Goal: Task Accomplishment & Management: Use online tool/utility

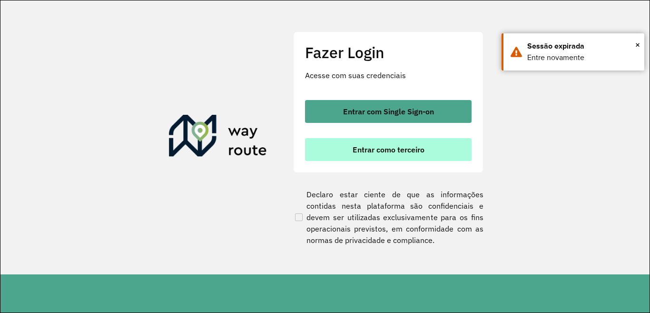
click at [424, 150] on span "Entrar como terceiro" at bounding box center [389, 150] width 72 height 8
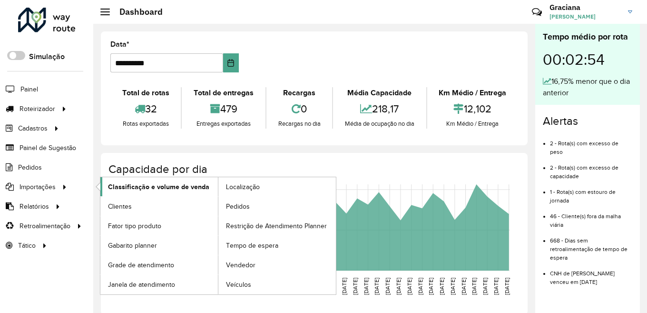
click at [127, 188] on span "Classificação e volume de venda" at bounding box center [158, 187] width 101 height 10
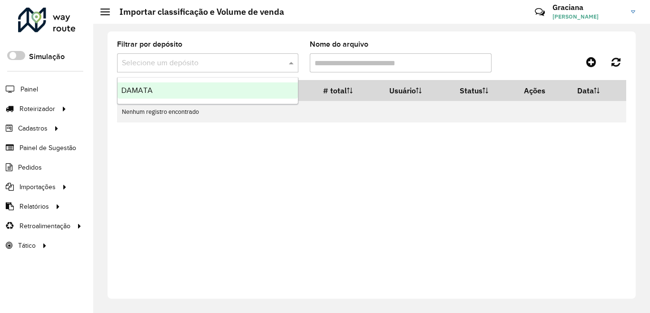
click at [253, 58] on input "text" at bounding box center [198, 63] width 153 height 11
click at [238, 97] on div "DAMATA" at bounding box center [208, 90] width 180 height 16
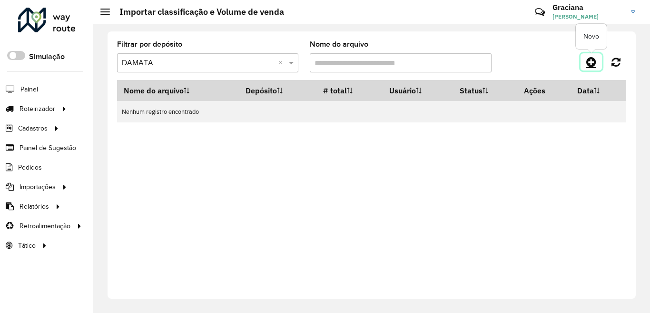
click at [592, 59] on icon at bounding box center [591, 61] width 10 height 11
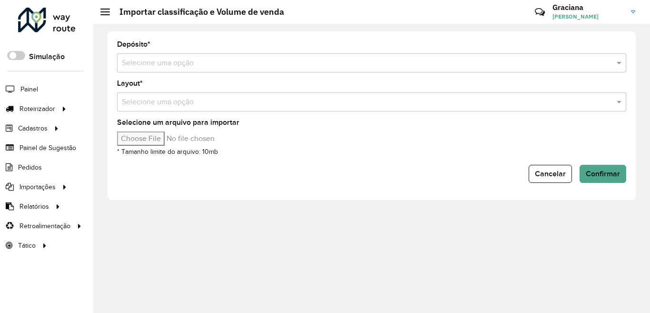
click at [143, 59] on input "text" at bounding box center [362, 63] width 481 height 11
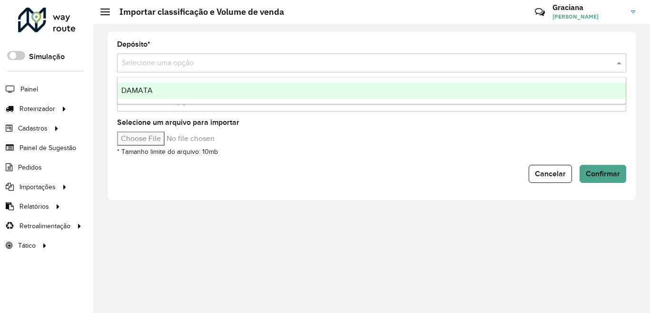
click at [145, 89] on span "DAMATA" at bounding box center [136, 90] width 31 height 8
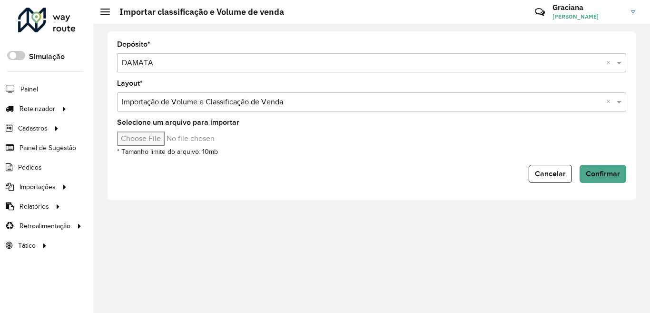
click at [154, 105] on input "text" at bounding box center [362, 102] width 481 height 11
click at [148, 137] on input "Selecione um arquivo para importar" at bounding box center [198, 138] width 162 height 14
type input "**********"
click at [604, 175] on span "Confirmar" at bounding box center [603, 173] width 34 height 8
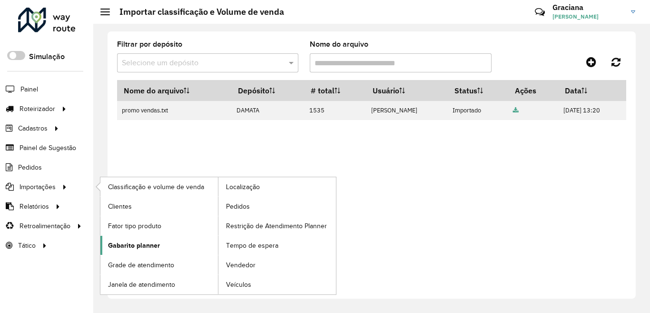
click at [143, 247] on span "Gabarito planner" at bounding box center [134, 245] width 52 height 10
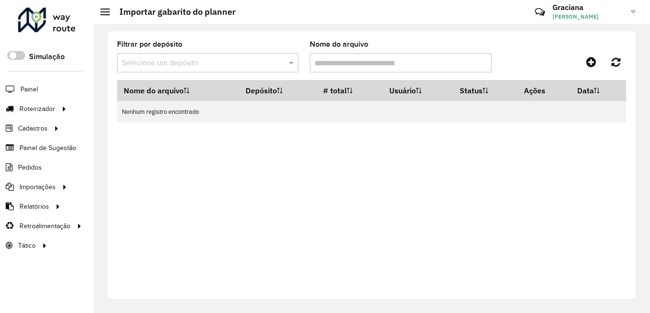
click at [214, 65] on input "text" at bounding box center [198, 63] width 153 height 11
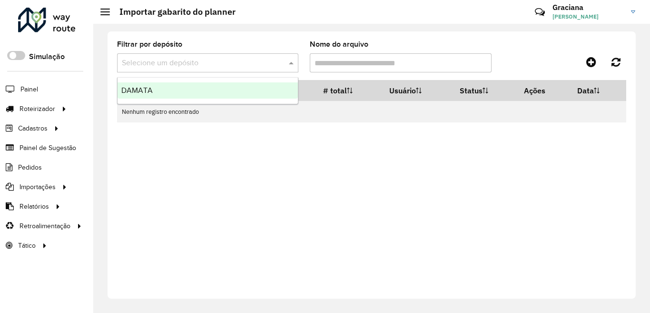
click at [214, 93] on div "DAMATA" at bounding box center [208, 90] width 180 height 16
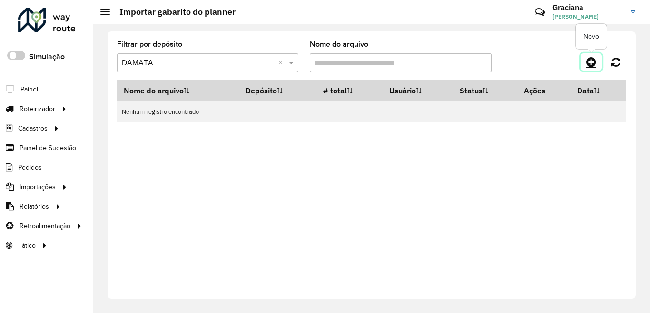
click at [590, 63] on icon at bounding box center [591, 61] width 10 height 11
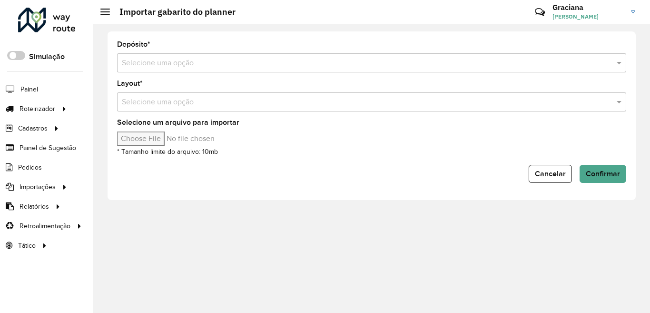
click at [161, 64] on input "text" at bounding box center [362, 63] width 481 height 11
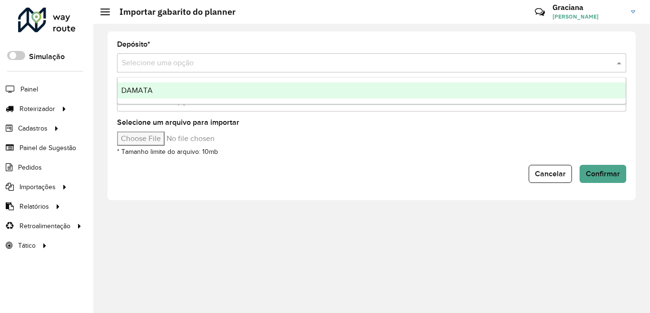
click at [162, 86] on div "DAMATA" at bounding box center [372, 90] width 508 height 16
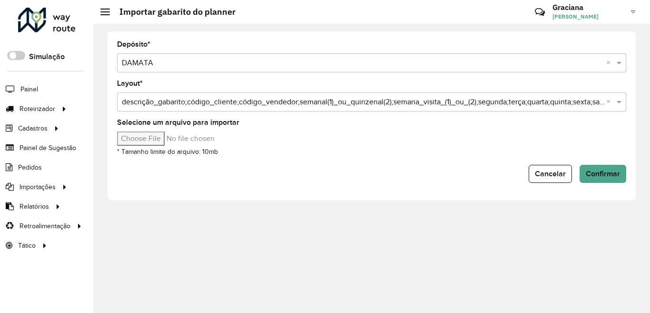
click at [154, 140] on input "Selecione um arquivo para importar" at bounding box center [198, 138] width 162 height 14
type input "**********"
click at [603, 178] on button "Confirmar" at bounding box center [603, 174] width 47 height 18
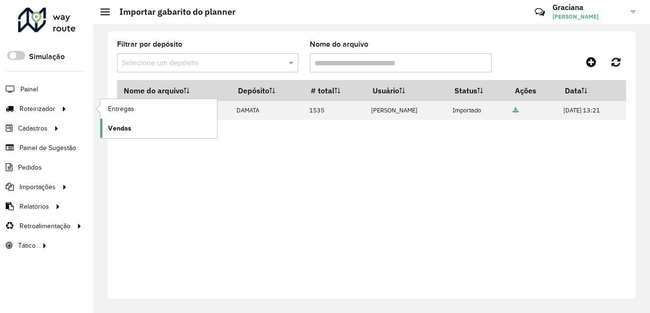
click at [138, 125] on link "Vendas" at bounding box center [158, 128] width 117 height 19
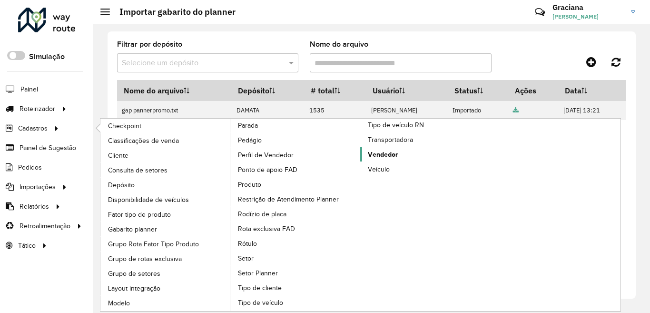
click at [398, 157] on link "Vendedor" at bounding box center [425, 154] width 130 height 14
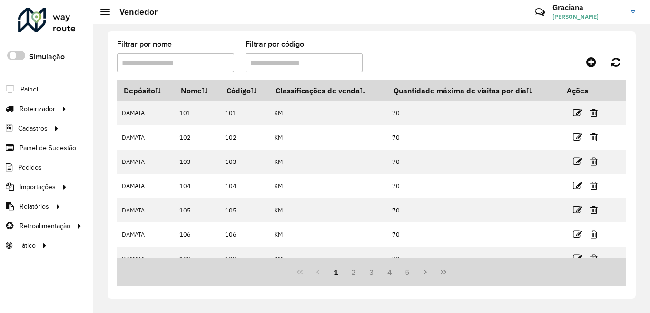
click at [178, 60] on input "Filtrar por nome" at bounding box center [175, 62] width 117 height 19
click at [293, 68] on input "Filtrar por código" at bounding box center [304, 62] width 117 height 19
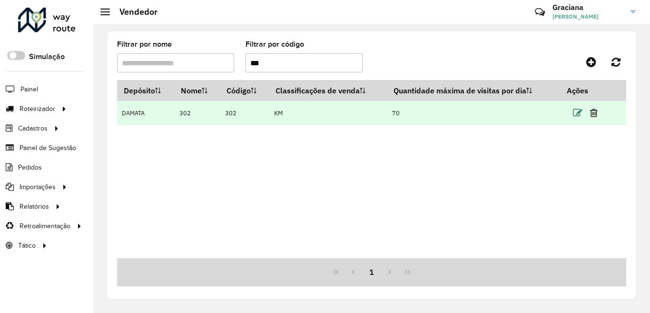
type input "***"
click at [578, 110] on icon at bounding box center [578, 113] width 10 height 10
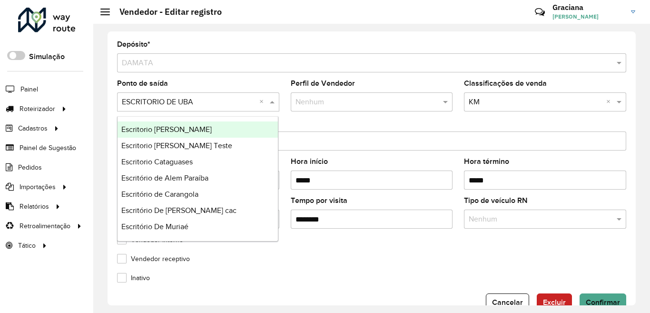
click at [271, 101] on span at bounding box center [274, 101] width 12 height 11
click at [182, 124] on div "Escritorio Astolfo Dutra" at bounding box center [198, 129] width 160 height 16
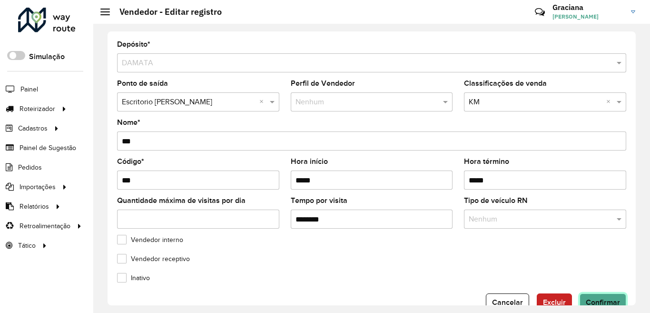
click at [606, 299] on span "Confirmar" at bounding box center [603, 302] width 34 height 8
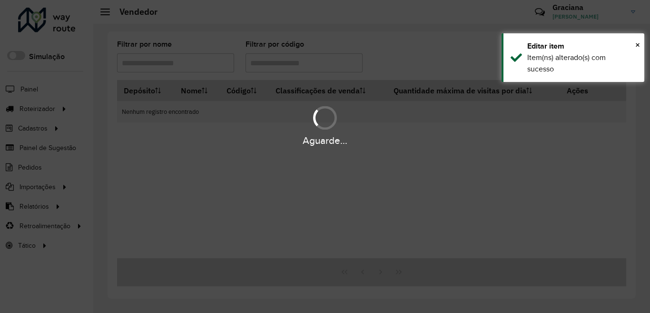
type input "***"
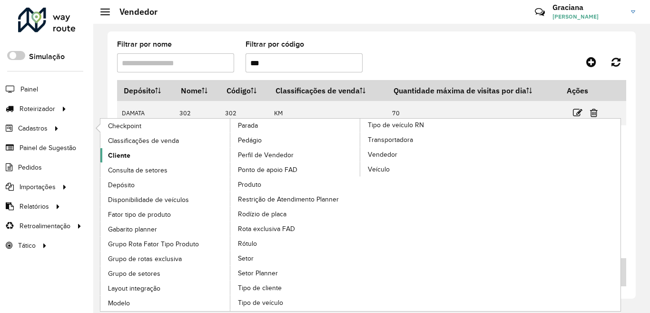
click at [124, 155] on span "Cliente" at bounding box center [119, 155] width 22 height 10
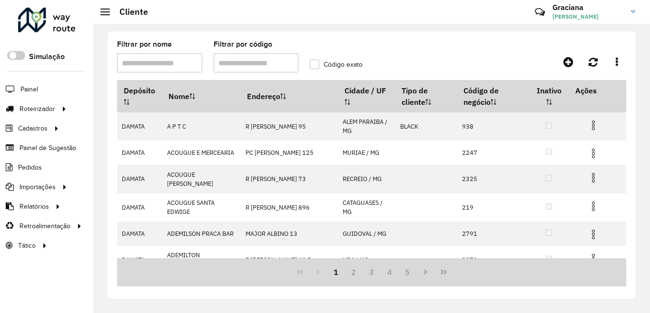
click at [245, 59] on input "Filtrar por código" at bounding box center [256, 62] width 85 height 19
type input "*****"
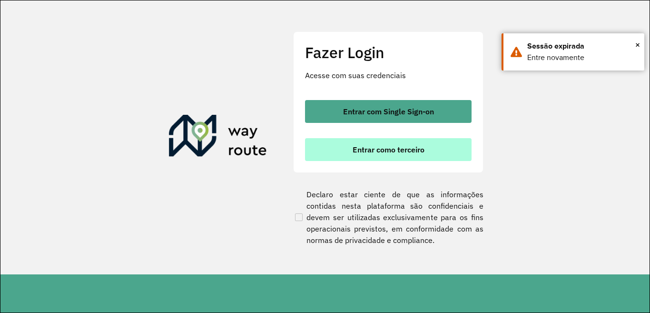
click at [400, 153] on span "Entrar como terceiro" at bounding box center [389, 150] width 72 height 8
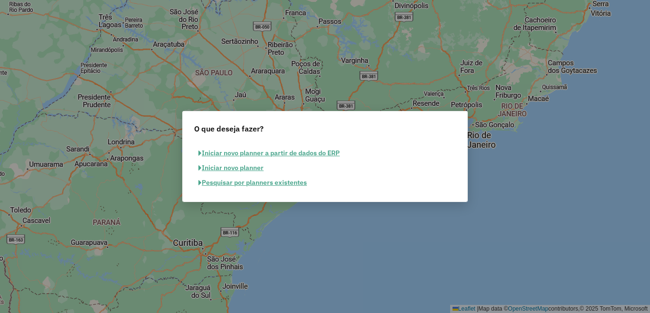
click at [237, 169] on button "Iniciar novo planner" at bounding box center [231, 167] width 74 height 15
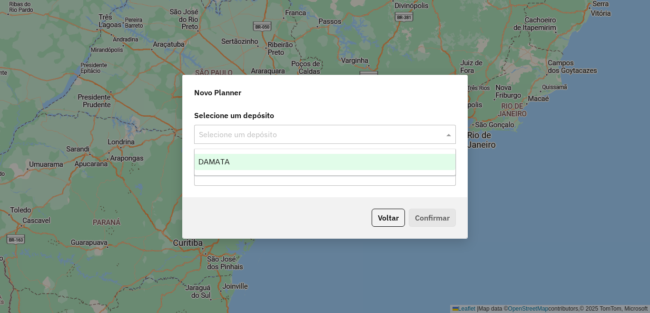
click at [233, 133] on input "text" at bounding box center [315, 134] width 233 height 11
click at [233, 160] on div "DAMATA" at bounding box center [325, 162] width 261 height 16
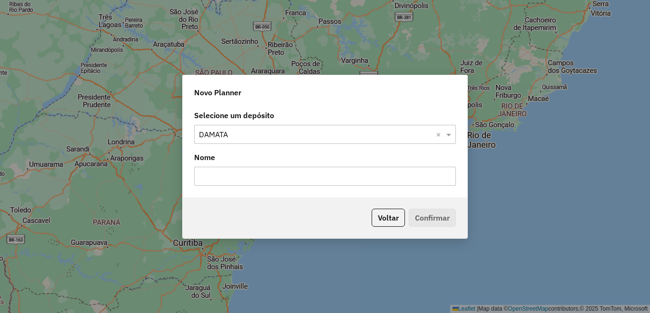
click at [233, 175] on input "text" at bounding box center [325, 176] width 262 height 19
type input "********"
click at [437, 219] on button "Confirmar" at bounding box center [432, 218] width 47 height 18
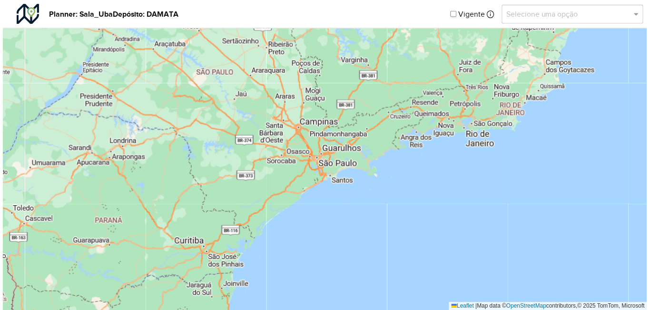
click at [533, 17] on input "text" at bounding box center [565, 14] width 114 height 11
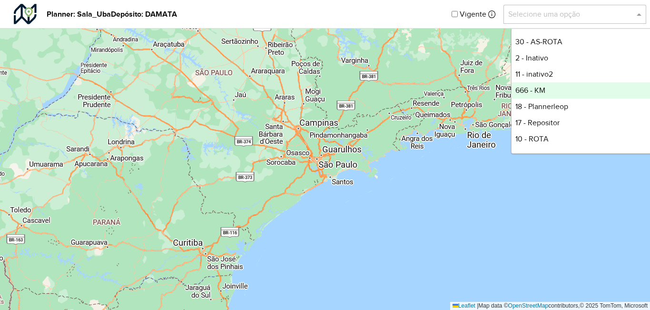
click at [533, 91] on div "666 - KM" at bounding box center [583, 90] width 142 height 16
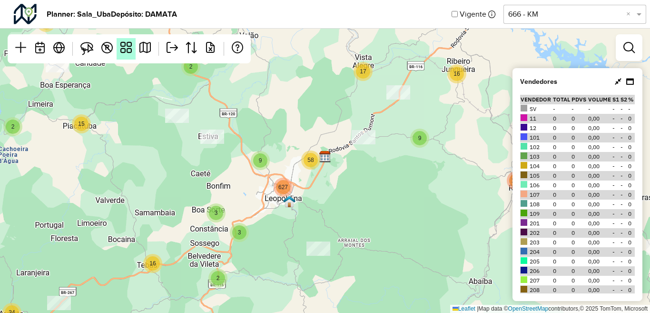
click at [131, 48] on em at bounding box center [125, 47] width 11 height 11
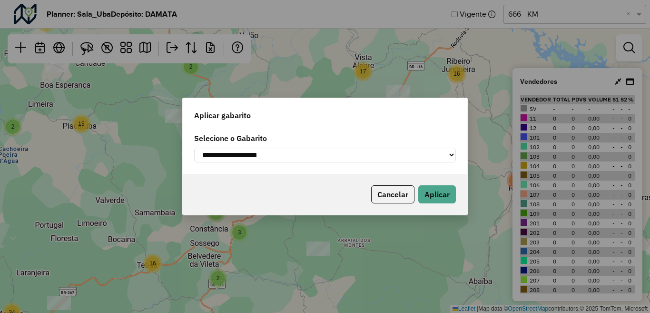
click at [278, 155] on select "**********" at bounding box center [325, 155] width 262 height 15
select select "*********"
click at [194, 148] on select "**********" at bounding box center [325, 155] width 262 height 15
click at [437, 192] on button "Aplicar" at bounding box center [437, 194] width 38 height 18
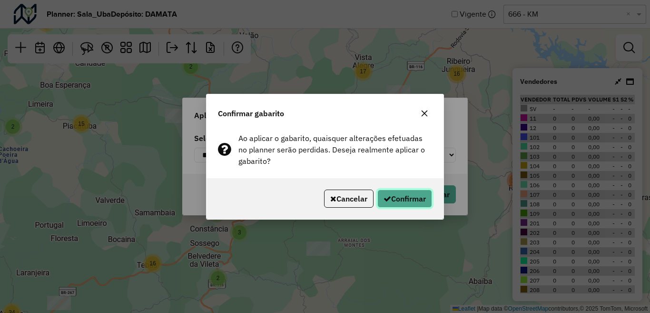
click at [425, 195] on button "Confirmar" at bounding box center [404, 198] width 55 height 18
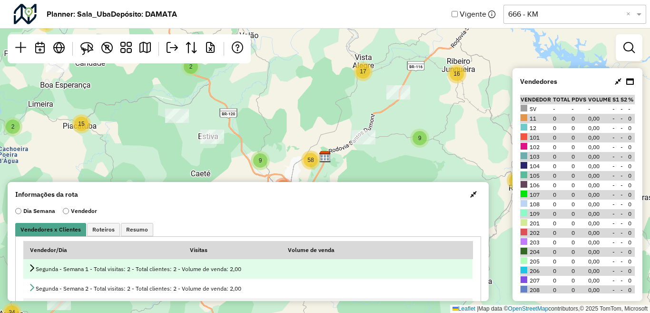
click at [32, 268] on icon at bounding box center [32, 268] width 8 height 8
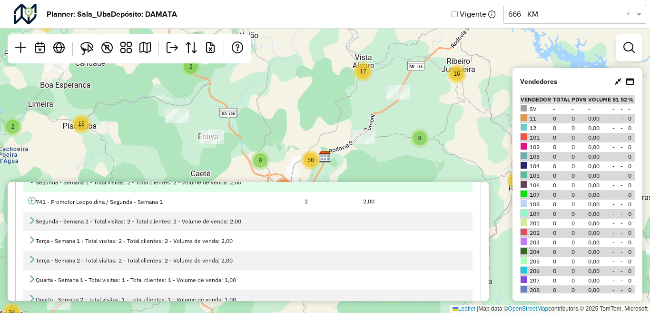
scroll to position [95, 0]
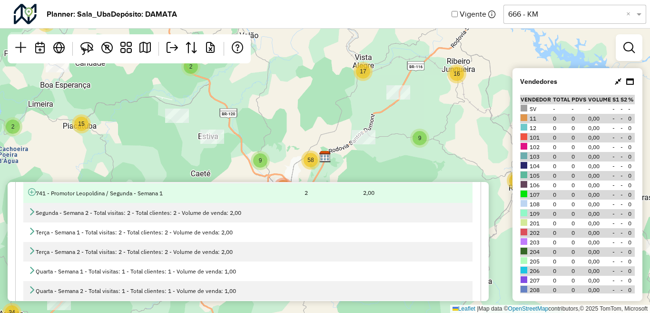
click at [31, 190] on icon at bounding box center [32, 192] width 8 height 8
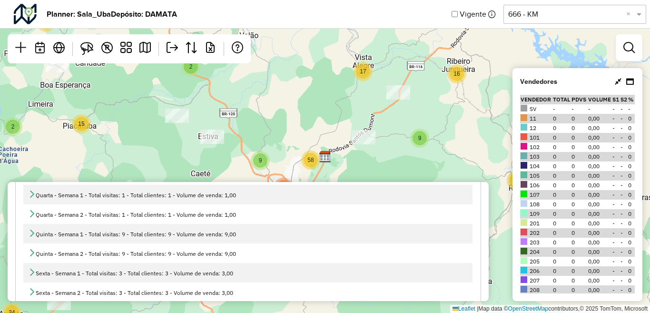
scroll to position [235, 0]
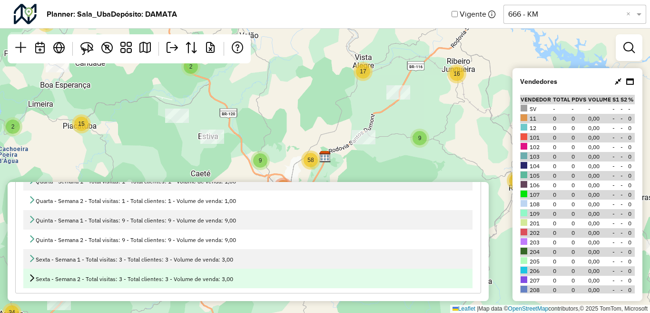
click at [32, 277] on icon at bounding box center [32, 278] width 8 height 8
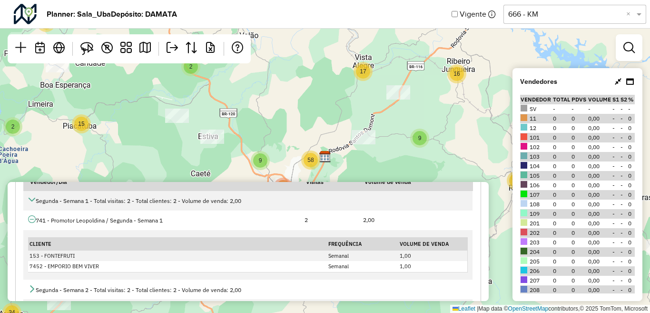
scroll to position [64, 0]
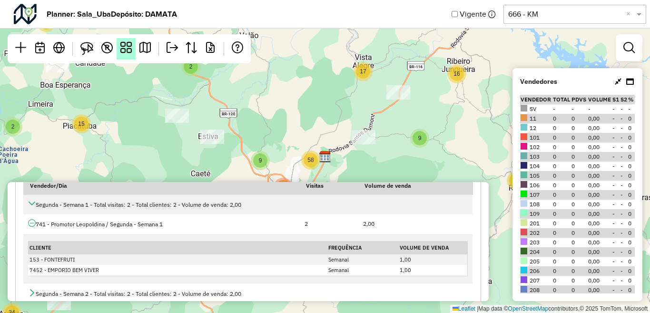
click at [127, 46] on em at bounding box center [125, 47] width 11 height 11
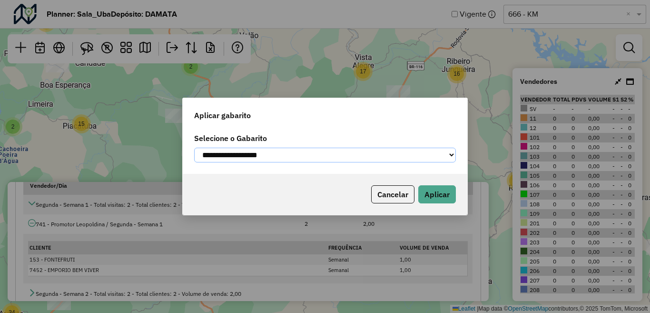
click at [240, 158] on select "**********" at bounding box center [325, 155] width 262 height 15
select select "*********"
click at [194, 148] on select "**********" at bounding box center [325, 155] width 262 height 15
click at [454, 191] on button "Aplicar" at bounding box center [437, 194] width 38 height 18
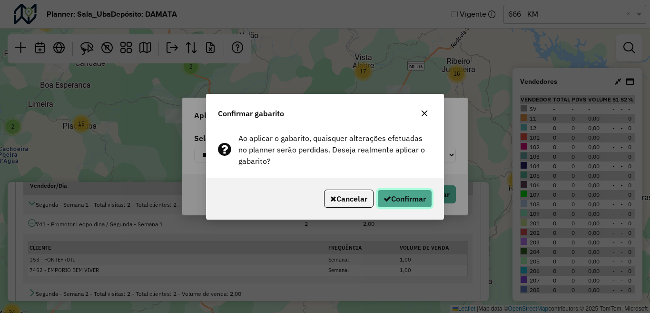
click at [414, 199] on button "Confirmar" at bounding box center [404, 198] width 55 height 18
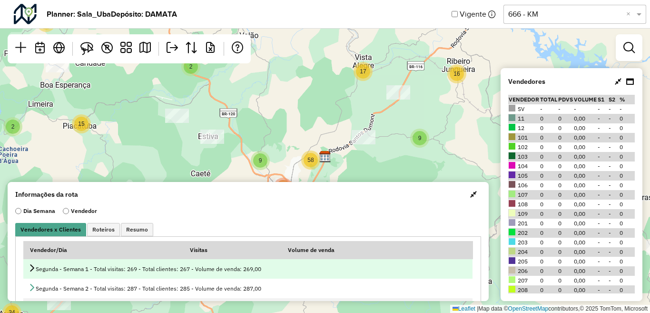
click at [29, 268] on icon at bounding box center [32, 268] width 8 height 8
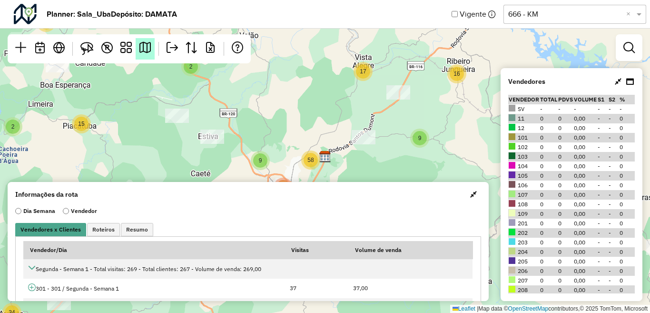
click at [148, 50] on em at bounding box center [144, 47] width 11 height 11
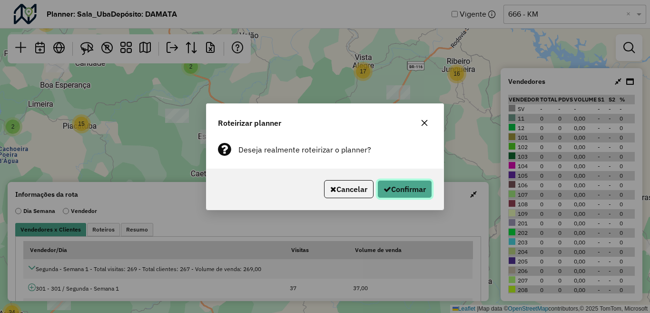
click at [415, 186] on button "Confirmar" at bounding box center [404, 189] width 55 height 18
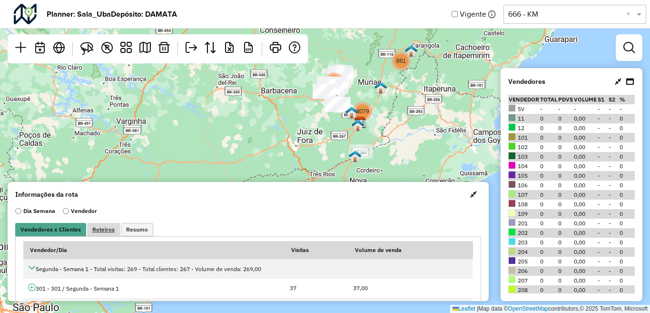
click at [100, 228] on span "Roteiros" at bounding box center [103, 230] width 22 height 6
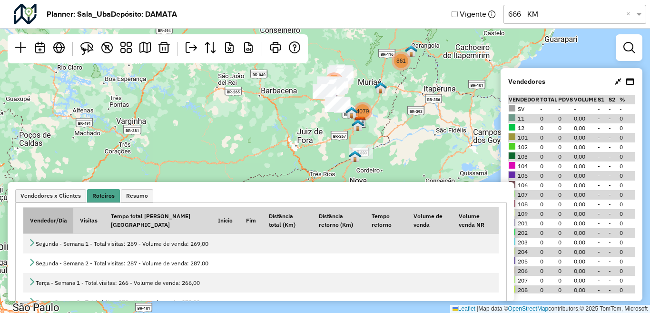
scroll to position [48, 0]
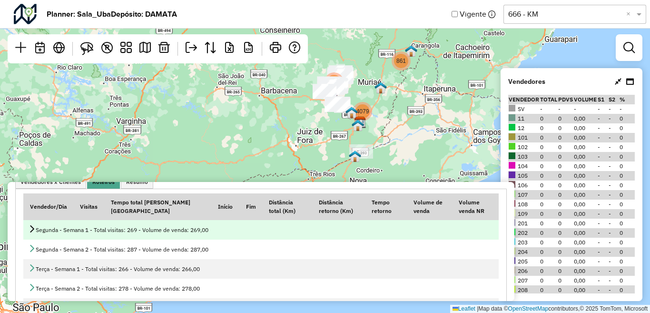
click at [35, 230] on icon at bounding box center [32, 229] width 8 height 8
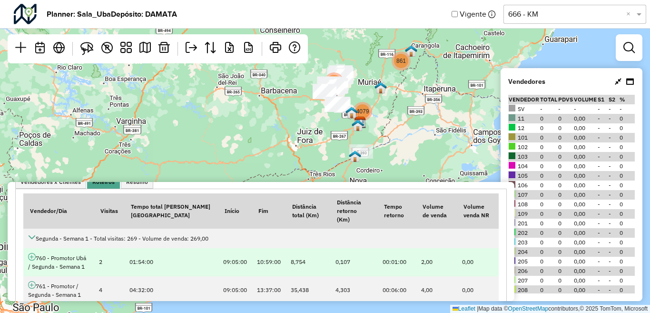
click at [32, 253] on icon at bounding box center [32, 257] width 8 height 8
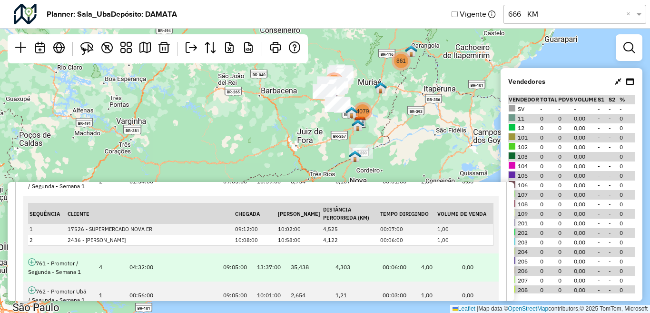
scroll to position [143, 0]
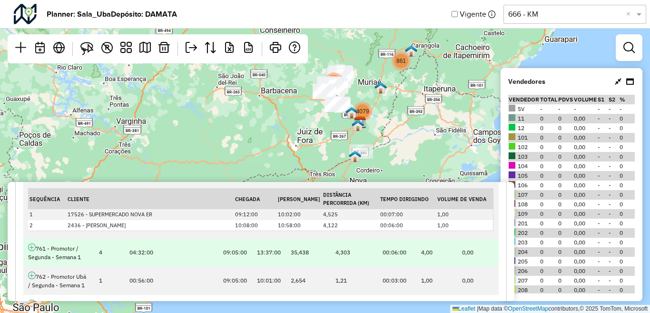
click at [32, 243] on icon at bounding box center [32, 247] width 8 height 8
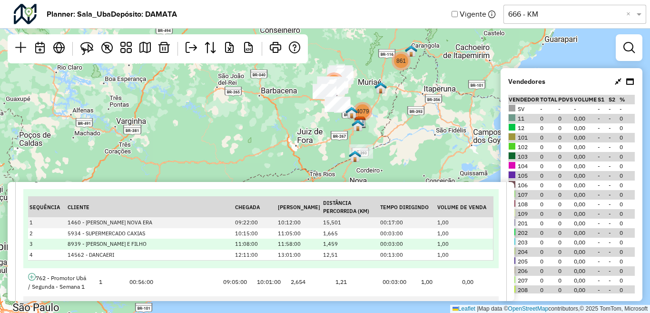
scroll to position [286, 0]
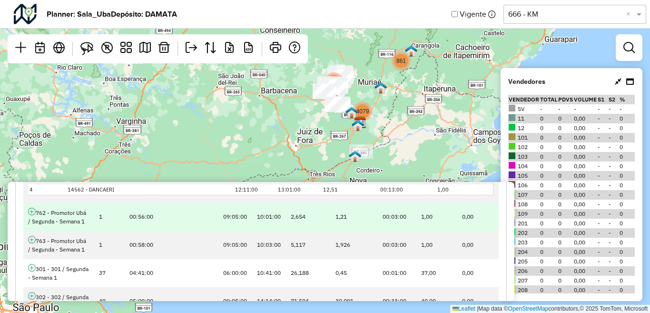
click at [31, 208] on icon at bounding box center [32, 212] width 8 height 8
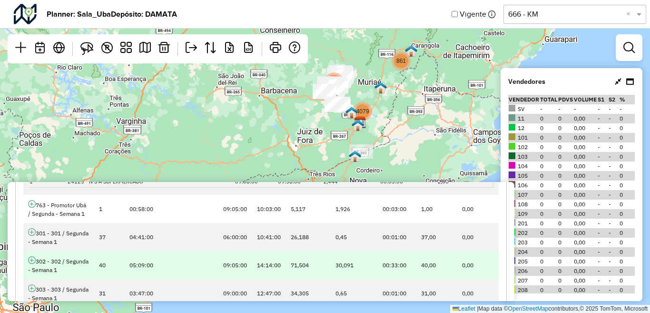
scroll to position [381, 0]
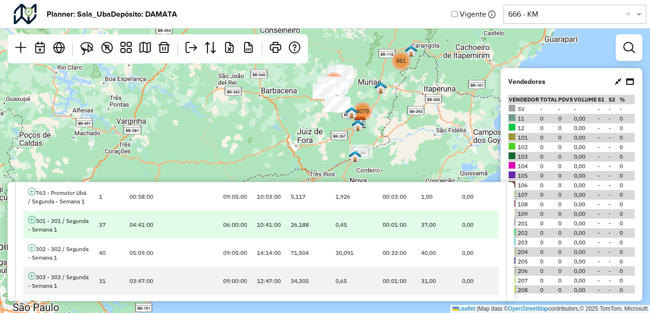
click at [29, 216] on icon at bounding box center [32, 220] width 8 height 8
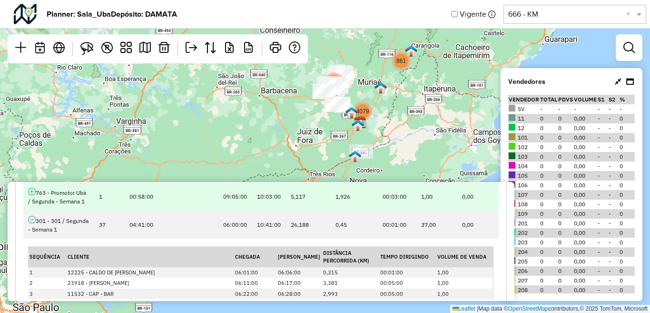
click at [30, 188] on icon at bounding box center [32, 192] width 8 height 8
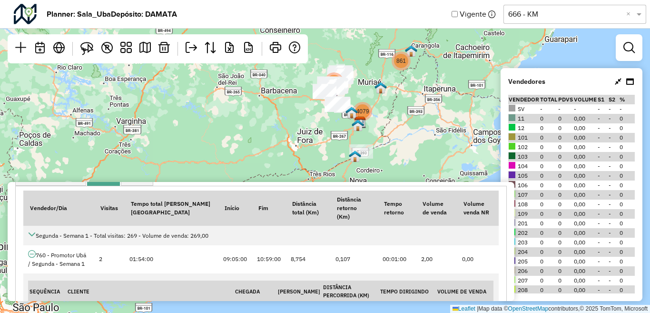
scroll to position [48, 0]
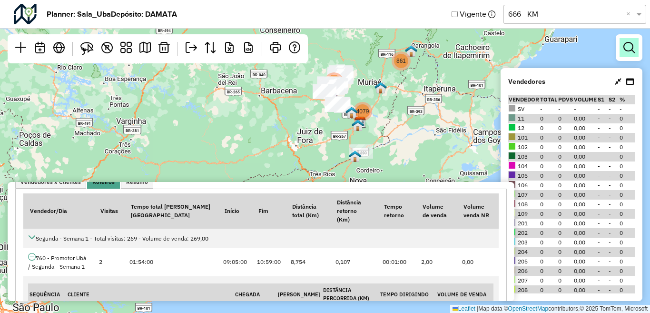
click at [633, 53] on link at bounding box center [629, 47] width 19 height 19
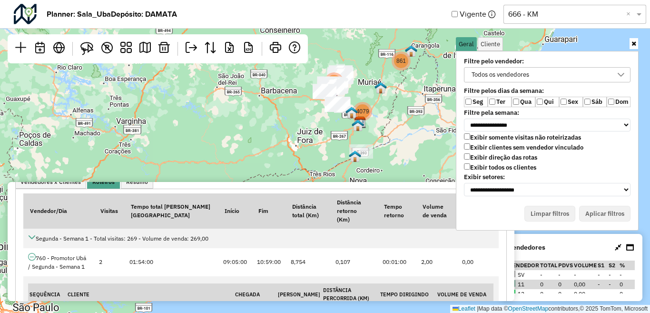
click at [494, 77] on div "Todos os vendedores" at bounding box center [500, 75] width 64 height 14
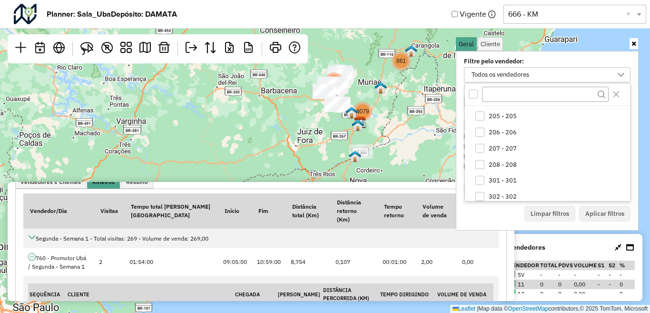
scroll to position [286, 0]
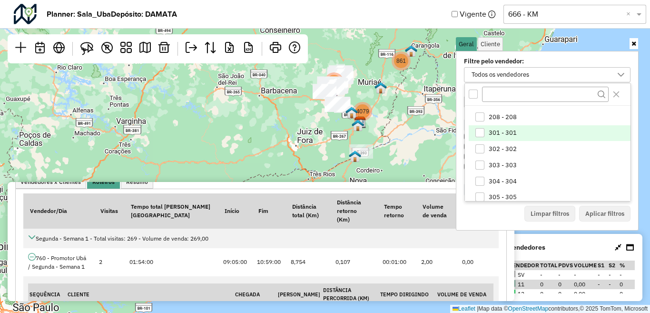
click at [500, 130] on span "301 - 301" at bounding box center [503, 133] width 28 height 8
click at [601, 212] on button "Aplicar filtros" at bounding box center [604, 214] width 51 height 16
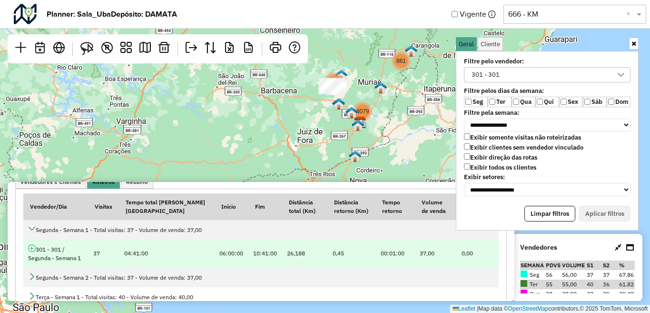
click at [31, 249] on icon at bounding box center [32, 248] width 8 height 8
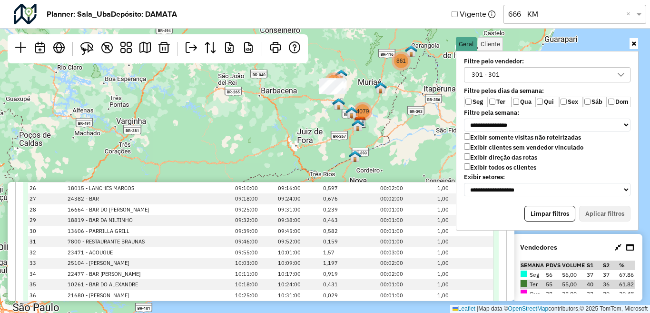
scroll to position [524, 0]
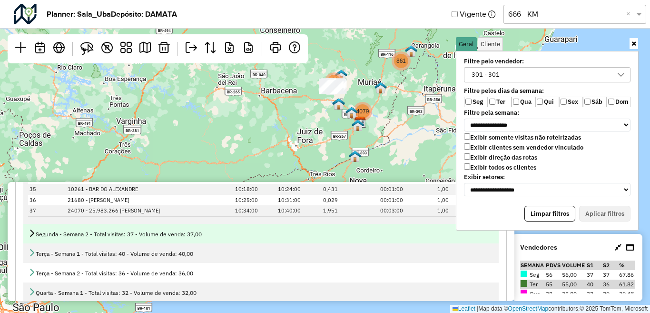
click at [33, 234] on icon at bounding box center [32, 233] width 8 height 8
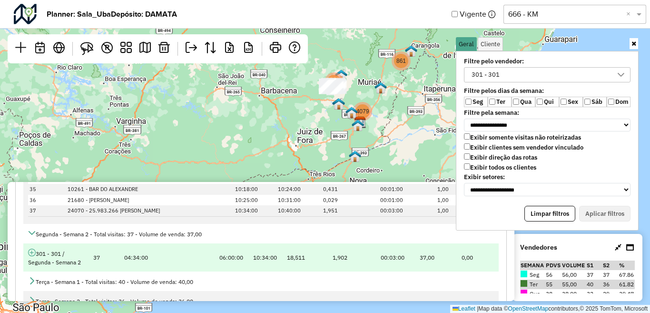
click at [31, 253] on icon at bounding box center [32, 252] width 8 height 8
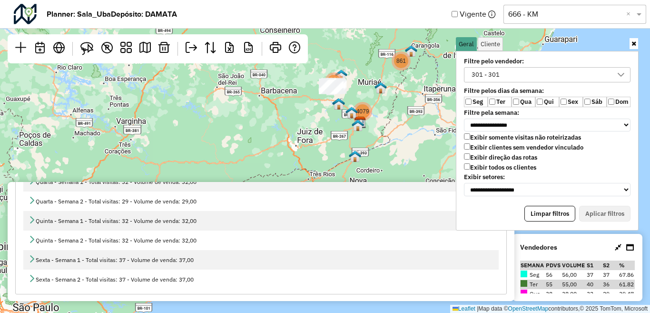
scroll to position [1047, 0]
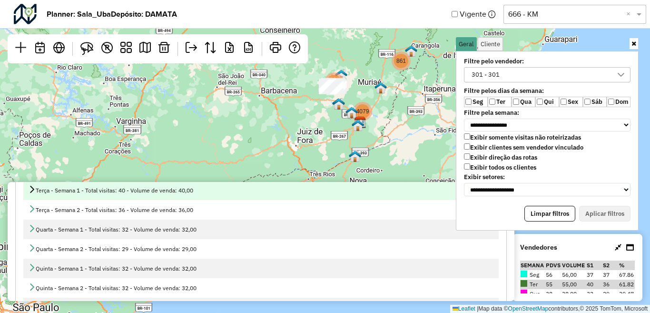
click at [34, 191] on icon at bounding box center [32, 189] width 8 height 8
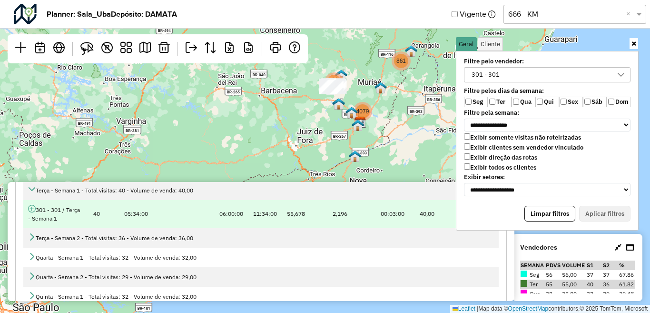
click at [30, 211] on icon at bounding box center [32, 209] width 8 height 8
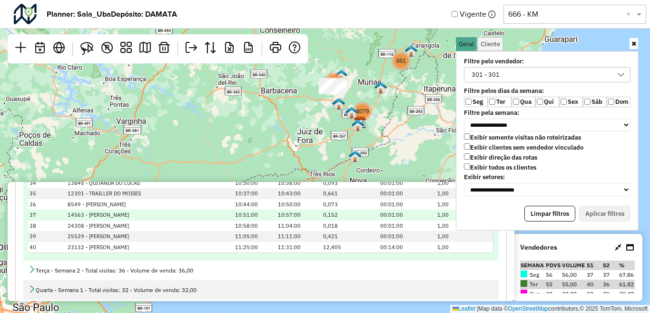
scroll to position [1476, 0]
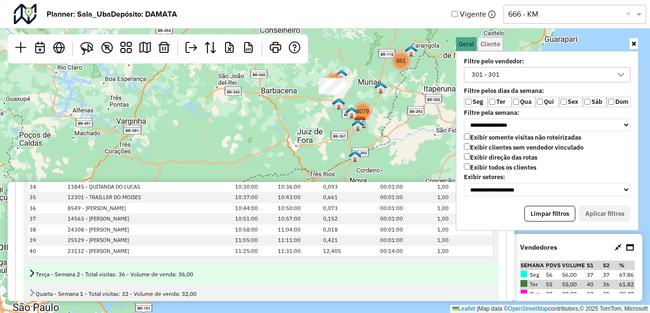
click at [32, 272] on icon at bounding box center [32, 273] width 8 height 8
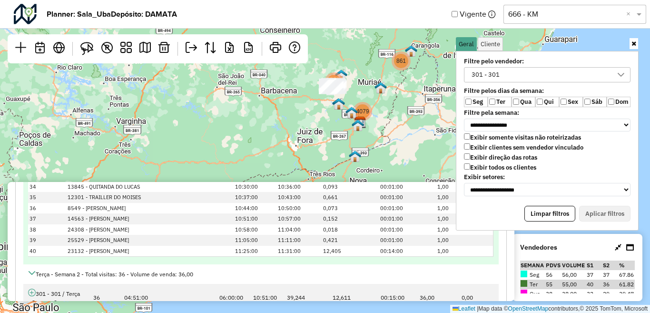
scroll to position [1571, 0]
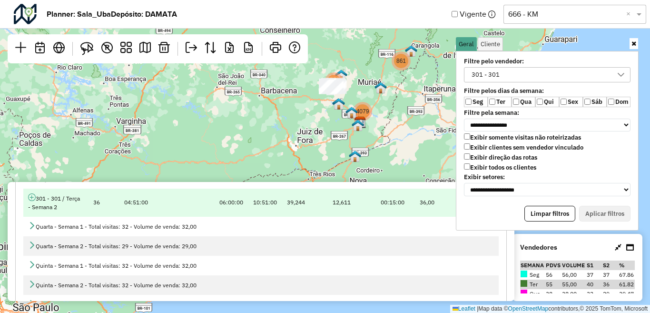
click at [33, 197] on icon at bounding box center [32, 197] width 8 height 8
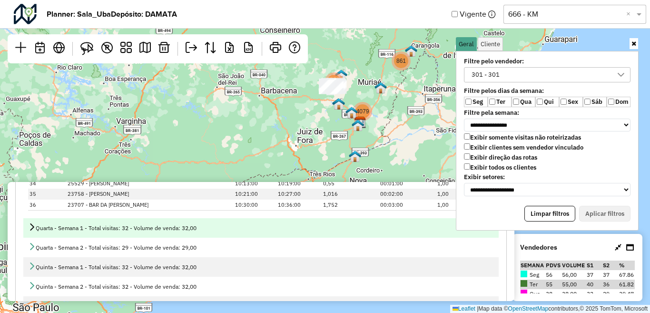
scroll to position [1991, 0]
click at [31, 226] on icon at bounding box center [32, 227] width 8 height 8
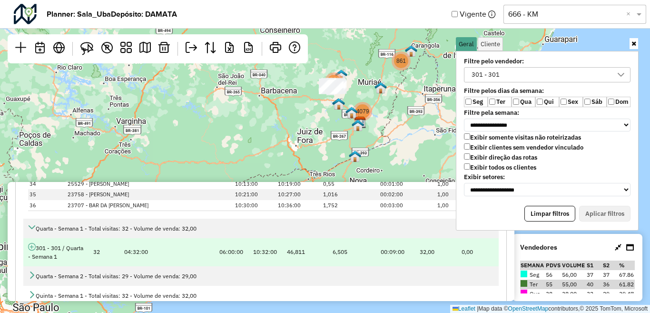
click at [30, 248] on icon at bounding box center [32, 247] width 8 height 8
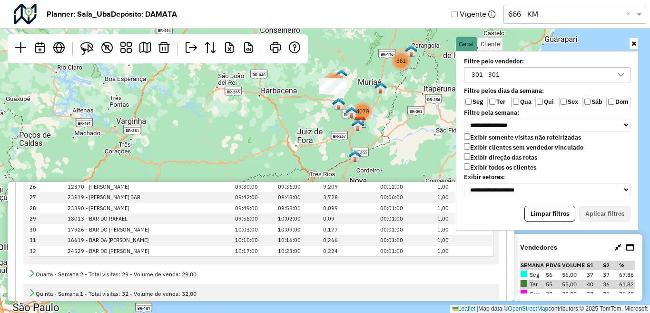
scroll to position [2419, 0]
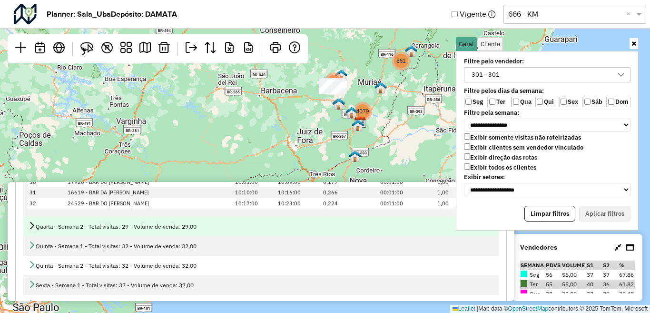
click at [36, 226] on div "Quarta - Semana 2 - Total visitas: 29 - Volume de venda: 29,00" at bounding box center [261, 226] width 466 height 10
click at [31, 226] on icon at bounding box center [32, 225] width 8 height 8
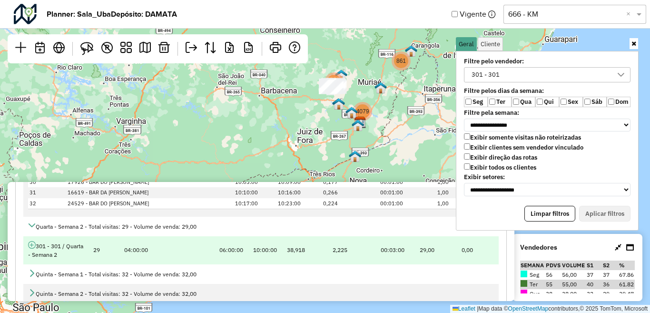
click at [33, 244] on icon at bounding box center [32, 245] width 8 height 8
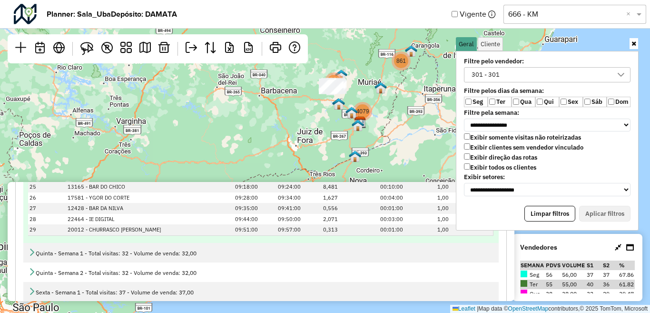
scroll to position [2820, 0]
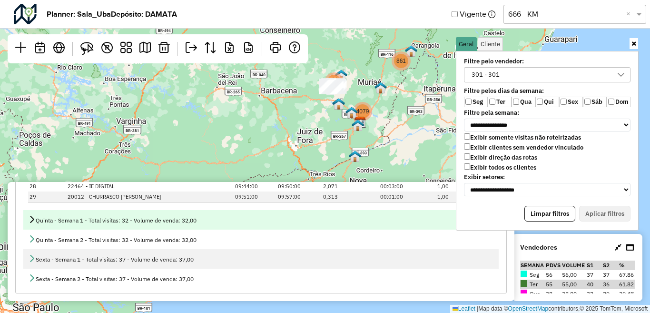
click at [31, 219] on icon at bounding box center [32, 219] width 8 height 8
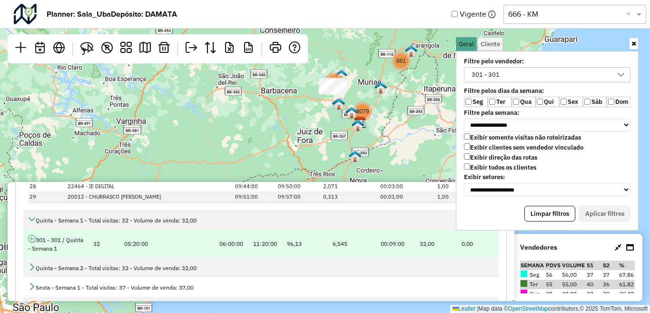
click at [32, 239] on icon at bounding box center [32, 239] width 8 height 8
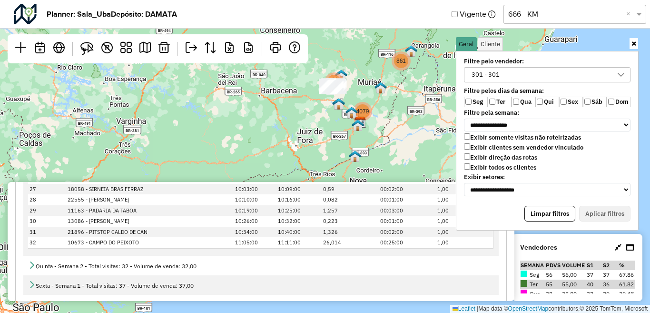
scroll to position [3227, 0]
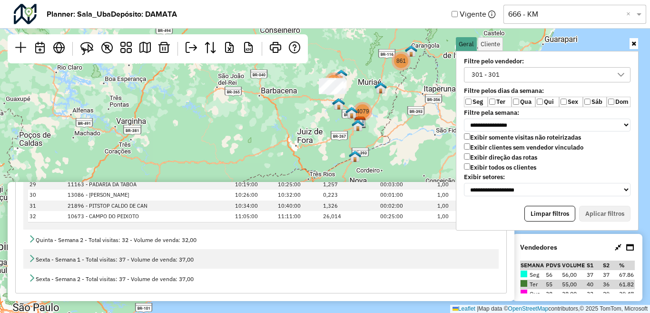
click at [32, 239] on icon at bounding box center [32, 239] width 8 height 8
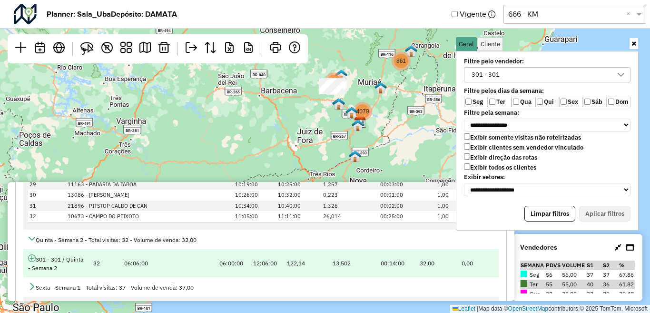
click at [31, 258] on icon at bounding box center [32, 258] width 8 height 8
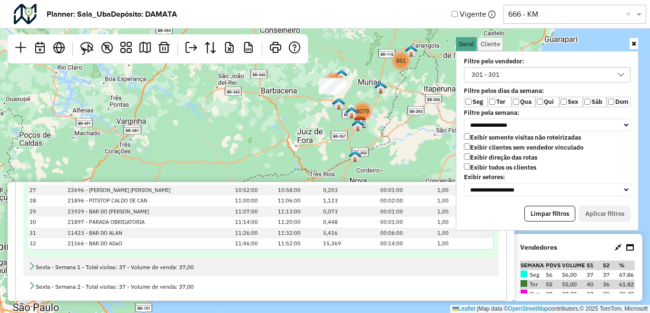
scroll to position [3634, 0]
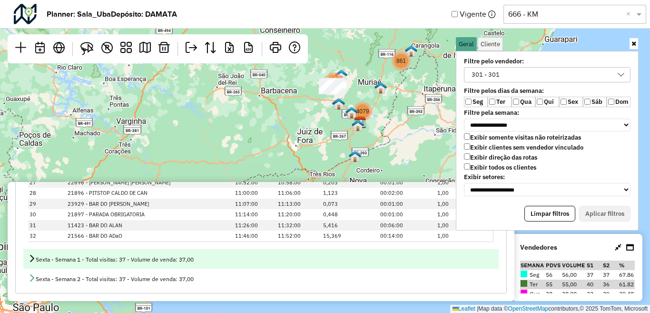
click at [29, 258] on icon at bounding box center [32, 258] width 8 height 8
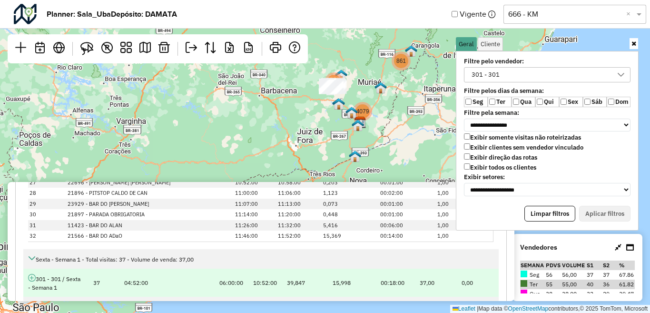
click at [30, 276] on icon at bounding box center [32, 278] width 8 height 8
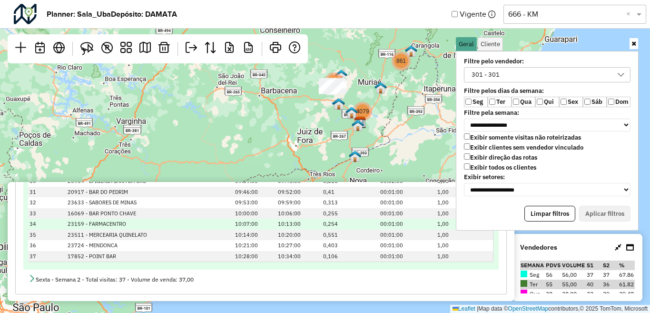
scroll to position [4095, 0]
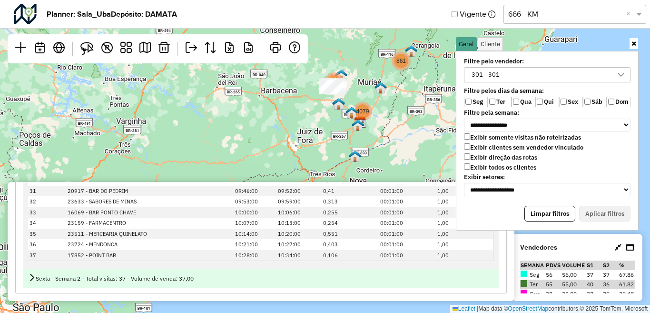
click at [31, 277] on icon at bounding box center [32, 277] width 8 height 8
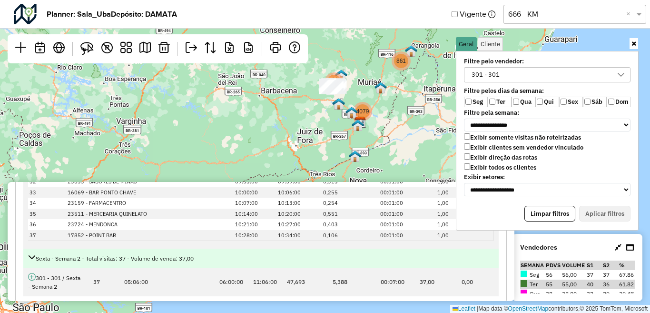
scroll to position [4123, 0]
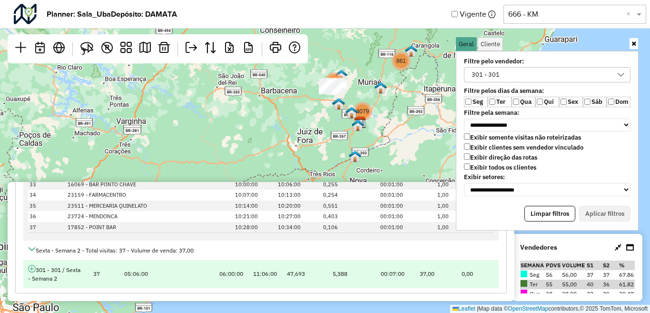
click at [34, 270] on icon at bounding box center [32, 269] width 8 height 8
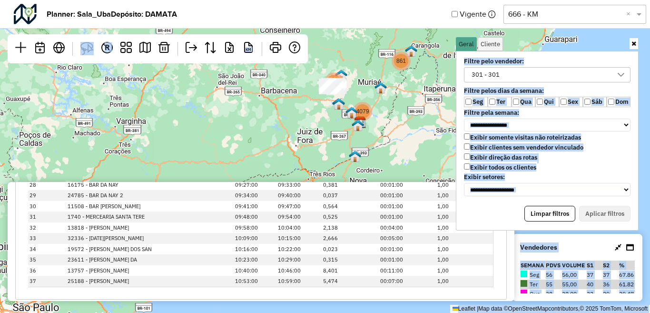
scroll to position [4555, 0]
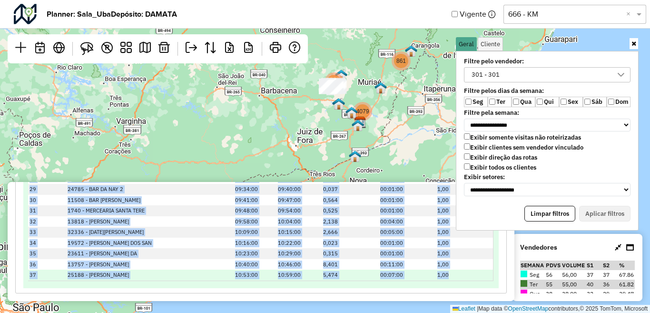
drag, startPoint x: 38, startPoint y: 278, endPoint x: 447, endPoint y: 280, distance: 409.4
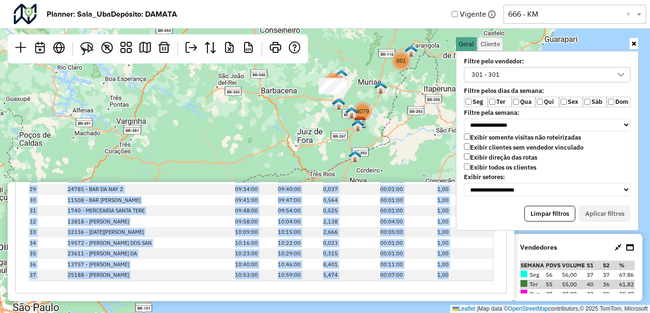
copy tbody "Segunda - Semana 1 - Total visitas: 37 - Volume de venda: 37,00 301 - 301 / Seg…"
click at [501, 73] on div "301 - 301" at bounding box center [485, 75] width 35 height 14
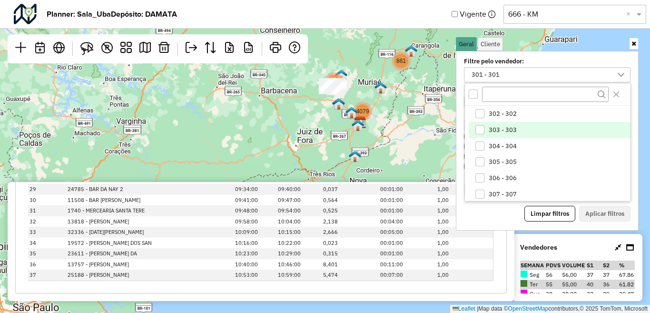
scroll to position [273, 0]
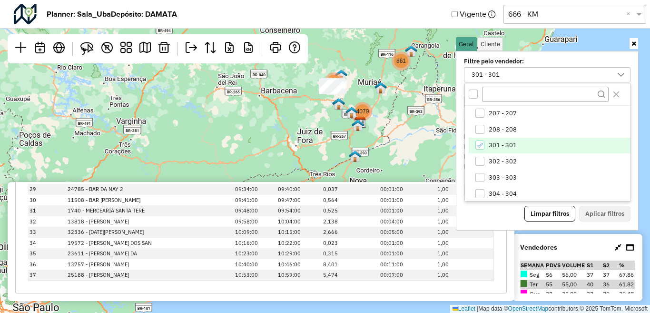
click at [487, 145] on li "301 - 301" at bounding box center [550, 146] width 162 height 16
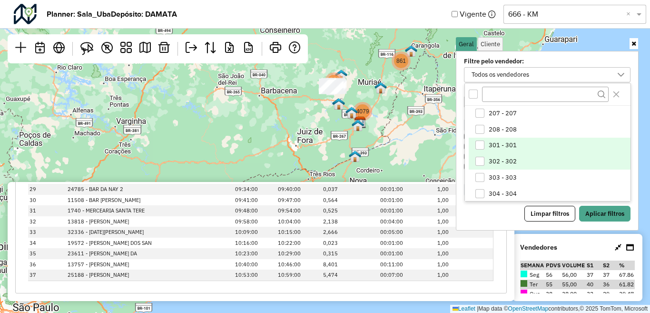
click at [490, 160] on span "302 - 302" at bounding box center [503, 162] width 28 height 8
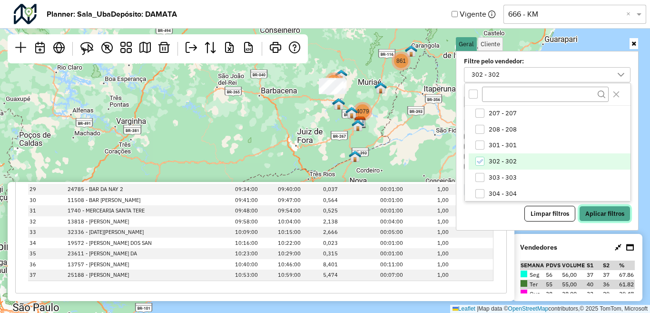
click at [609, 212] on button "Aplicar filtros" at bounding box center [604, 214] width 51 height 16
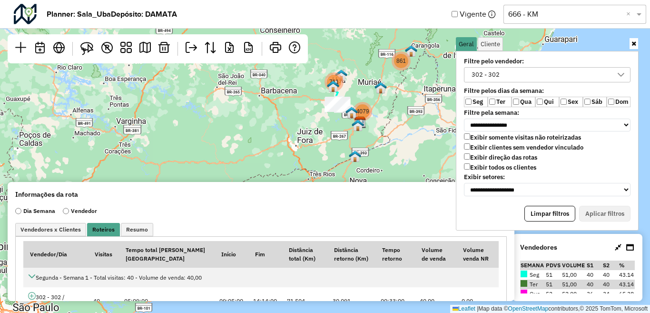
scroll to position [48, 0]
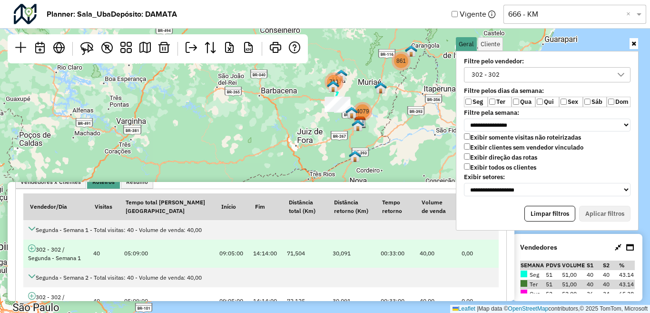
click at [31, 250] on icon at bounding box center [32, 248] width 8 height 8
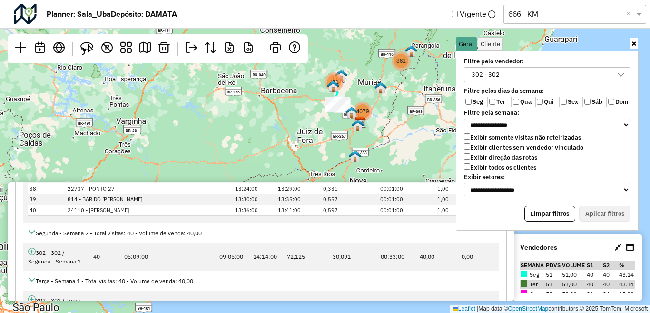
scroll to position [571, 0]
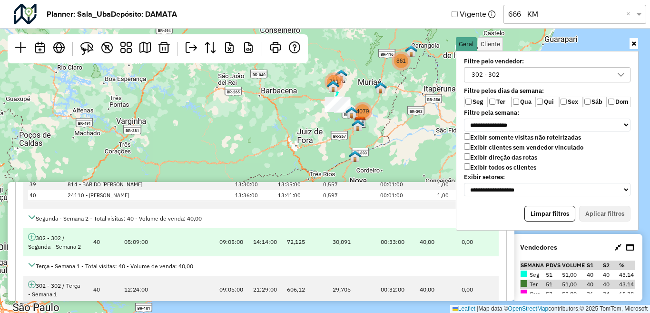
click at [31, 237] on icon at bounding box center [32, 237] width 8 height 8
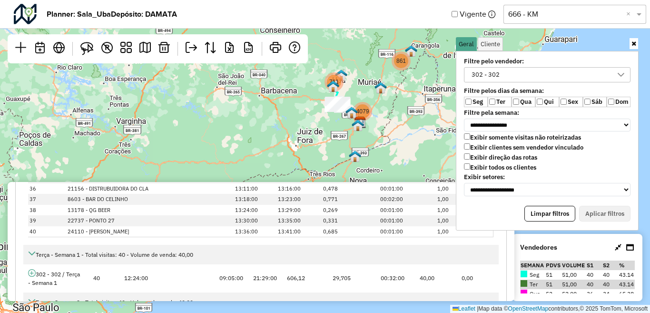
scroll to position [1095, 0]
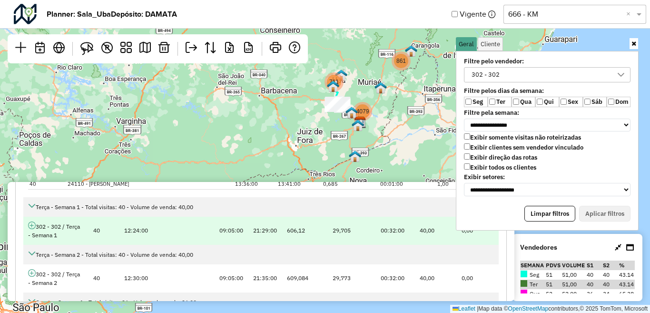
click at [29, 228] on icon at bounding box center [32, 225] width 8 height 8
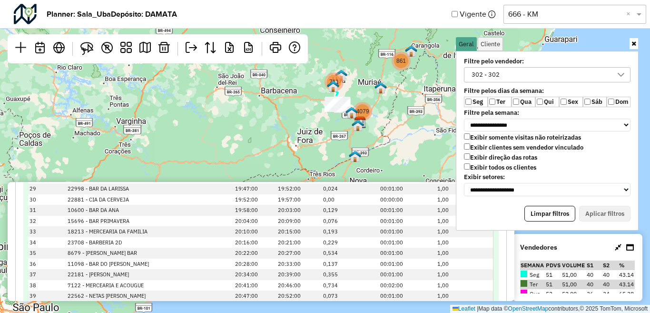
scroll to position [1571, 0]
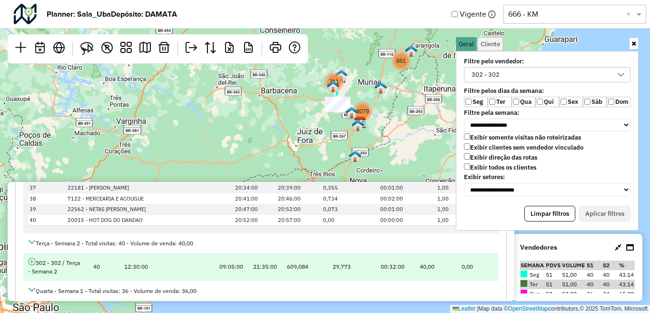
click at [30, 260] on icon at bounding box center [32, 262] width 8 height 8
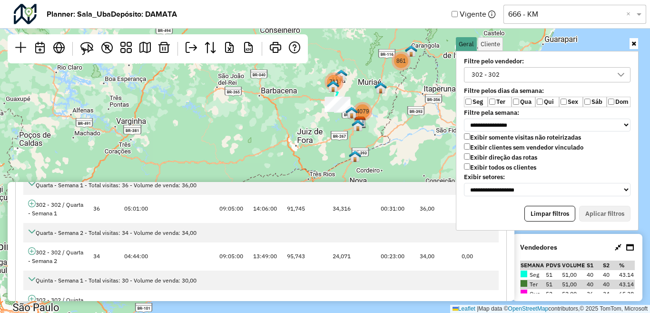
scroll to position [2142, 0]
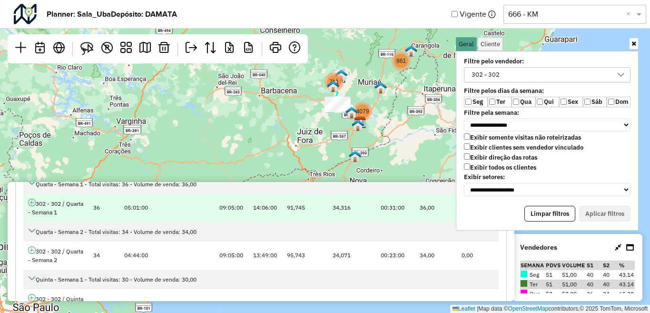
click at [33, 203] on icon at bounding box center [32, 203] width 8 height 8
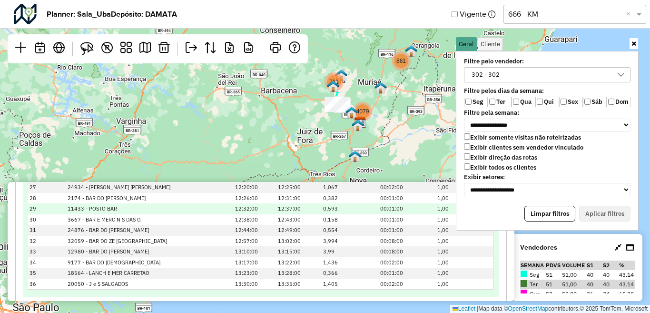
scroll to position [2571, 0]
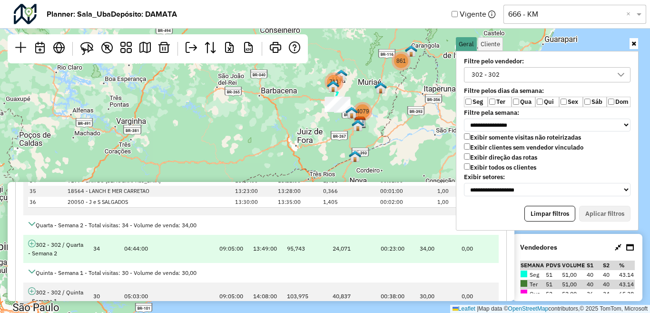
click at [30, 243] on icon at bounding box center [32, 243] width 8 height 8
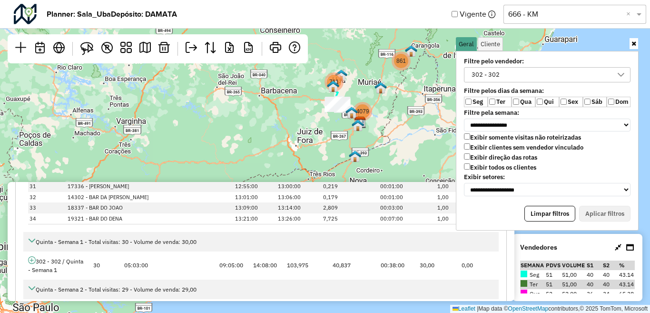
scroll to position [2999, 0]
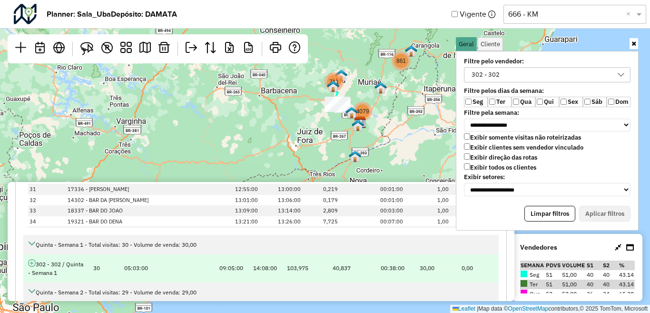
click at [31, 260] on icon at bounding box center [32, 263] width 8 height 8
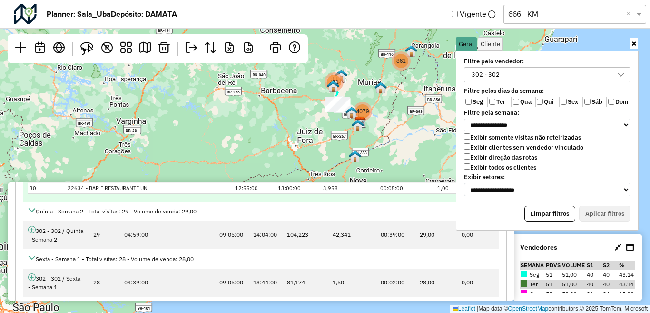
scroll to position [3427, 0]
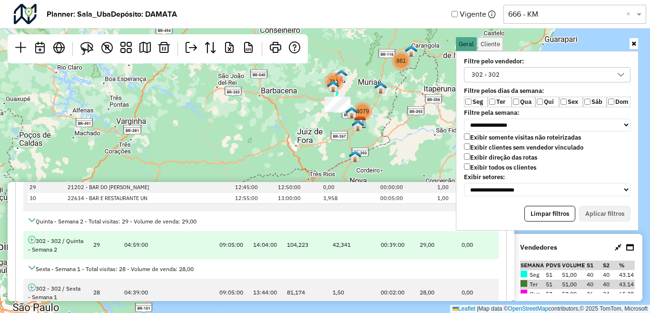
click at [31, 240] on icon at bounding box center [32, 240] width 8 height 8
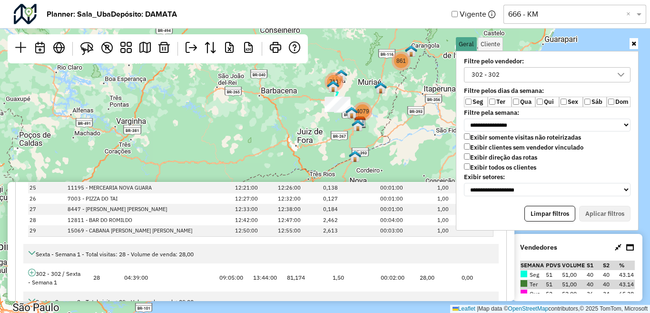
scroll to position [3840, 0]
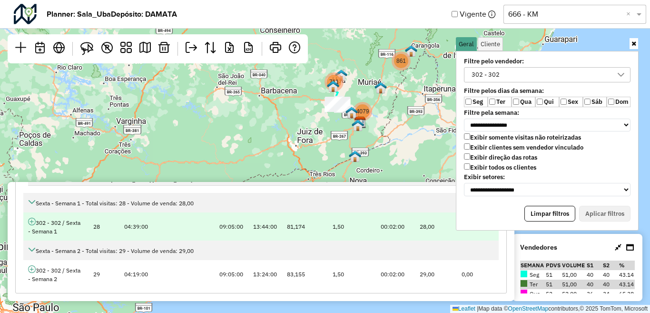
click at [30, 222] on icon at bounding box center [32, 222] width 8 height 8
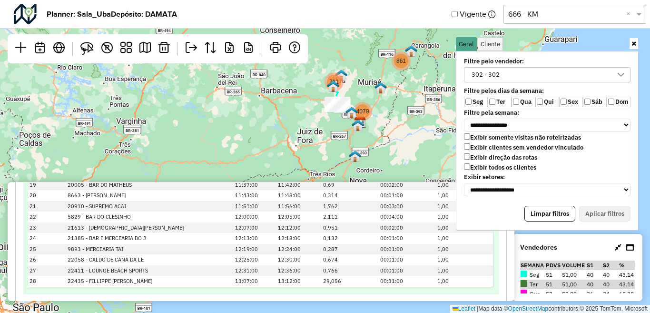
scroll to position [4176, 0]
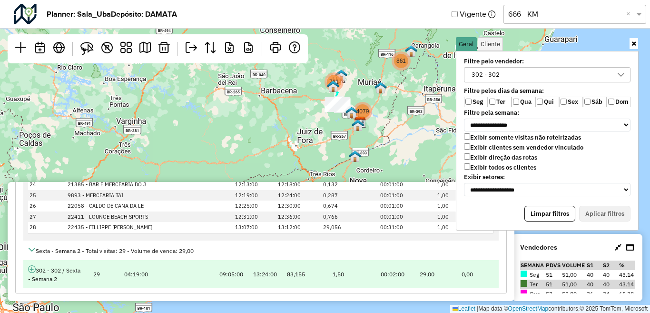
click at [30, 268] on icon at bounding box center [32, 269] width 8 height 8
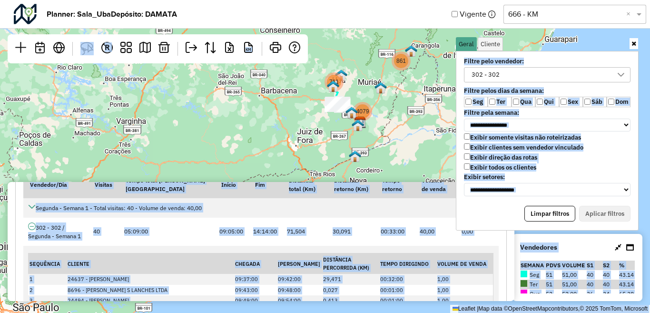
scroll to position [0, 0]
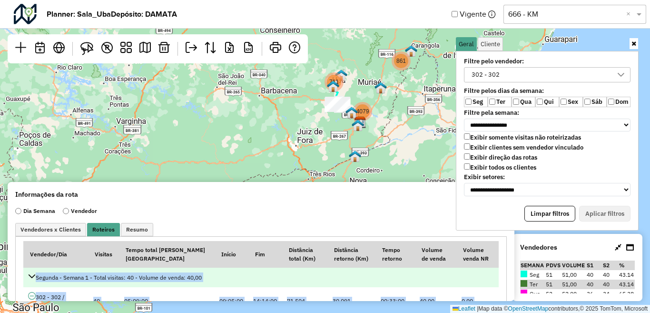
drag, startPoint x: 455, startPoint y: 274, endPoint x: 34, endPoint y: 279, distance: 420.8
copy tbody "Segunda - Semana 1 - Total visitas: 40 - Volume de venda: 40,00 302 - 302 / Seg…"
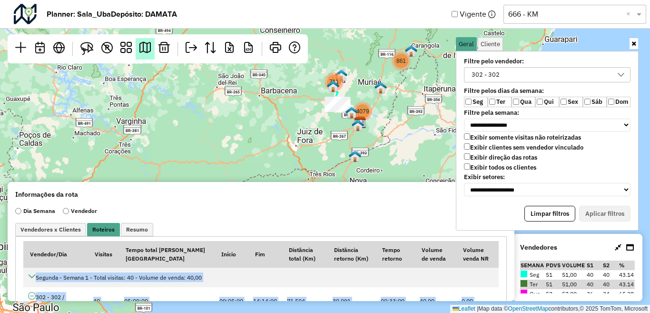
click at [149, 47] on em at bounding box center [144, 47] width 11 height 11
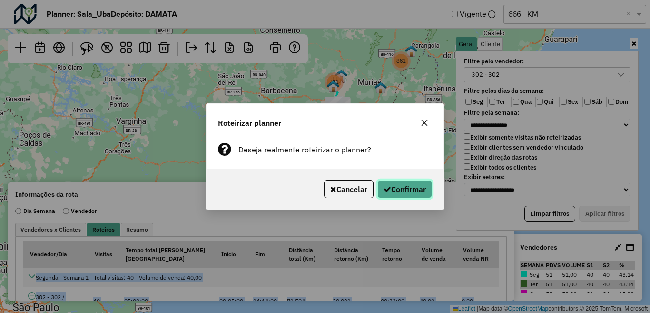
click at [419, 190] on button "Confirmar" at bounding box center [404, 189] width 55 height 18
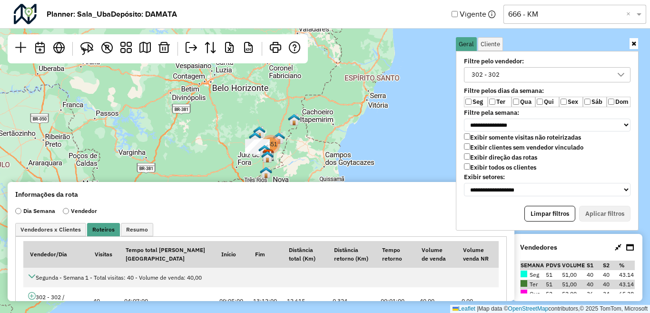
drag, startPoint x: 227, startPoint y: 200, endPoint x: 228, endPoint y: 188, distance: 12.5
click at [228, 188] on div "Informações da rota Dia Semana Vendedor Vendedores x Clientes Roteiros Resumo V…" at bounding box center [261, 241] width 507 height 119
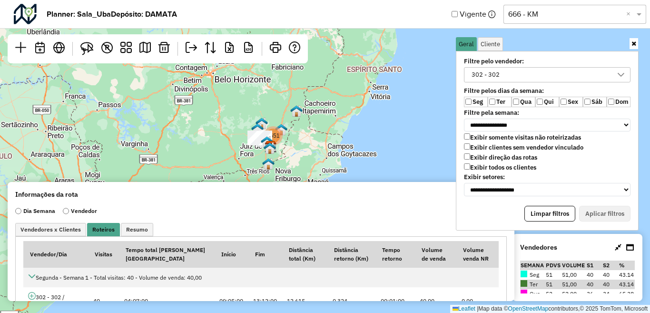
click at [225, 149] on div "5651 Leaflet | Map data © OpenStreetMap contributors,© 2025 TomTom, Microsoft" at bounding box center [325, 156] width 650 height 313
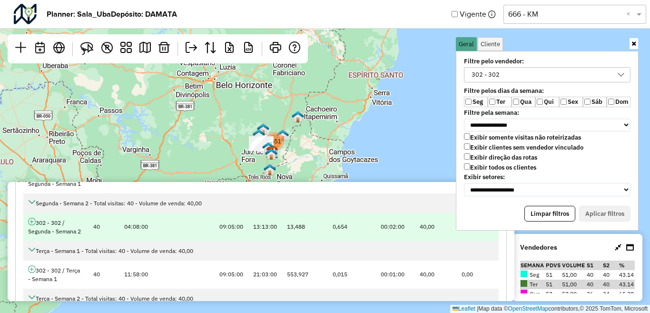
scroll to position [143, 0]
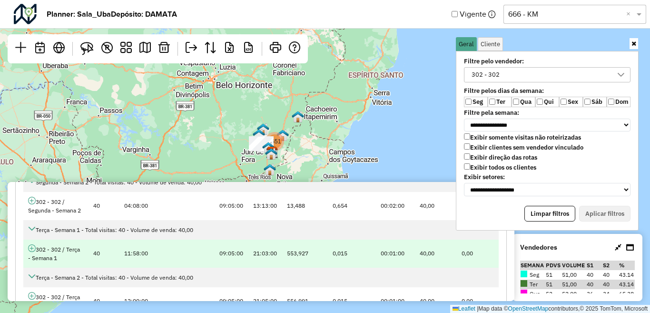
click at [31, 248] on icon at bounding box center [32, 248] width 8 height 8
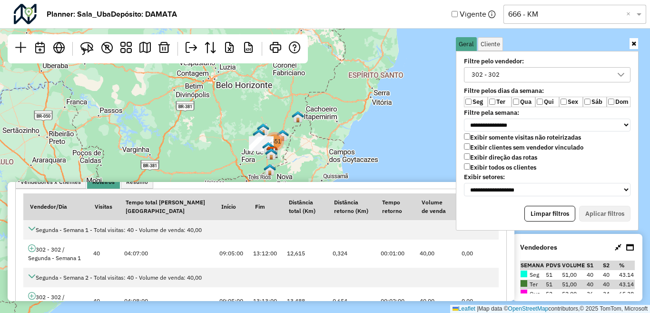
scroll to position [0, 0]
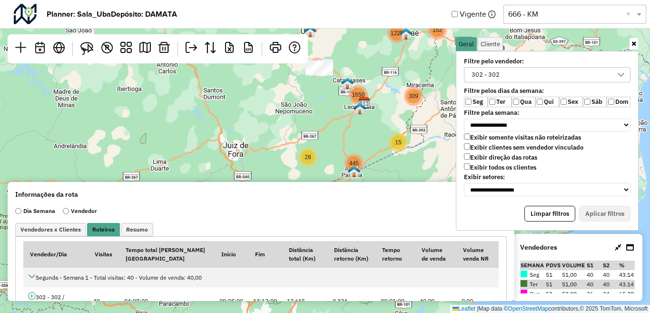
drag, startPoint x: 311, startPoint y: 125, endPoint x: 266, endPoint y: 147, distance: 50.7
click at [266, 147] on div "4 707 2 15 351 152 341 15 405 28 309 445 1227 1650 Leaflet | Map data © OpenStr…" at bounding box center [325, 156] width 650 height 313
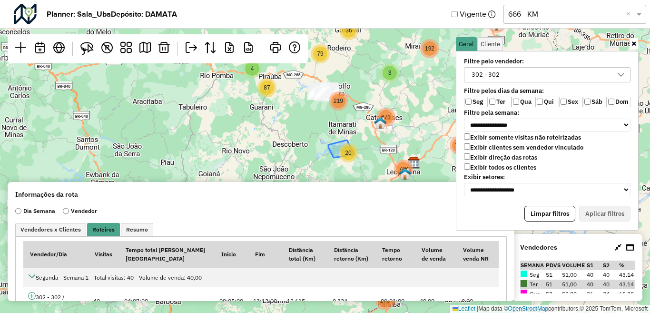
drag, startPoint x: 349, startPoint y: 116, endPoint x: 350, endPoint y: 162, distance: 45.7
click at [350, 162] on div "20" at bounding box center [348, 152] width 19 height 19
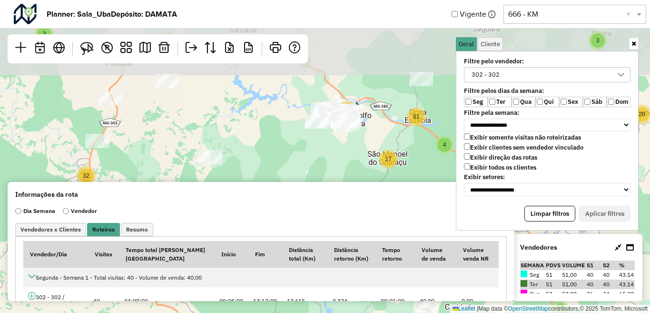
drag, startPoint x: 362, startPoint y: 145, endPoint x: 372, endPoint y: 195, distance: 51.4
click at [372, 195] on hb-planner "**********" at bounding box center [325, 156] width 650 height 313
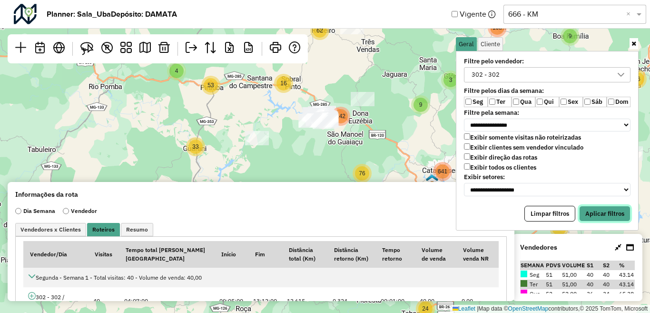
click at [610, 212] on button "Aplicar filtros" at bounding box center [604, 214] width 51 height 16
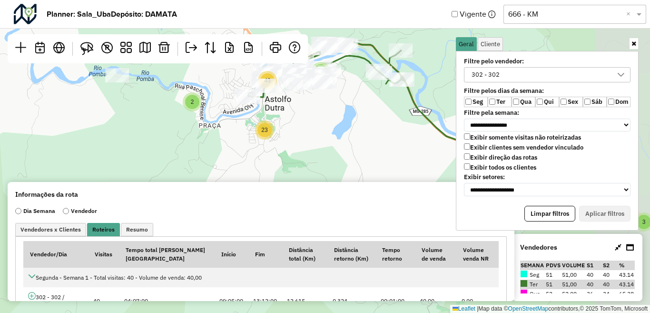
drag, startPoint x: 371, startPoint y: 113, endPoint x: 218, endPoint y: 155, distance: 158.8
click at [218, 155] on div "6 17 8 5 5 18 16 7 5 10 2 3 3 16 2 9 2 43 23 8 51 8 20 55 27 16 50 Leaflet | Ma…" at bounding box center [325, 156] width 650 height 313
click at [635, 46] on icon at bounding box center [634, 43] width 5 height 6
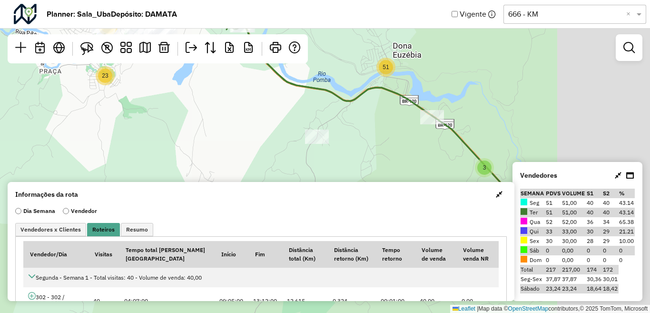
drag, startPoint x: 388, startPoint y: 153, endPoint x: 224, endPoint y: 99, distance: 173.4
click at [224, 99] on div "5 16 7 5 10 2 3 3 16 2 9 2 43 23 8 51 8 20 55 27 16 50 5 2 44 19 18 2 32 56 131…" at bounding box center [325, 156] width 650 height 313
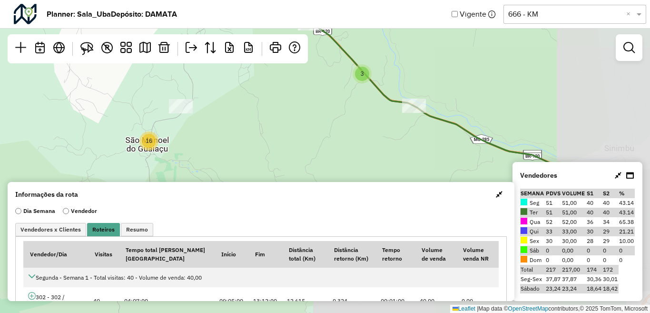
drag, startPoint x: 379, startPoint y: 152, endPoint x: 262, endPoint y: 58, distance: 150.0
click at [262, 58] on hb-planner "Planner: Sala_Uba Depósito: DAMATA Vigente Selecione uma opção 666 - KM × 5 10 …" at bounding box center [325, 156] width 650 height 313
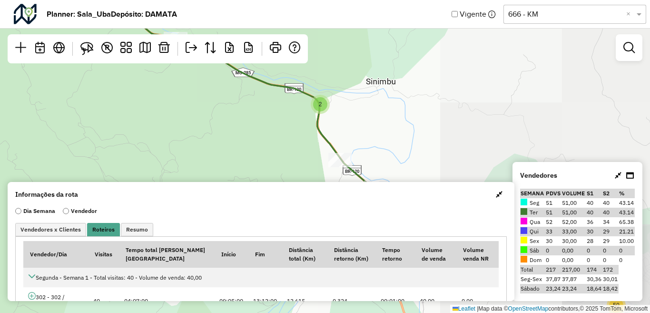
drag, startPoint x: 379, startPoint y: 137, endPoint x: 160, endPoint y: 71, distance: 229.1
click at [160, 71] on div "10 2 3 3 16 2 9 2 43 23 8 51 8 20 55 27 16 50 44 19 18 2 32 56 131 56 2 18 13 6…" at bounding box center [325, 156] width 650 height 313
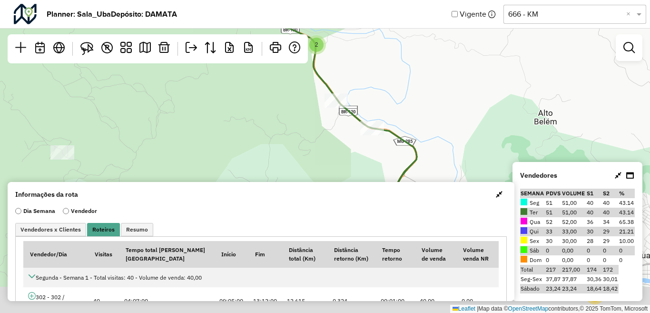
drag, startPoint x: 272, startPoint y: 99, endPoint x: 272, endPoint y: 90, distance: 9.5
click at [272, 90] on div "2 3 3 16 2 9 2 43 23 8 51 8 20 55 27 16 50 44 19 18 2 32 56 131 56 2 18 13 6 10…" at bounding box center [325, 156] width 650 height 313
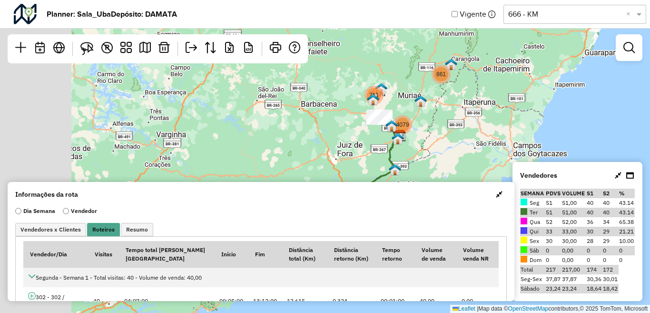
drag, startPoint x: 349, startPoint y: 139, endPoint x: 376, endPoint y: 131, distance: 28.5
click at [428, 139] on div "711 861 4079 Leaflet | Map data © OpenStreetMap contributors,© 2025 TomTom, Mic…" at bounding box center [325, 156] width 650 height 313
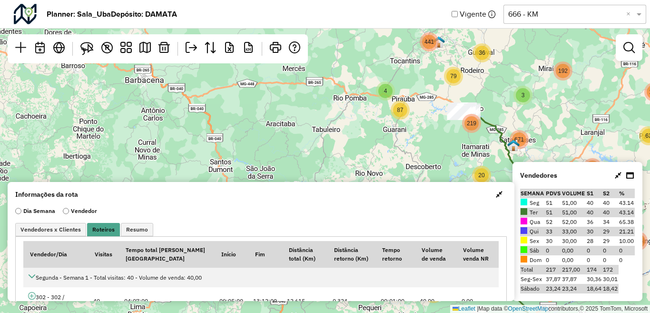
drag, startPoint x: 446, startPoint y: 84, endPoint x: 423, endPoint y: 109, distance: 33.7
click at [446, 146] on div "4 5 30 36 36 159 441 15 351 152 66 112 70 93 15 20 87 79 219 28 100 63 146 11 6…" at bounding box center [325, 156] width 650 height 313
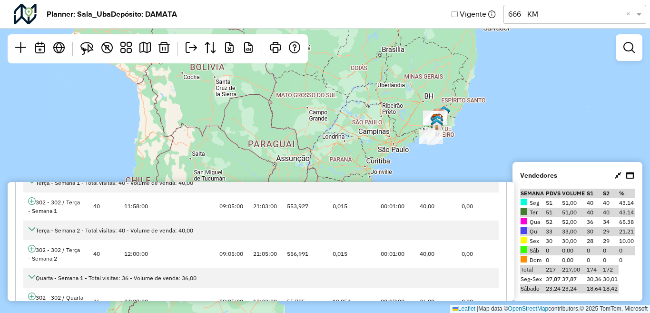
scroll to position [190, 0]
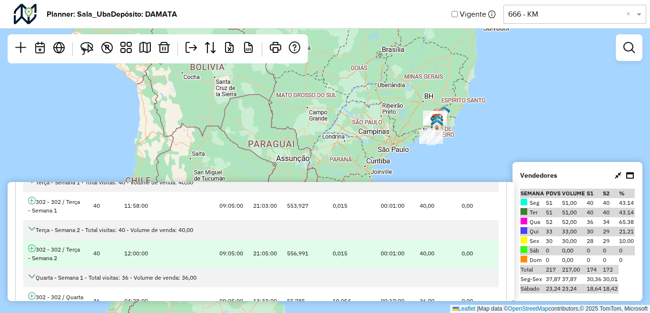
click at [29, 249] on icon at bounding box center [32, 248] width 8 height 8
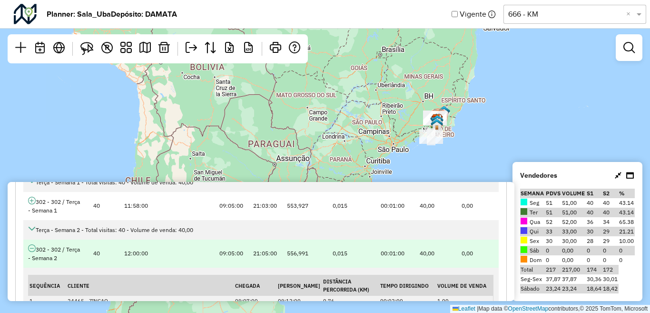
scroll to position [143, 0]
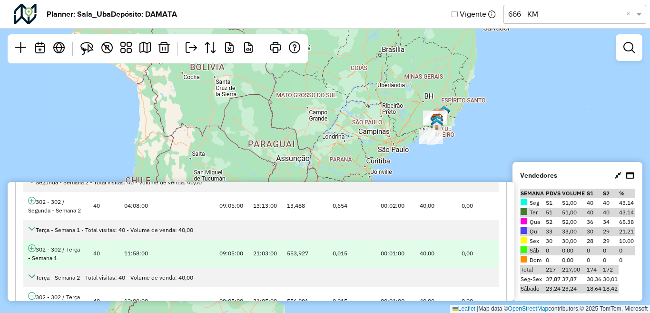
click at [33, 248] on icon at bounding box center [32, 248] width 8 height 8
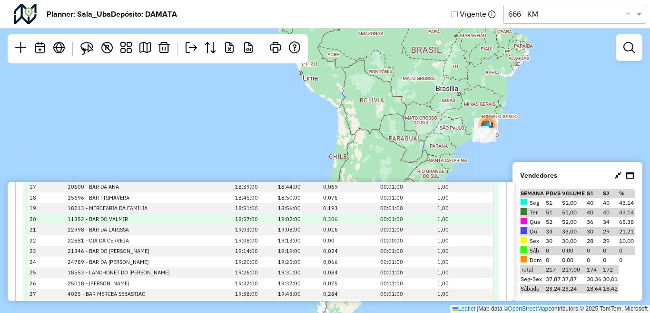
scroll to position [476, 0]
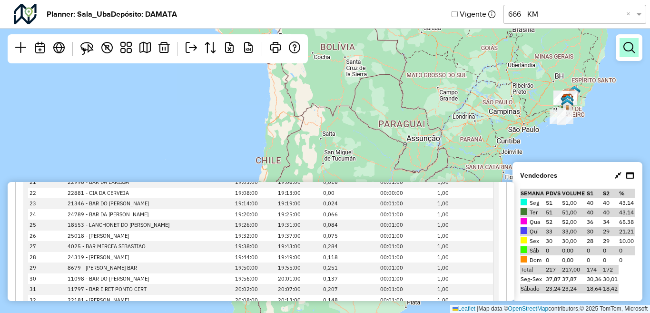
click at [632, 50] on em at bounding box center [629, 47] width 11 height 11
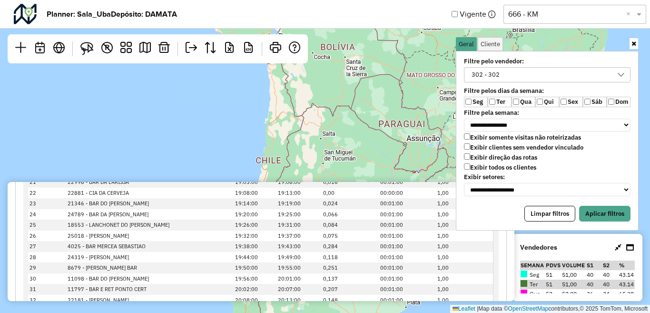
click at [507, 76] on div "302 - 302" at bounding box center [540, 75] width 144 height 14
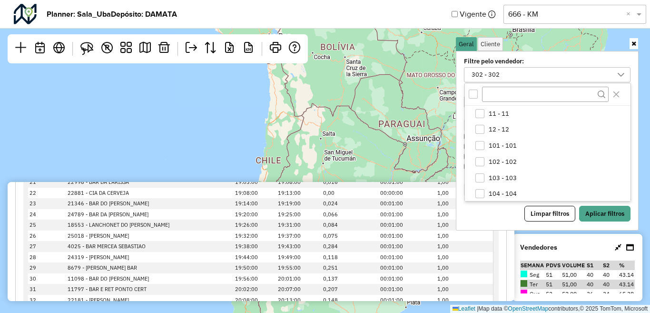
scroll to position [242, 0]
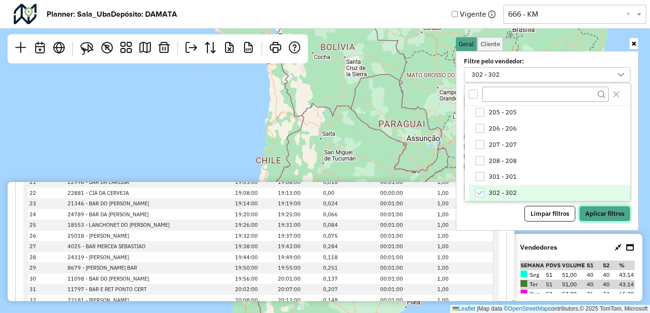
click at [604, 210] on button "Aplicar filtros" at bounding box center [604, 214] width 51 height 16
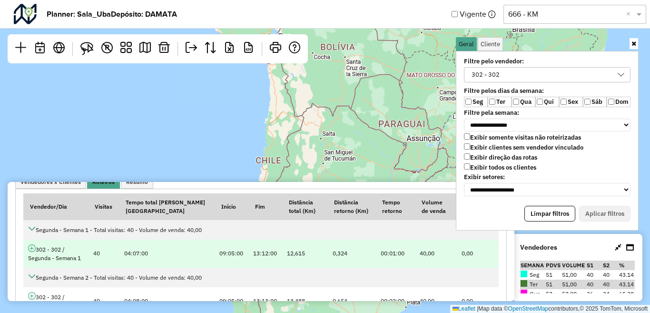
scroll to position [0, 0]
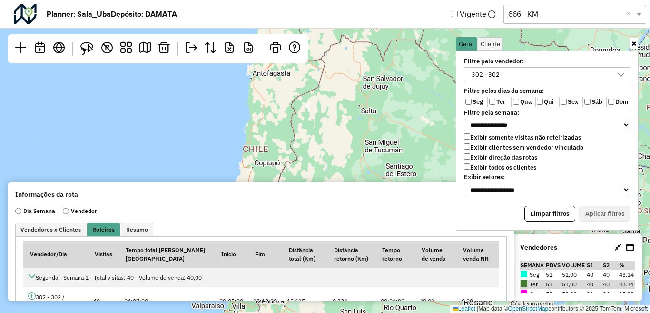
click at [559, 75] on div "302 - 302" at bounding box center [540, 75] width 144 height 14
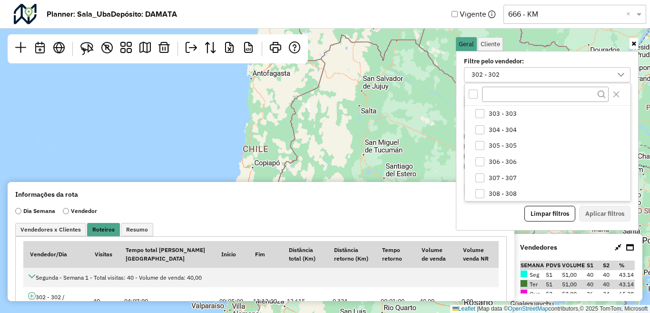
scroll to position [242, 0]
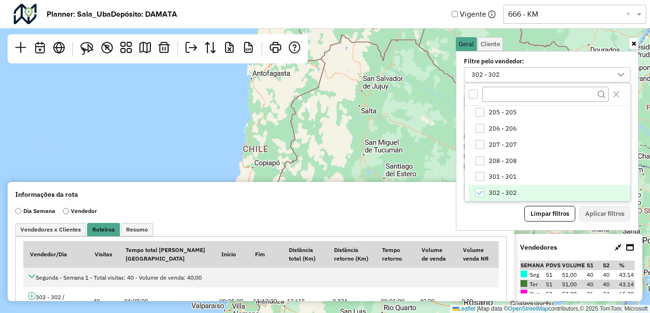
click at [500, 193] on span "302 - 302" at bounding box center [503, 193] width 28 height 8
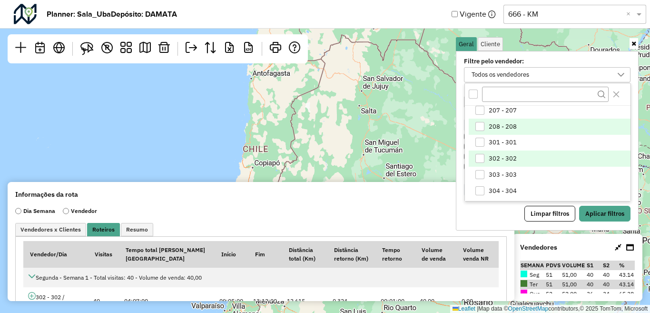
scroll to position [289, 0]
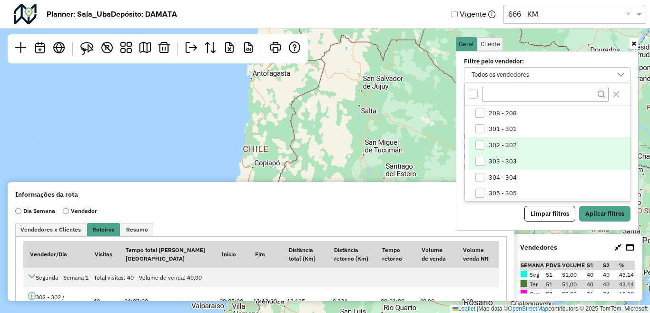
click at [502, 161] on span "303 - 303" at bounding box center [503, 162] width 28 height 8
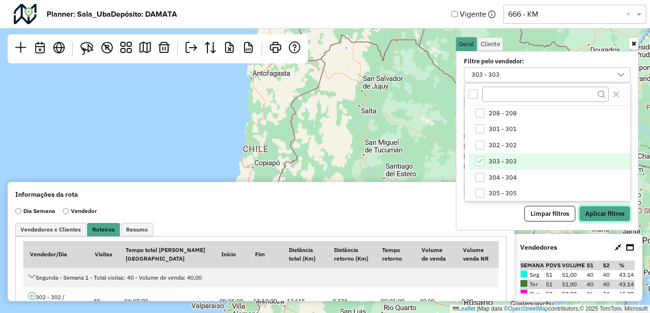
click at [612, 215] on button "Aplicar filtros" at bounding box center [604, 214] width 51 height 16
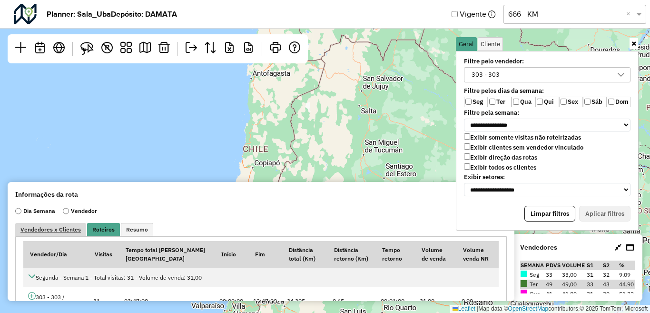
scroll to position [48, 0]
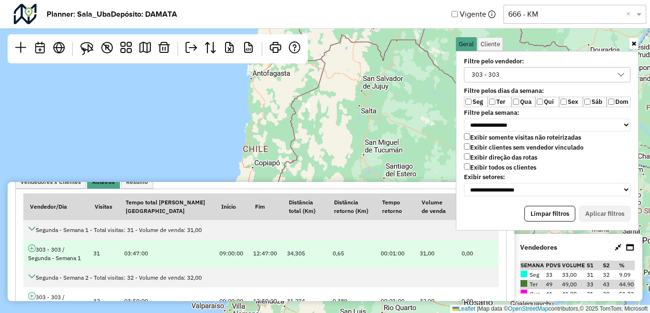
click at [30, 248] on icon at bounding box center [32, 248] width 8 height 8
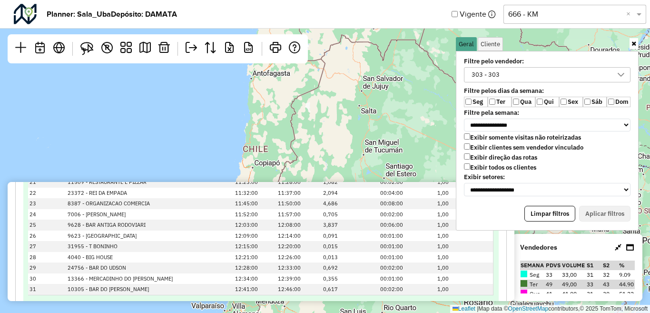
scroll to position [428, 0]
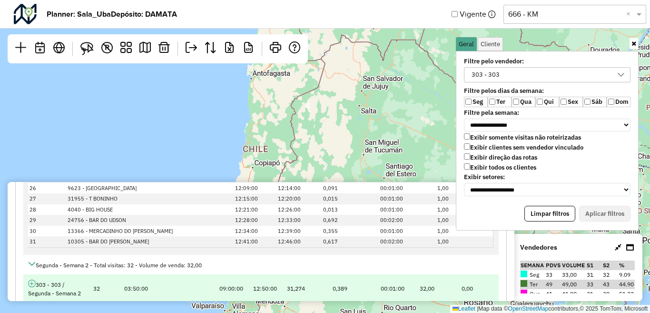
click at [32, 283] on icon at bounding box center [32, 283] width 8 height 8
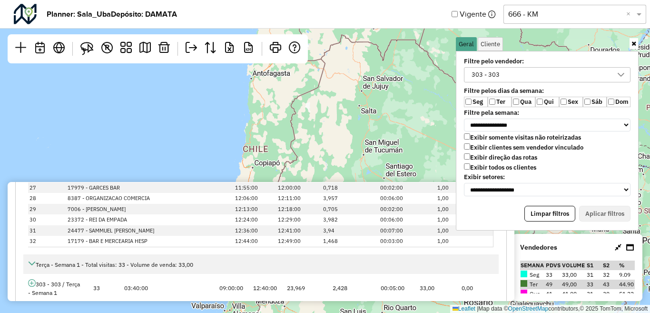
scroll to position [904, 0]
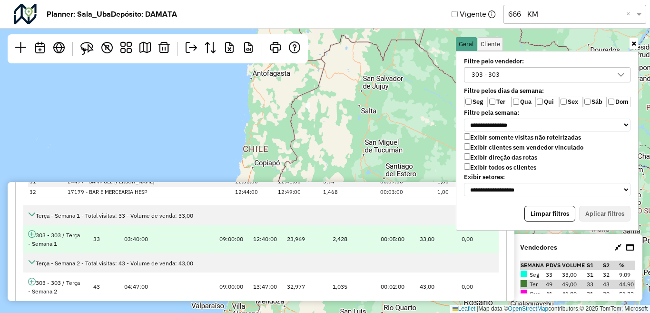
click at [34, 236] on icon at bounding box center [32, 234] width 8 height 8
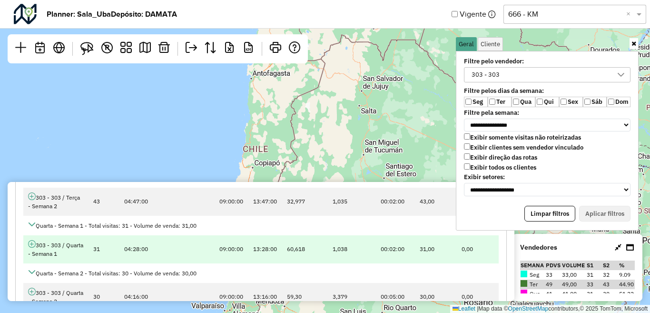
scroll to position [1381, 0]
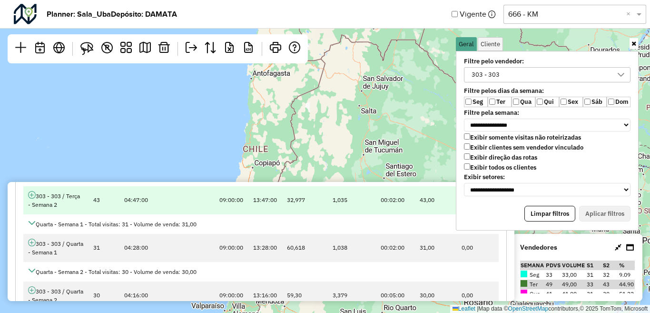
click at [31, 196] on icon at bounding box center [32, 195] width 8 height 8
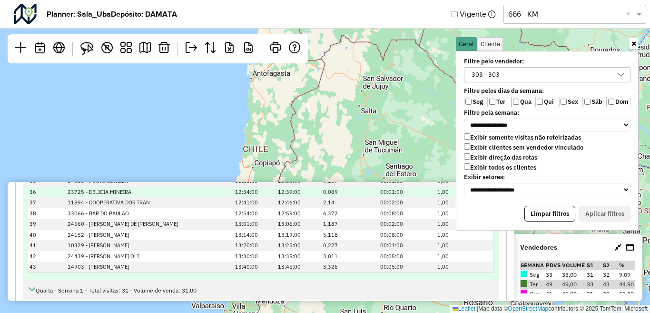
scroll to position [1857, 0]
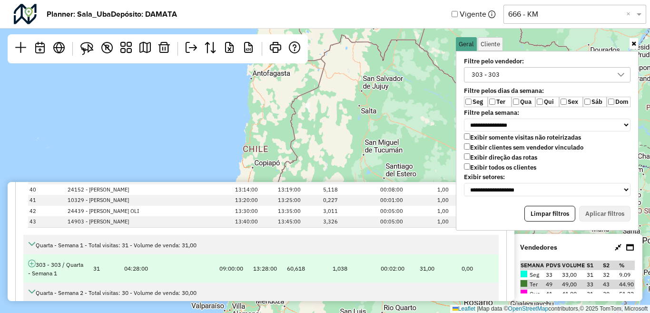
click at [35, 263] on icon at bounding box center [32, 263] width 8 height 8
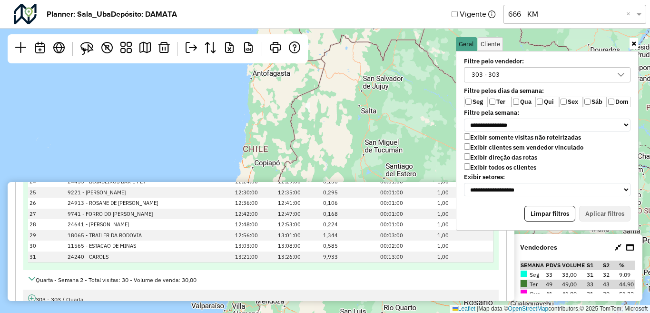
scroll to position [2285, 0]
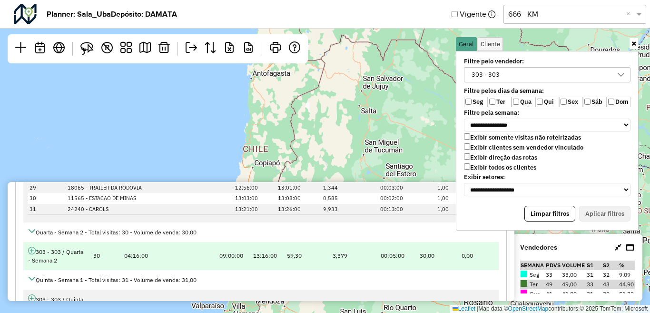
click at [33, 249] on icon at bounding box center [32, 251] width 8 height 8
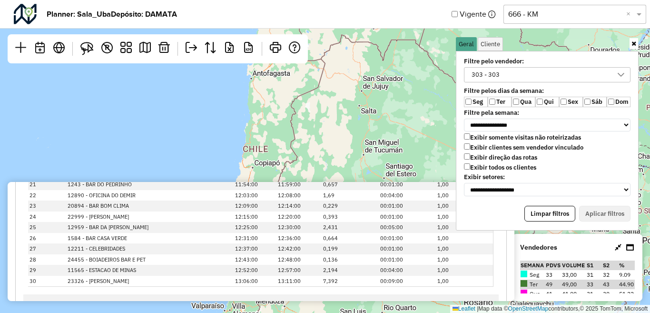
scroll to position [2713, 0]
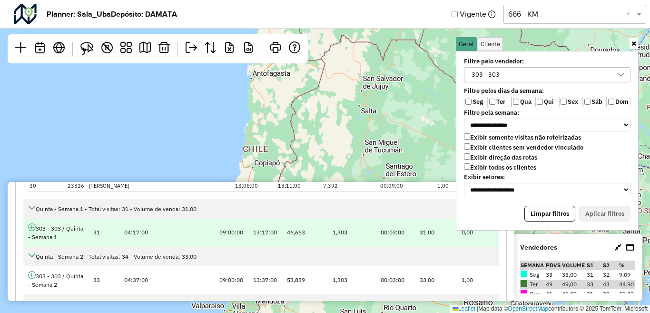
click at [31, 230] on icon at bounding box center [32, 227] width 8 height 8
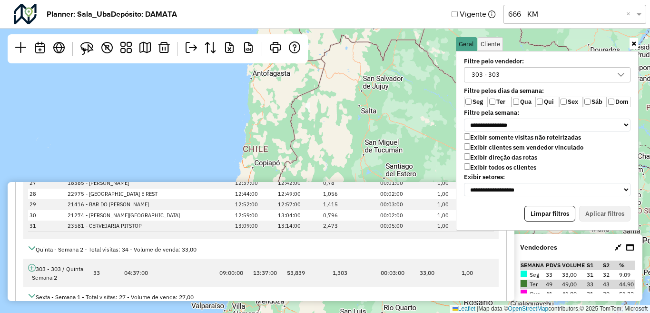
scroll to position [3094, 0]
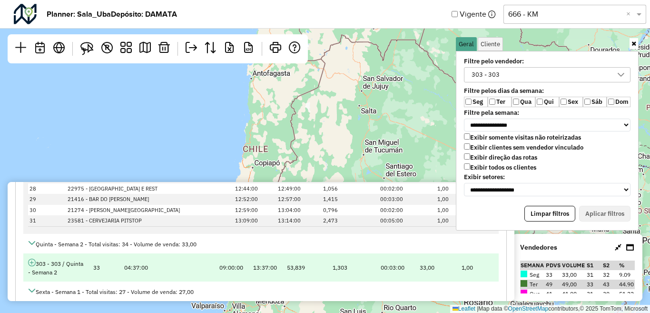
click at [28, 260] on td "303 - 303 / Quinta - Semana 2" at bounding box center [55, 267] width 65 height 28
click at [30, 261] on icon at bounding box center [32, 262] width 8 height 8
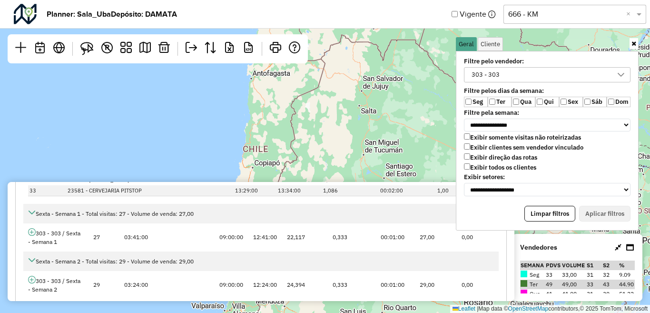
scroll to position [3570, 0]
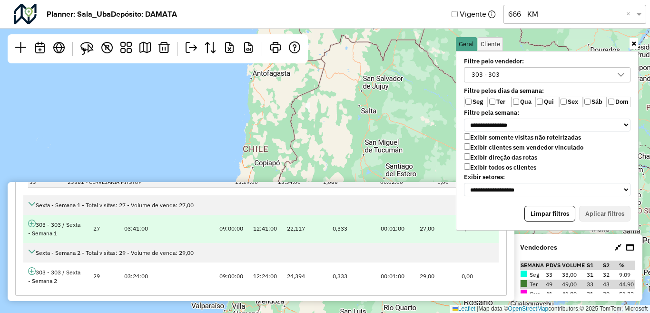
click at [28, 223] on icon at bounding box center [32, 223] width 8 height 8
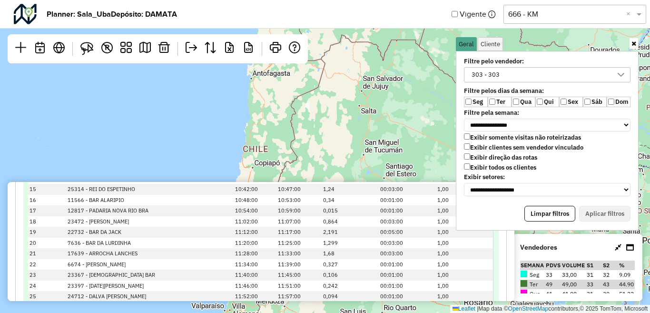
scroll to position [3898, 0]
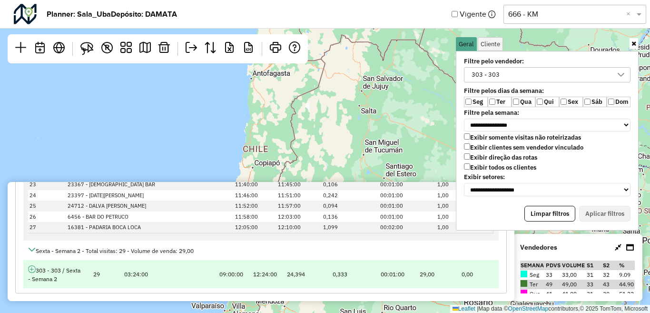
click at [35, 269] on icon at bounding box center [32, 269] width 8 height 8
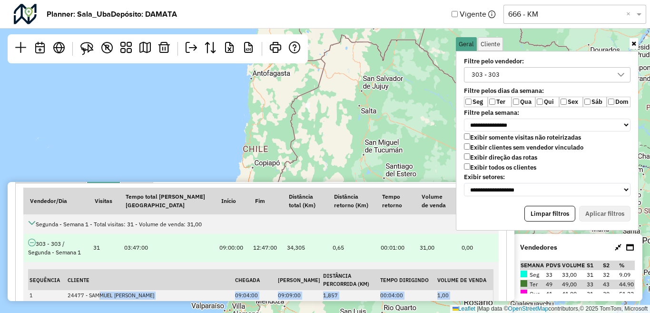
scroll to position [74, 0]
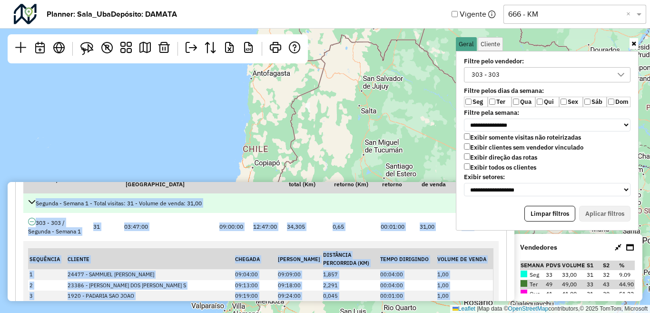
drag, startPoint x: 417, startPoint y: 280, endPoint x: 34, endPoint y: 206, distance: 390.9
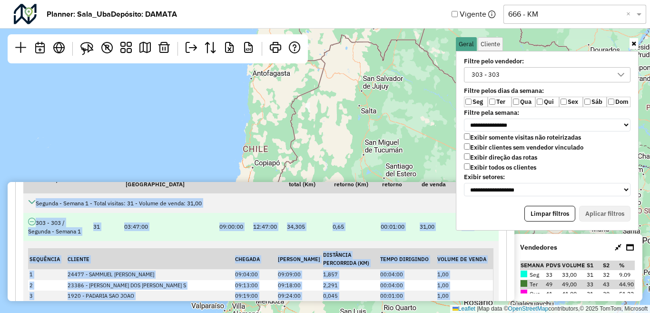
copy tbody "Segunda - Semana 1 - Total visitas: 31 - Volume de venda: 31,00 303 - 303 / Seg…"
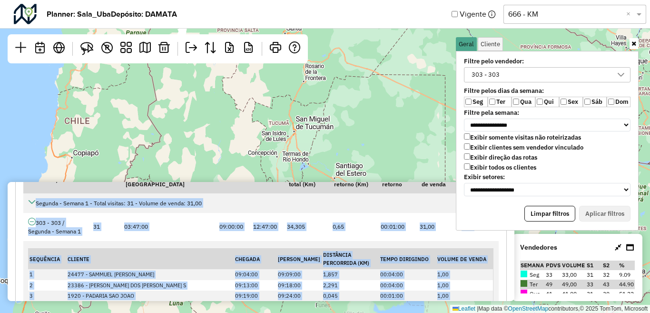
click at [480, 78] on div "303 - 303" at bounding box center [485, 75] width 35 height 14
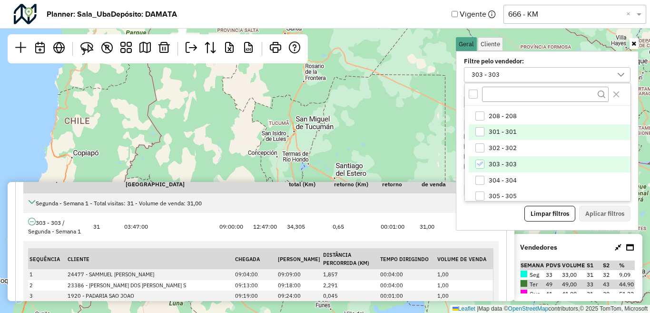
scroll to position [306, 0]
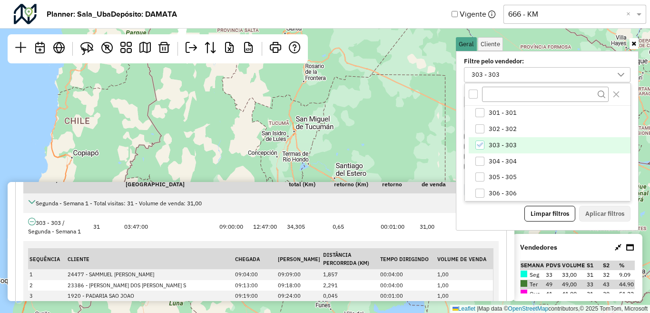
click at [494, 147] on span "303 - 303" at bounding box center [503, 145] width 28 height 8
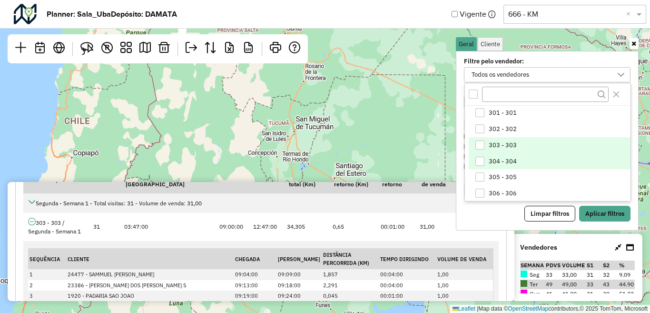
click at [494, 159] on span "304 - 304" at bounding box center [503, 162] width 28 height 8
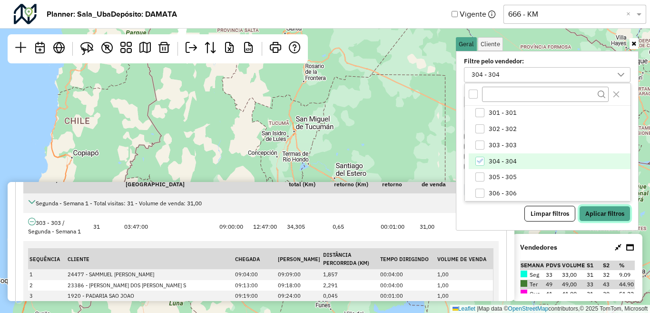
click at [598, 211] on button "Aplicar filtros" at bounding box center [604, 214] width 51 height 16
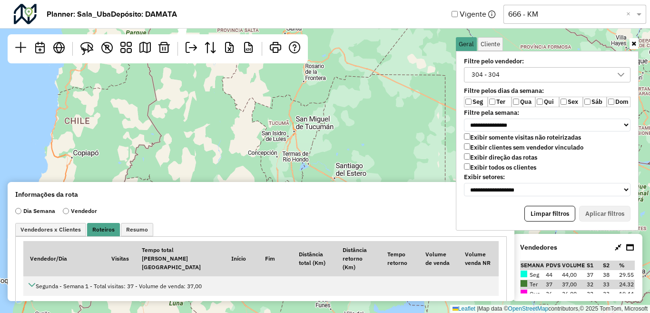
scroll to position [48, 0]
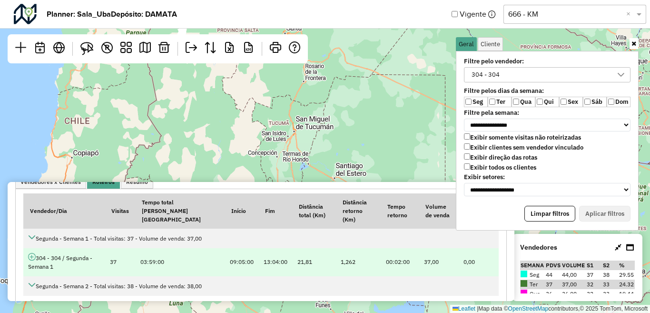
click at [32, 253] on icon at bounding box center [32, 257] width 8 height 8
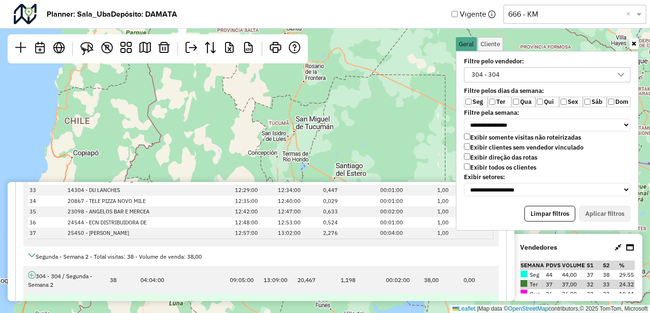
scroll to position [524, 0]
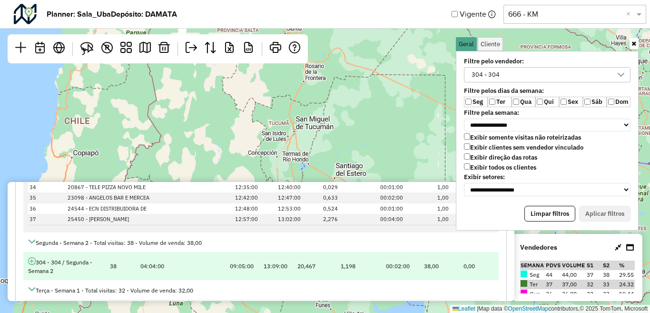
click at [32, 257] on icon at bounding box center [32, 261] width 8 height 8
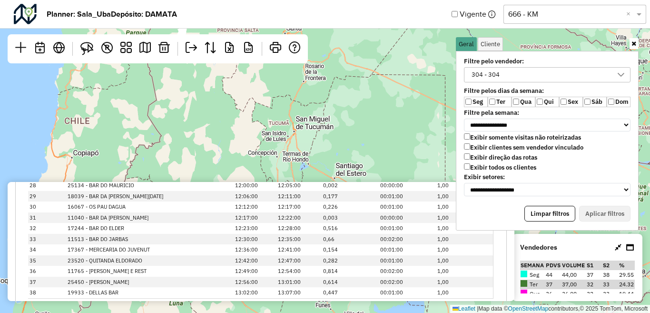
scroll to position [1000, 0]
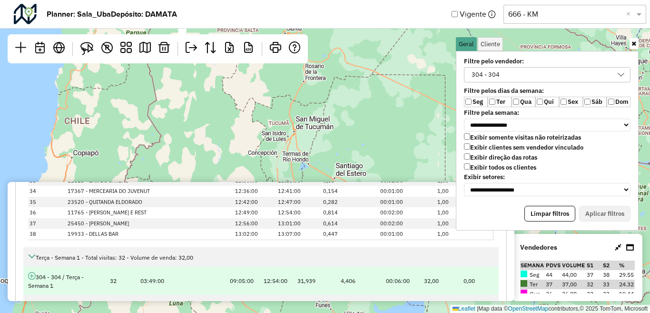
click at [32, 272] on icon at bounding box center [32, 276] width 8 height 8
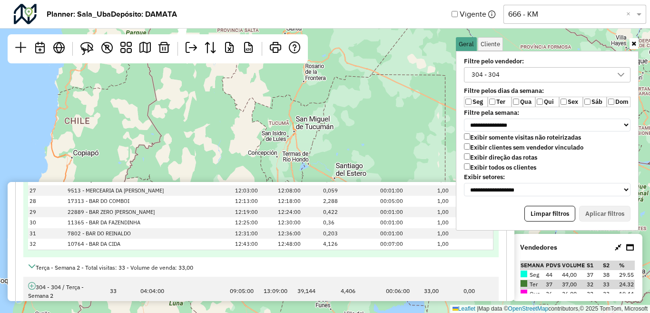
scroll to position [1428, 0]
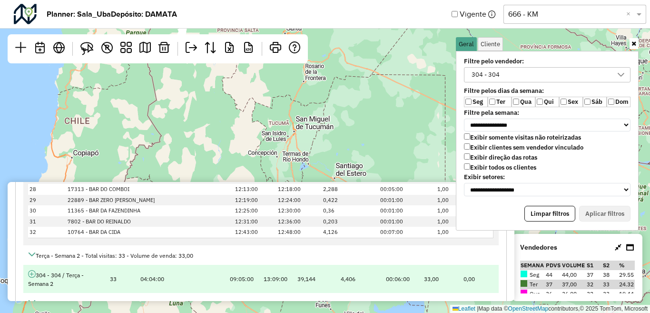
click at [33, 270] on icon at bounding box center [32, 274] width 8 height 8
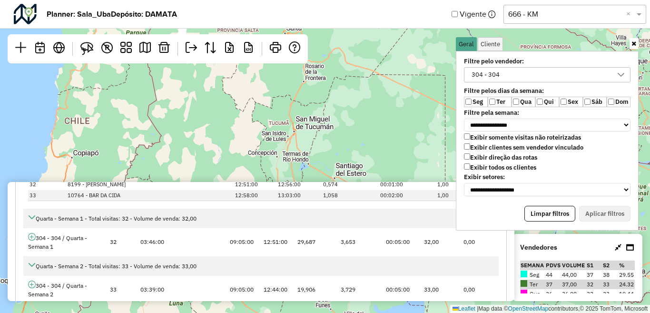
scroll to position [1904, 0]
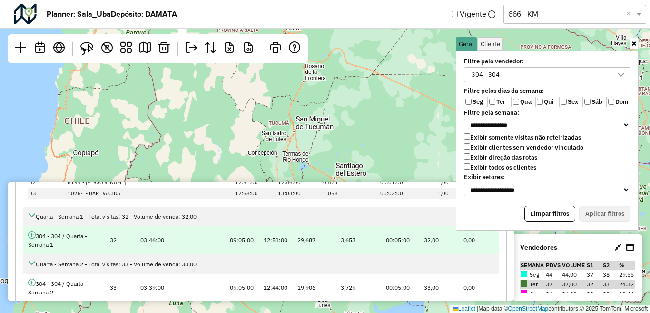
click at [34, 231] on icon at bounding box center [32, 235] width 8 height 8
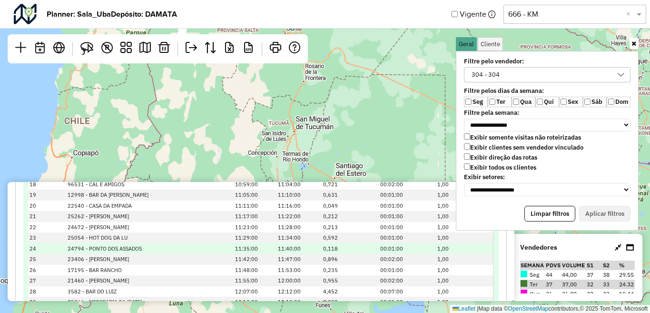
scroll to position [2333, 0]
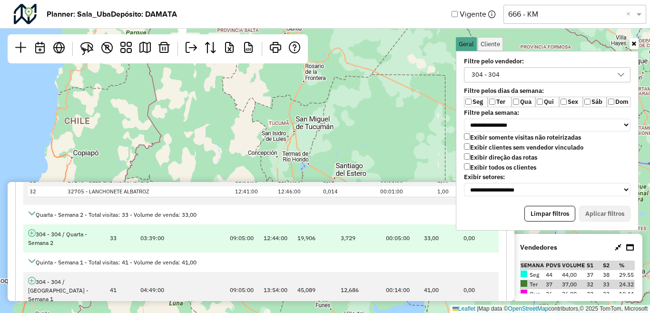
click at [32, 229] on icon at bounding box center [32, 233] width 8 height 8
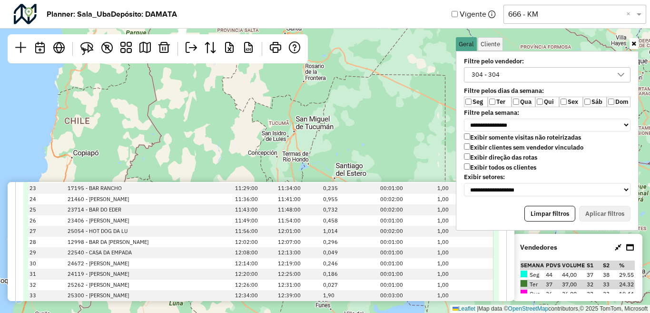
scroll to position [2809, 0]
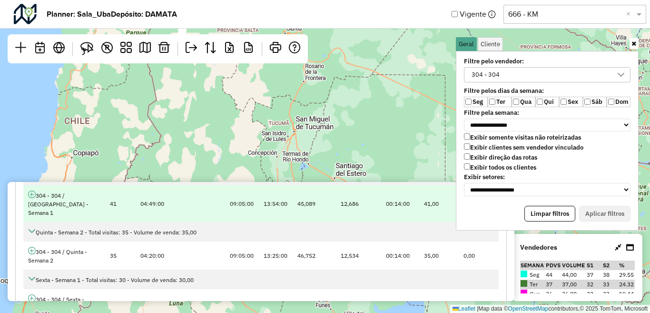
click at [31, 190] on icon at bounding box center [32, 194] width 8 height 8
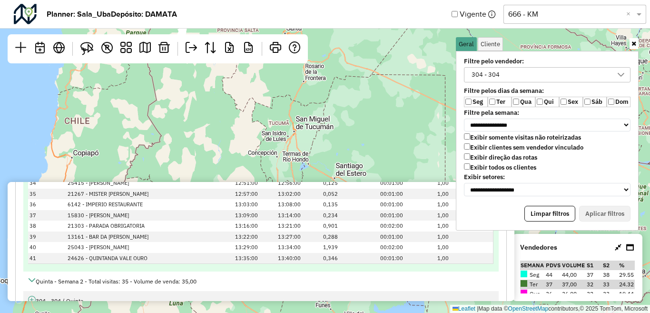
scroll to position [3237, 0]
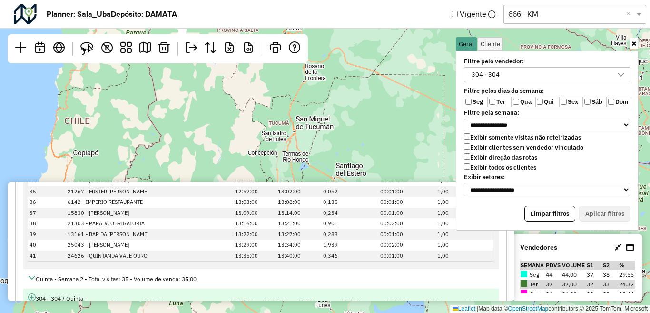
click at [32, 293] on icon at bounding box center [32, 297] width 8 height 8
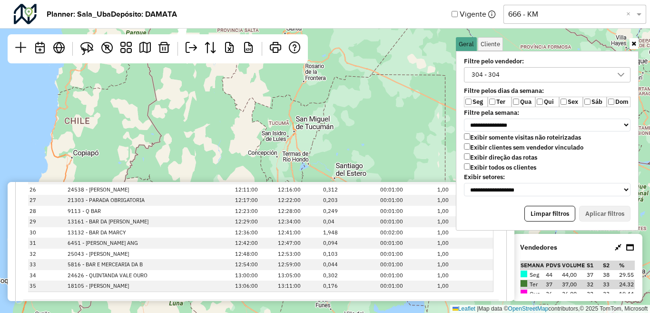
scroll to position [3755, 0]
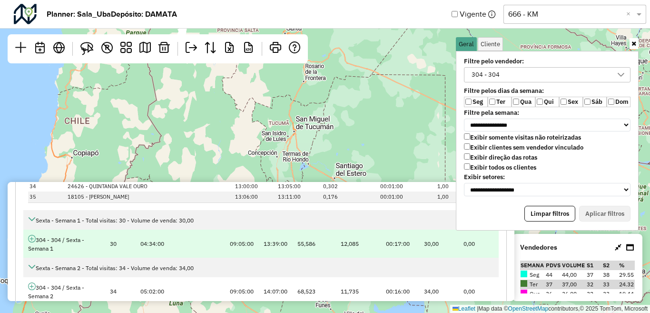
click at [34, 235] on icon at bounding box center [32, 239] width 8 height 8
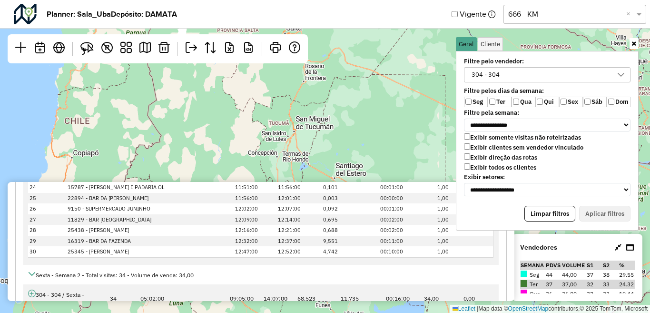
scroll to position [4112, 0]
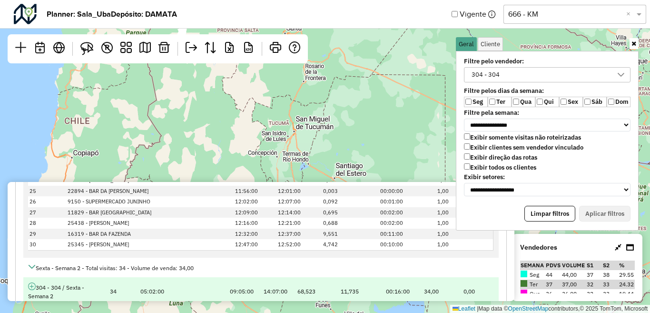
click at [31, 282] on icon at bounding box center [32, 286] width 8 height 8
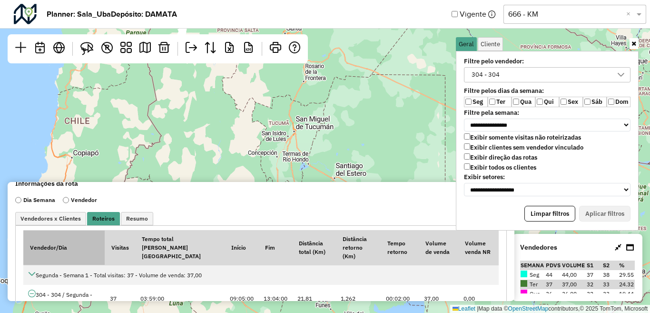
scroll to position [24, 0]
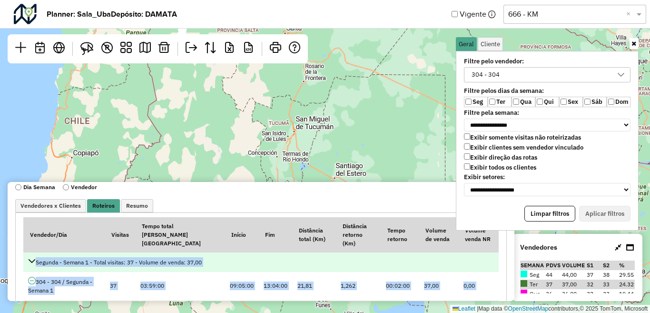
drag, startPoint x: 453, startPoint y: 276, endPoint x: 32, endPoint y: 250, distance: 422.1
copy tbody "Segunda - Semana 1 - Total visitas: 37 - Volume de venda: 37,00 304 - 304 / Seg…"
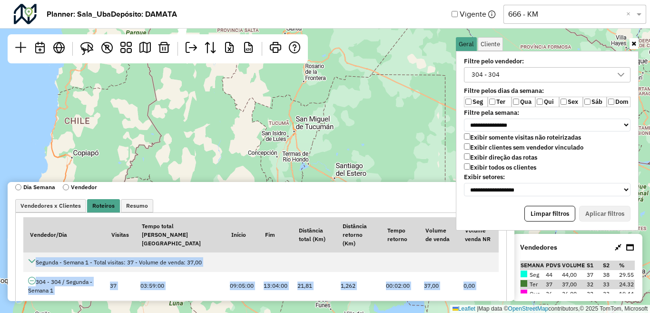
click at [513, 75] on div "304 - 304" at bounding box center [540, 75] width 144 height 14
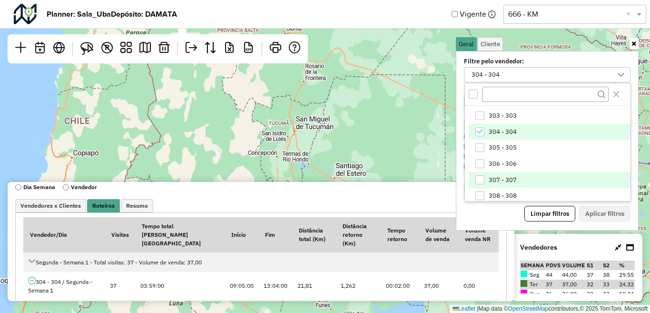
scroll to position [322, 0]
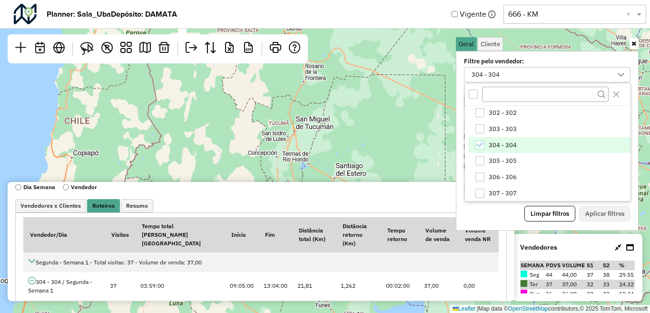
click at [495, 146] on span "304 - 304" at bounding box center [503, 145] width 28 height 8
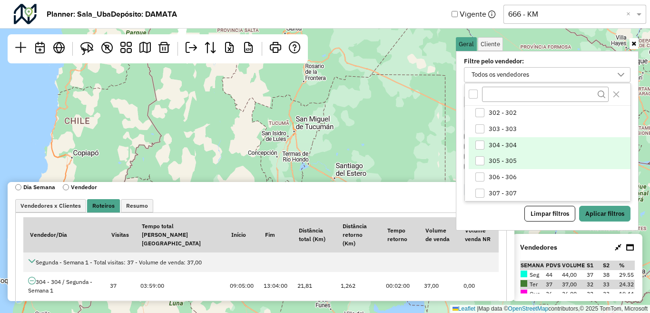
click at [493, 161] on span "305 - 305" at bounding box center [503, 161] width 28 height 8
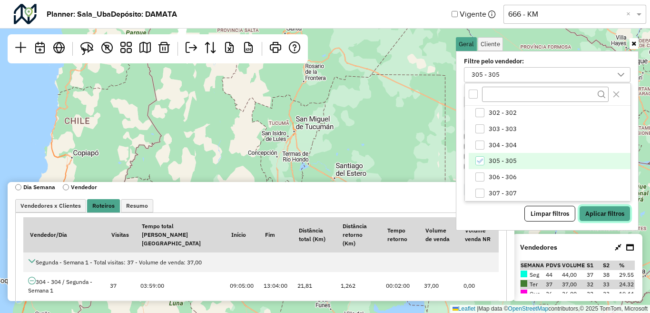
click at [607, 212] on button "Aplicar filtros" at bounding box center [604, 214] width 51 height 16
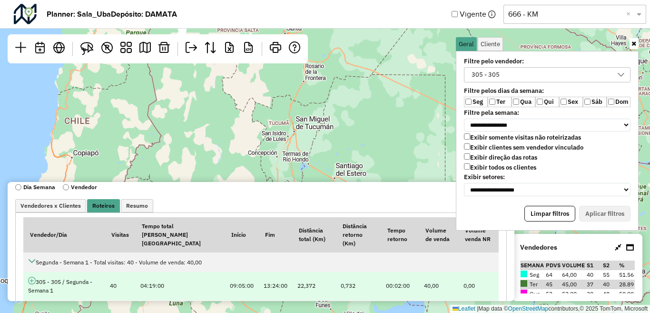
click at [31, 277] on icon at bounding box center [32, 281] width 8 height 8
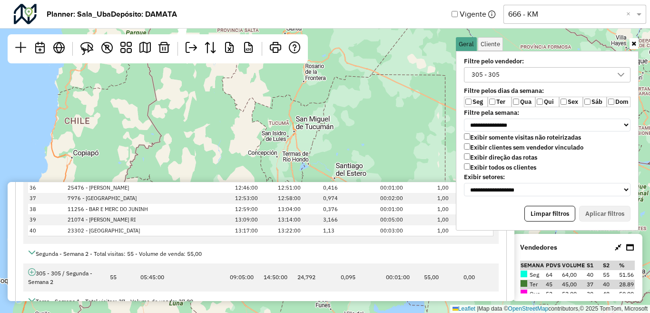
scroll to position [547, 0]
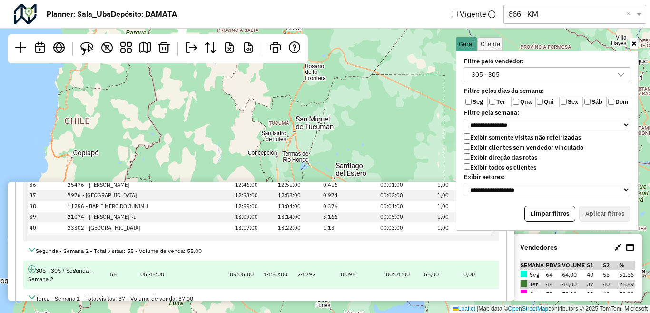
click at [33, 265] on icon at bounding box center [32, 269] width 8 height 8
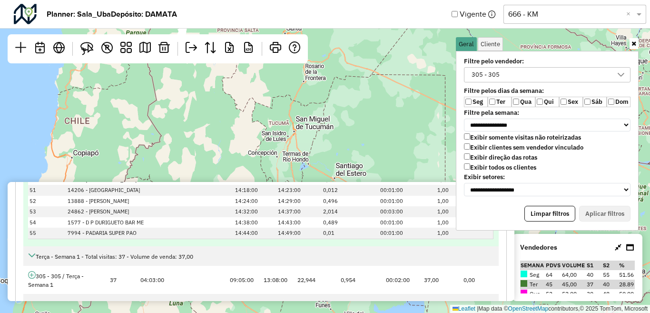
scroll to position [1261, 0]
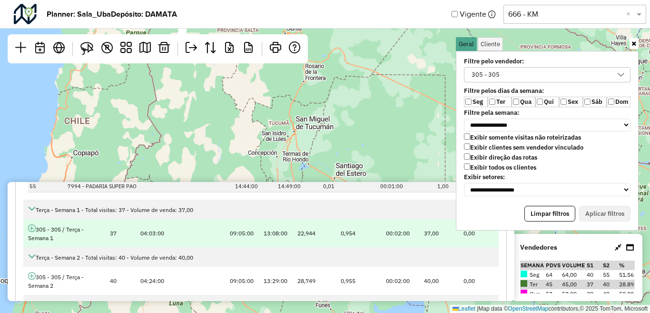
click at [32, 224] on icon at bounding box center [32, 228] width 8 height 8
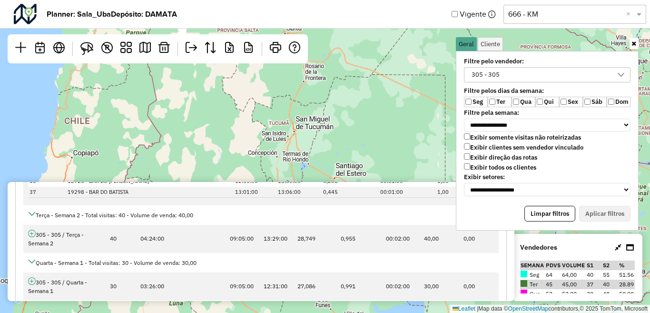
scroll to position [1738, 0]
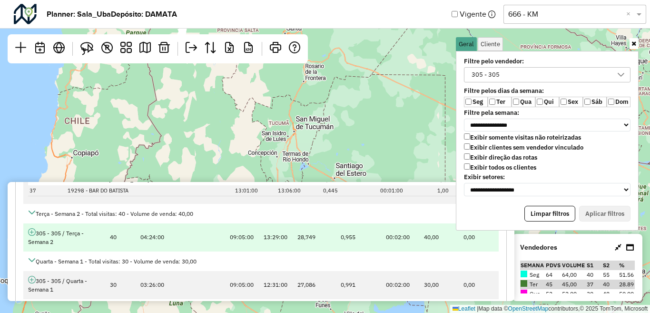
click at [32, 228] on icon at bounding box center [32, 232] width 8 height 8
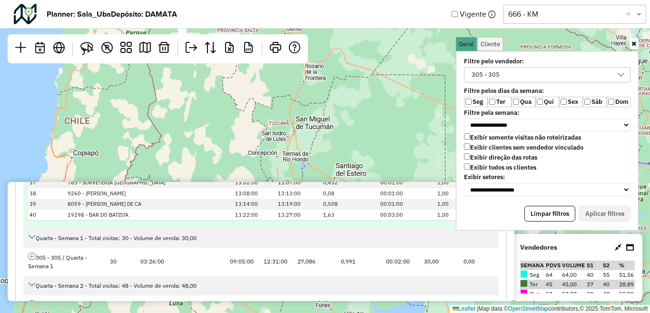
scroll to position [2214, 0]
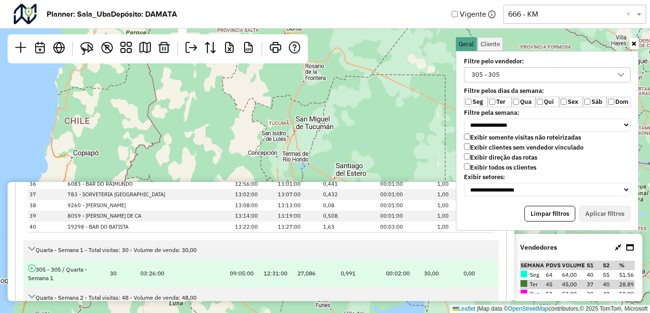
click at [30, 264] on icon at bounding box center [32, 268] width 8 height 8
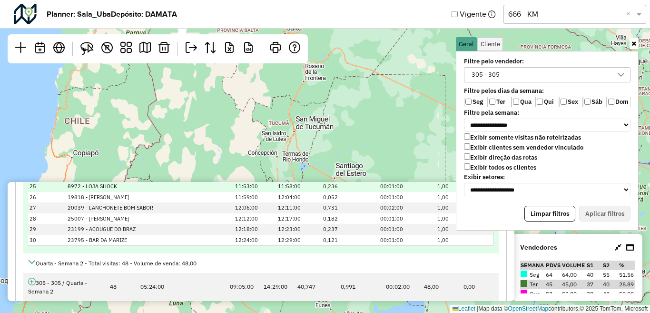
scroll to position [2690, 0]
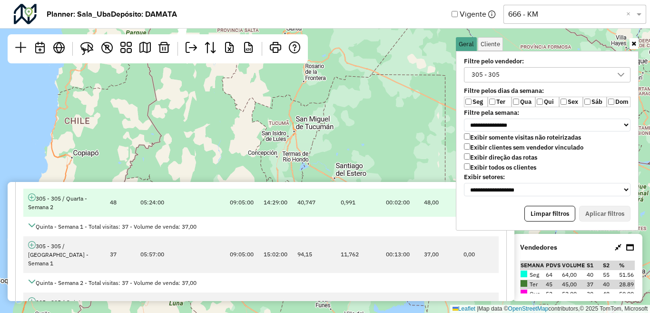
click at [32, 193] on icon at bounding box center [32, 197] width 8 height 8
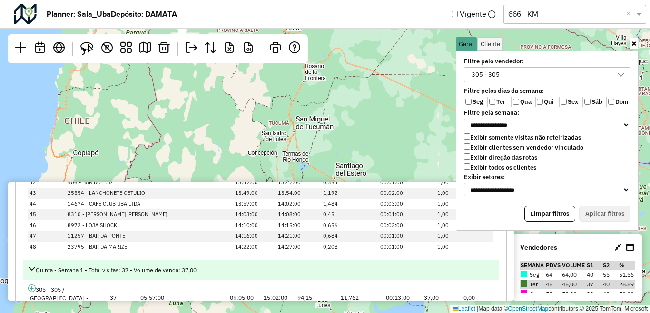
scroll to position [3213, 0]
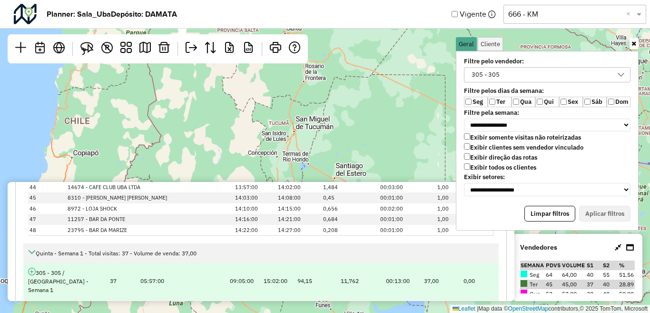
click at [32, 268] on icon at bounding box center [32, 272] width 8 height 8
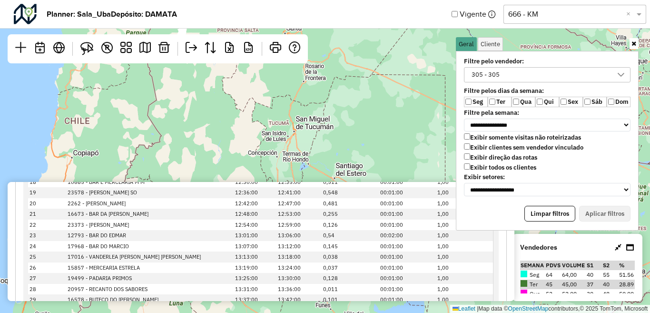
scroll to position [3689, 0]
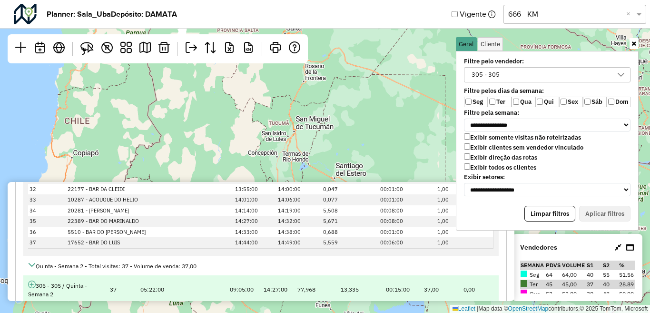
click at [32, 280] on icon at bounding box center [32, 284] width 8 height 8
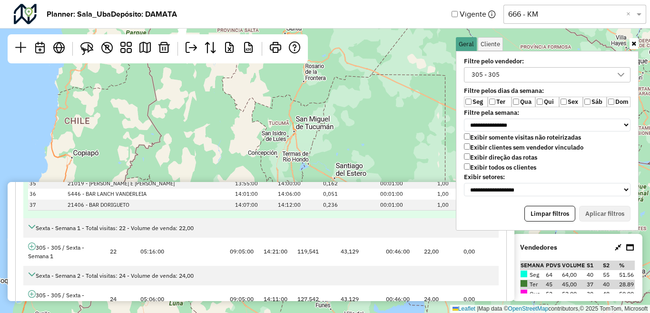
scroll to position [4213, 0]
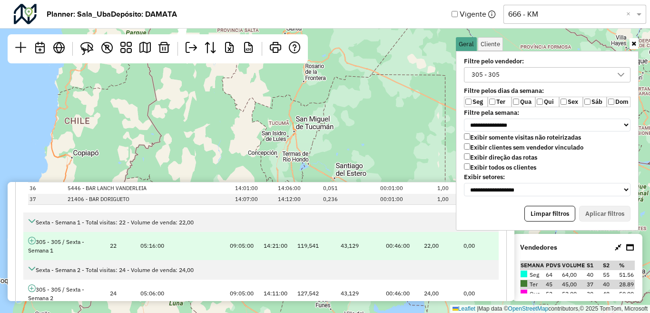
click at [32, 237] on icon at bounding box center [32, 241] width 8 height 8
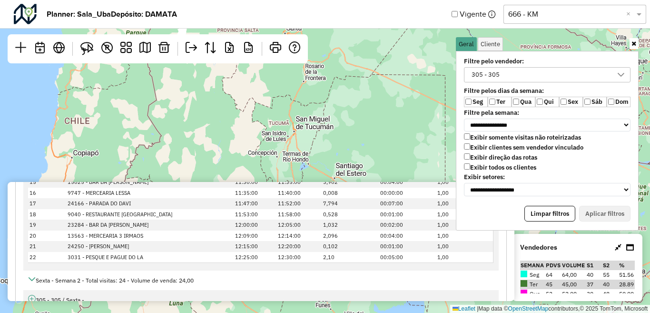
scroll to position [4487, 0]
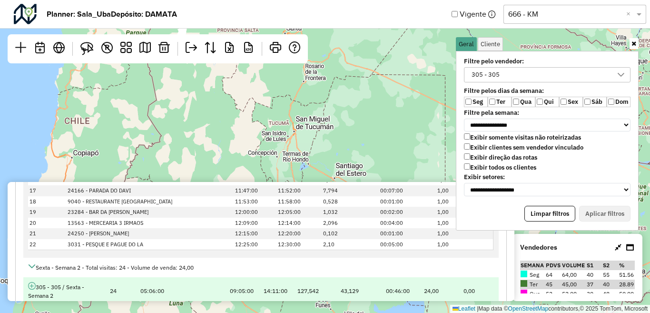
click at [31, 282] on icon at bounding box center [32, 286] width 8 height 8
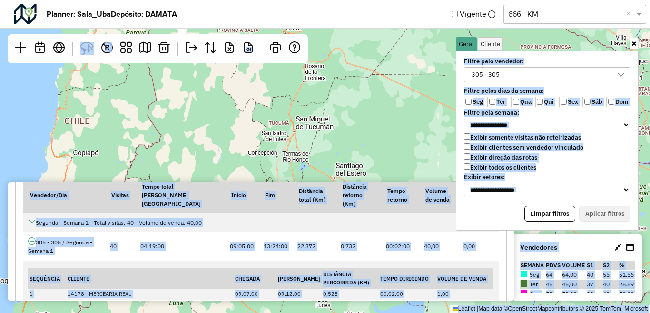
scroll to position [0, 0]
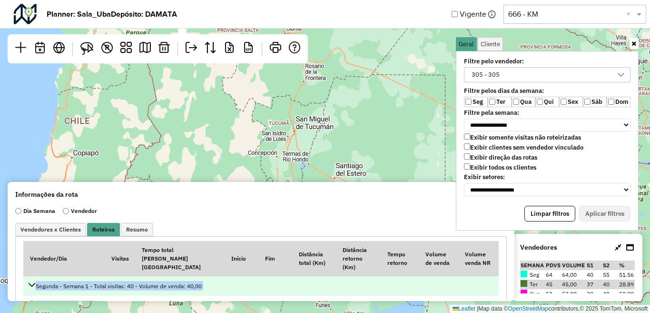
drag, startPoint x: 462, startPoint y: 276, endPoint x: 41, endPoint y: 279, distance: 420.8
copy tbody "Segunda - Semana 1 - Total visitas: 40 - Volume de venda: 40,00 305 - 305 / Seg…"
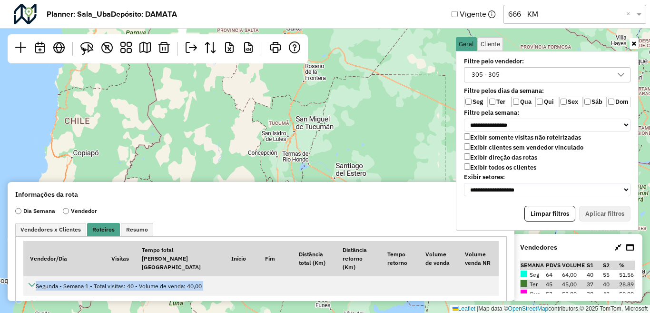
click at [511, 71] on div "305 - 305" at bounding box center [540, 75] width 144 height 14
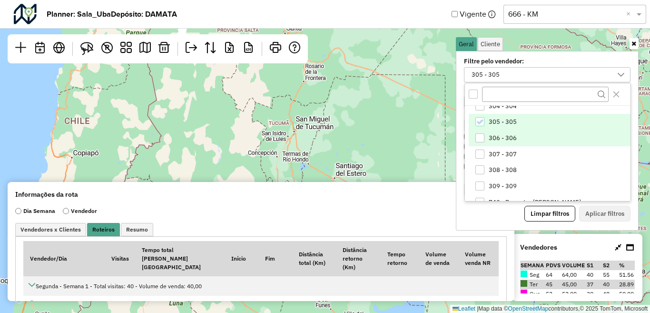
scroll to position [338, 0]
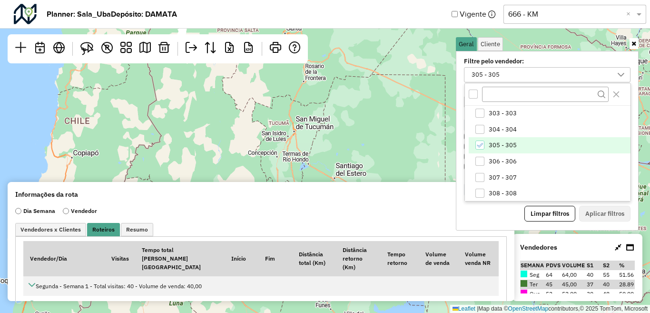
click at [502, 146] on span "305 - 305" at bounding box center [503, 145] width 28 height 8
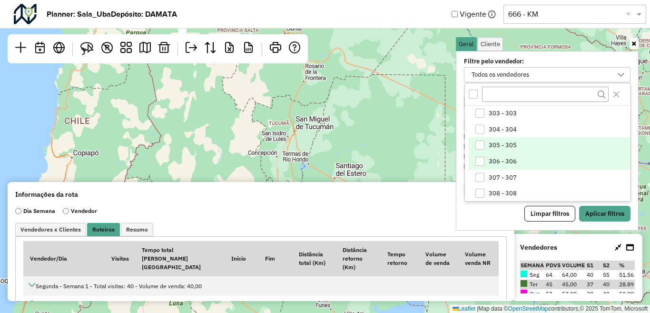
click at [500, 158] on span "306 - 306" at bounding box center [503, 162] width 28 height 8
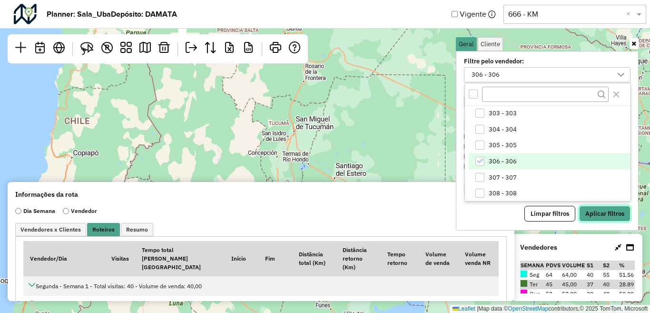
click at [602, 217] on button "Aplicar filtros" at bounding box center [604, 214] width 51 height 16
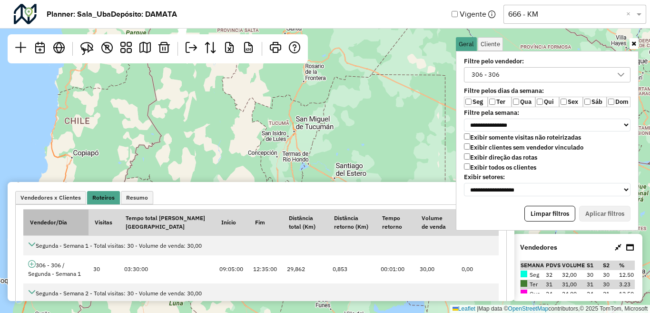
scroll to position [48, 0]
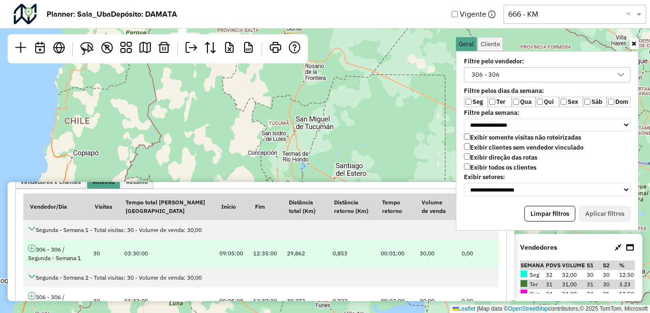
click at [32, 248] on icon at bounding box center [32, 248] width 8 height 8
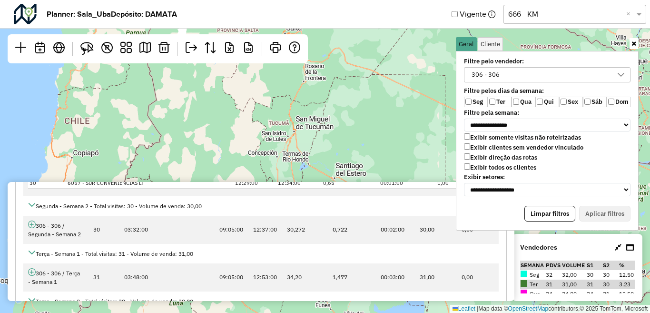
scroll to position [476, 0]
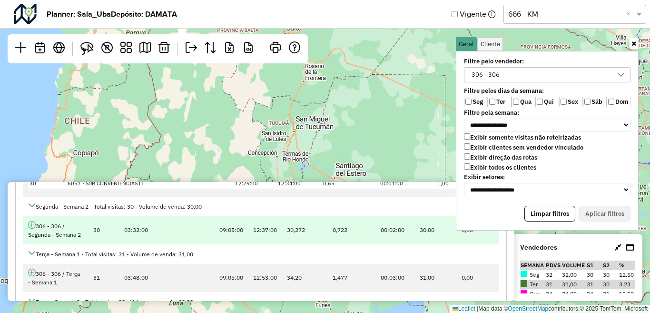
click at [32, 226] on icon at bounding box center [32, 225] width 8 height 8
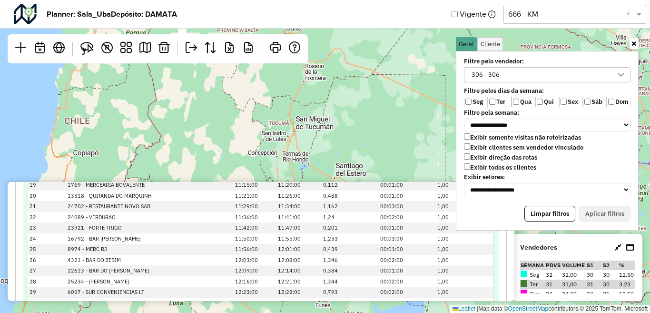
scroll to position [904, 0]
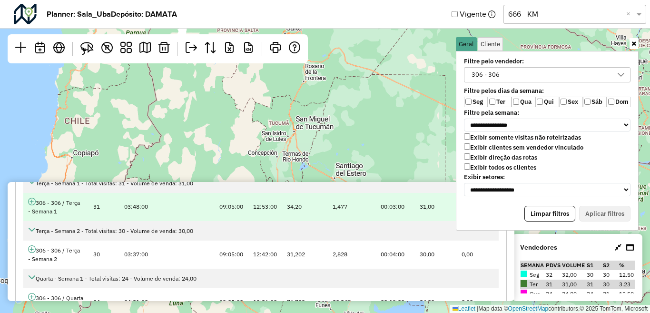
click at [31, 206] on link at bounding box center [32, 202] width 8 height 7
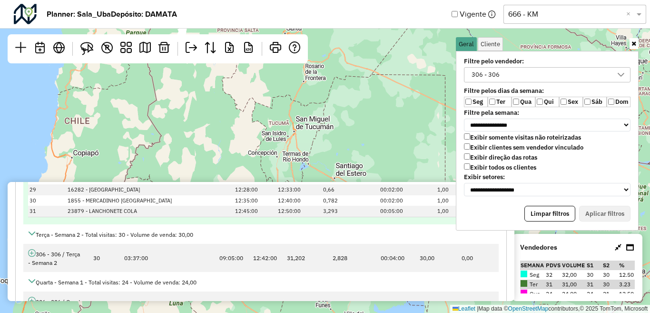
scroll to position [1285, 0]
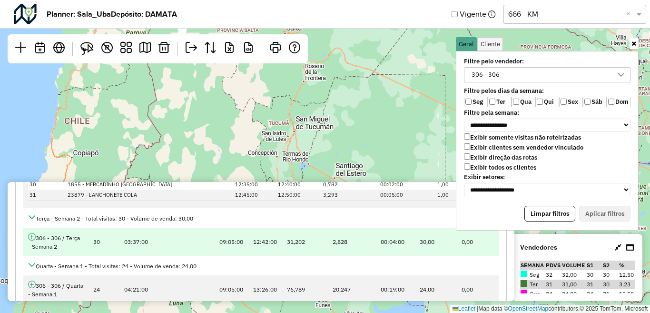
click at [32, 238] on icon at bounding box center [32, 237] width 8 height 8
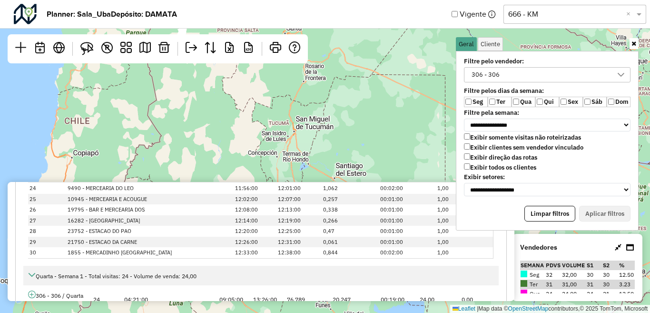
scroll to position [1714, 0]
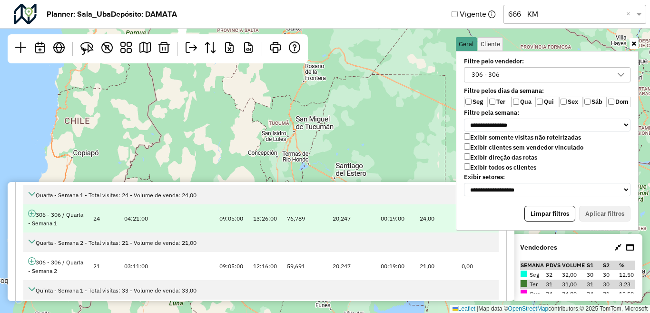
click at [32, 213] on icon at bounding box center [32, 213] width 8 height 8
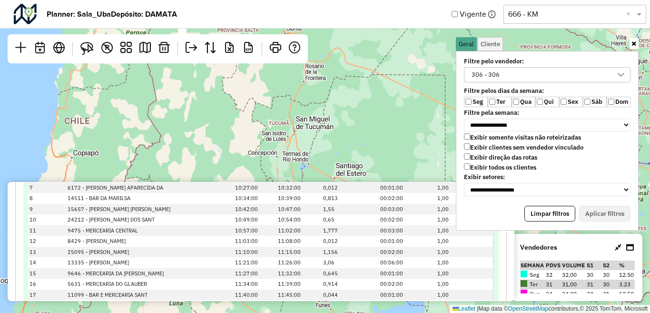
scroll to position [1999, 0]
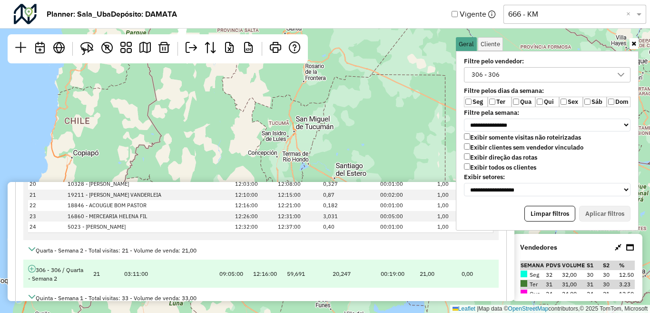
click at [32, 269] on icon at bounding box center [32, 269] width 8 height 8
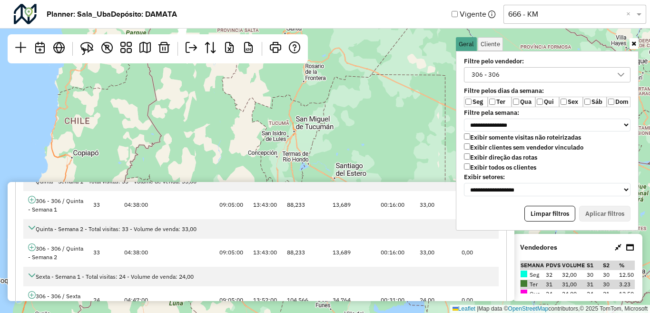
scroll to position [2380, 0]
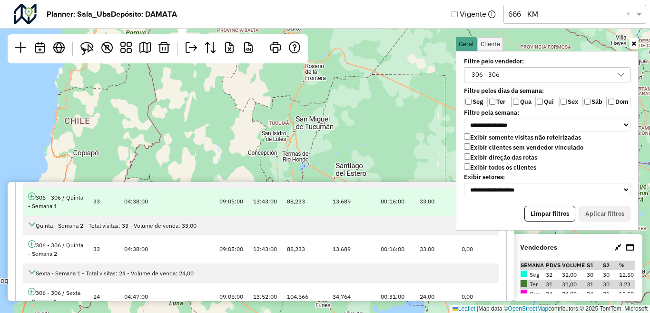
click at [29, 198] on icon at bounding box center [32, 196] width 8 height 8
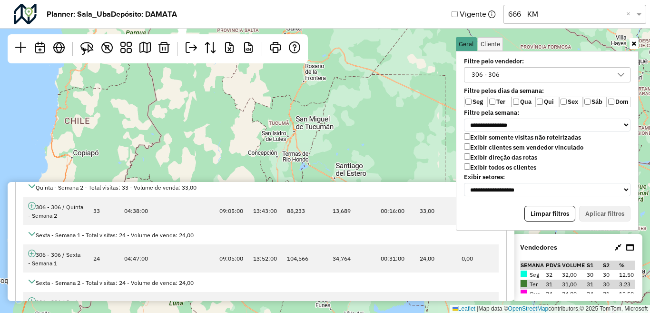
scroll to position [2809, 0]
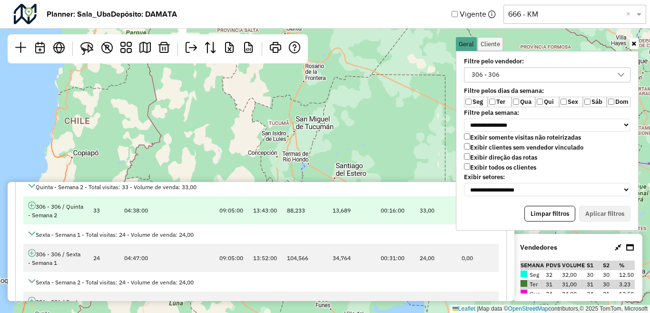
click at [30, 206] on icon at bounding box center [32, 205] width 8 height 8
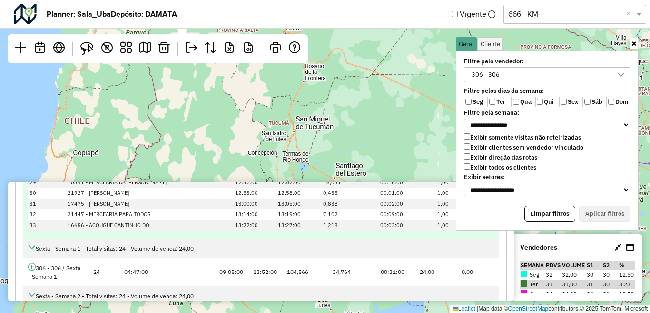
scroll to position [3230, 0]
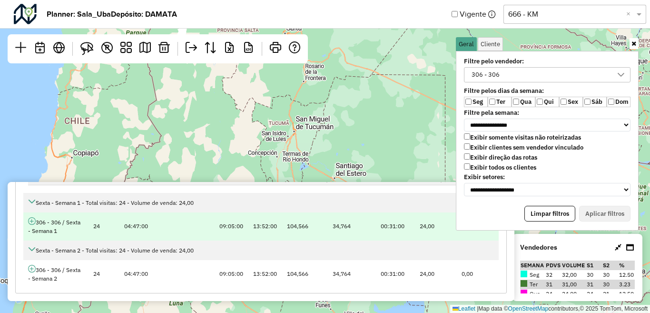
click at [31, 222] on icon at bounding box center [32, 221] width 8 height 8
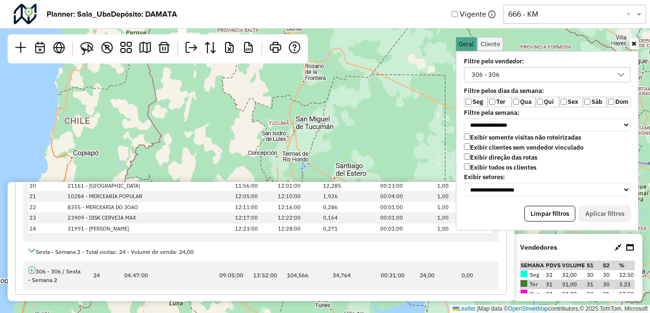
scroll to position [3523, 0]
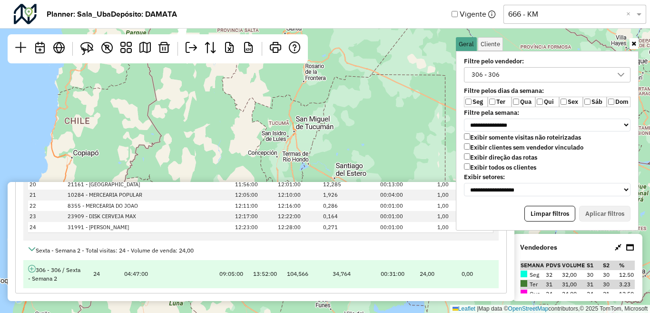
click at [32, 271] on icon at bounding box center [32, 269] width 8 height 8
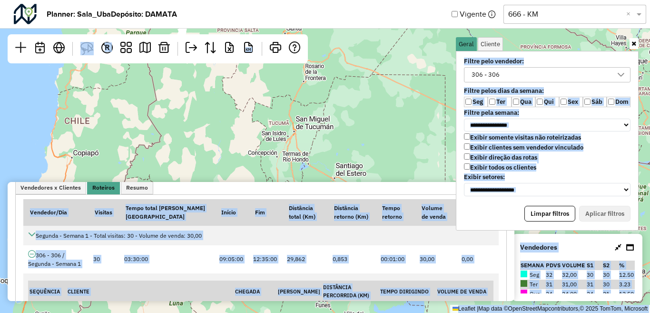
scroll to position [0, 0]
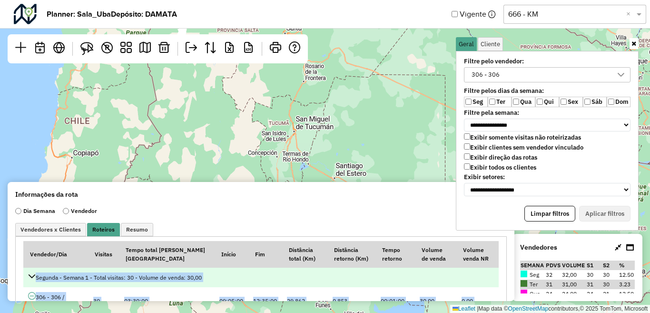
drag, startPoint x: 452, startPoint y: 277, endPoint x: 33, endPoint y: 279, distance: 418.4
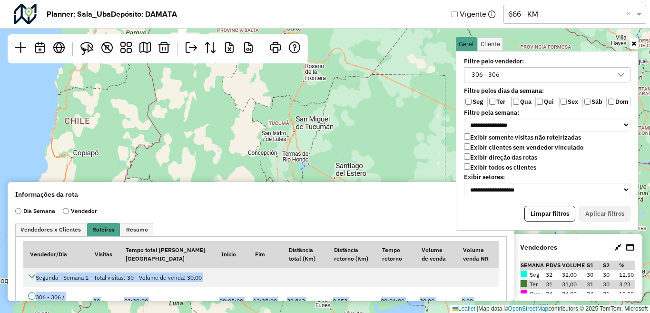
copy tbody "Segunda - Semana 1 - Total visitas: 30 - Volume de venda: 30,00 306 - 306 / Seg…"
click at [488, 81] on div "306 - 306" at bounding box center [485, 75] width 35 height 14
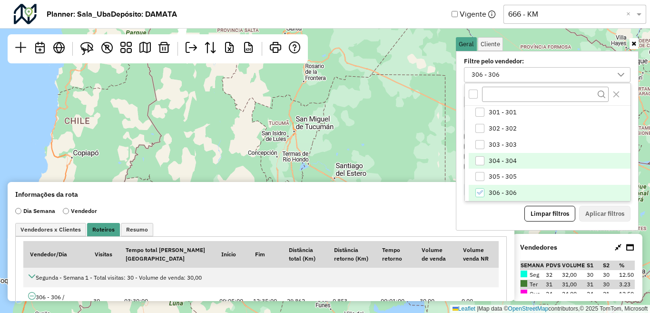
scroll to position [354, 0]
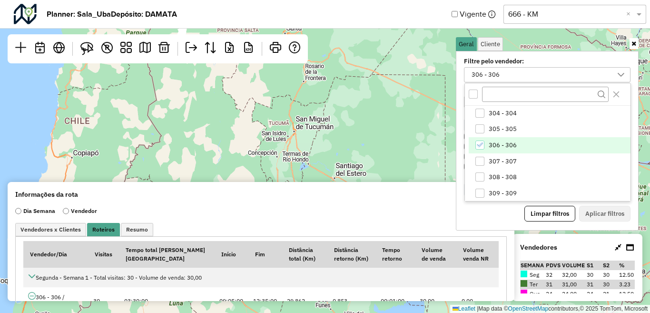
click at [504, 148] on span "306 - 306" at bounding box center [503, 145] width 28 height 8
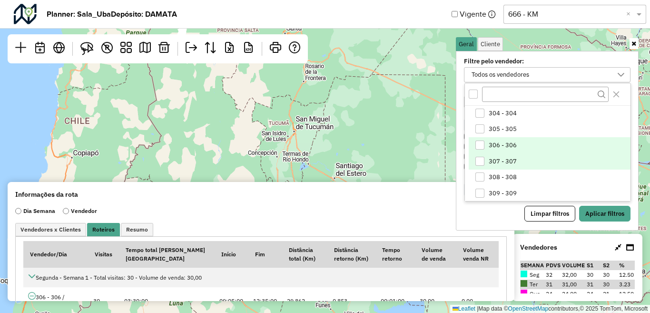
click at [504, 158] on span "307 - 307" at bounding box center [503, 162] width 28 height 8
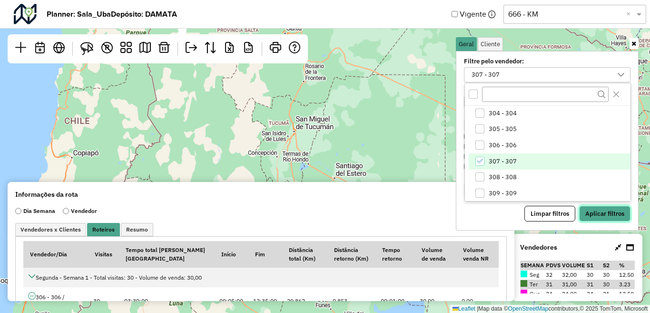
click at [597, 209] on button "Aplicar filtros" at bounding box center [604, 214] width 51 height 16
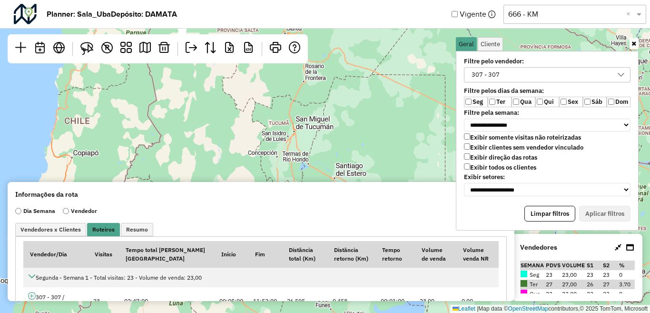
scroll to position [95, 0]
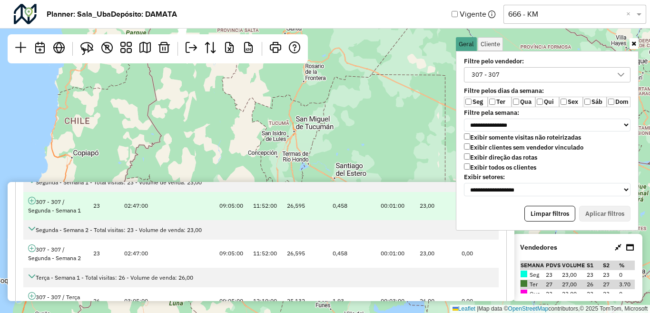
click at [33, 204] on icon at bounding box center [32, 201] width 8 height 8
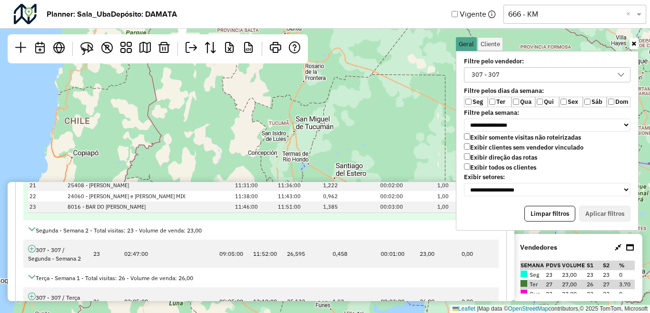
scroll to position [381, 0]
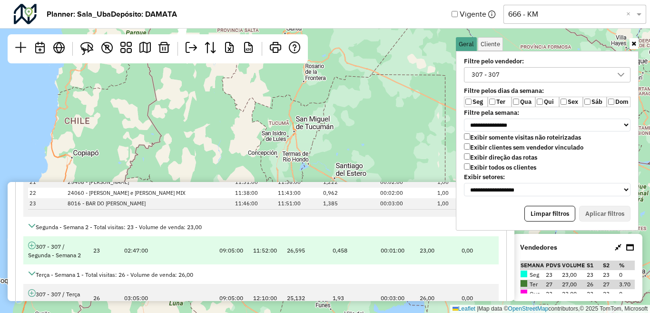
click at [31, 245] on icon at bounding box center [32, 245] width 8 height 8
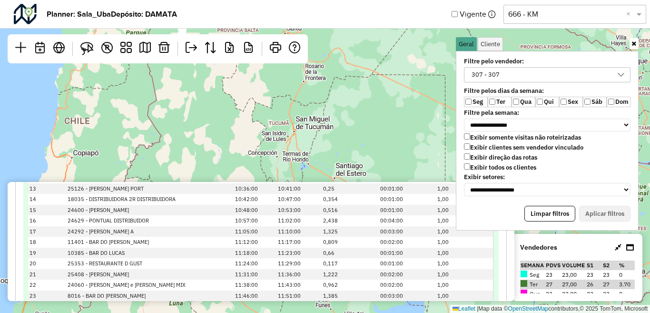
scroll to position [714, 0]
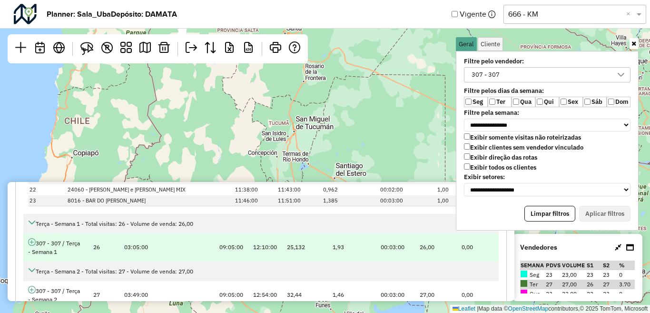
click at [34, 244] on icon at bounding box center [32, 242] width 8 height 8
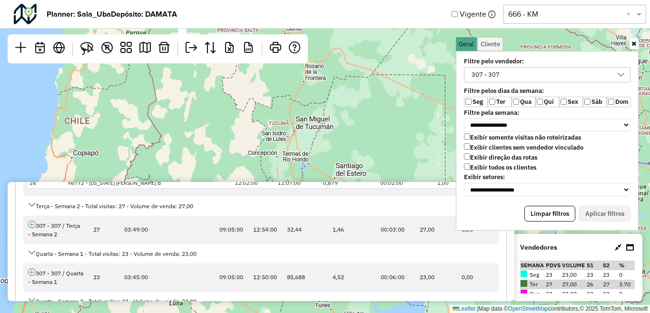
scroll to position [1095, 0]
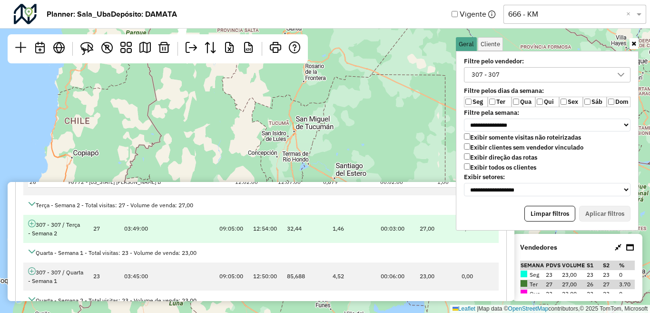
click at [31, 226] on icon at bounding box center [32, 223] width 8 height 8
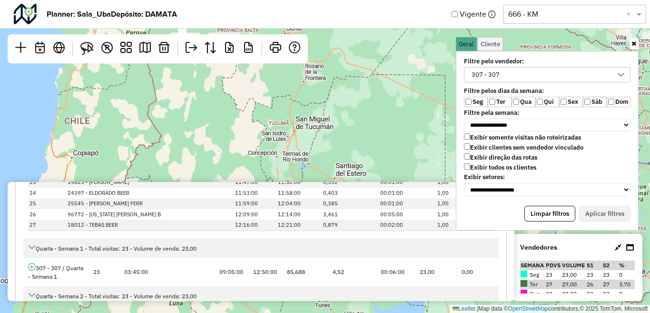
scroll to position [1476, 0]
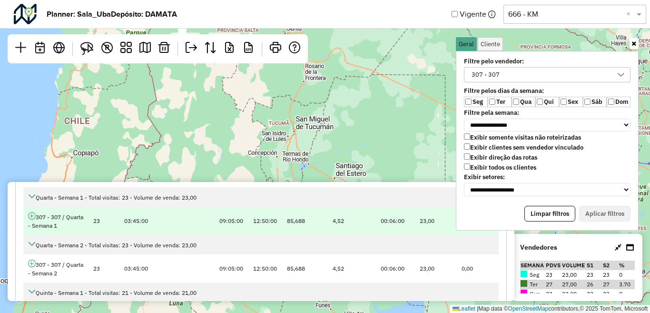
click at [33, 219] on icon at bounding box center [32, 216] width 8 height 8
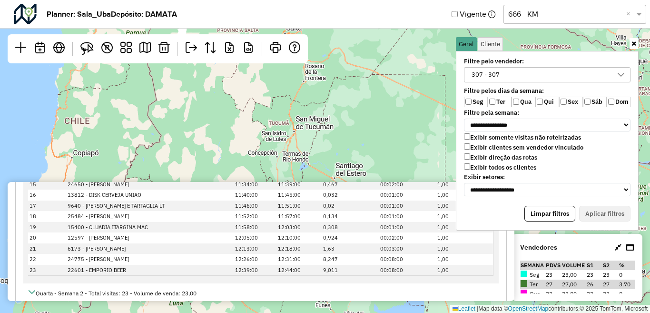
scroll to position [1761, 0]
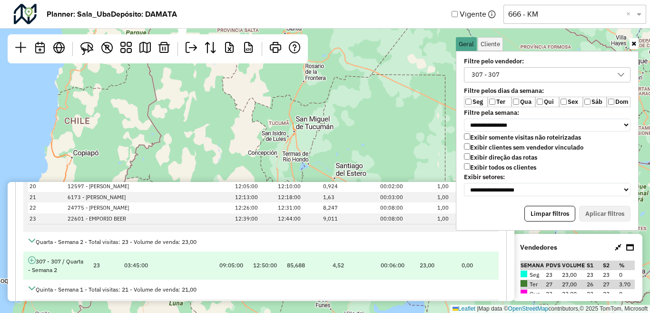
click at [35, 259] on icon at bounding box center [32, 260] width 8 height 8
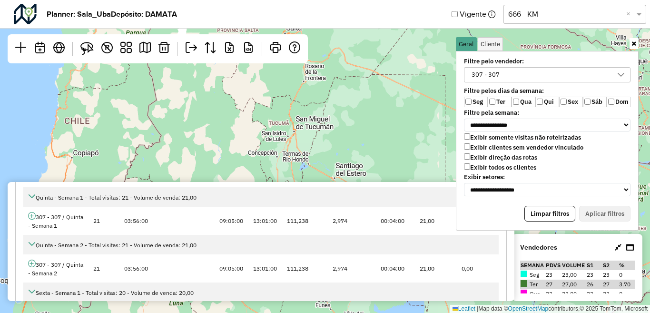
scroll to position [2142, 0]
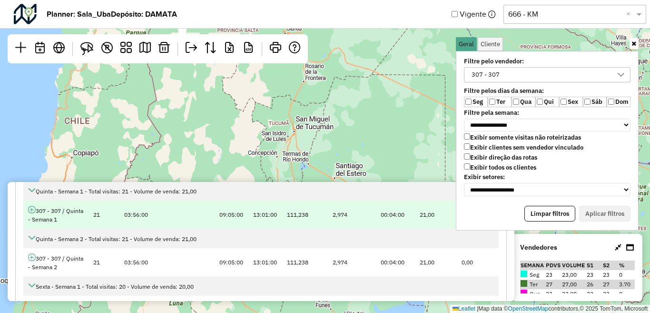
click at [31, 212] on icon at bounding box center [32, 210] width 8 height 8
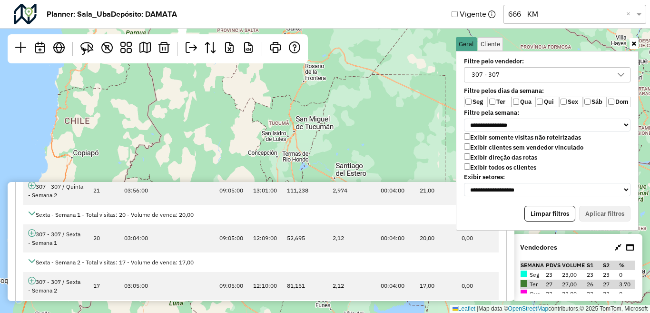
scroll to position [2475, 0]
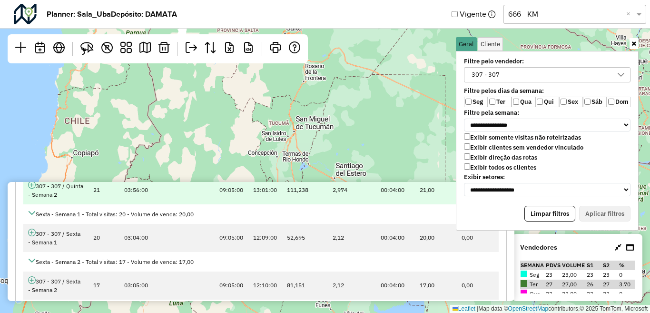
click at [31, 186] on icon at bounding box center [32, 185] width 8 height 8
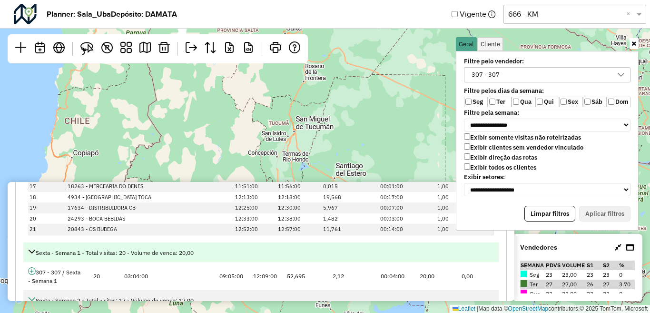
scroll to position [2713, 0]
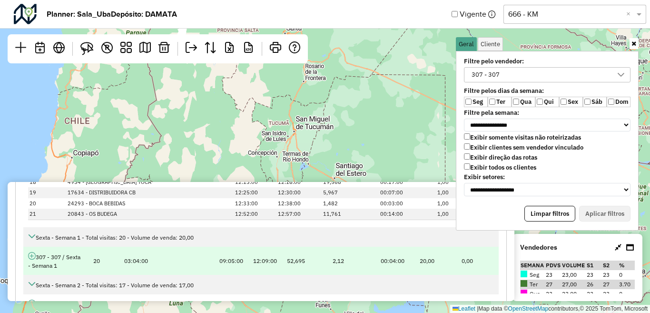
click at [33, 259] on icon at bounding box center [32, 256] width 8 height 8
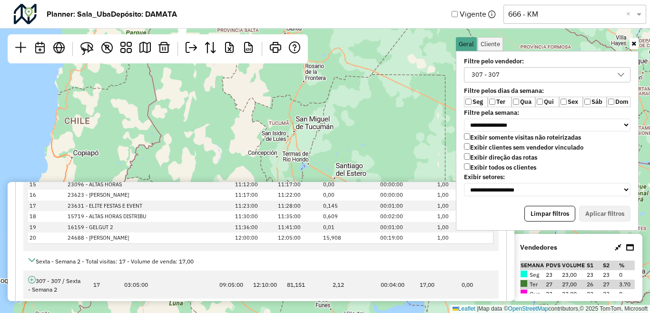
scroll to position [2998, 0]
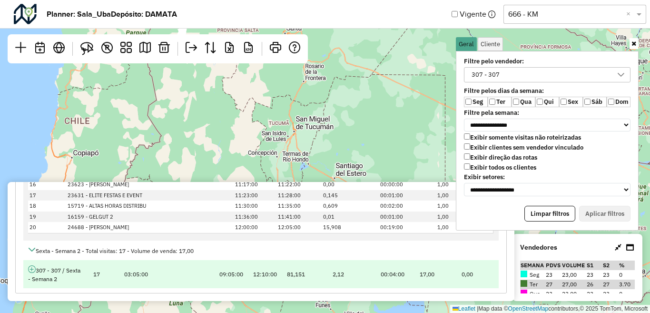
click at [34, 267] on icon at bounding box center [32, 269] width 8 height 8
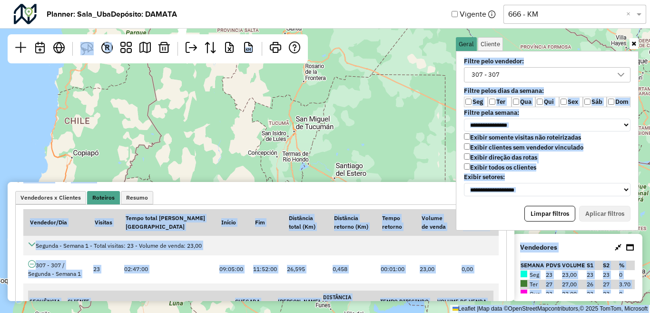
scroll to position [0, 0]
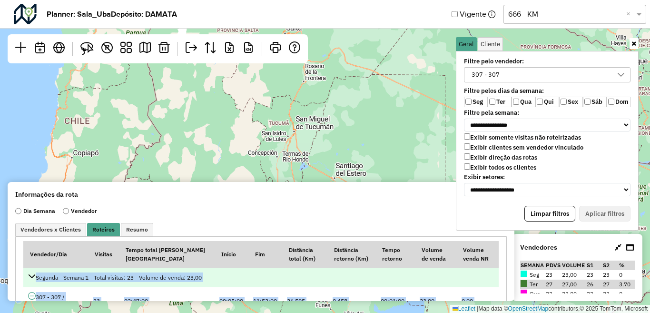
drag, startPoint x: 400, startPoint y: 278, endPoint x: 29, endPoint y: 279, distance: 371.3
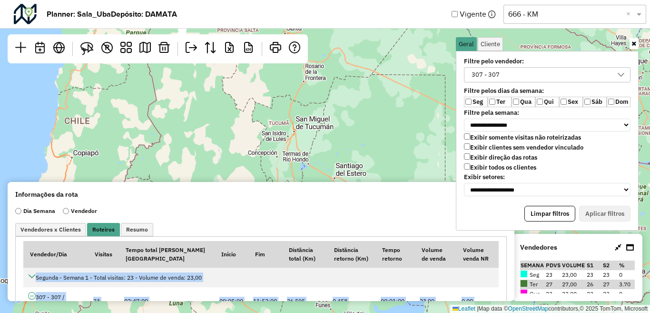
click at [499, 72] on div "307 - 307" at bounding box center [485, 75] width 35 height 14
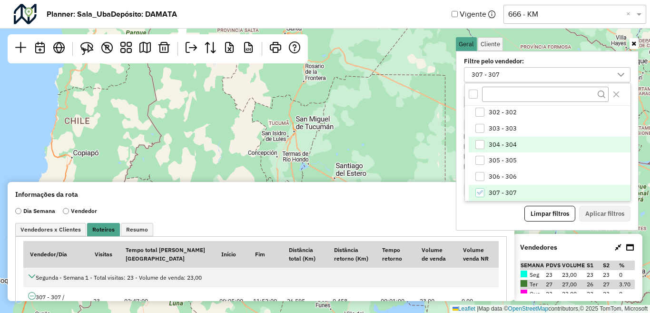
scroll to position [370, 0]
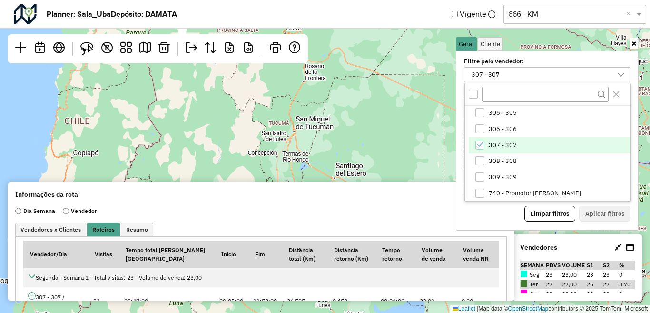
click at [497, 144] on span "307 - 307" at bounding box center [503, 145] width 28 height 8
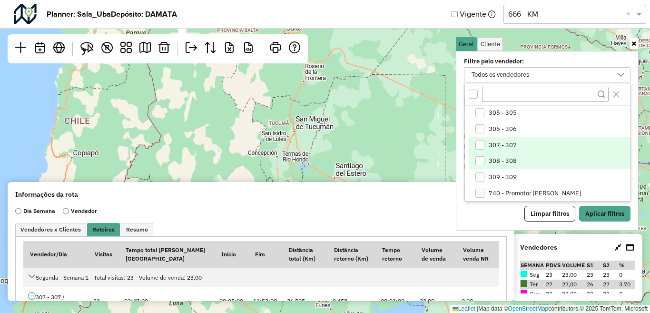
click at [499, 159] on span "308 - 308" at bounding box center [503, 161] width 28 height 8
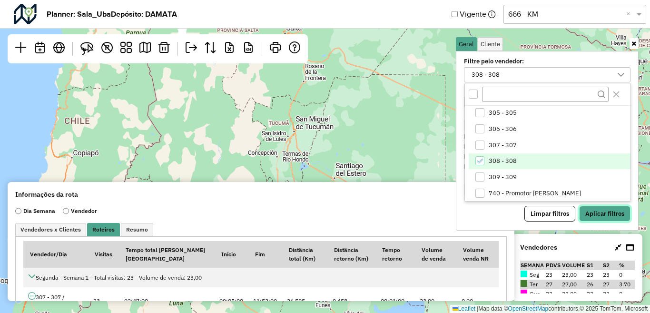
click at [608, 209] on button "Aplicar filtros" at bounding box center [604, 214] width 51 height 16
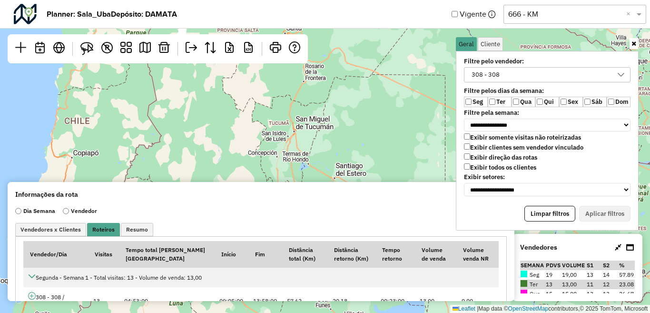
scroll to position [48, 0]
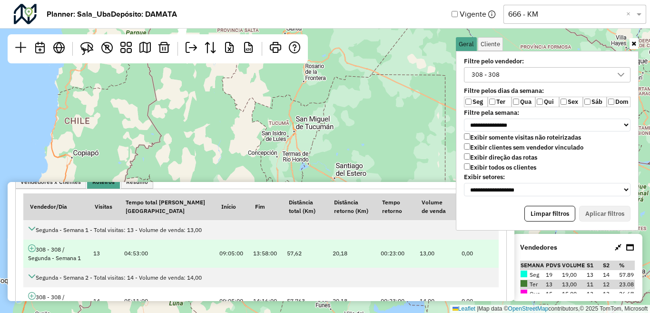
click at [31, 247] on icon at bounding box center [32, 248] width 8 height 8
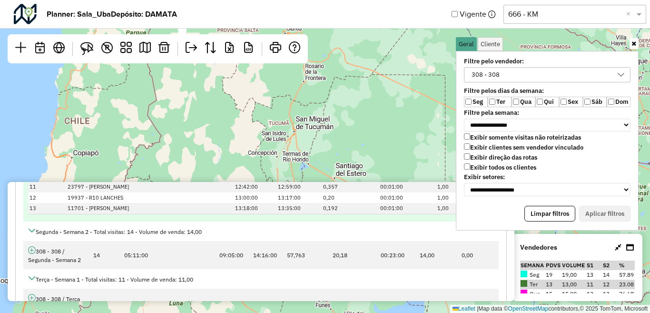
scroll to position [286, 0]
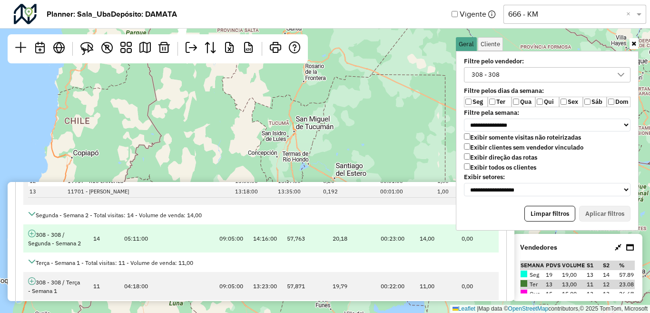
click at [33, 237] on icon at bounding box center [32, 233] width 8 height 8
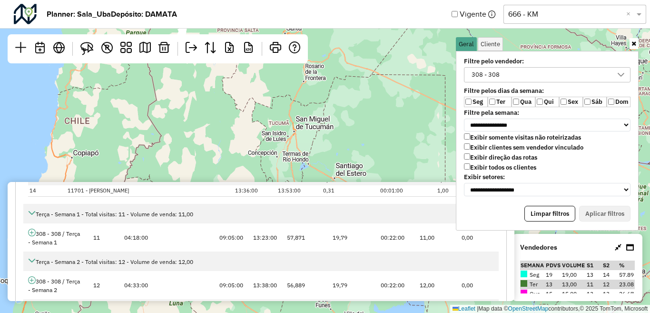
scroll to position [524, 0]
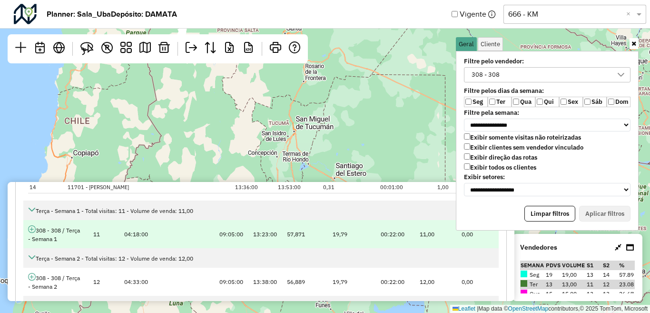
click at [30, 231] on icon at bounding box center [32, 229] width 8 height 8
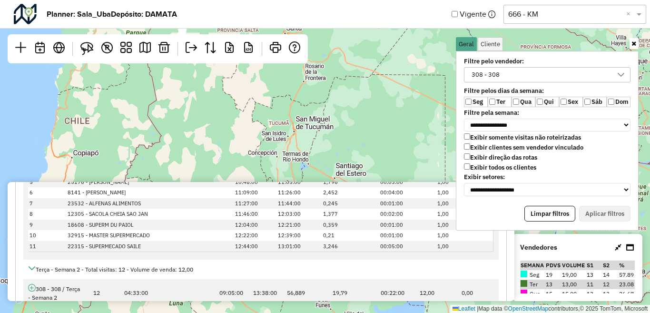
scroll to position [762, 0]
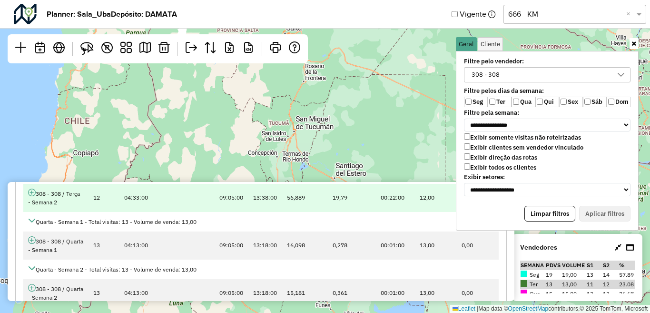
click at [29, 199] on td "308 - 308 / Terça - Semana 2" at bounding box center [55, 198] width 65 height 28
click at [30, 193] on icon at bounding box center [32, 193] width 8 height 8
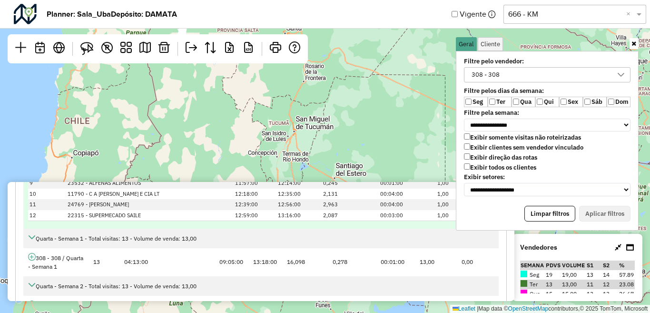
scroll to position [952, 0]
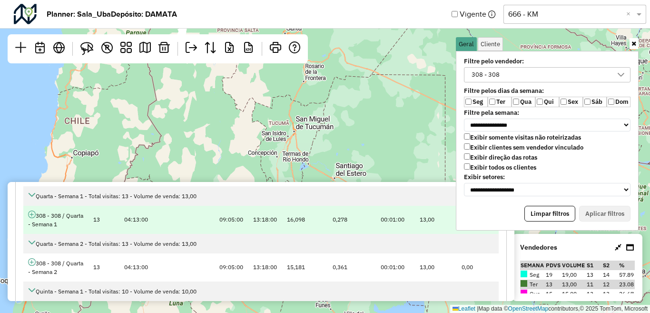
click at [33, 217] on icon at bounding box center [32, 214] width 8 height 8
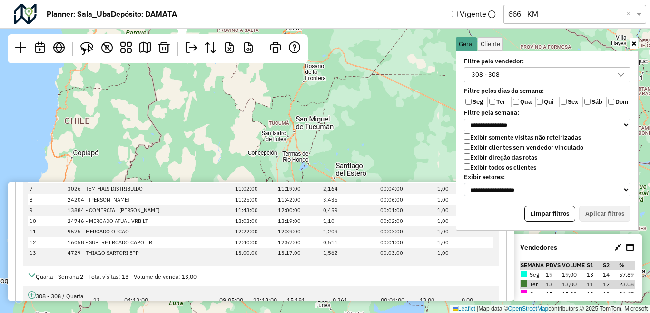
scroll to position [1142, 0]
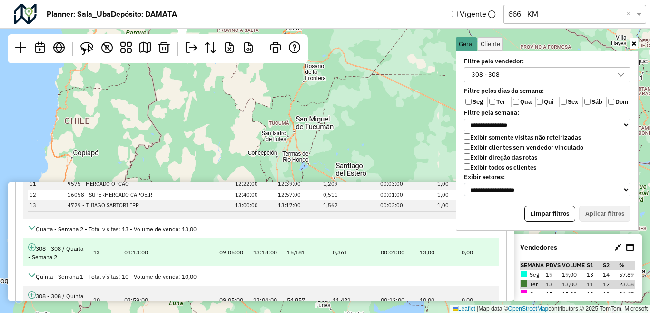
click at [30, 243] on icon at bounding box center [32, 247] width 8 height 8
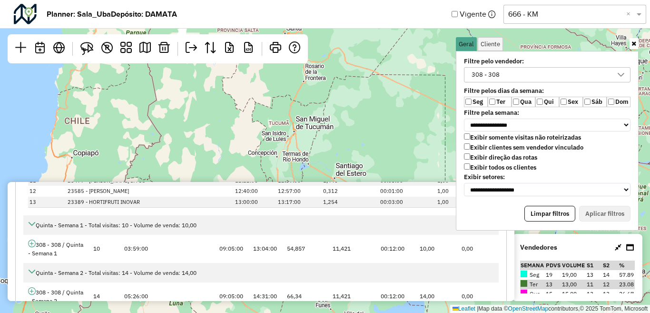
scroll to position [1381, 0]
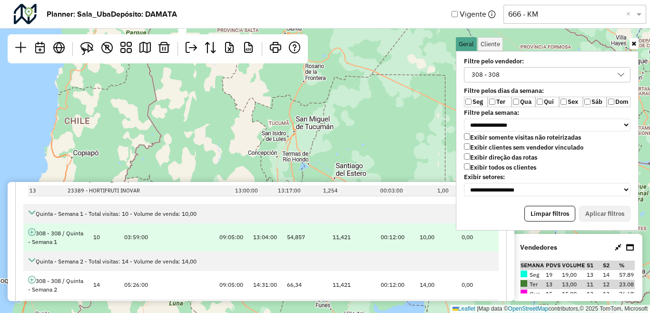
click at [32, 234] on icon at bounding box center [32, 232] width 8 height 8
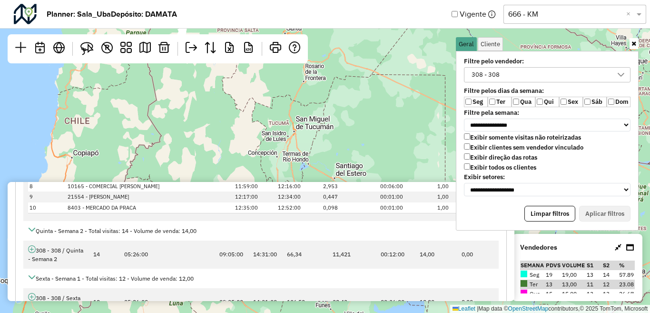
scroll to position [1571, 0]
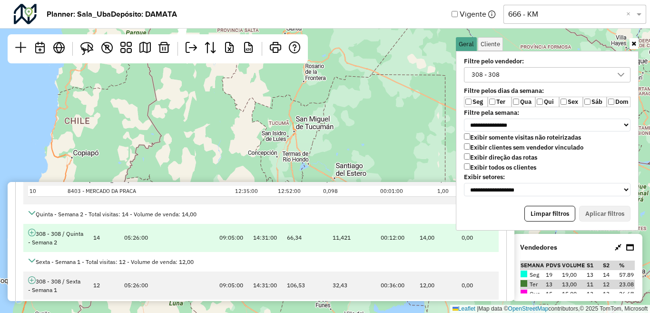
click at [34, 237] on link at bounding box center [32, 233] width 8 height 7
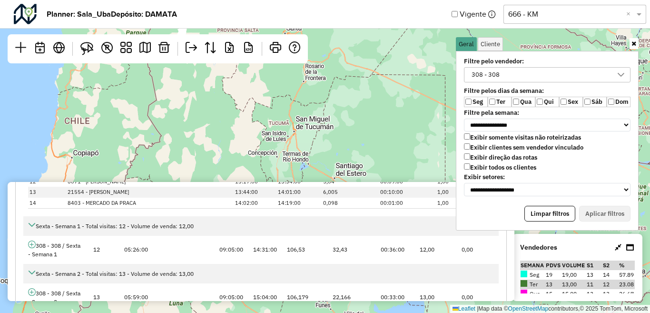
scroll to position [1809, 0]
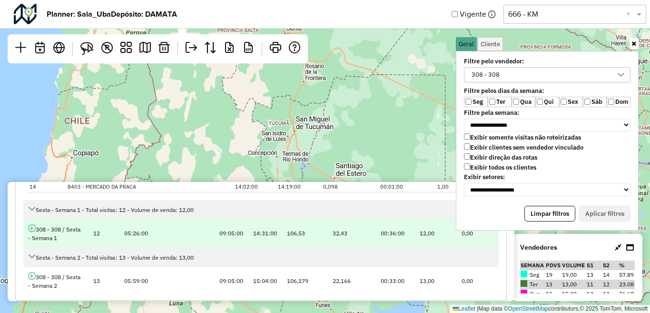
click at [33, 229] on icon at bounding box center [32, 228] width 8 height 8
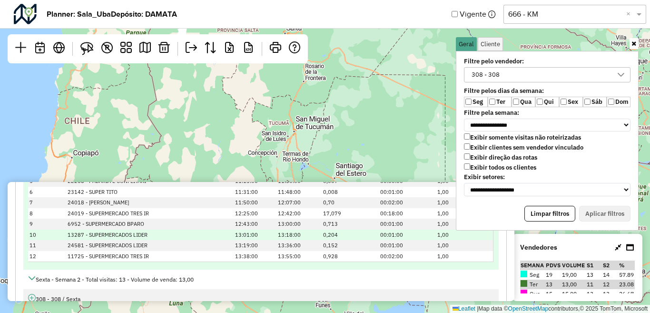
scroll to position [1981, 0]
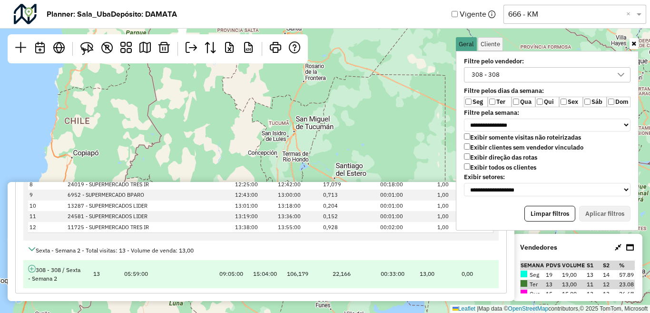
click at [30, 265] on icon at bounding box center [32, 269] width 8 height 8
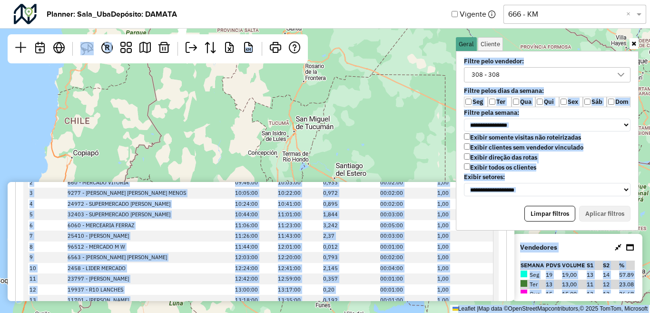
scroll to position [0, 0]
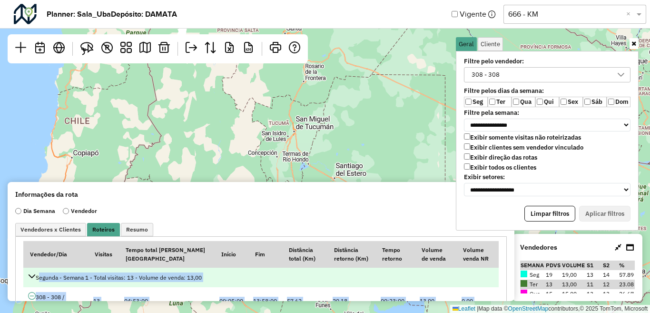
drag, startPoint x: 451, startPoint y: 273, endPoint x: 38, endPoint y: 279, distance: 413.2
copy tbody "Segunda - Semana 1 - Total visitas: 13 - Volume de venda: 13,00 308 - 308 / Seg…"
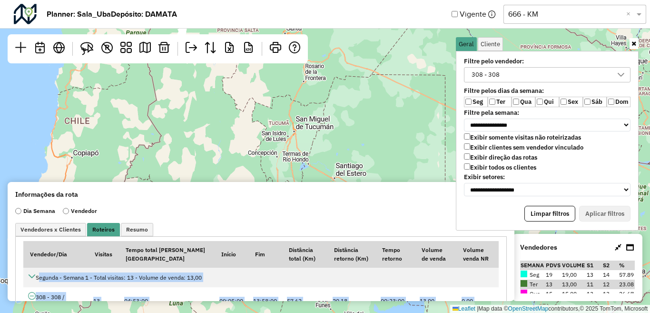
click at [484, 76] on div "308 - 308" at bounding box center [485, 75] width 35 height 14
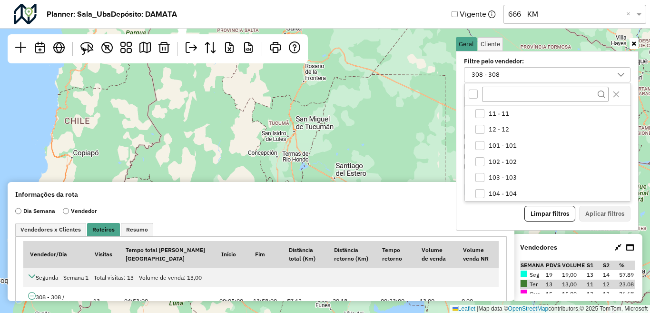
scroll to position [338, 0]
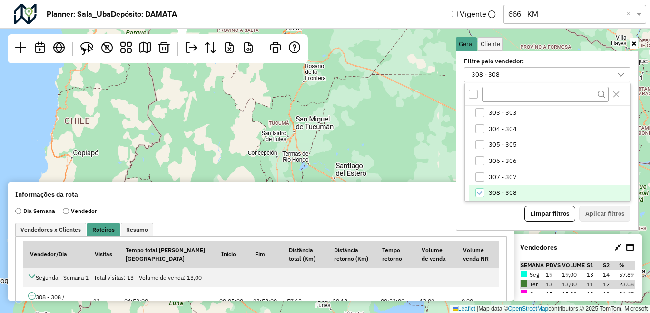
click at [497, 191] on span "308 - 308" at bounding box center [503, 193] width 28 height 8
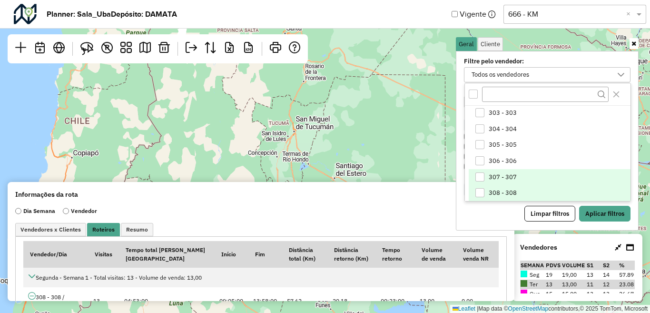
scroll to position [386, 0]
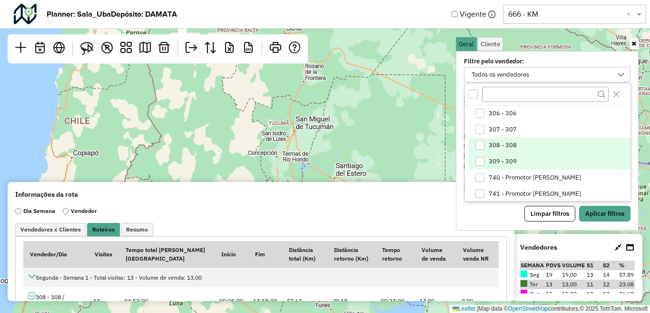
click at [501, 162] on span "309 - 309" at bounding box center [503, 162] width 28 height 8
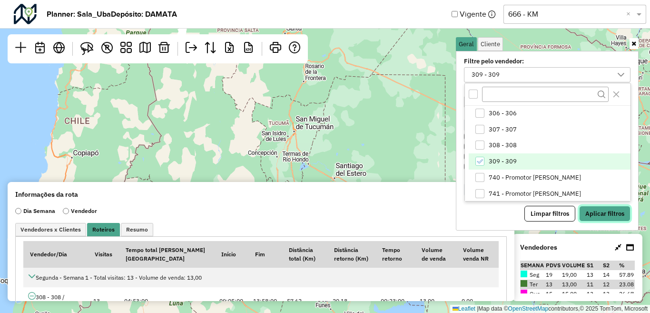
click at [603, 214] on button "Aplicar filtros" at bounding box center [604, 214] width 51 height 16
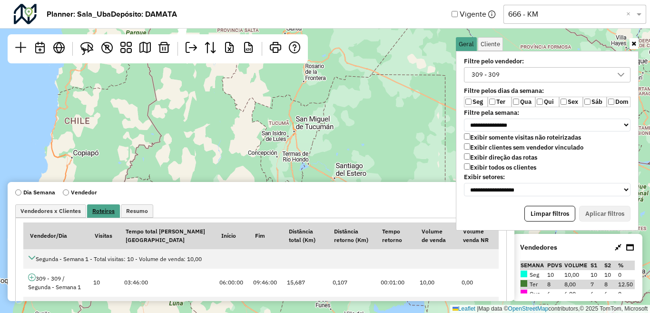
scroll to position [48, 0]
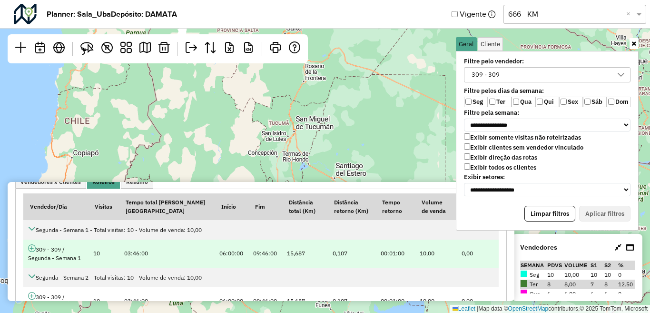
click at [30, 249] on icon at bounding box center [32, 248] width 8 height 8
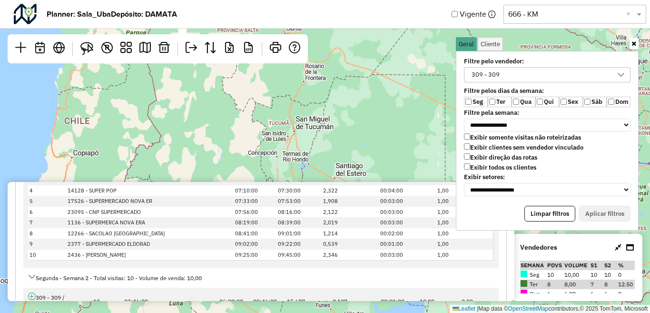
scroll to position [238, 0]
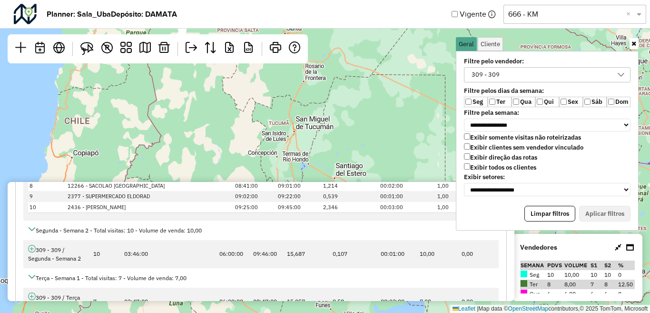
click at [30, 249] on icon at bounding box center [32, 249] width 8 height 8
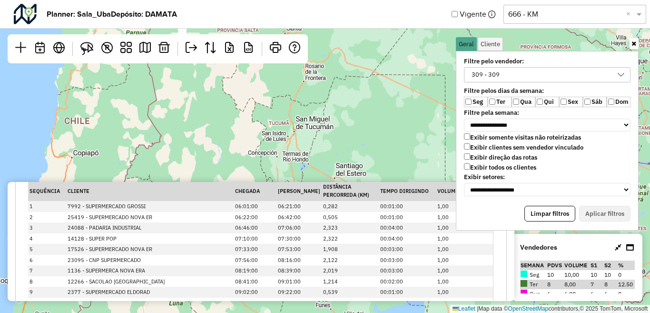
scroll to position [428, 0]
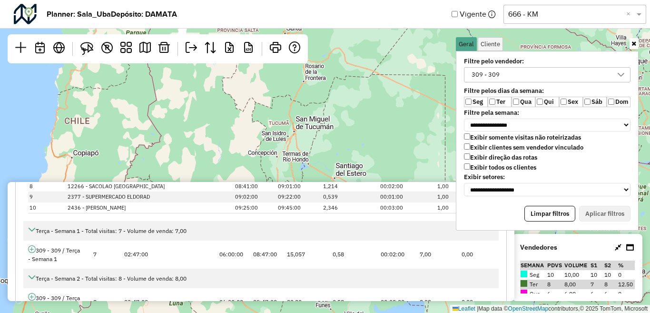
click at [30, 249] on icon at bounding box center [32, 249] width 8 height 8
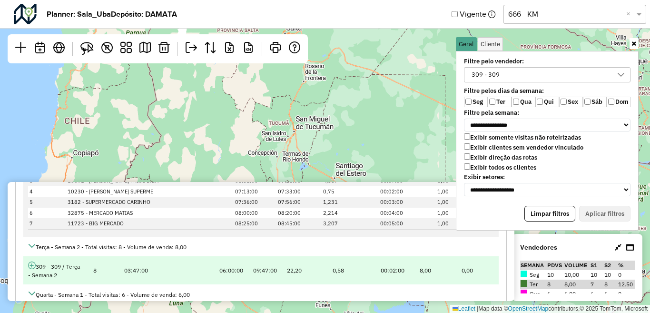
click at [33, 268] on icon at bounding box center [32, 265] width 8 height 8
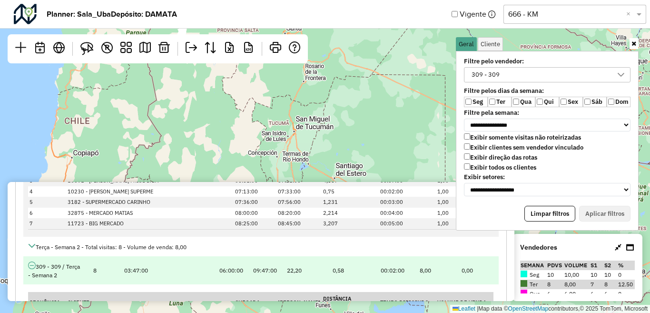
scroll to position [714, 0]
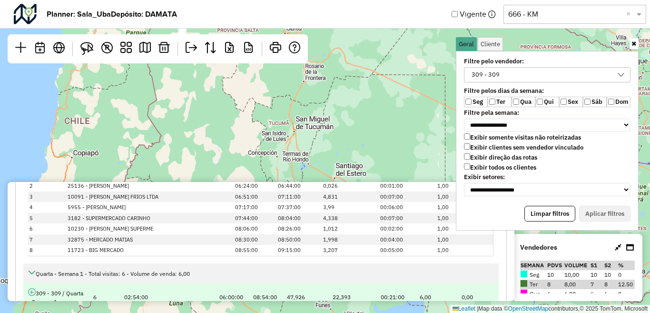
click at [32, 292] on icon at bounding box center [32, 292] width 8 height 8
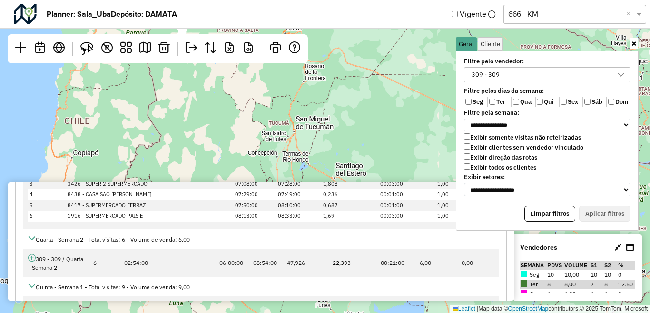
scroll to position [904, 0]
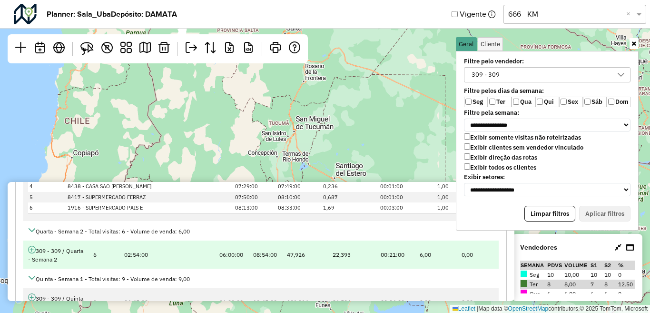
click at [30, 250] on icon at bounding box center [32, 250] width 8 height 8
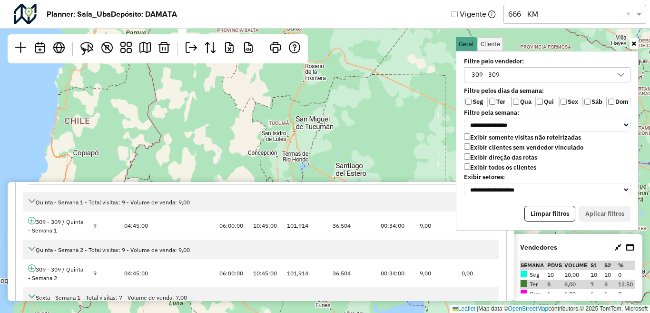
scroll to position [1095, 0]
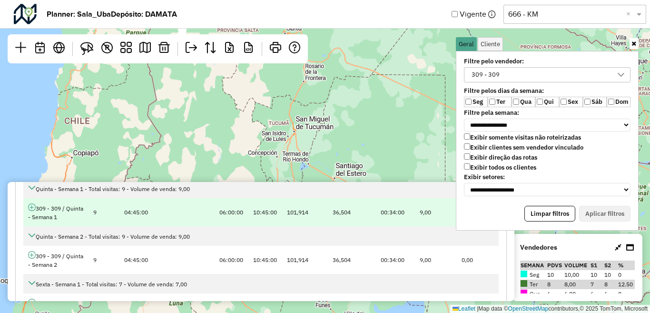
click at [28, 209] on td "309 - 309 / Quinta - Semana 1" at bounding box center [55, 212] width 65 height 28
click at [30, 208] on icon at bounding box center [32, 207] width 8 height 8
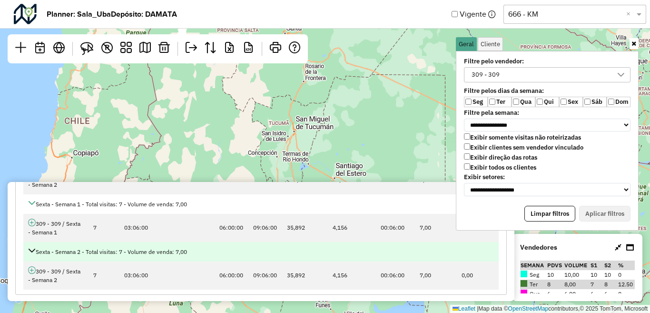
scroll to position [1309, 0]
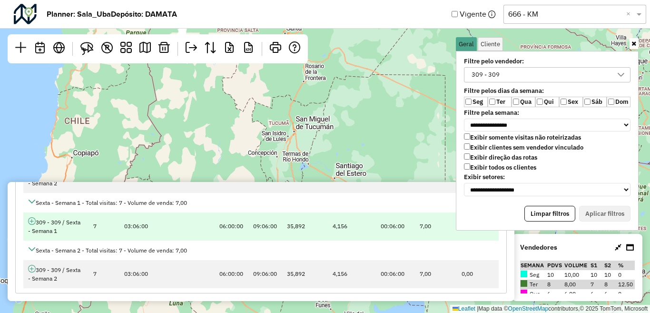
click at [32, 222] on icon at bounding box center [32, 221] width 8 height 8
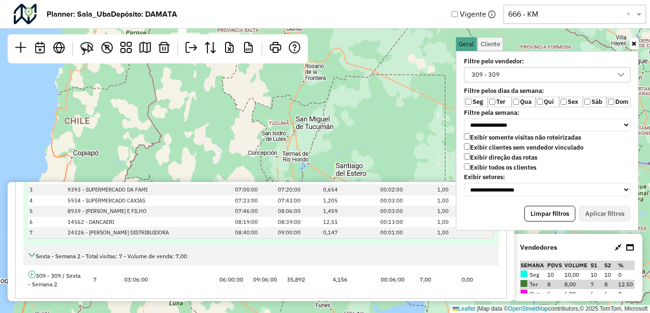
scroll to position [1420, 0]
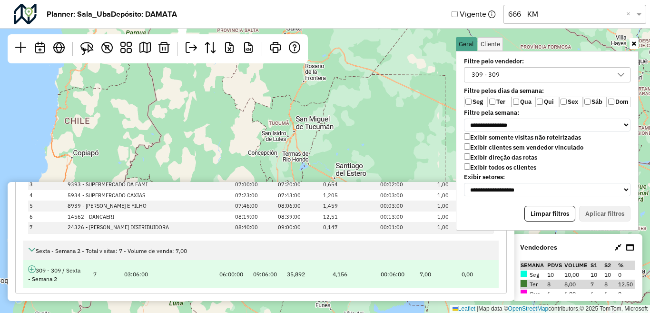
click at [30, 269] on icon at bounding box center [32, 269] width 8 height 8
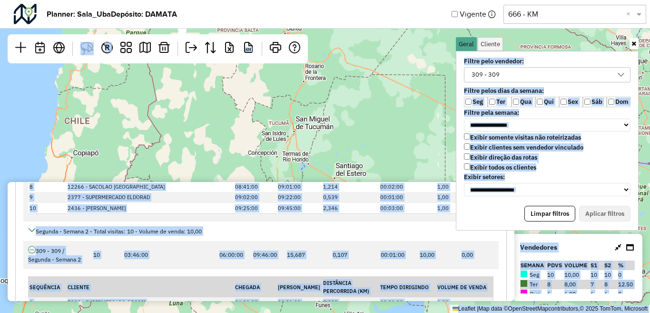
scroll to position [0, 0]
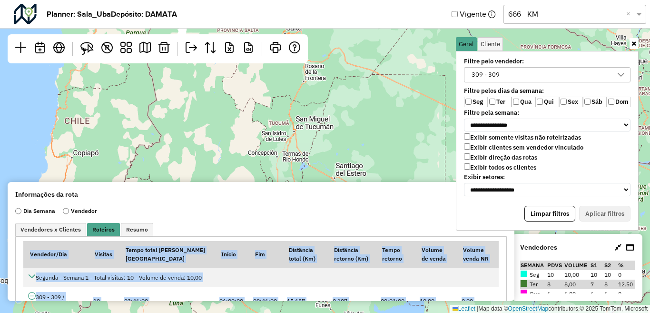
drag, startPoint x: 445, startPoint y: 275, endPoint x: 17, endPoint y: 281, distance: 427.5
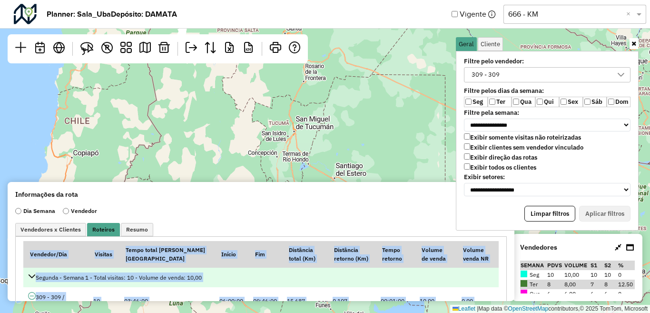
click at [50, 283] on td "Segunda - Semana 1 - Total visitas: 10 - Volume de venda: 10,00" at bounding box center [261, 278] width 476 height 20
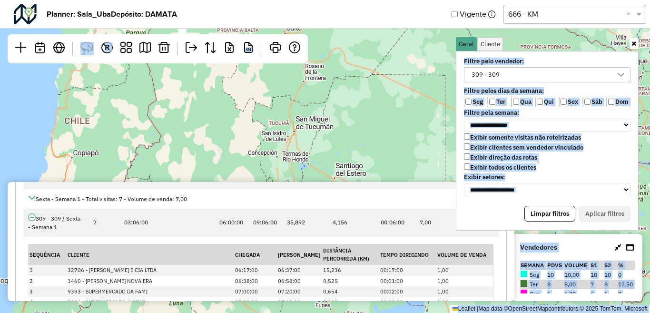
scroll to position [1531, 0]
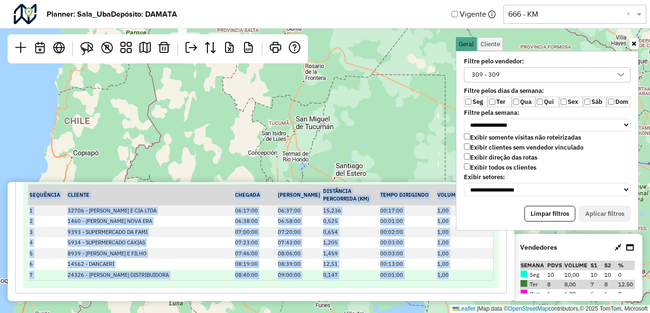
drag, startPoint x: 37, startPoint y: 278, endPoint x: 457, endPoint y: 276, distance: 420.3
copy tbody "Segunda - Semana 1 - Total visitas: 10 - Volume de venda: 10,00 309 - 309 / Seg…"
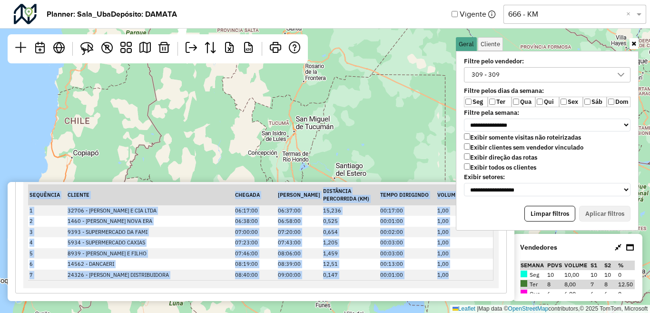
click at [621, 75] on icon at bounding box center [621, 75] width 7 height 4
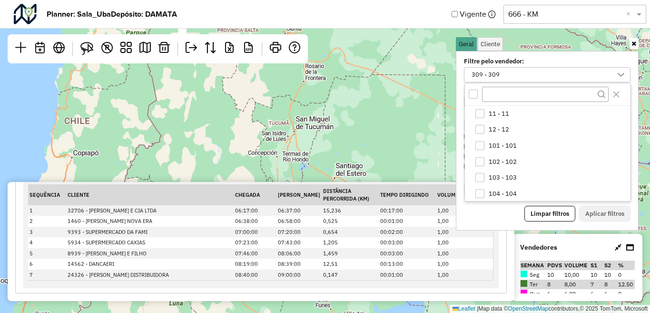
scroll to position [354, 0]
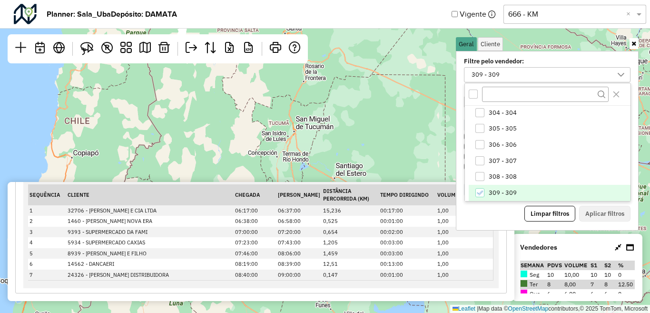
click at [501, 190] on span "309 - 309" at bounding box center [503, 193] width 28 height 8
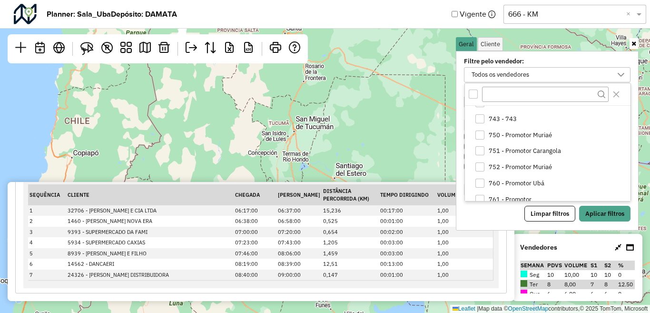
scroll to position [497, 0]
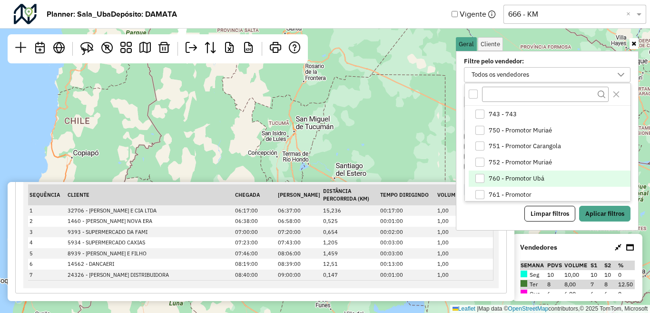
click at [510, 176] on span "760 - Promotor Ubá" at bounding box center [517, 179] width 56 height 8
click at [612, 210] on button "Aplicar filtros" at bounding box center [604, 214] width 51 height 16
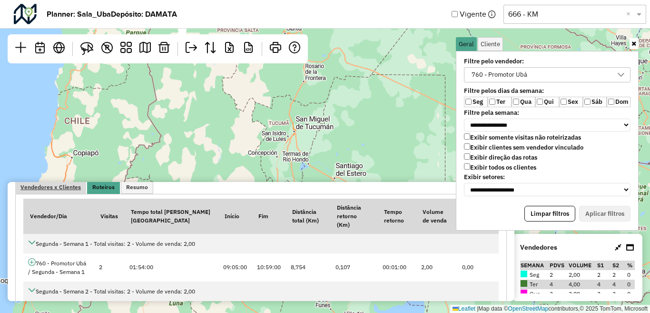
scroll to position [95, 0]
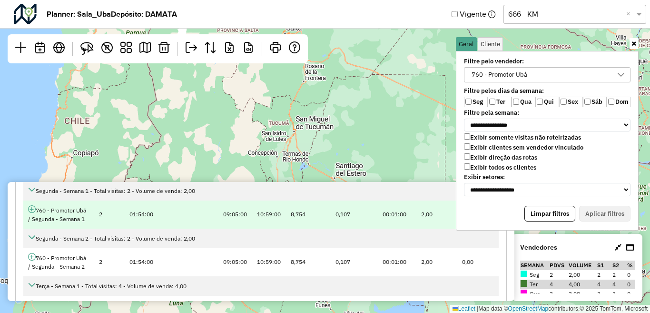
click at [33, 205] on icon at bounding box center [32, 209] width 8 height 8
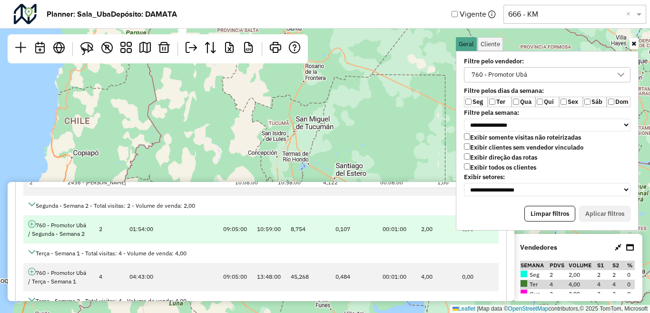
scroll to position [190, 0]
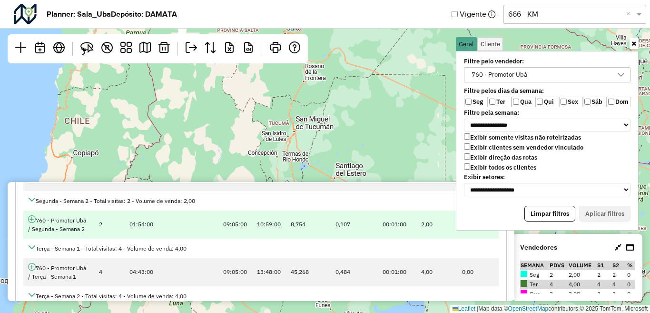
click at [31, 215] on icon at bounding box center [32, 219] width 8 height 8
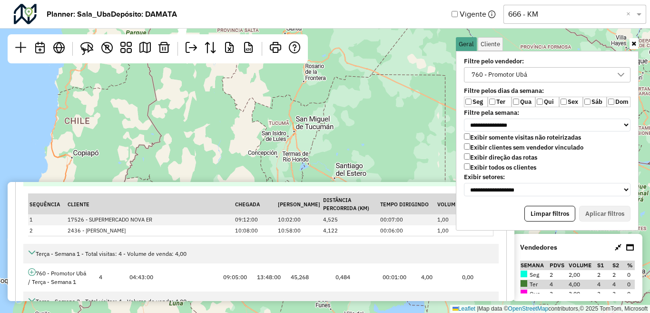
scroll to position [286, 0]
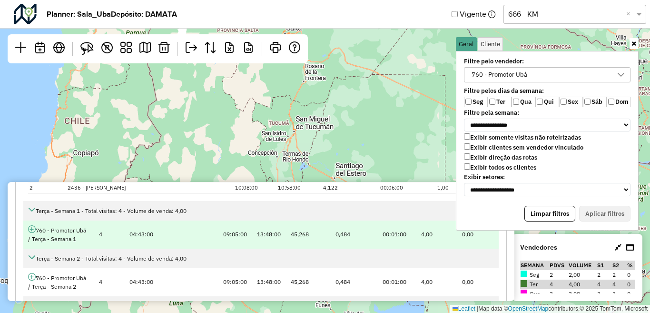
click at [30, 225] on icon at bounding box center [32, 229] width 8 height 8
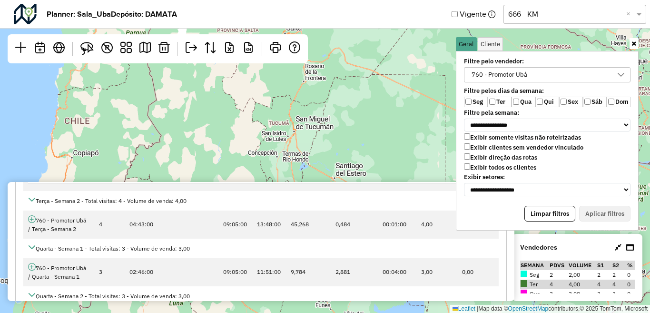
scroll to position [428, 0]
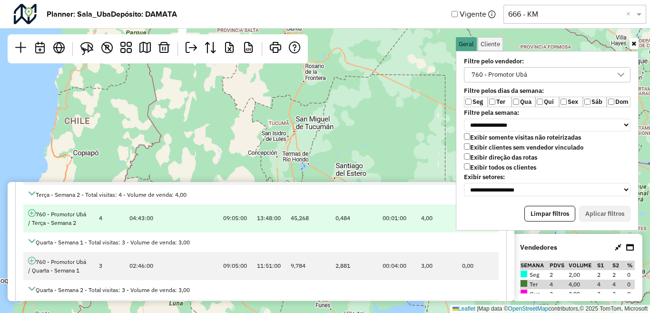
click at [32, 209] on icon at bounding box center [32, 213] width 8 height 8
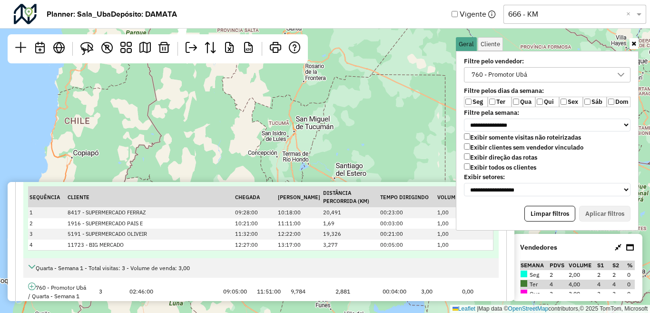
scroll to position [571, 0]
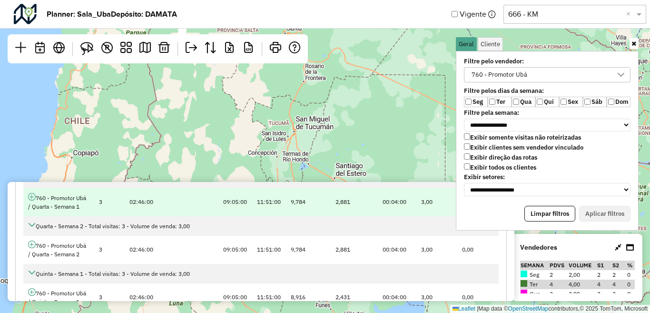
click at [28, 189] on td "760 - Promotor Ubá / Quarta - Semana 1" at bounding box center [58, 202] width 70 height 28
click at [30, 193] on icon at bounding box center [32, 197] width 8 height 8
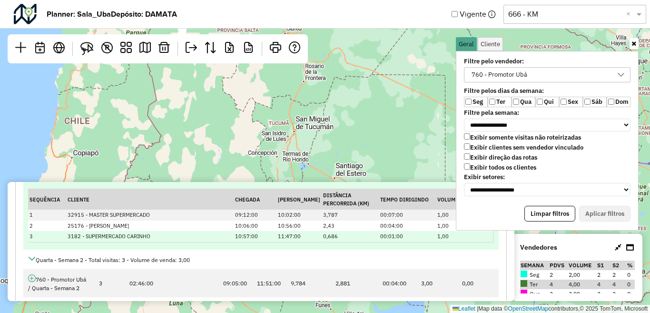
scroll to position [619, 0]
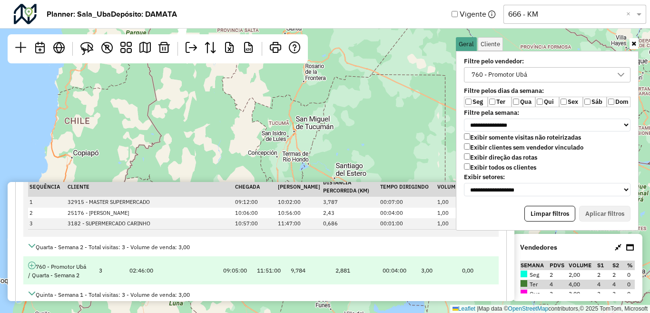
click at [31, 261] on icon at bounding box center [32, 265] width 8 height 8
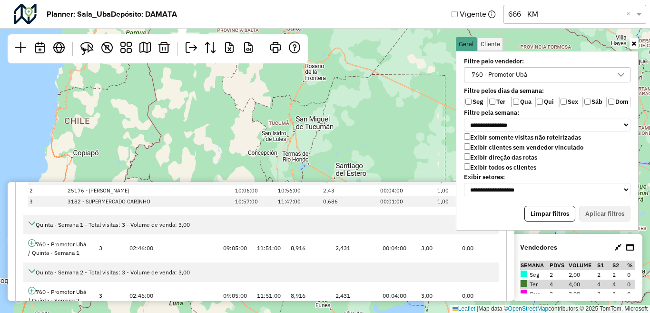
scroll to position [762, 0]
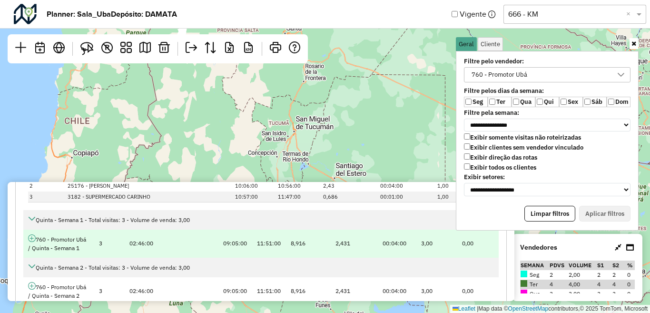
click at [29, 234] on icon at bounding box center [32, 238] width 8 height 8
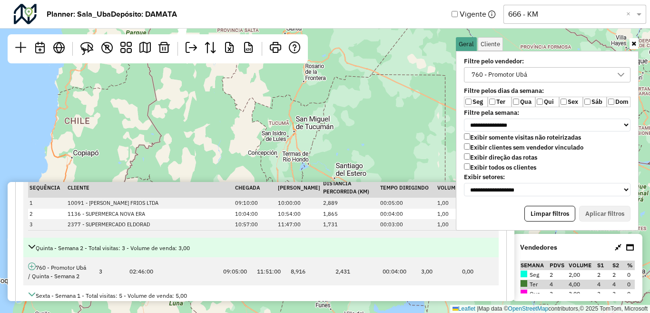
scroll to position [857, 0]
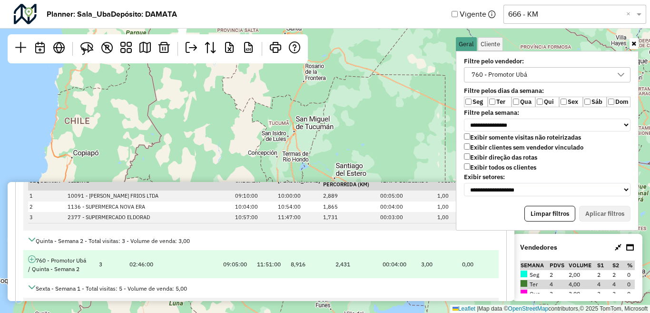
click at [30, 255] on icon at bounding box center [32, 259] width 8 height 8
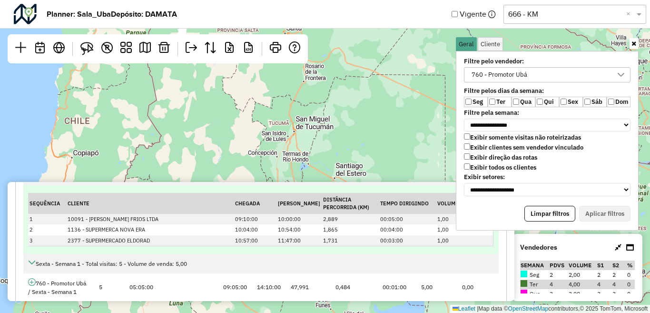
scroll to position [952, 0]
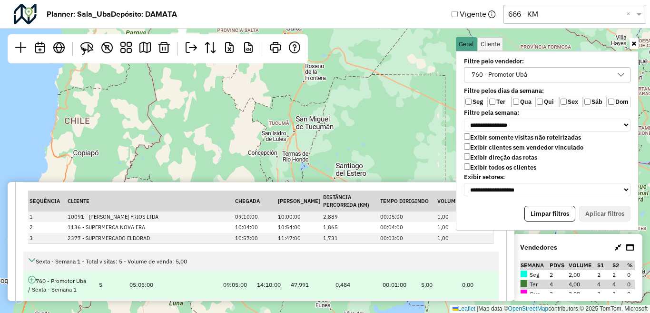
click at [33, 276] on icon at bounding box center [32, 280] width 8 height 8
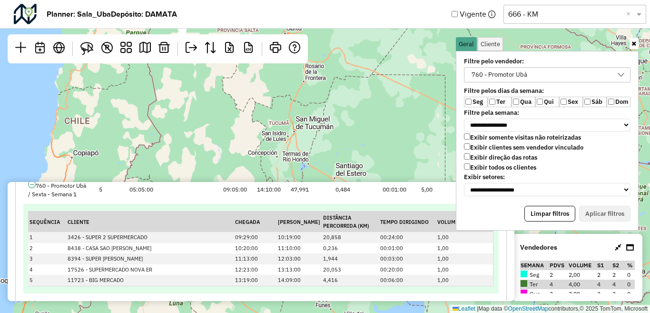
scroll to position [1092, 0]
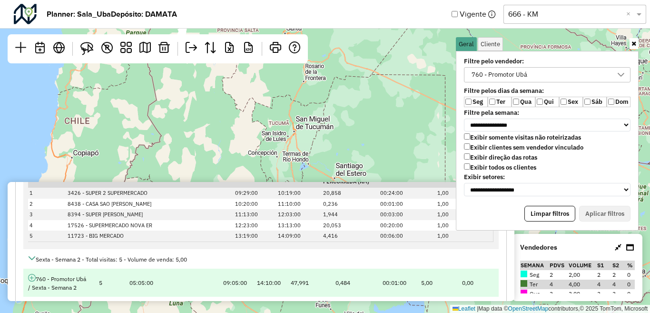
click at [31, 274] on icon at bounding box center [32, 278] width 8 height 8
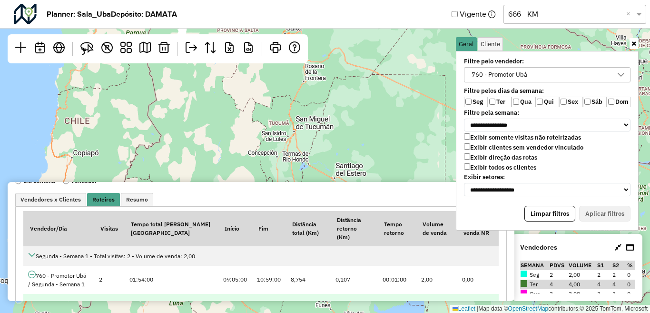
scroll to position [67, 0]
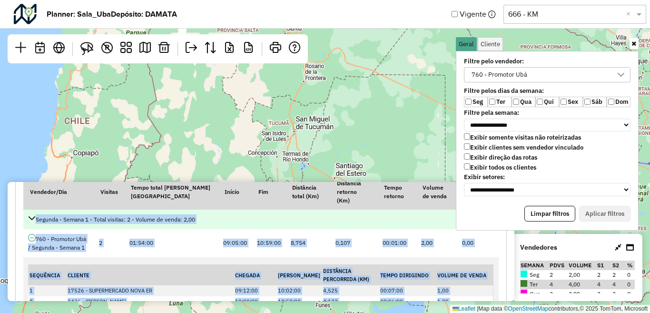
drag, startPoint x: 463, startPoint y: 277, endPoint x: 35, endPoint y: 212, distance: 432.9
copy tbody "Segunda - Semana 1 - Total visitas: 2 - Volume de venda: 2,00 760 - Promotor Ub…"
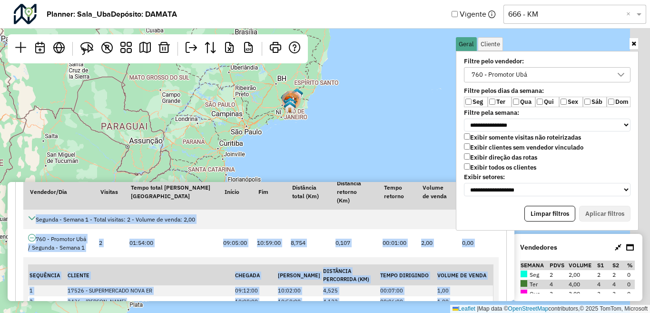
drag, startPoint x: 393, startPoint y: 116, endPoint x: 240, endPoint y: 139, distance: 154.2
click at [240, 139] on div "5651 Leaflet | Map data © OpenStreetMap contributors,© 2025 TomTom, Microsoft" at bounding box center [325, 156] width 650 height 313
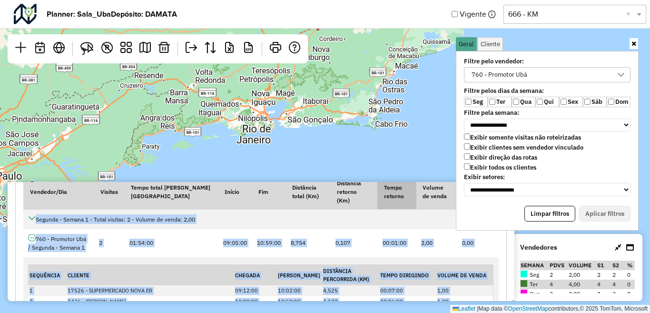
drag, startPoint x: 347, startPoint y: 105, endPoint x: 394, endPoint y: 186, distance: 94.1
click at [394, 186] on hb-planner "**********" at bounding box center [325, 156] width 650 height 313
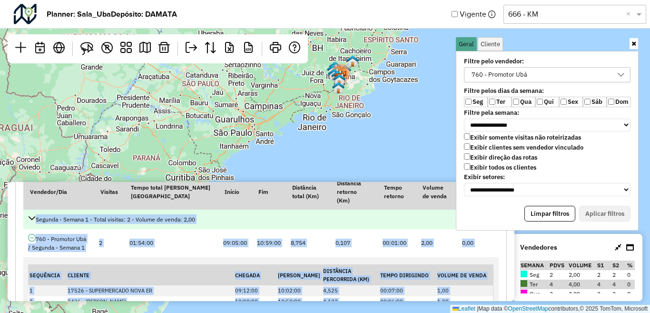
click at [324, 214] on div "Segunda - Semana 1 - Total visitas: 2 - Volume de venda: 2,00" at bounding box center [261, 219] width 466 height 10
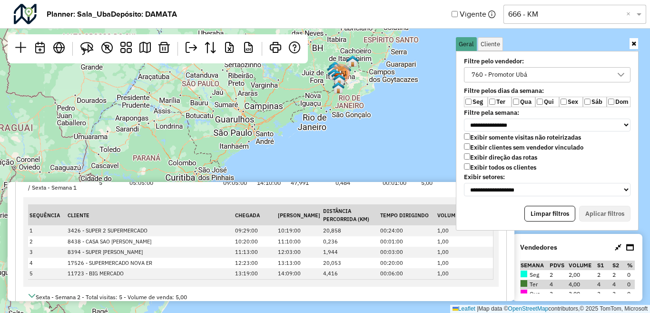
scroll to position [1039, 0]
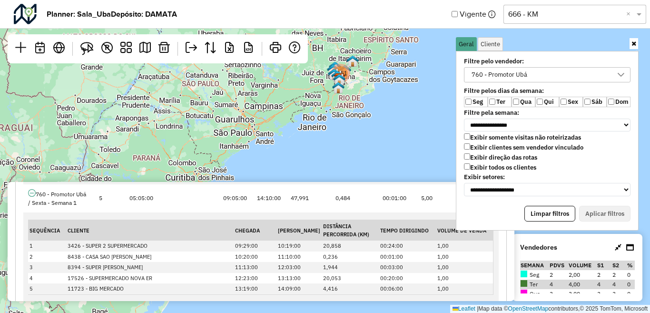
click at [563, 74] on div "760 - Promotor Ubá" at bounding box center [540, 75] width 144 height 14
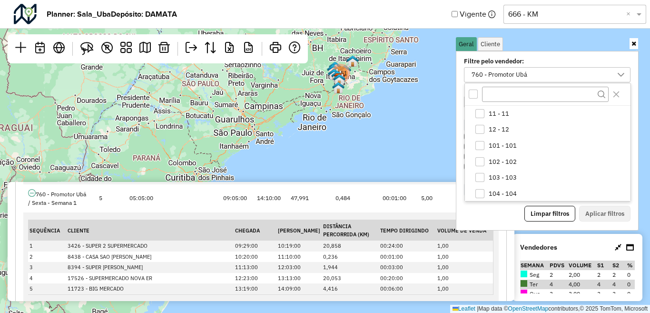
scroll to position [483, 0]
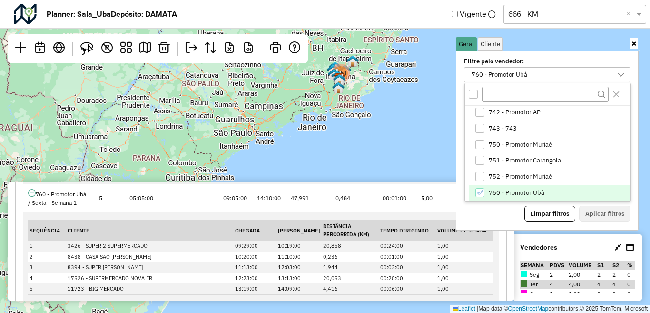
click at [526, 192] on span "760 - Promotor Ubá" at bounding box center [517, 193] width 56 height 8
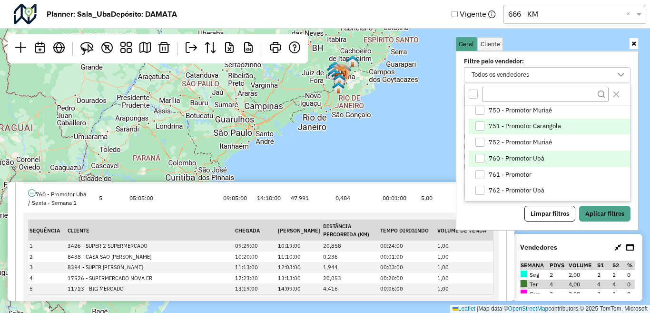
scroll to position [530, 0]
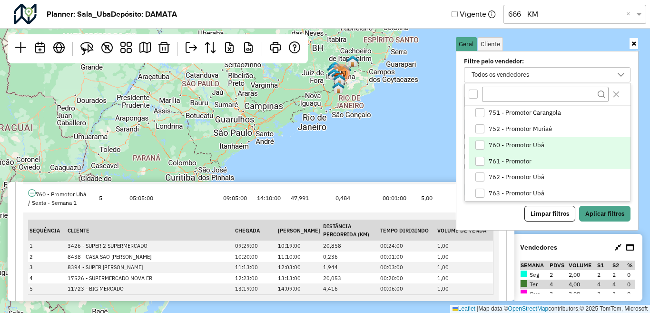
click at [509, 164] on span "761 - Promotor" at bounding box center [510, 162] width 43 height 8
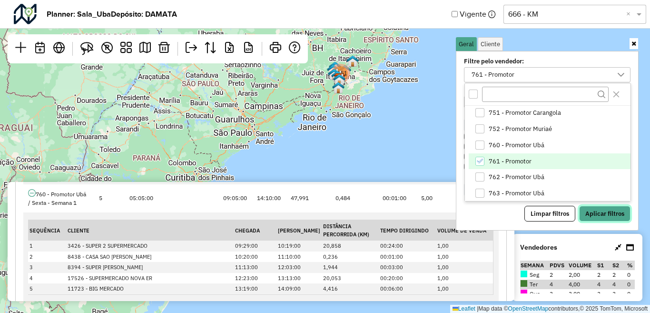
click at [606, 210] on button "Aplicar filtros" at bounding box center [604, 214] width 51 height 16
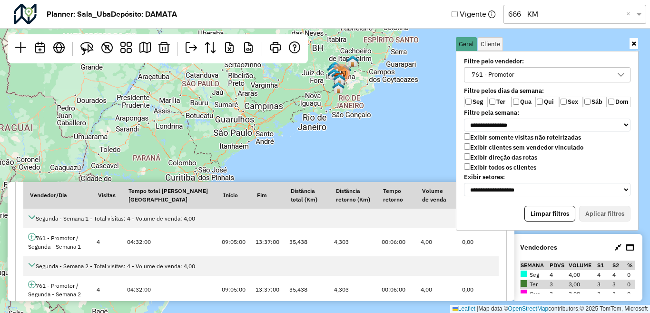
scroll to position [95, 0]
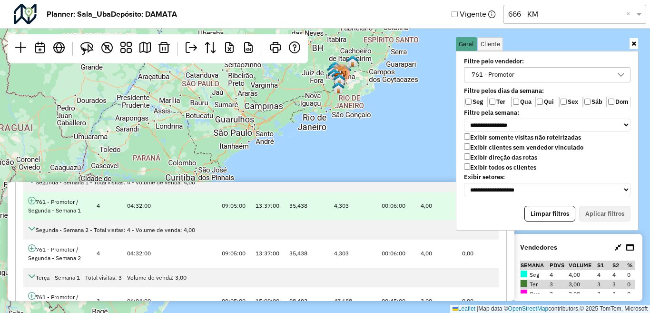
click at [34, 201] on icon at bounding box center [32, 201] width 8 height 8
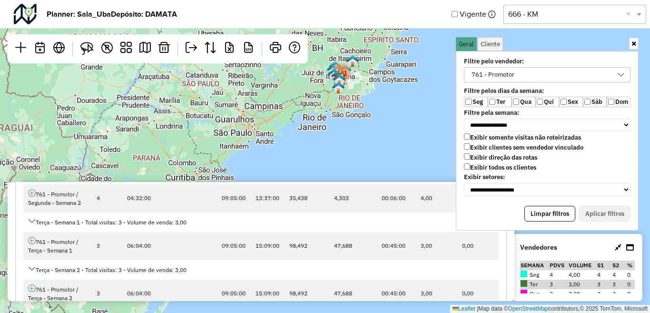
scroll to position [238, 0]
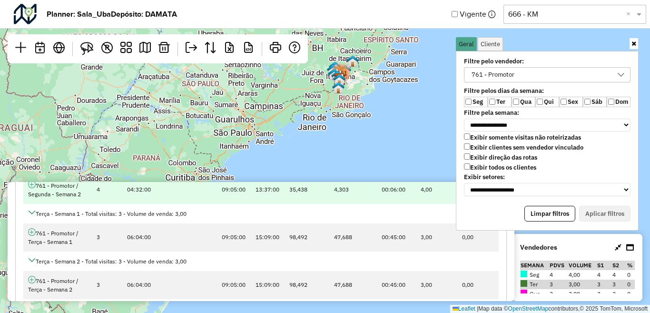
click at [30, 188] on icon at bounding box center [32, 184] width 8 height 8
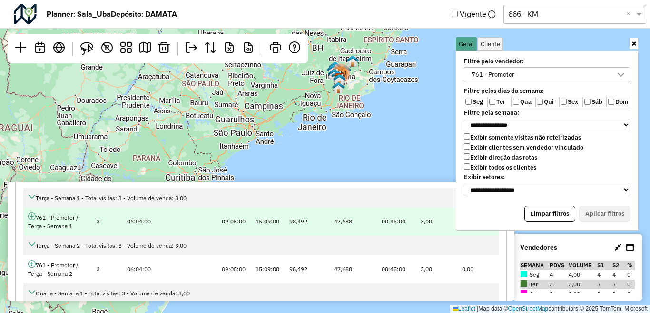
scroll to position [333, 0]
click at [30, 217] on icon at bounding box center [32, 216] width 8 height 8
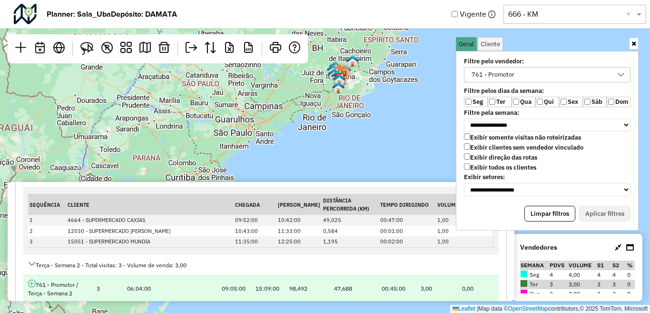
scroll to position [428, 0]
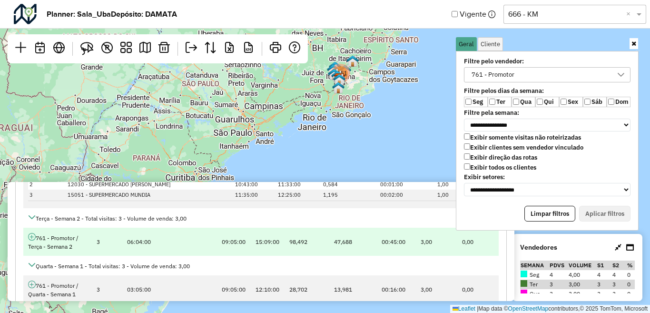
click at [30, 239] on icon at bounding box center [32, 237] width 8 height 8
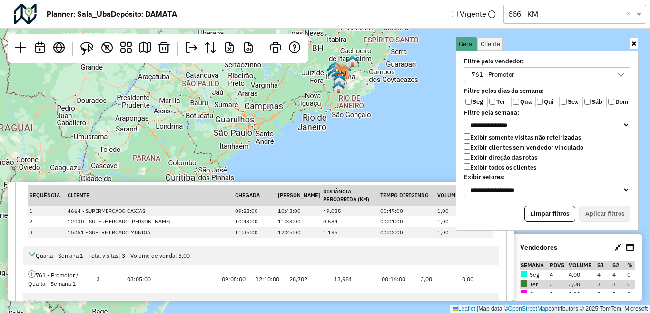
scroll to position [524, 0]
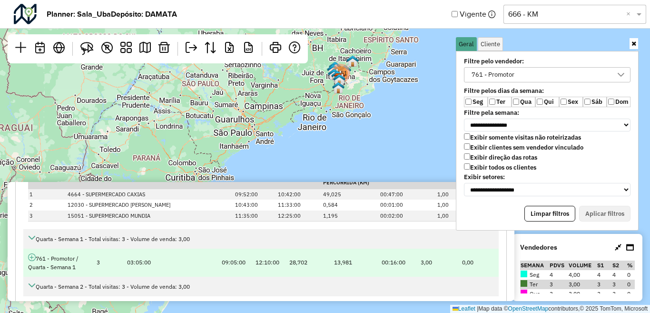
click at [31, 255] on icon at bounding box center [32, 257] width 8 height 8
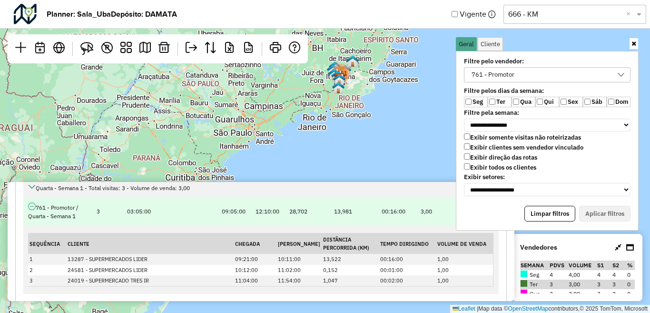
scroll to position [619, 0]
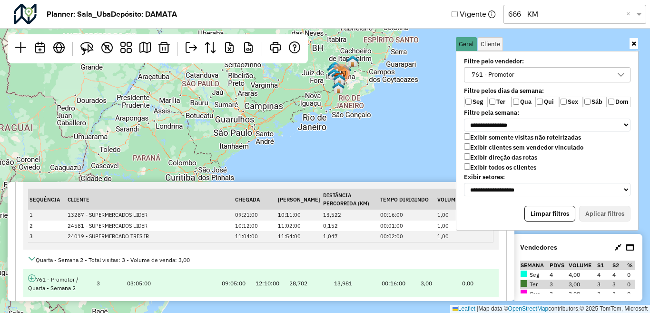
click at [32, 280] on icon at bounding box center [32, 278] width 8 height 8
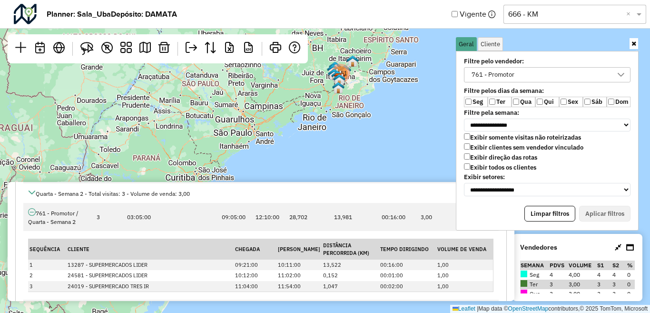
scroll to position [762, 0]
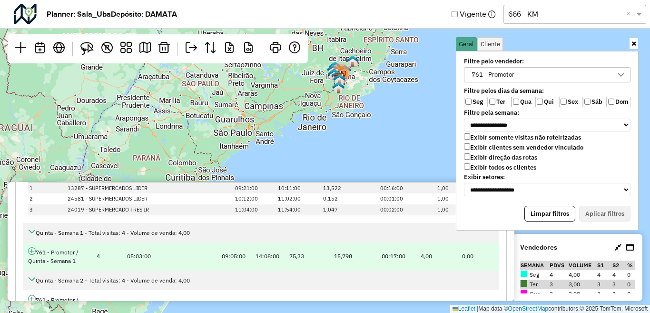
click at [32, 251] on icon at bounding box center [32, 251] width 8 height 8
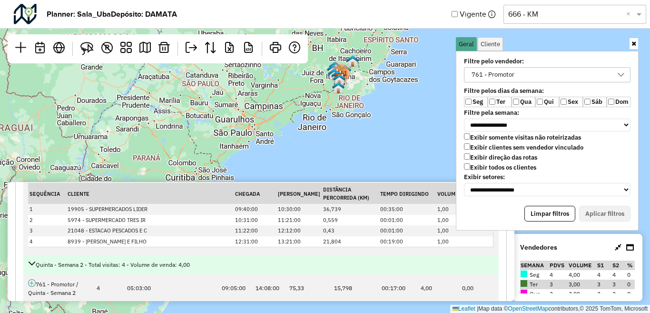
scroll to position [857, 0]
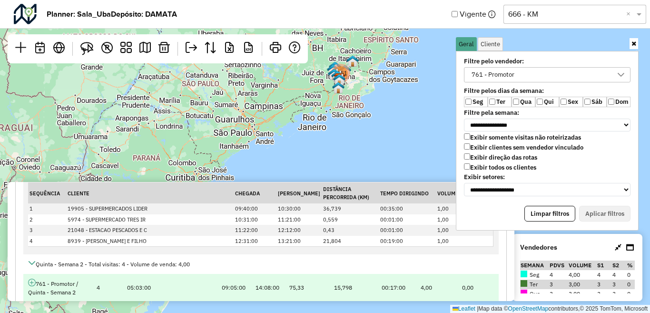
click at [30, 281] on icon at bounding box center [32, 282] width 8 height 8
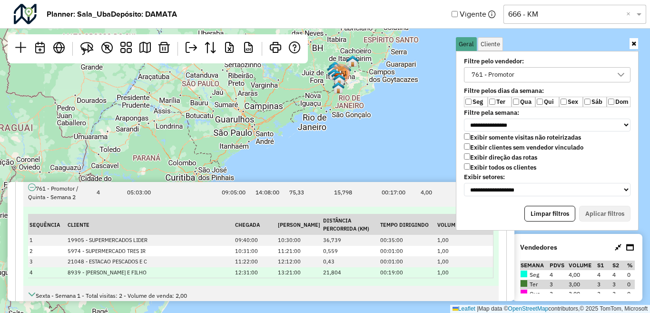
scroll to position [1000, 0]
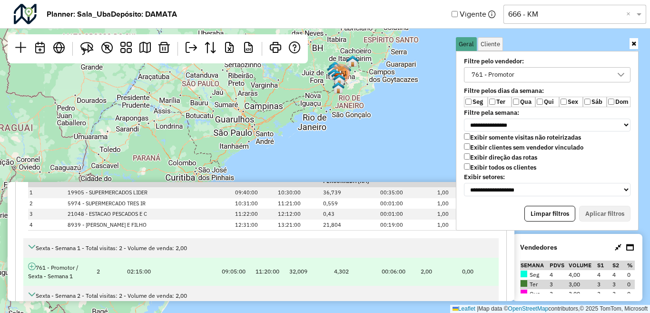
click at [32, 268] on icon at bounding box center [32, 266] width 8 height 8
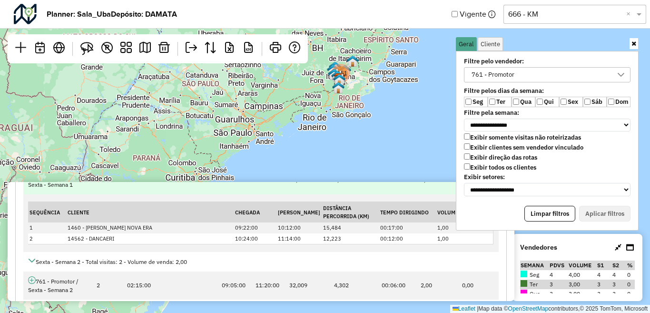
scroll to position [1095, 0]
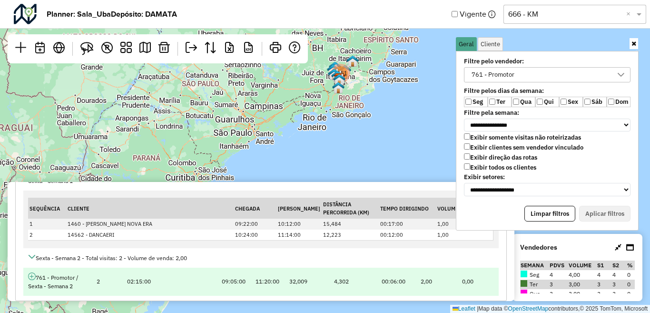
click at [30, 276] on icon at bounding box center [32, 276] width 8 height 8
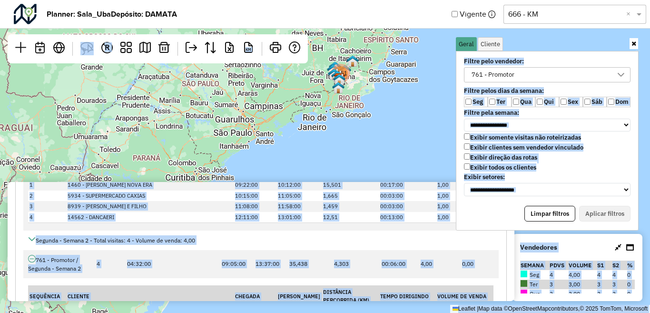
scroll to position [0, 0]
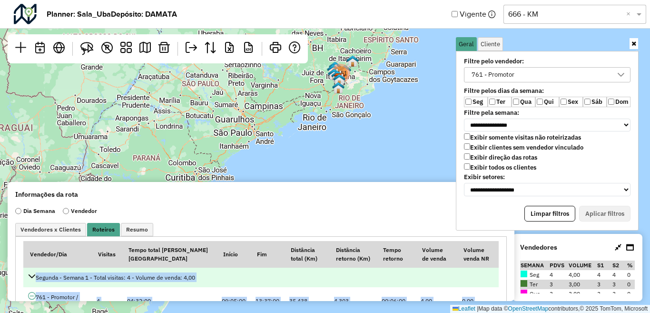
drag, startPoint x: 449, startPoint y: 278, endPoint x: 35, endPoint y: 276, distance: 414.2
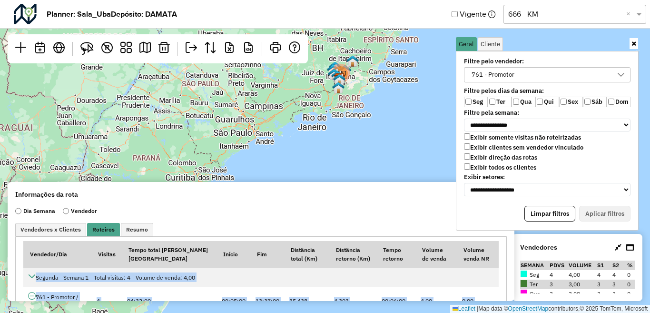
copy tbody "Segunda - Semana 1 - Total visitas: 4 - Volume de venda: 4,00 761 - Promotor / …"
click at [500, 73] on div "761 - Promotor" at bounding box center [493, 75] width 50 height 14
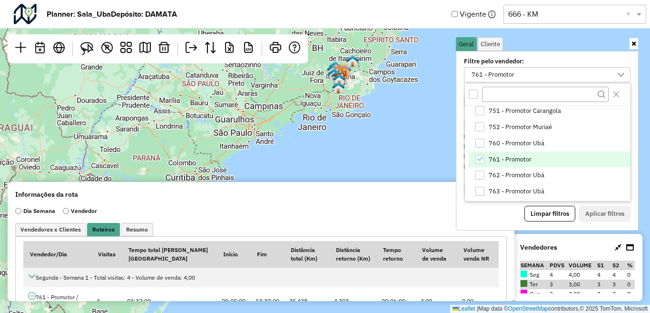
scroll to position [546, 0]
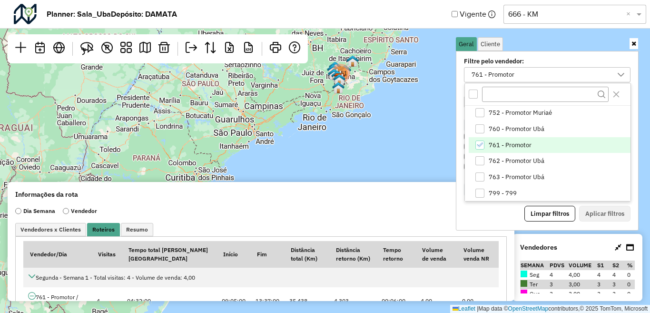
click at [499, 149] on li "761 - Promotor" at bounding box center [550, 145] width 162 height 16
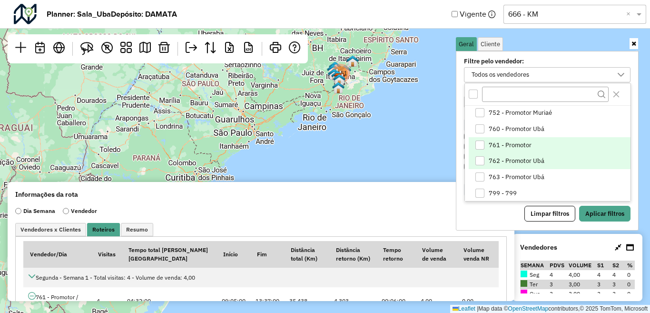
click at [499, 157] on span "762 - Promotor Ubá" at bounding box center [517, 161] width 56 height 8
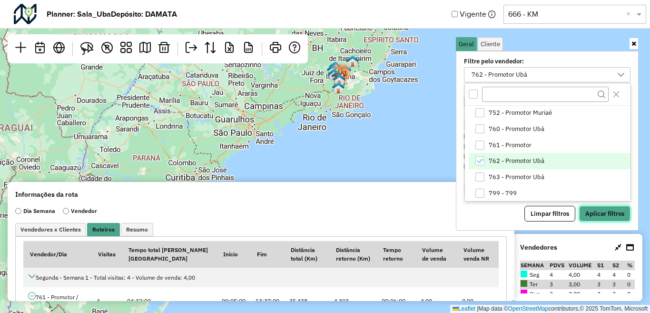
click at [598, 217] on button "Aplicar filtros" at bounding box center [604, 214] width 51 height 16
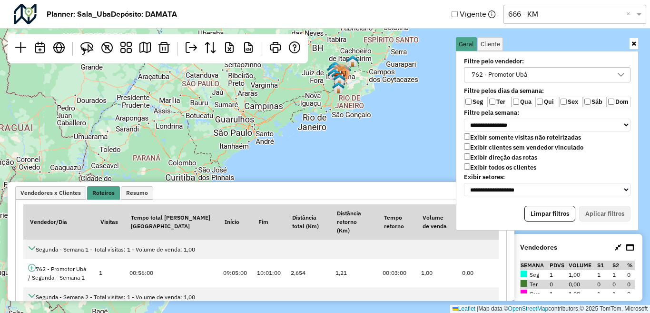
scroll to position [95, 0]
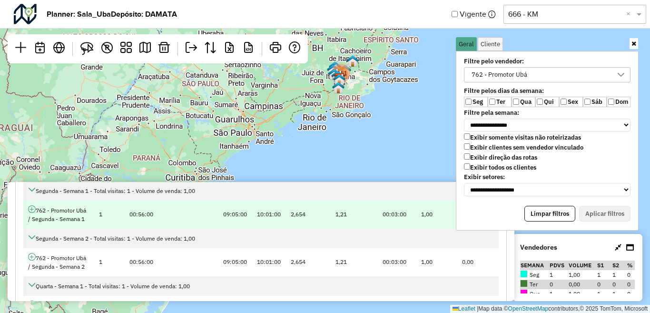
click at [35, 205] on icon at bounding box center [32, 209] width 8 height 8
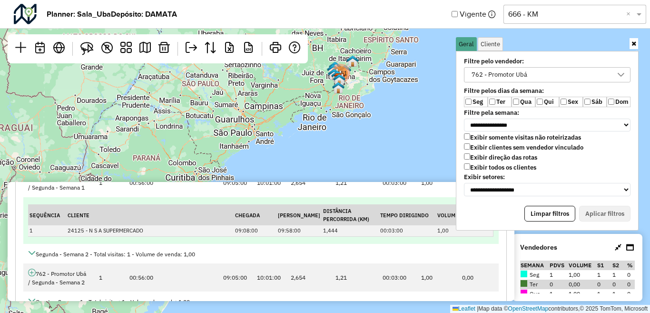
scroll to position [143, 0]
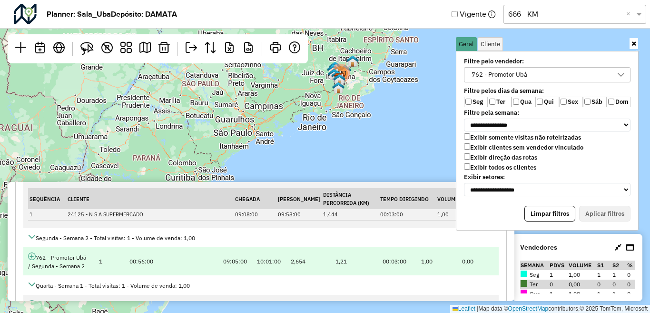
click at [31, 252] on icon at bounding box center [32, 256] width 8 height 8
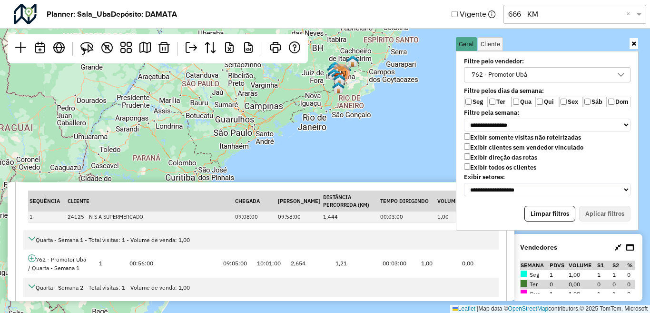
scroll to position [238, 0]
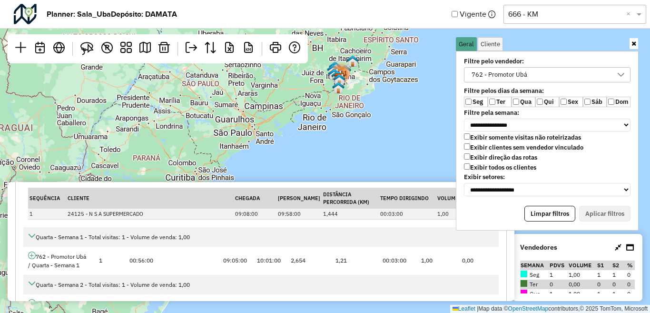
click at [31, 251] on icon at bounding box center [32, 255] width 8 height 8
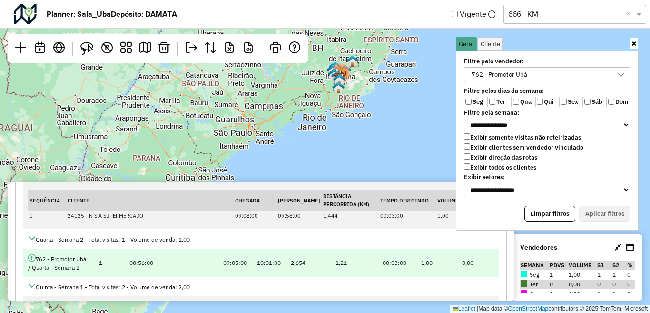
scroll to position [333, 0]
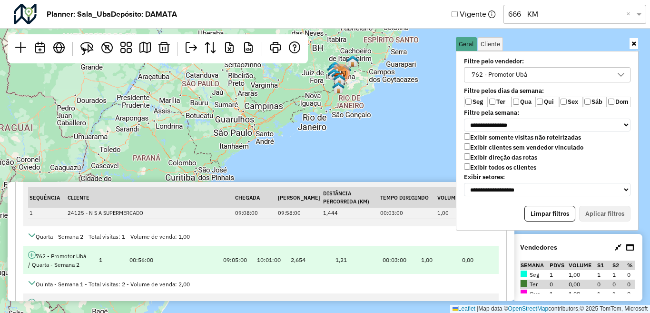
click at [31, 251] on icon at bounding box center [32, 255] width 8 height 8
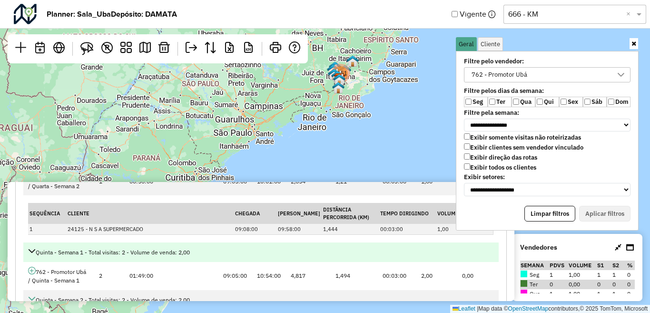
scroll to position [428, 0]
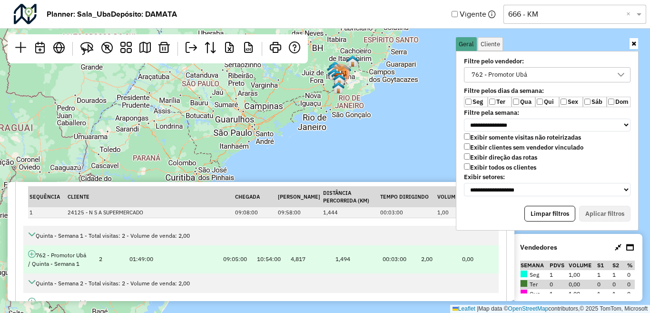
click at [33, 250] on icon at bounding box center [32, 254] width 8 height 8
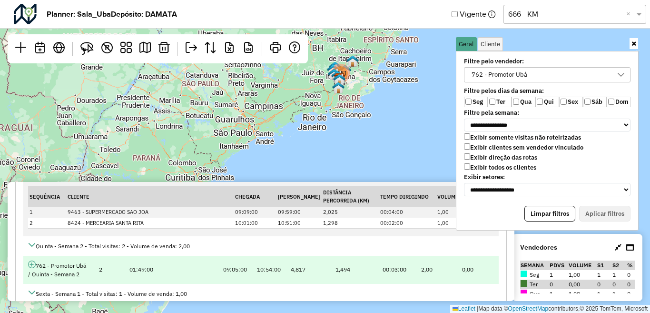
scroll to position [524, 0]
click at [31, 260] on icon at bounding box center [32, 264] width 8 height 8
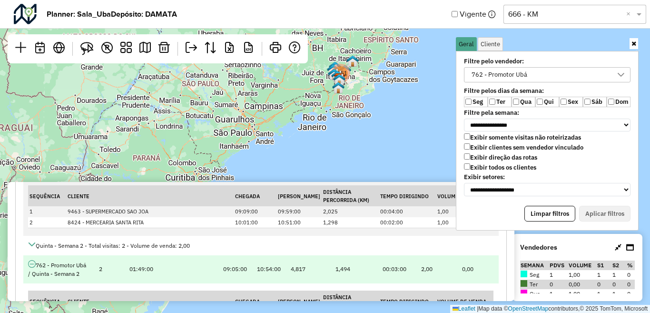
scroll to position [619, 0]
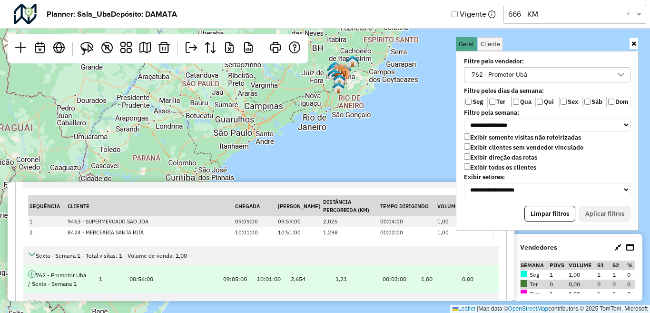
click at [32, 270] on icon at bounding box center [32, 274] width 8 height 8
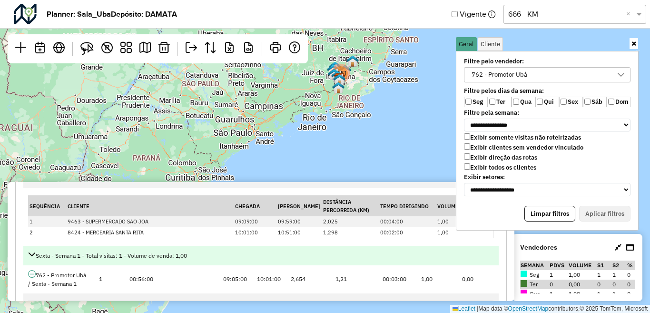
scroll to position [710, 0]
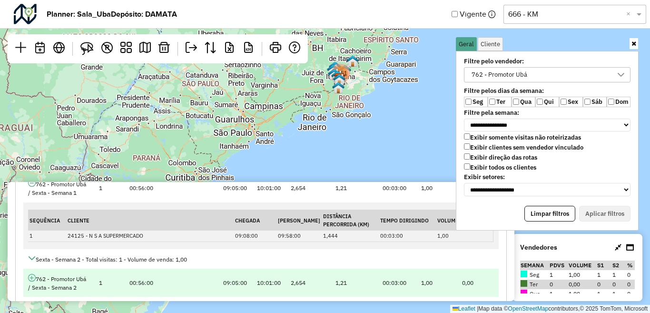
click at [34, 275] on link at bounding box center [32, 278] width 8 height 7
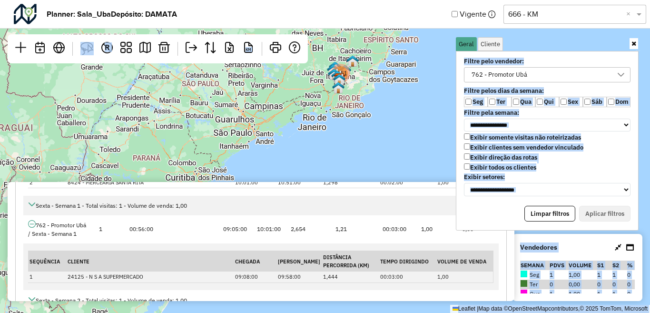
scroll to position [757, 0]
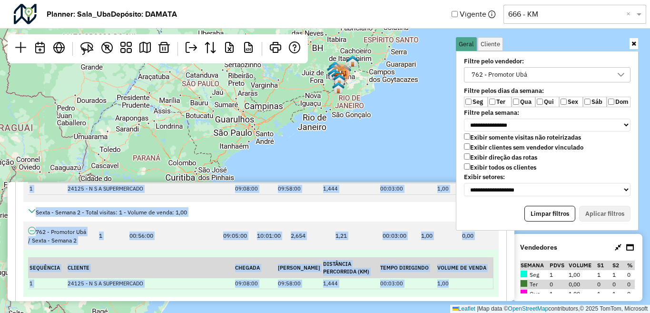
drag, startPoint x: 37, startPoint y: 277, endPoint x: 450, endPoint y: 270, distance: 413.7
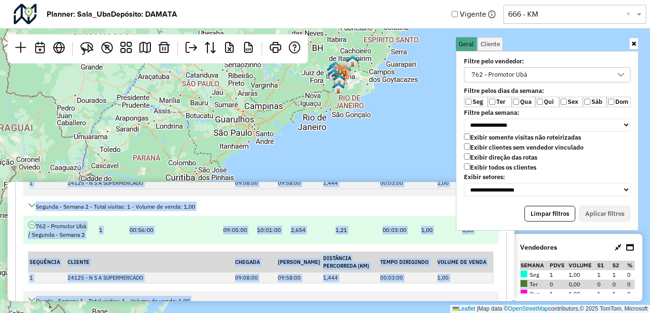
scroll to position [190, 0]
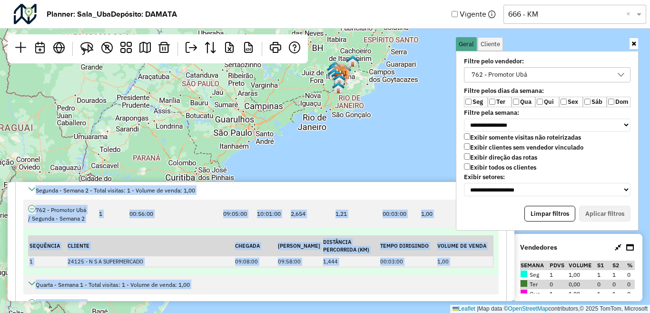
click at [239, 264] on td "Sequência Cliente Chegada Partida Distância Percorrida (Km) Tempo Dirigindo Vol…" at bounding box center [261, 251] width 476 height 47
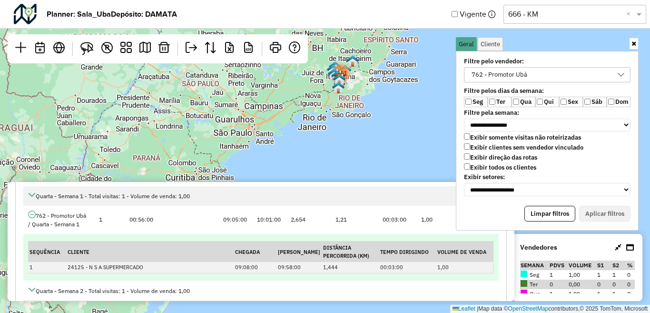
scroll to position [286, 0]
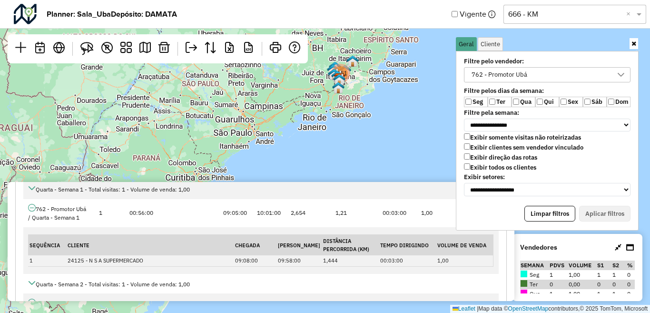
click at [494, 76] on div "762 - Promotor Ubá" at bounding box center [499, 75] width 62 height 14
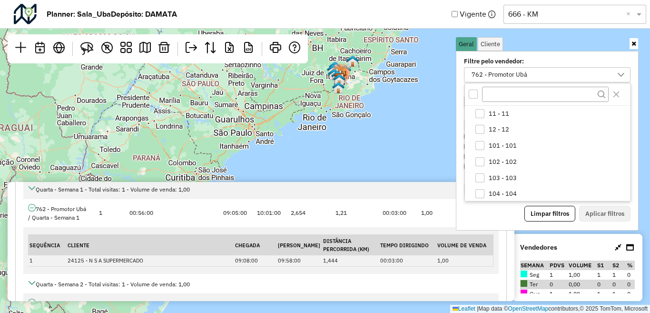
scroll to position [515, 0]
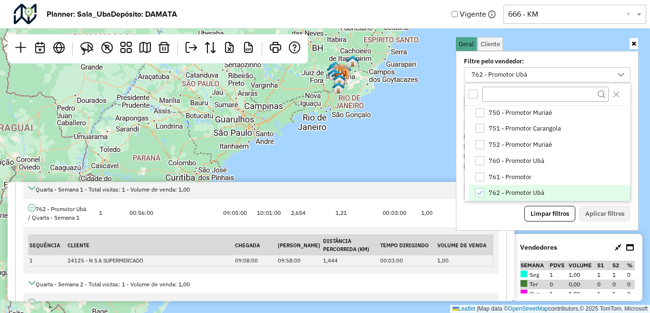
click at [499, 190] on span "762 - Promotor Ubá" at bounding box center [517, 193] width 56 height 8
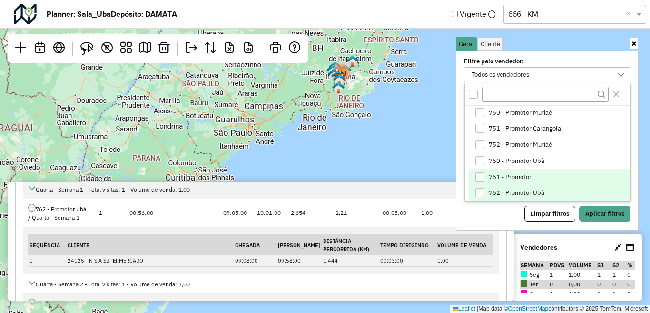
scroll to position [562, 0]
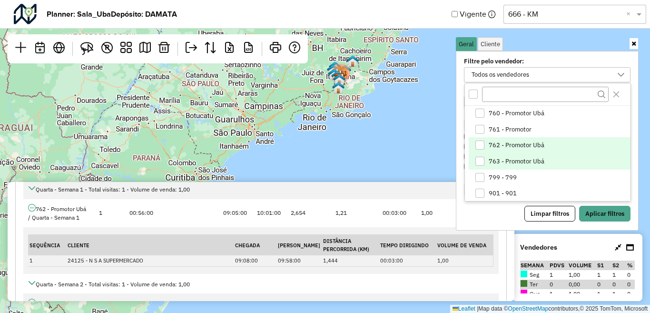
click at [499, 159] on span "763 - Promotor Ubá" at bounding box center [517, 162] width 56 height 8
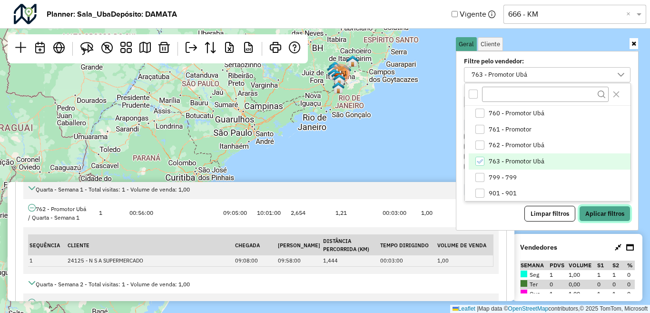
click at [603, 213] on button "Aplicar filtros" at bounding box center [604, 214] width 51 height 16
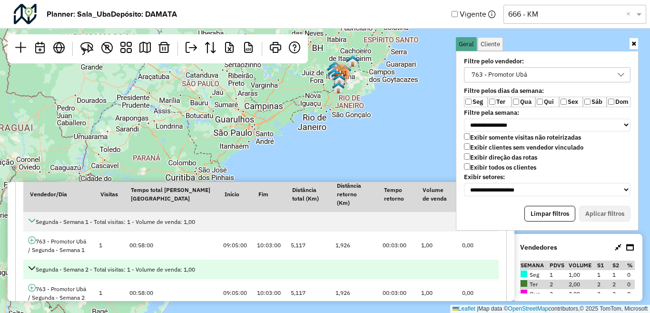
scroll to position [48, 0]
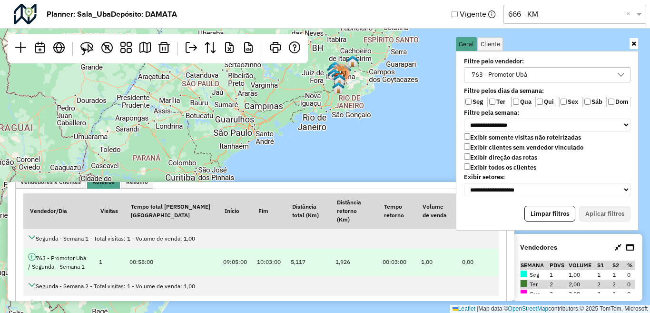
click at [32, 253] on icon at bounding box center [32, 257] width 8 height 8
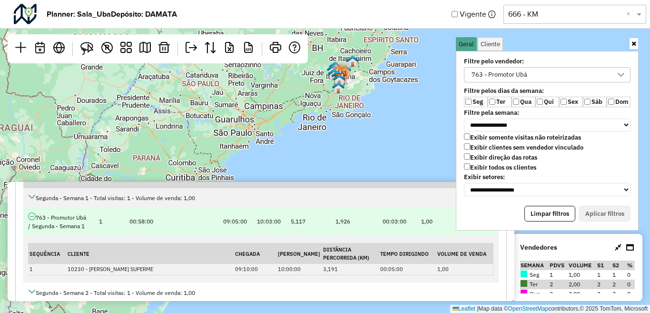
scroll to position [143, 0]
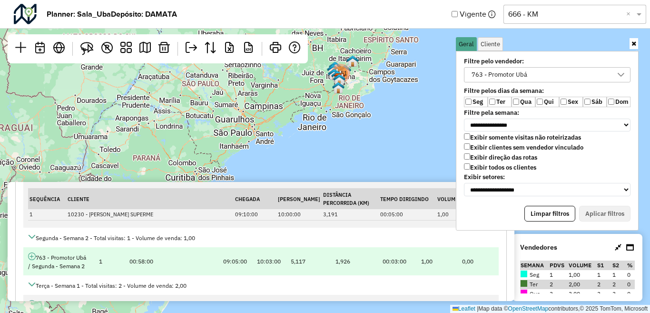
click at [32, 252] on icon at bounding box center [32, 256] width 8 height 8
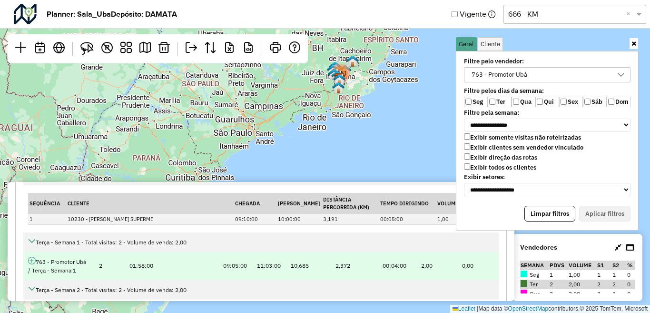
scroll to position [238, 0]
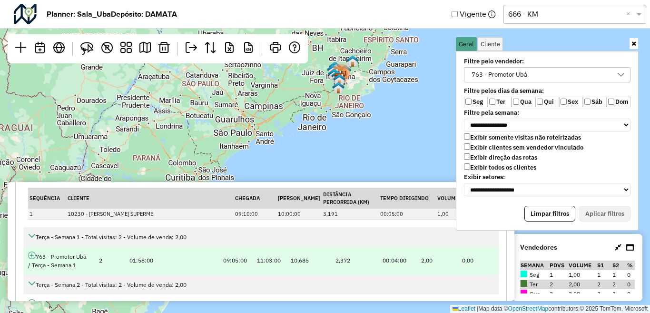
click at [32, 251] on icon at bounding box center [32, 255] width 8 height 8
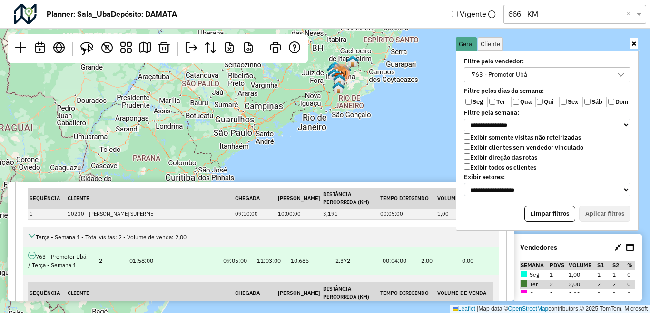
scroll to position [333, 0]
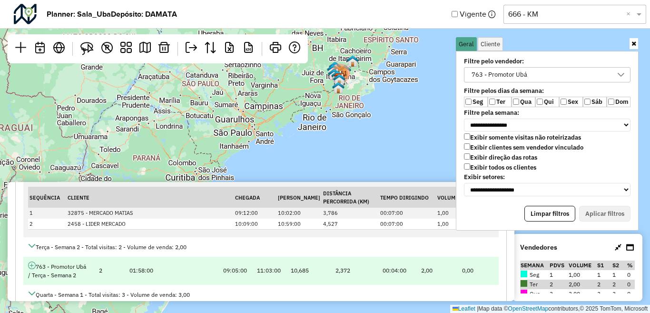
click at [31, 261] on icon at bounding box center [32, 265] width 8 height 8
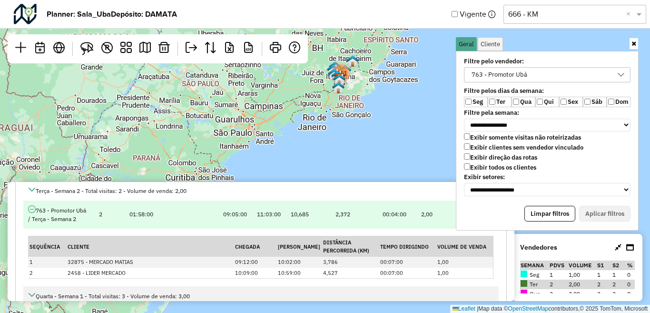
scroll to position [428, 0]
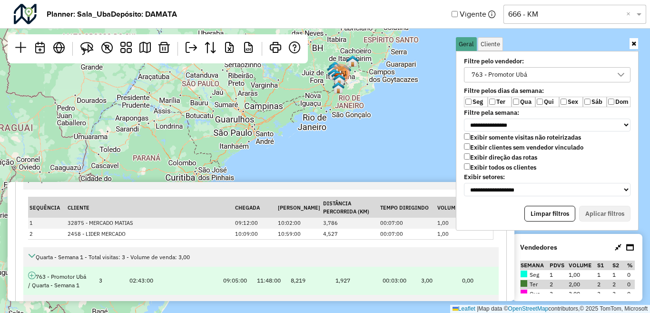
click at [29, 271] on icon at bounding box center [32, 275] width 8 height 8
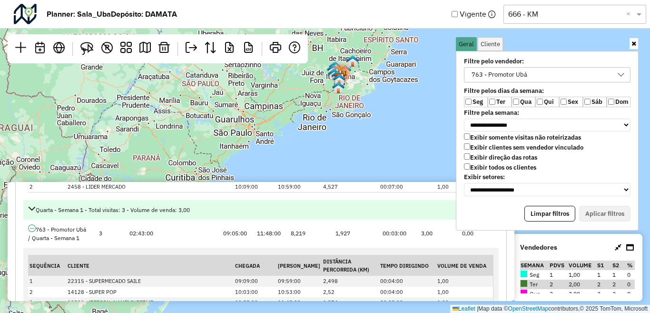
scroll to position [524, 0]
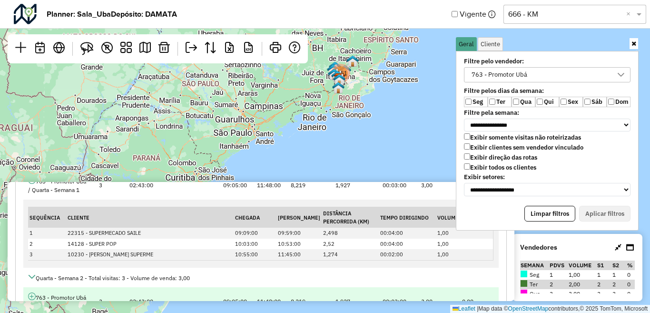
click at [31, 292] on icon at bounding box center [32, 296] width 8 height 8
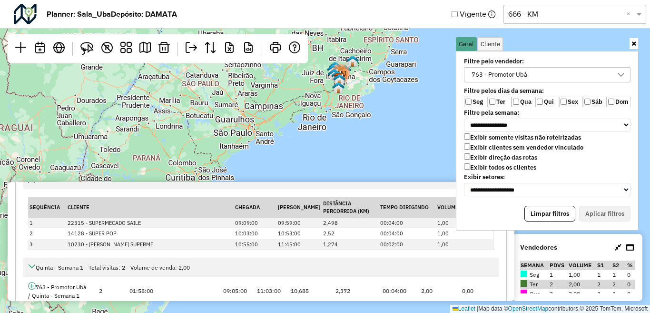
scroll to position [666, 0]
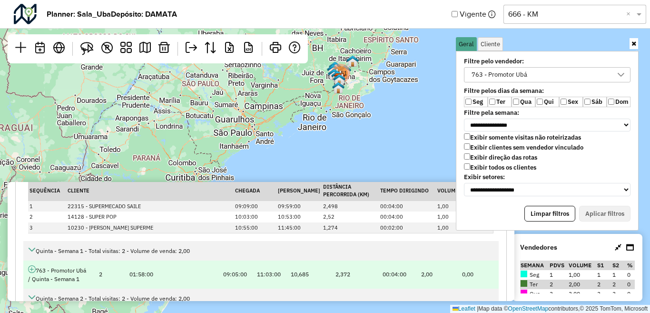
click at [33, 265] on icon at bounding box center [32, 269] width 8 height 8
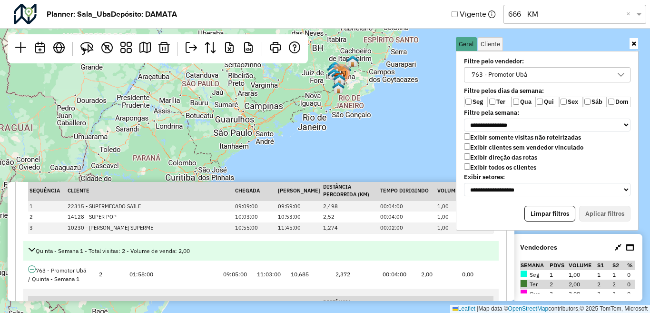
scroll to position [762, 0]
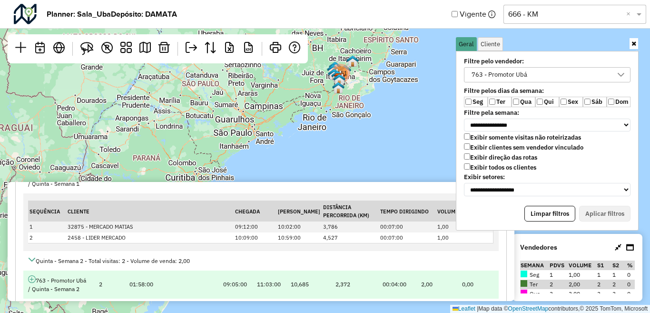
click at [34, 275] on icon at bounding box center [32, 279] width 8 height 8
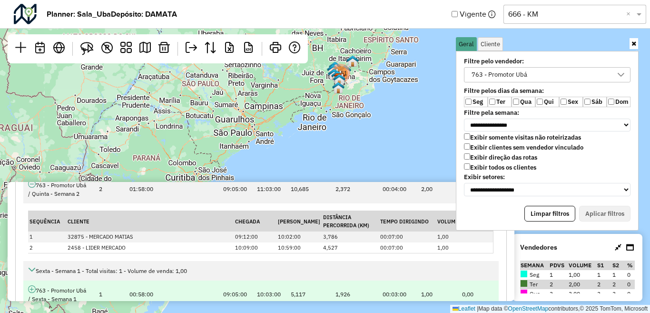
click at [33, 285] on icon at bounding box center [32, 289] width 8 height 8
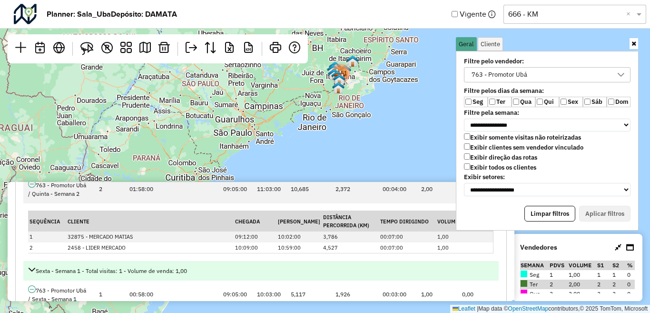
scroll to position [952, 0]
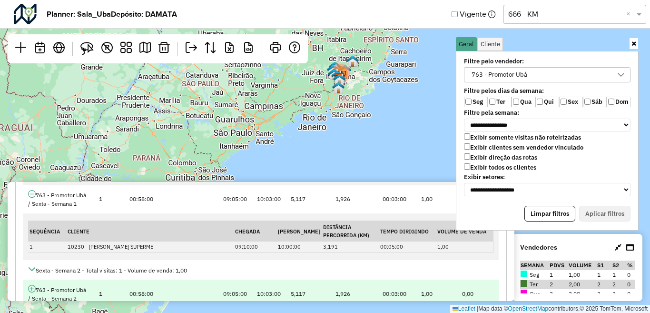
click at [32, 285] on icon at bounding box center [32, 289] width 8 height 8
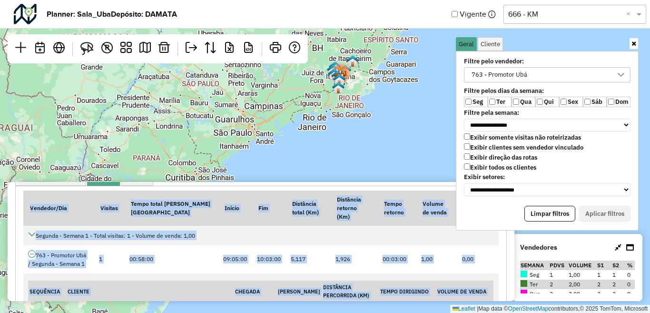
scroll to position [0, 0]
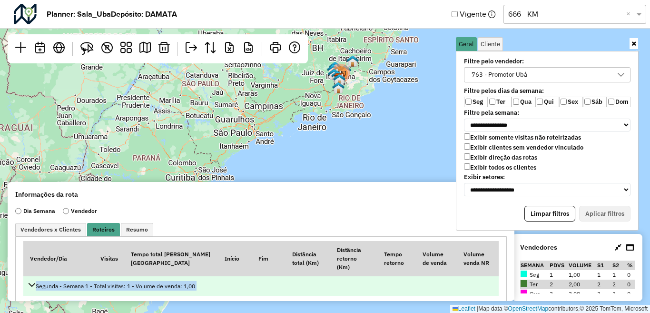
drag, startPoint x: 460, startPoint y: 276, endPoint x: 36, endPoint y: 277, distance: 424.2
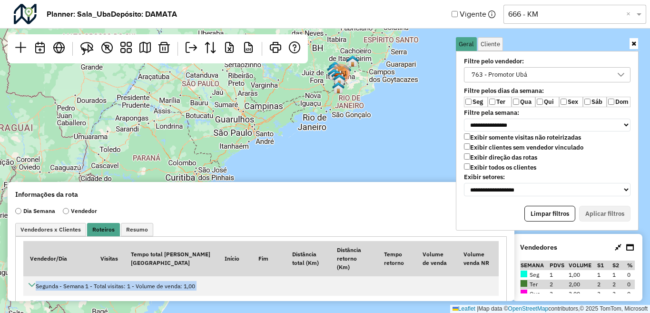
click at [509, 74] on div "763 - Promotor Ubá" at bounding box center [499, 75] width 62 height 14
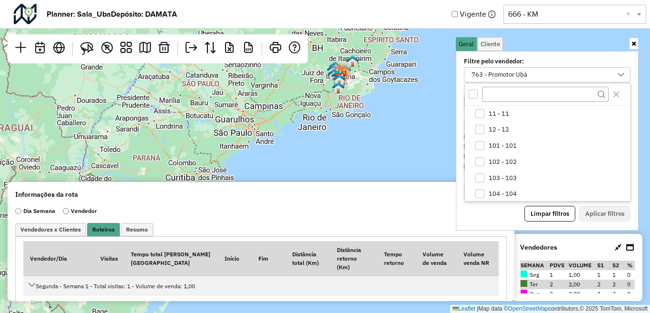
scroll to position [531, 0]
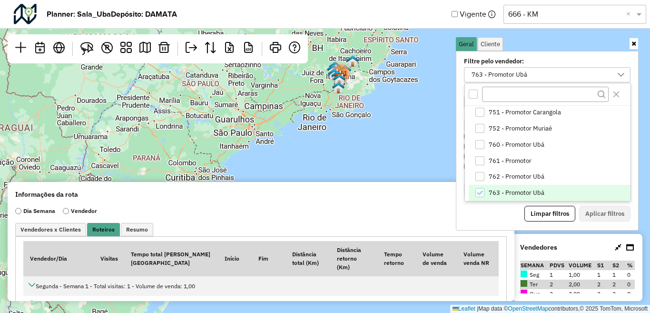
click at [498, 192] on span "763 - Promotor Ubá" at bounding box center [517, 193] width 56 height 8
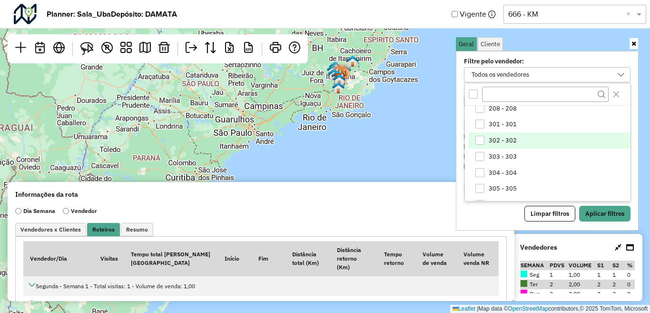
scroll to position [293, 0]
click at [506, 141] on span "302 - 302" at bounding box center [503, 142] width 28 height 8
click at [490, 143] on span "302 - 302" at bounding box center [503, 142] width 28 height 8
click at [389, 161] on div "5651 Leaflet | Map data © OpenStreetMap contributors,© 2025 TomTom, Microsoft" at bounding box center [325, 156] width 650 height 313
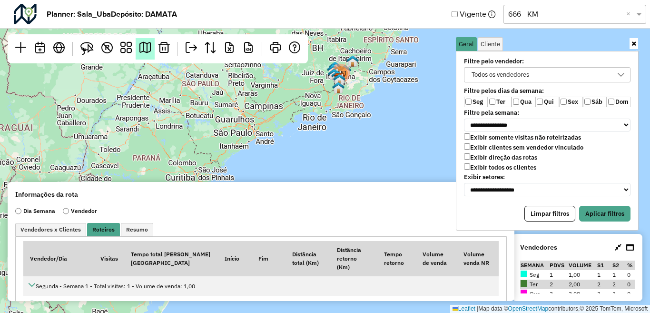
click at [142, 51] on em at bounding box center [144, 47] width 11 height 11
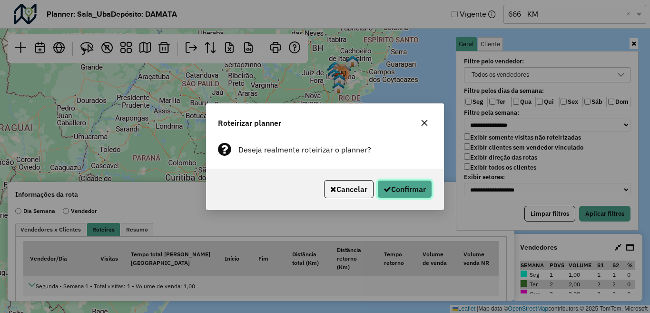
click at [397, 189] on button "Confirmar" at bounding box center [404, 189] width 55 height 18
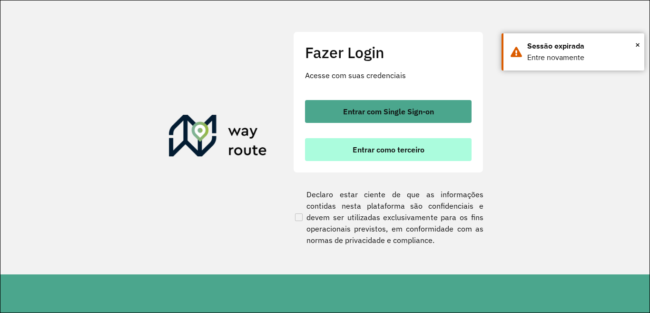
click at [397, 146] on span "Entrar como terceiro" at bounding box center [389, 150] width 72 height 8
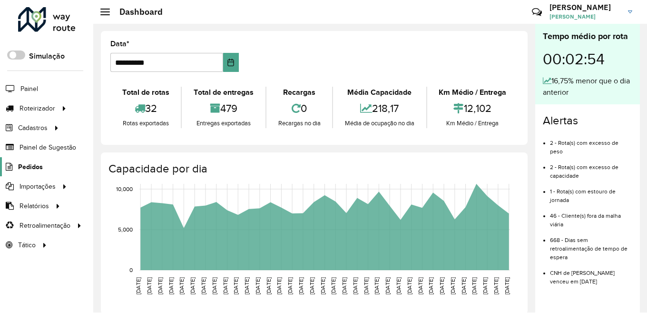
scroll to position [5, 0]
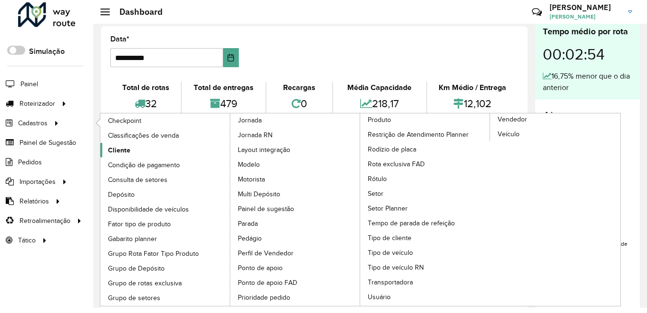
click at [122, 149] on span "Cliente" at bounding box center [119, 150] width 22 height 10
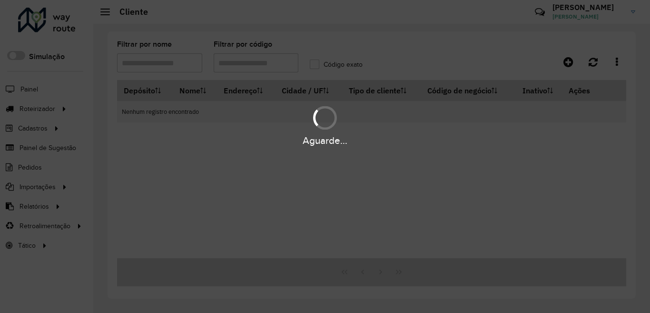
type input "*****"
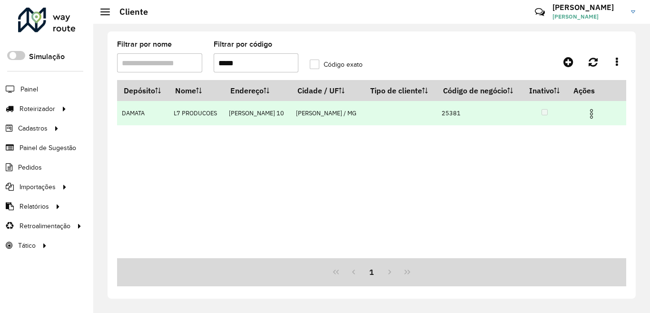
click at [595, 119] on img at bounding box center [591, 113] width 11 height 11
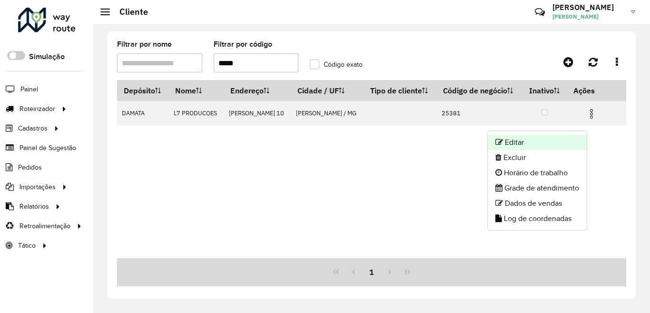
click at [525, 144] on li "Editar" at bounding box center [537, 142] width 99 height 15
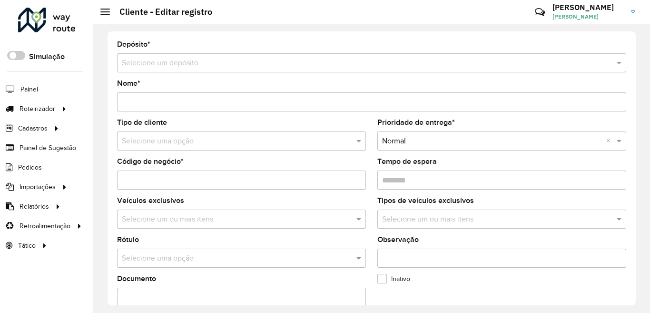
type input "**********"
type input "*****"
type input "********"
type input "**********"
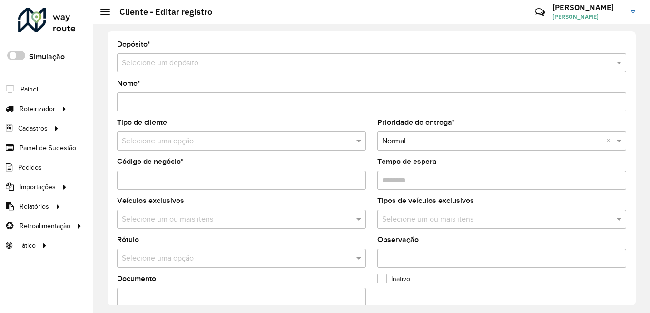
type input "**********"
type input "*********"
type input "**********"
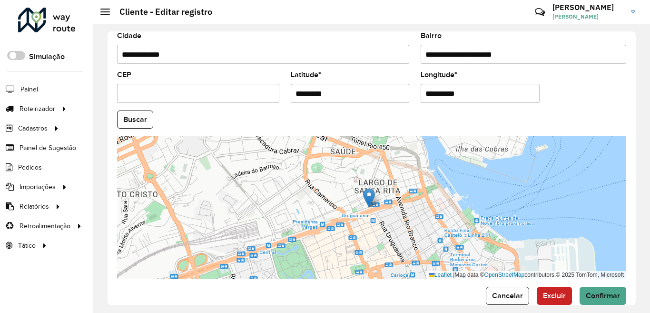
scroll to position [381, 0]
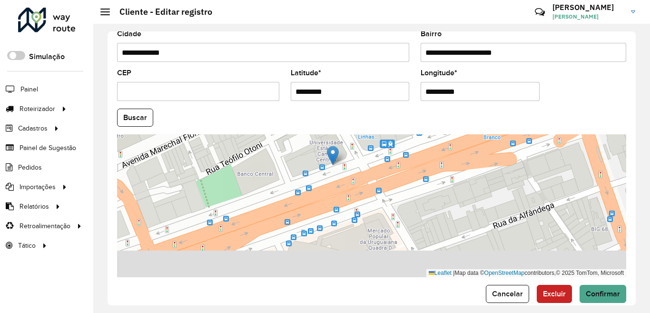
drag, startPoint x: 299, startPoint y: 248, endPoint x: 289, endPoint y: 128, distance: 120.4
click at [289, 128] on formly-group "**********" at bounding box center [371, 114] width 521 height 325
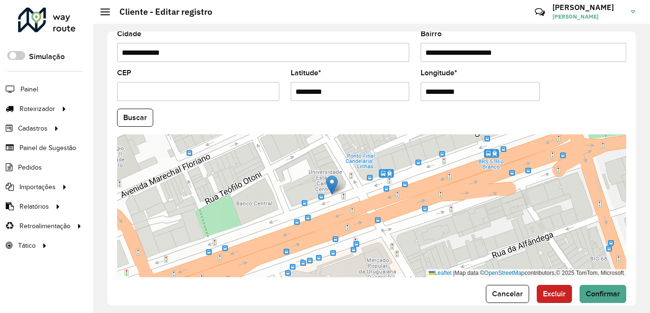
drag, startPoint x: 348, startPoint y: 183, endPoint x: 347, endPoint y: 214, distance: 31.0
click at [347, 214] on div "Leaflet | Map data © OpenStreetMap contributors,© 2025 TomTom, Microsoft" at bounding box center [371, 205] width 509 height 143
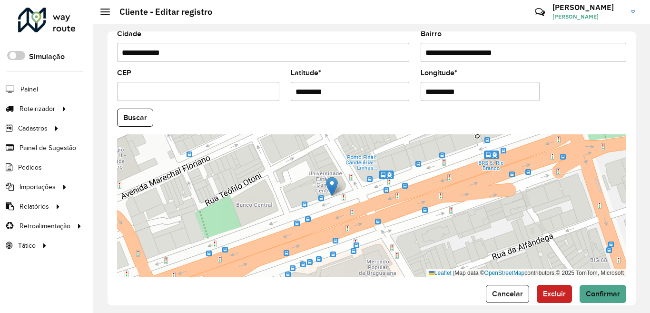
click at [323, 182] on div "Leaflet | Map data © OpenStreetMap contributors,© 2025 TomTom, Microsoft" at bounding box center [371, 205] width 509 height 143
click at [331, 187] on img at bounding box center [332, 187] width 12 height 20
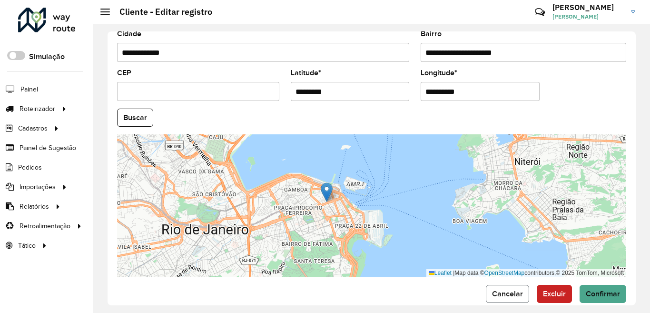
click at [512, 291] on span "Cancelar" at bounding box center [507, 293] width 31 height 8
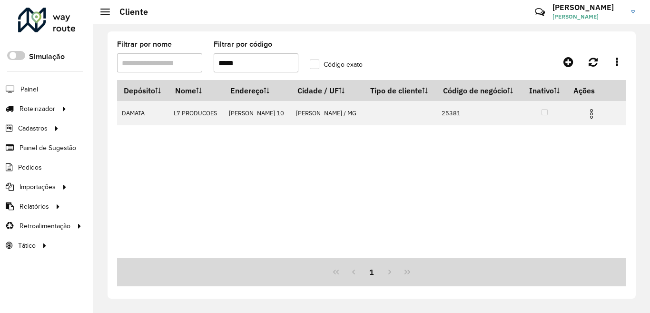
click at [258, 64] on input "*****" at bounding box center [256, 62] width 85 height 19
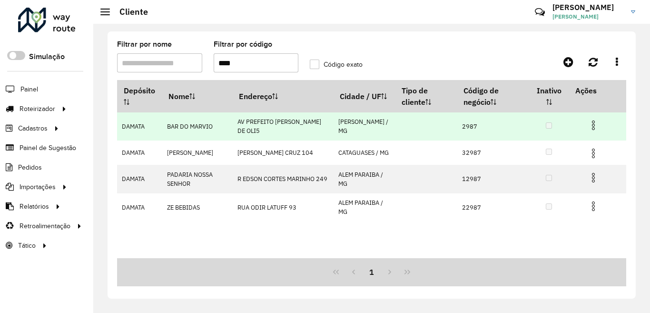
type input "****"
click at [593, 127] on img at bounding box center [593, 124] width 11 height 11
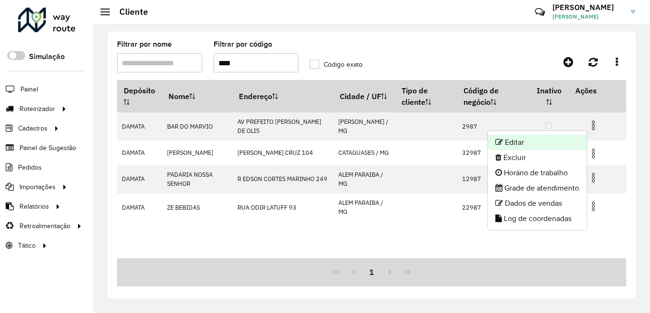
click at [515, 143] on li "Editar" at bounding box center [537, 142] width 99 height 15
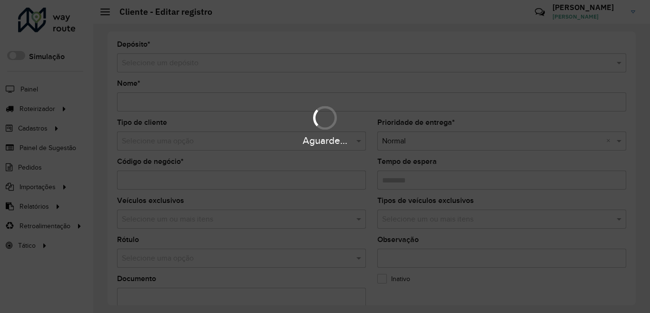
type input "**********"
type input "****"
type input "********"
type input "**********"
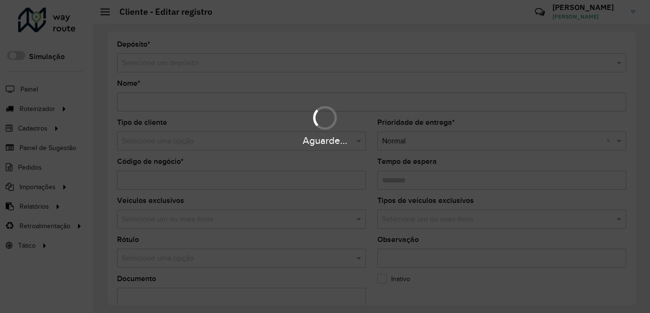
type input "*******"
type input "********"
type input "**********"
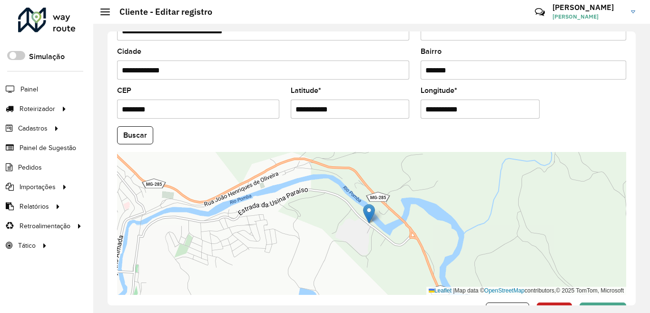
scroll to position [396, 0]
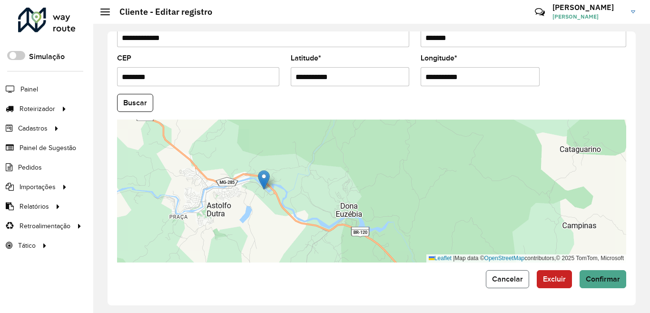
click at [511, 279] on span "Cancelar" at bounding box center [507, 279] width 31 height 8
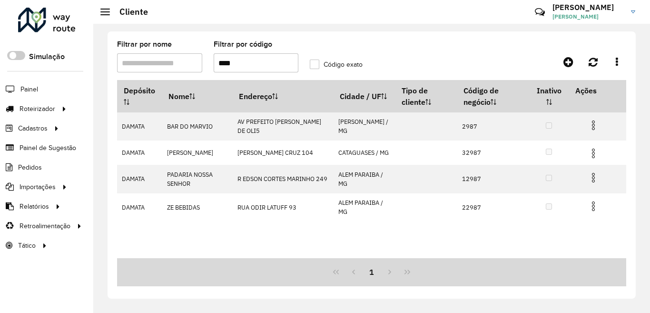
click at [248, 65] on input "****" at bounding box center [256, 62] width 85 height 19
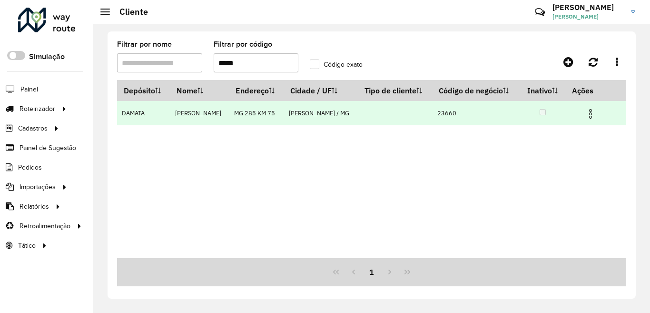
type input "*****"
click at [593, 119] on img at bounding box center [590, 113] width 11 height 11
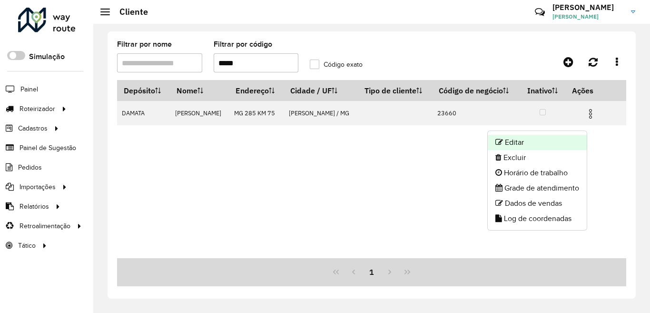
click at [529, 145] on li "Editar" at bounding box center [537, 142] width 99 height 15
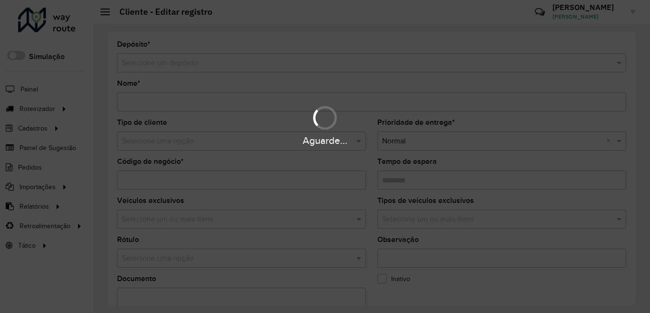
type input "**********"
type input "*****"
type input "********"
type input "**********"
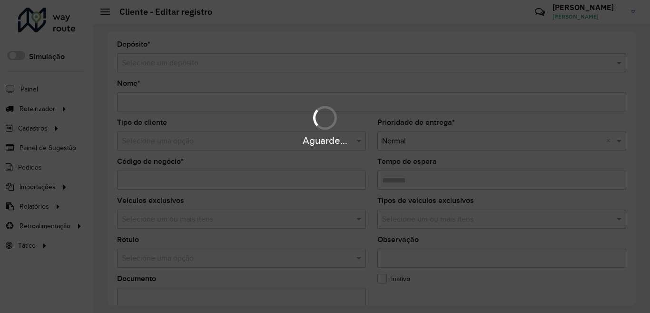
type input "**********"
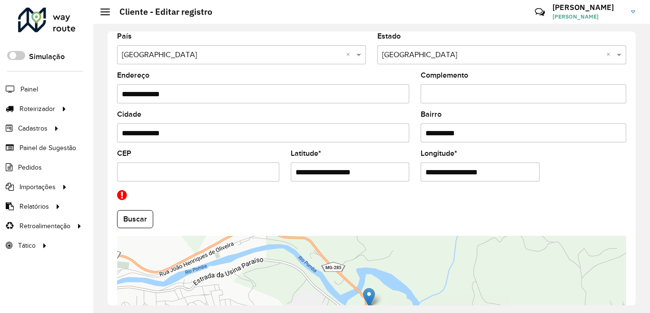
scroll to position [381, 0]
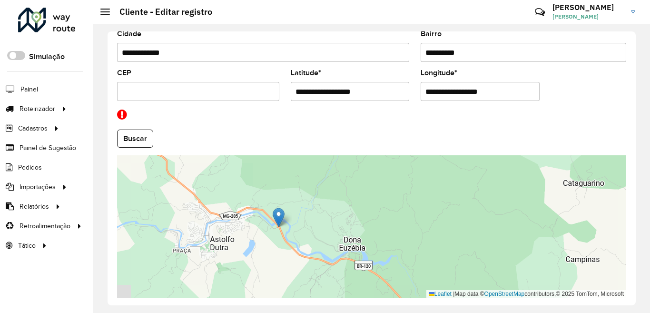
drag, startPoint x: 262, startPoint y: 227, endPoint x: 278, endPoint y: 250, distance: 28.4
click at [278, 250] on div "Leaflet | Map data © OpenStreetMap contributors,© 2025 TomTom, Microsoft" at bounding box center [371, 226] width 509 height 143
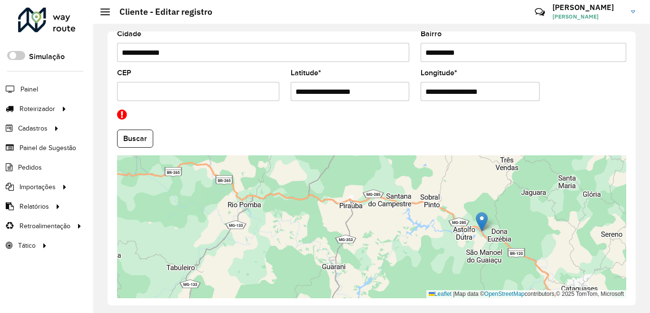
drag, startPoint x: 633, startPoint y: 248, endPoint x: 633, endPoint y: 298, distance: 49.0
click at [633, 298] on div "**********" at bounding box center [372, 168] width 528 height 274
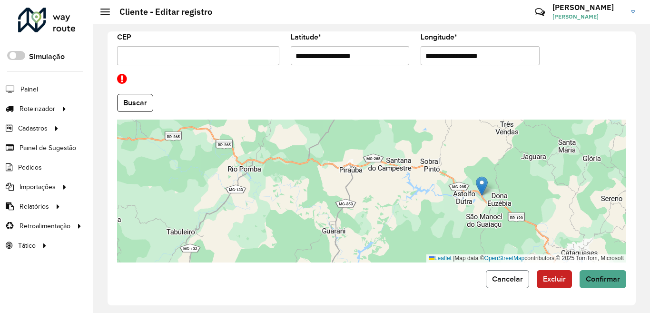
click at [512, 280] on span "Cancelar" at bounding box center [507, 279] width 31 height 8
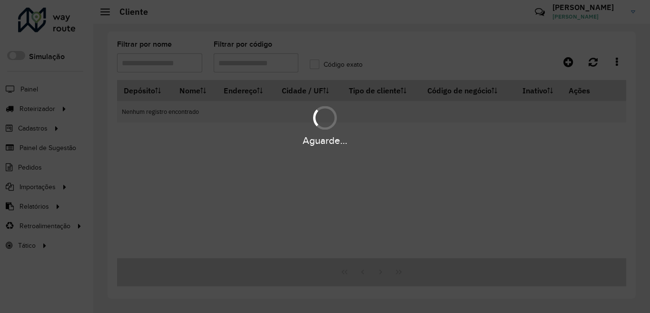
type input "*****"
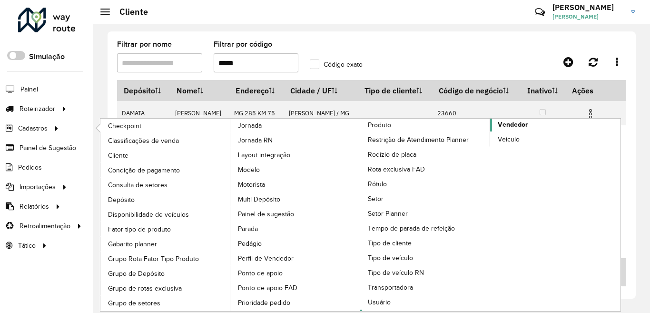
click at [520, 127] on span "Vendedor" at bounding box center [513, 124] width 30 height 10
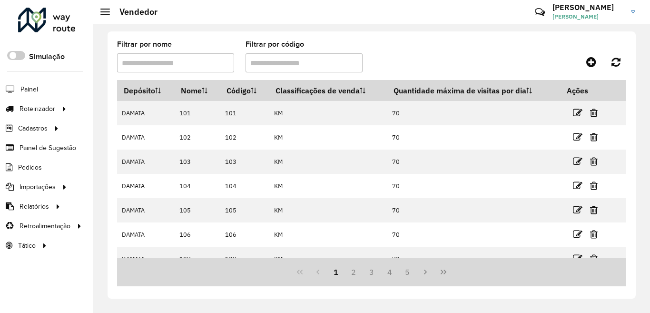
click at [269, 63] on input "Filtrar por código" at bounding box center [304, 62] width 117 height 19
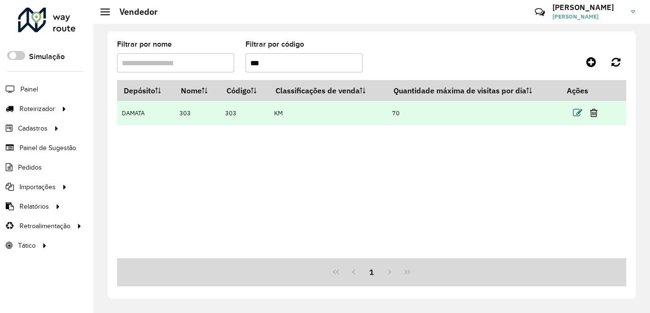
type input "***"
click at [576, 111] on icon at bounding box center [578, 113] width 10 height 10
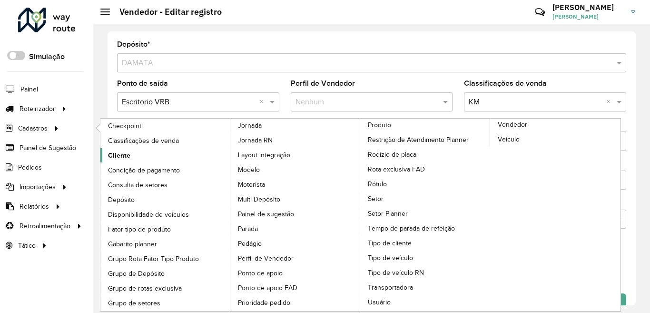
click at [125, 154] on span "Cliente" at bounding box center [119, 155] width 22 height 10
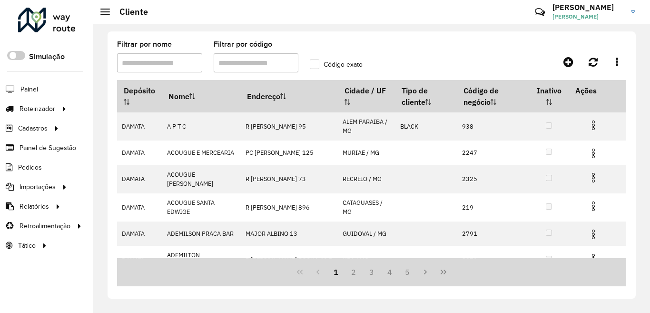
click at [247, 62] on input "Filtrar por código" at bounding box center [256, 62] width 85 height 19
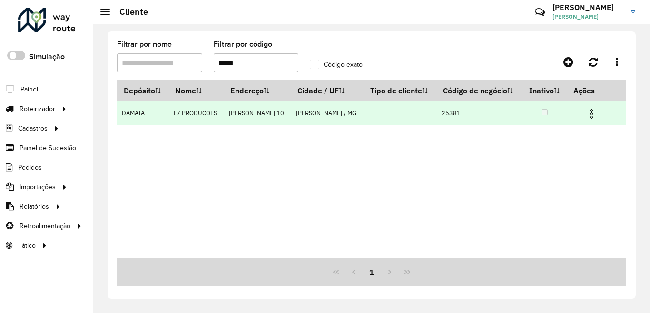
type input "*****"
click at [597, 119] on img at bounding box center [591, 113] width 11 height 11
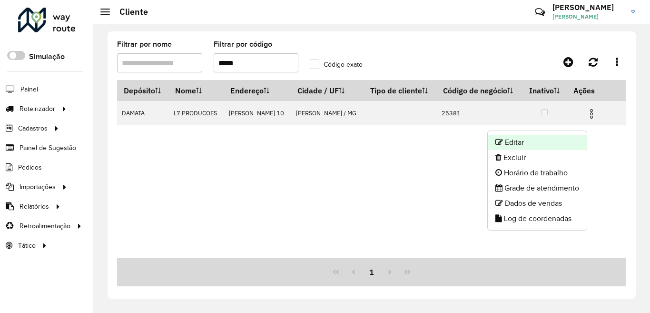
click at [520, 141] on li "Editar" at bounding box center [537, 142] width 99 height 15
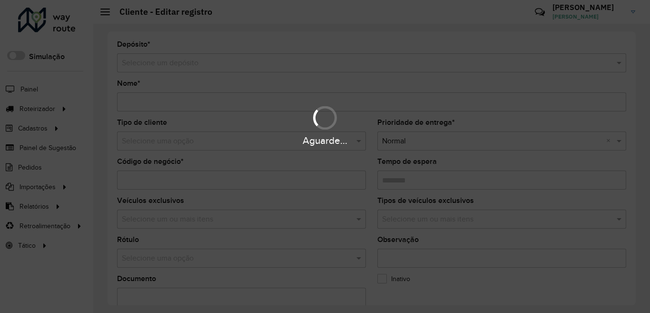
type input "**********"
type input "*****"
type input "********"
type input "**********"
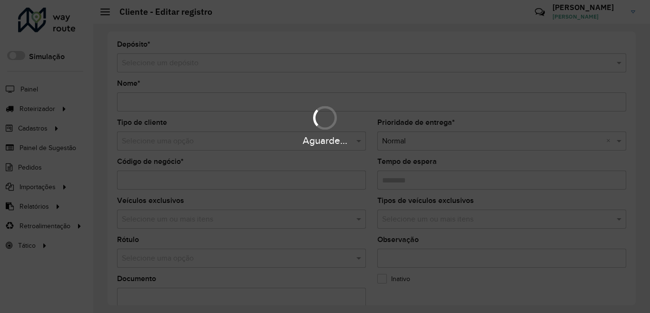
type input "**********"
type input "*********"
type input "**********"
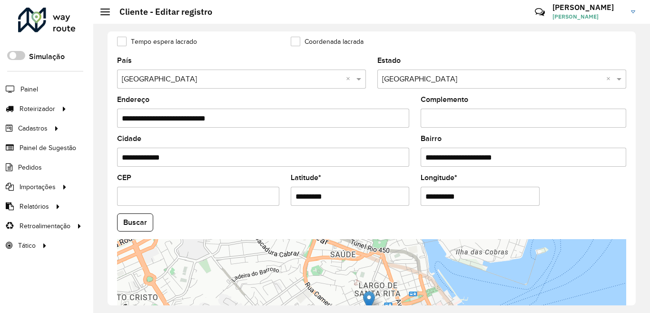
scroll to position [286, 0]
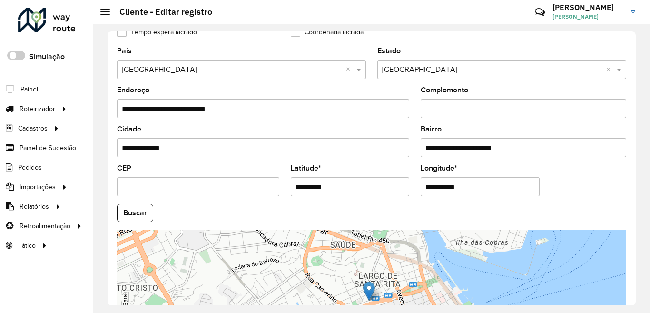
click at [304, 184] on input "*********" at bounding box center [350, 186] width 119 height 19
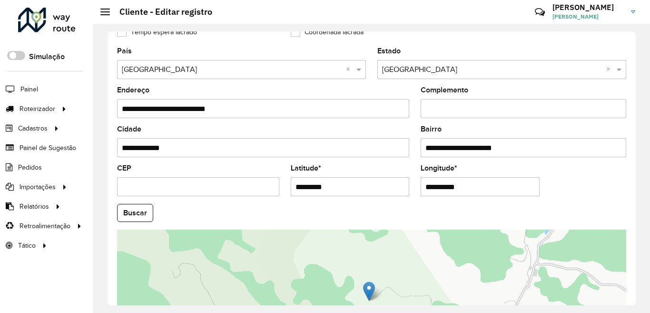
click at [325, 187] on input "*********" at bounding box center [350, 186] width 119 height 19
type input "*********"
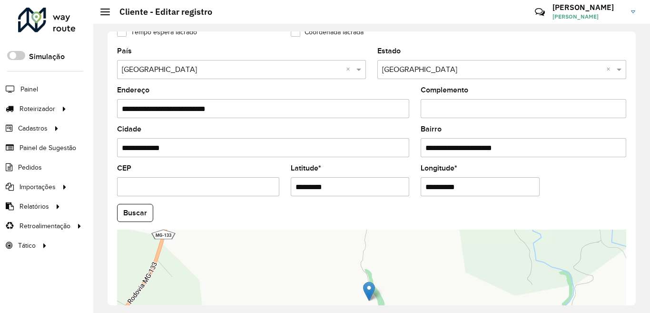
click at [435, 187] on input "**********" at bounding box center [480, 186] width 119 height 19
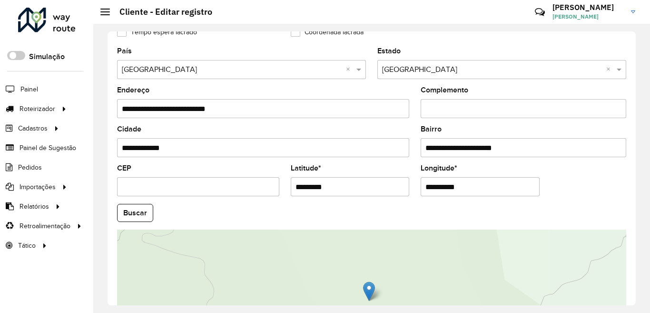
drag, startPoint x: 438, startPoint y: 188, endPoint x: 479, endPoint y: 190, distance: 41.0
click at [479, 190] on input "**********" at bounding box center [480, 186] width 119 height 19
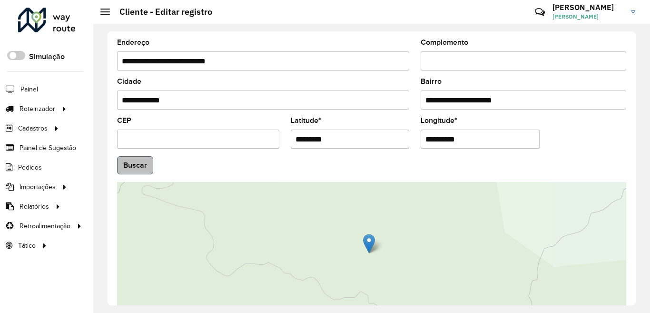
type input "**********"
click at [145, 167] on hb-app "Aguarde... Pop-up bloqueado! Seu navegador bloqueou automáticamente a abertura …" at bounding box center [325, 156] width 650 height 313
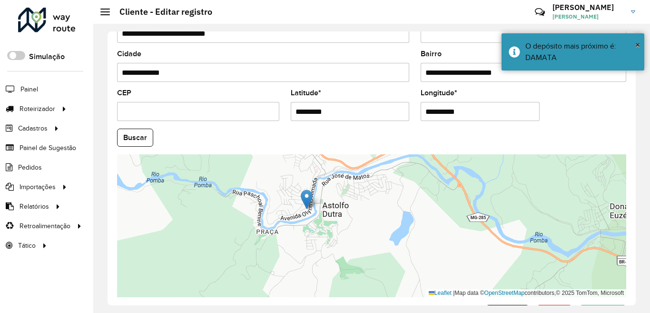
scroll to position [396, 0]
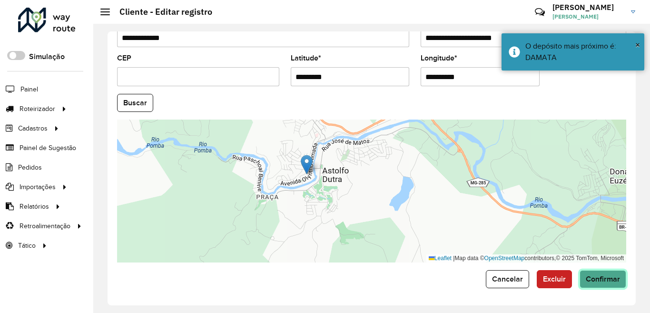
click at [596, 279] on span "Confirmar" at bounding box center [603, 279] width 34 height 8
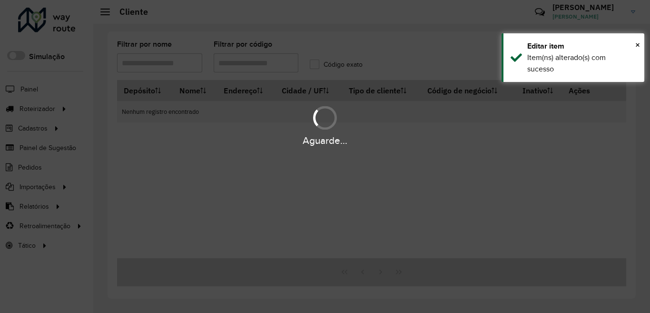
type input "*****"
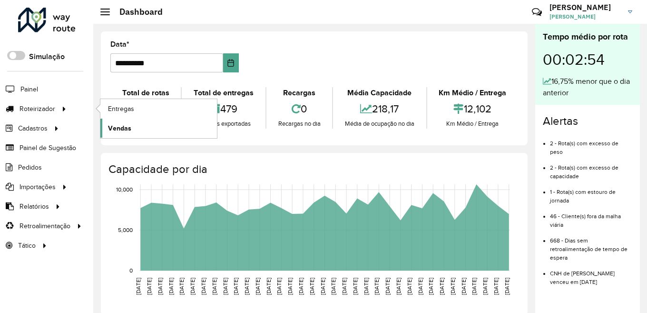
click at [116, 134] on link "Vendas" at bounding box center [158, 128] width 117 height 19
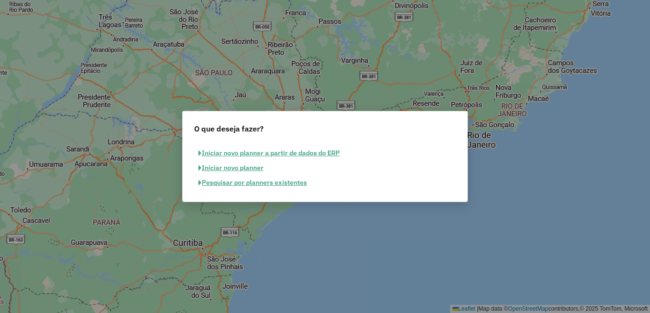
click at [245, 183] on button "Pesquisar por planners existentes" at bounding box center [252, 182] width 117 height 15
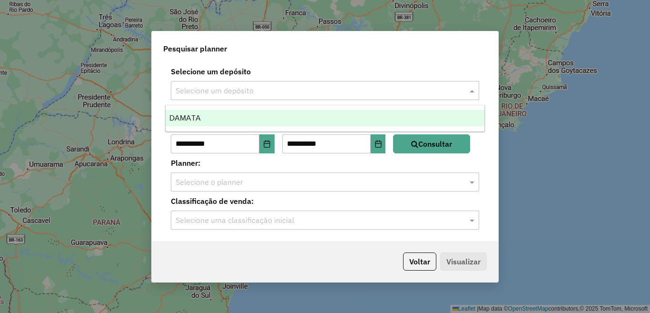
click at [211, 89] on input "text" at bounding box center [316, 90] width 280 height 11
click at [209, 119] on div "DAMATA" at bounding box center [325, 118] width 319 height 16
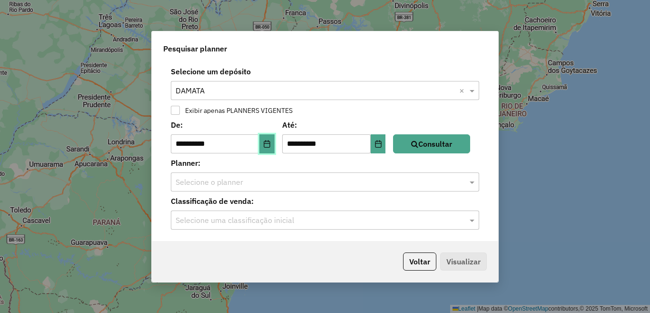
click at [269, 142] on icon "Choose Date" at bounding box center [267, 144] width 8 height 8
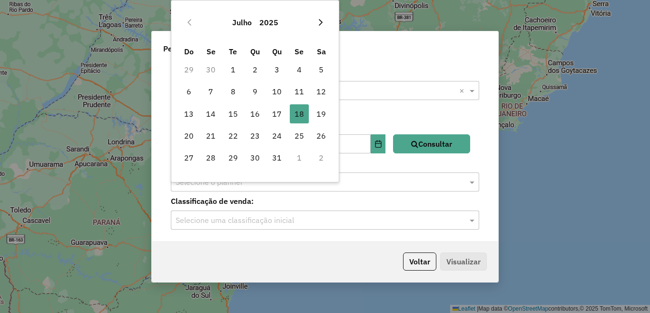
click at [319, 19] on icon "Next Month" at bounding box center [321, 23] width 8 height 8
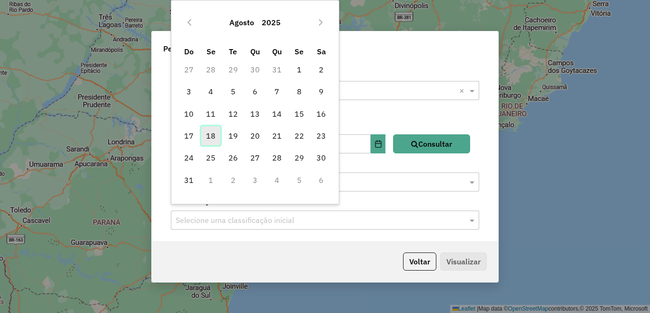
click at [211, 141] on span "18" at bounding box center [210, 135] width 19 height 19
type input "**********"
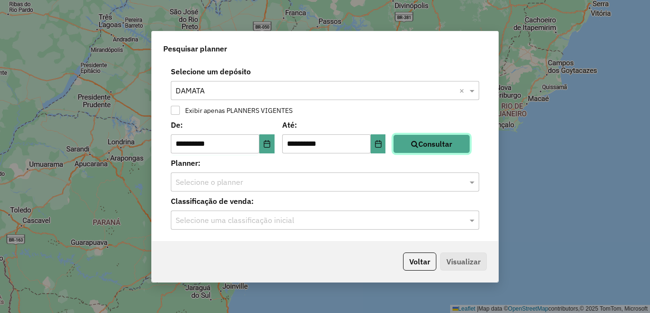
click at [456, 147] on button "Consultar" at bounding box center [431, 143] width 77 height 19
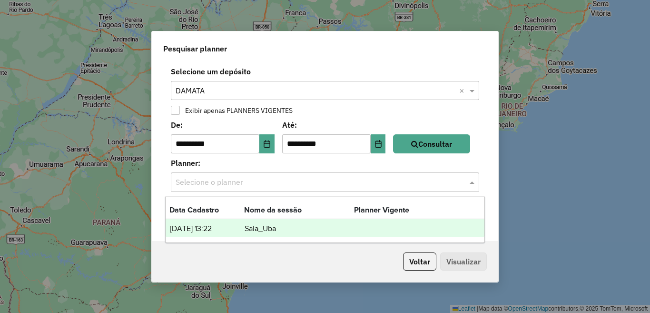
click at [188, 181] on input "text" at bounding box center [316, 182] width 280 height 11
click at [205, 227] on td "[DATE] 13:22" at bounding box center [206, 228] width 75 height 12
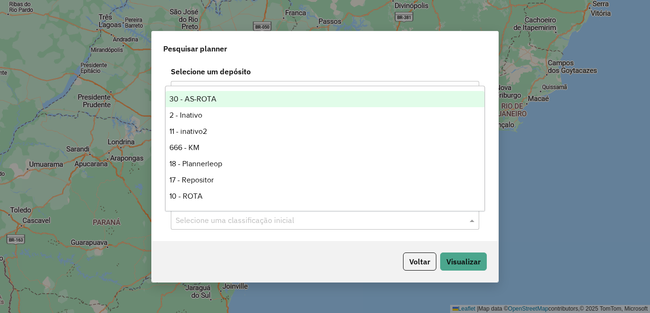
click at [267, 223] on input "text" at bounding box center [316, 220] width 280 height 11
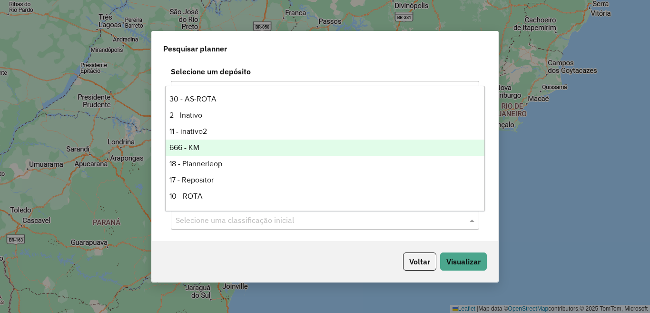
click at [188, 149] on div "666 - KM" at bounding box center [325, 147] width 319 height 16
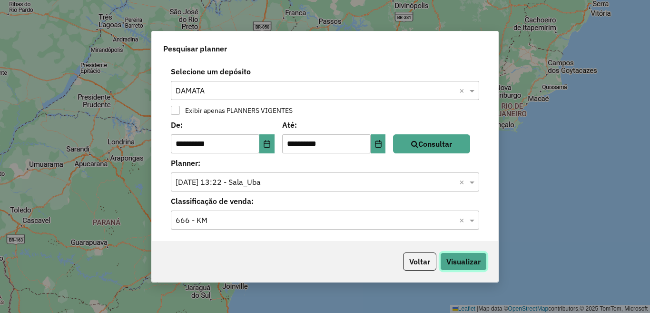
click at [463, 262] on button "Visualizar" at bounding box center [463, 261] width 47 height 18
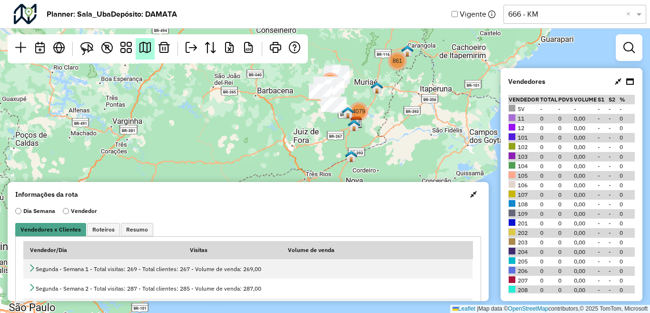
click at [144, 49] on em at bounding box center [144, 47] width 11 height 11
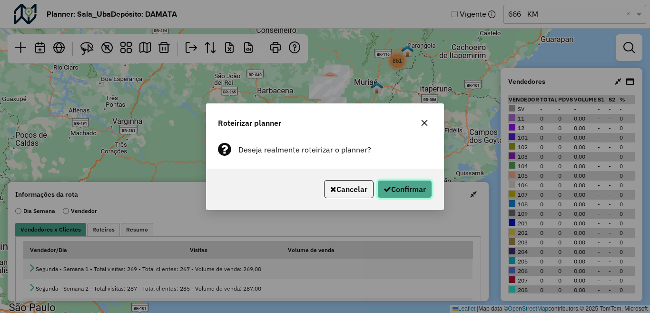
click at [411, 187] on button "Confirmar" at bounding box center [404, 189] width 55 height 18
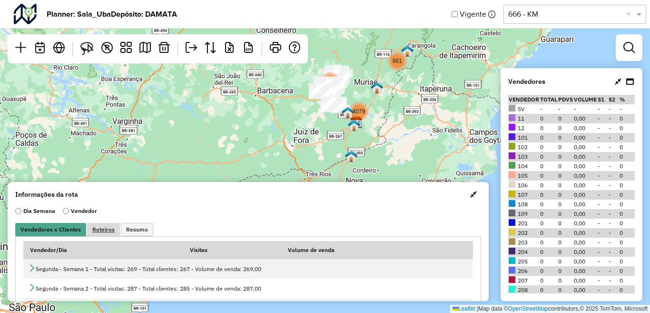
click at [109, 229] on span "Roteiros" at bounding box center [103, 230] width 22 height 6
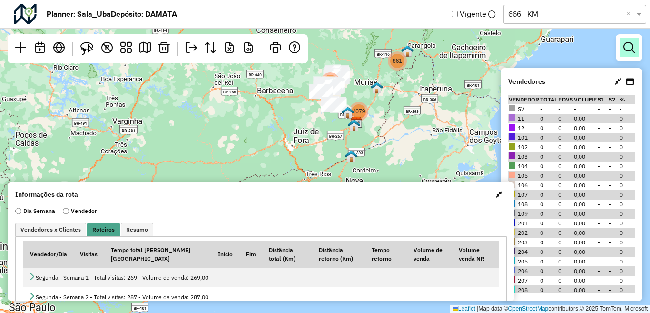
click at [629, 48] on em at bounding box center [629, 47] width 11 height 11
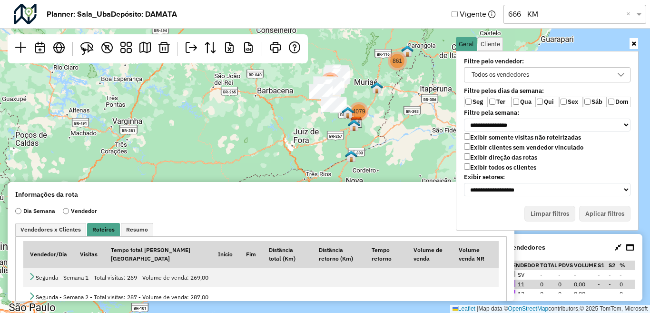
click at [499, 80] on div "Todos os vendedores" at bounding box center [500, 75] width 64 height 14
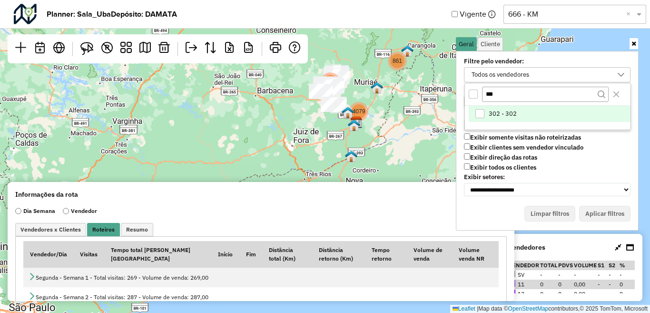
type input "***"
click at [515, 115] on span "302 - 302" at bounding box center [503, 114] width 28 height 8
click at [613, 216] on button "Aplicar filtros" at bounding box center [604, 214] width 51 height 16
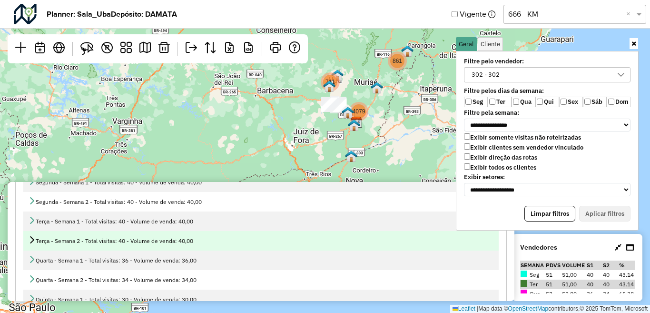
scroll to position [48, 0]
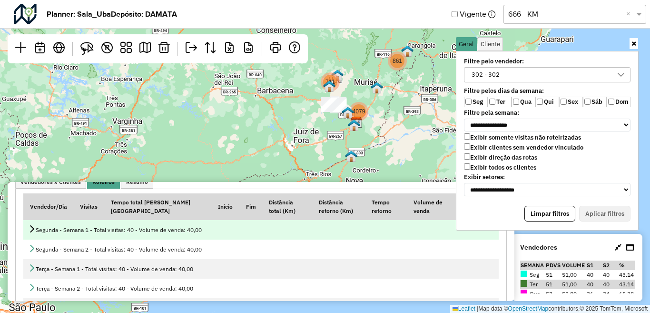
click at [32, 228] on icon at bounding box center [32, 229] width 8 height 8
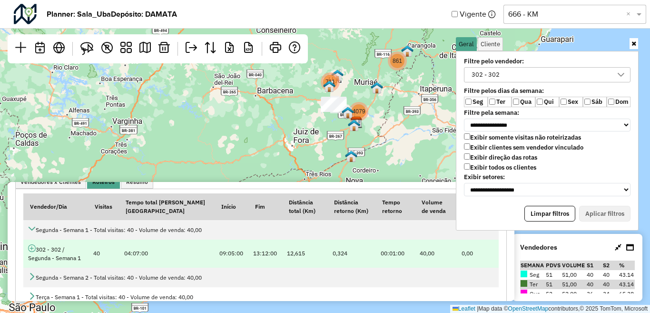
click at [30, 248] on icon at bounding box center [32, 248] width 8 height 8
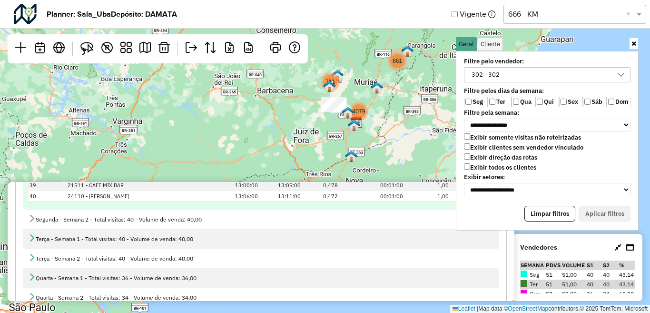
scroll to position [571, 0]
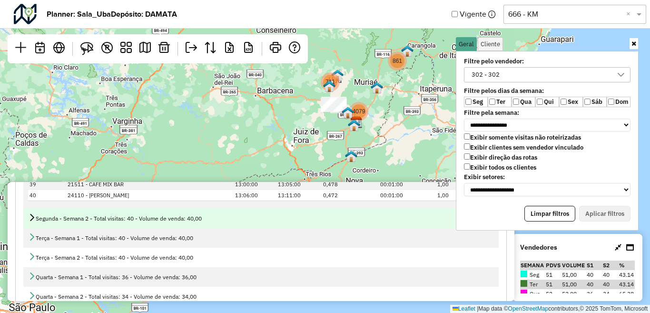
click at [33, 221] on icon at bounding box center [32, 217] width 8 height 8
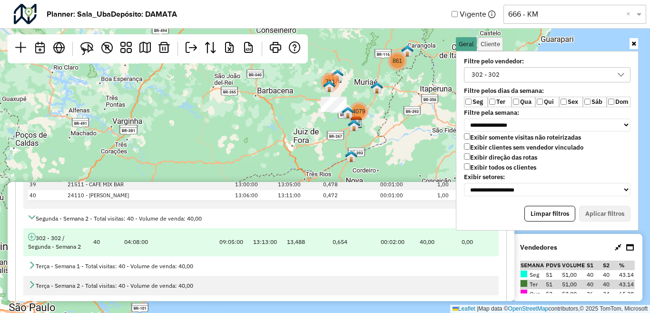
click at [31, 237] on icon at bounding box center [32, 237] width 8 height 8
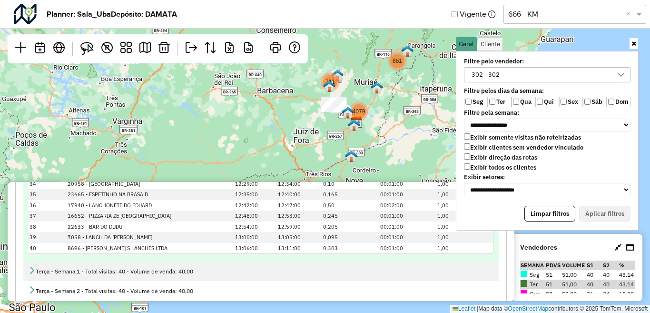
scroll to position [1047, 0]
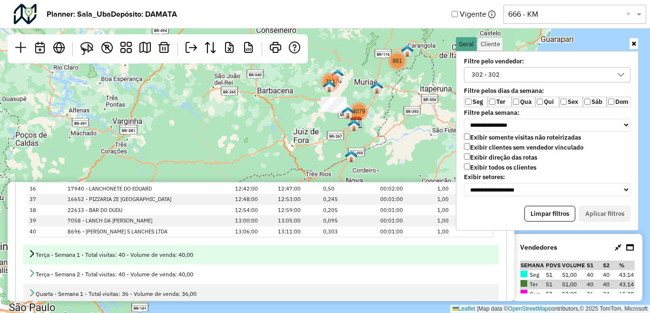
click at [23, 254] on td "Terça - Semana 1 - Total visitas: 40 - Volume de venda: 40,00" at bounding box center [261, 255] width 476 height 20
click at [32, 254] on icon at bounding box center [32, 253] width 8 height 8
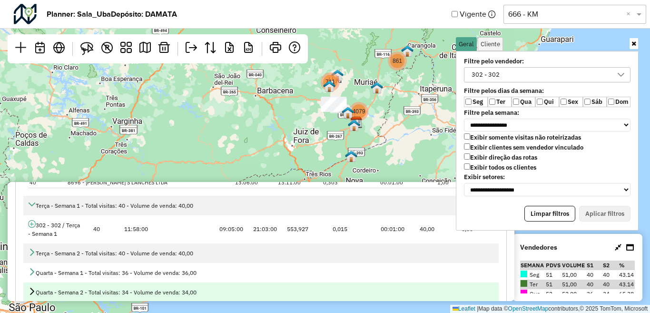
scroll to position [1093, 0]
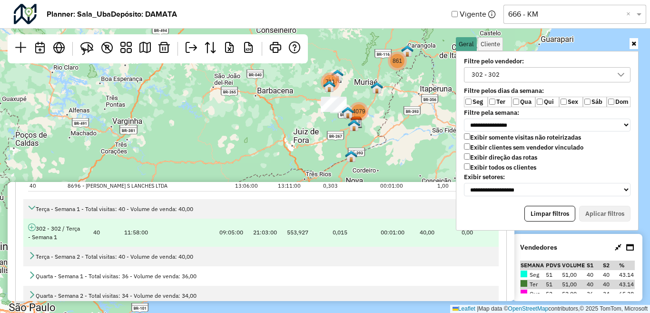
click at [31, 230] on icon at bounding box center [32, 227] width 8 height 8
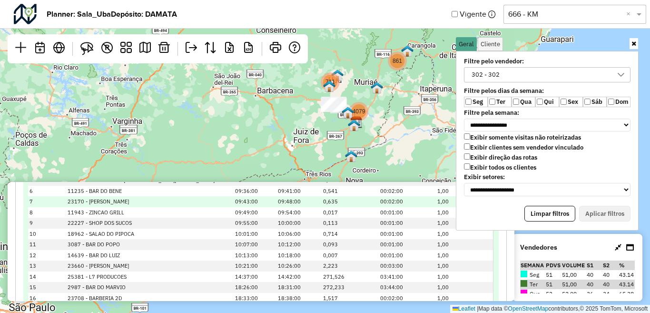
scroll to position [1283, 0]
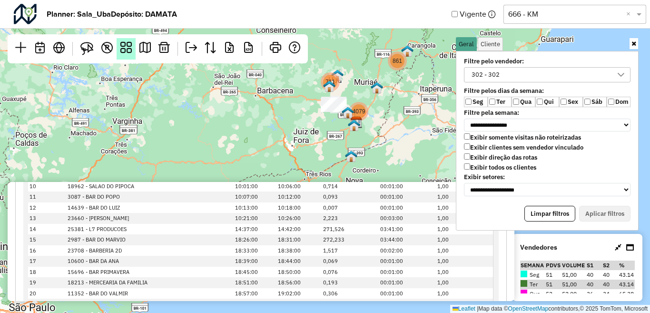
click at [123, 48] on em at bounding box center [125, 47] width 11 height 11
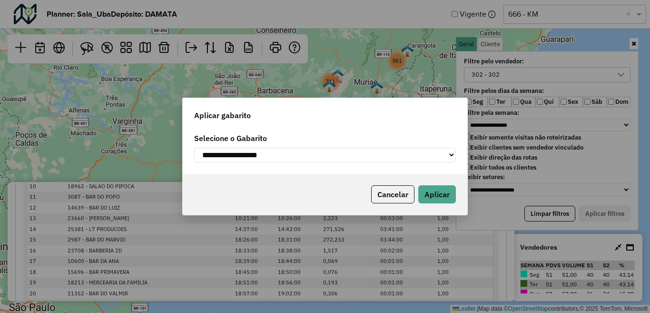
click at [272, 160] on select "**********" at bounding box center [325, 155] width 262 height 15
select select "*********"
click at [194, 148] on select "**********" at bounding box center [325, 155] width 262 height 15
click at [427, 196] on button "Aplicar" at bounding box center [437, 194] width 38 height 18
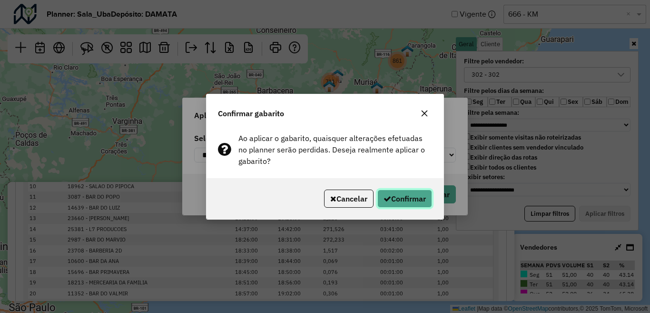
click at [427, 193] on button "Confirmar" at bounding box center [404, 198] width 55 height 18
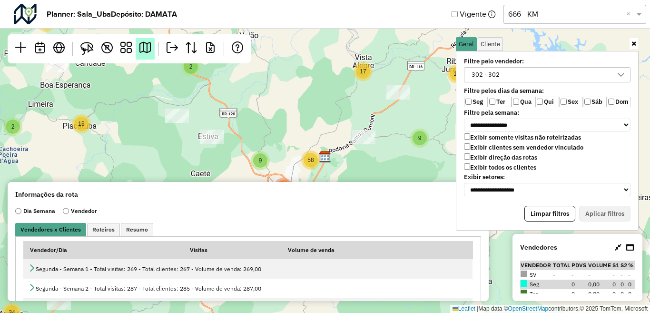
click at [145, 50] on em at bounding box center [144, 47] width 11 height 11
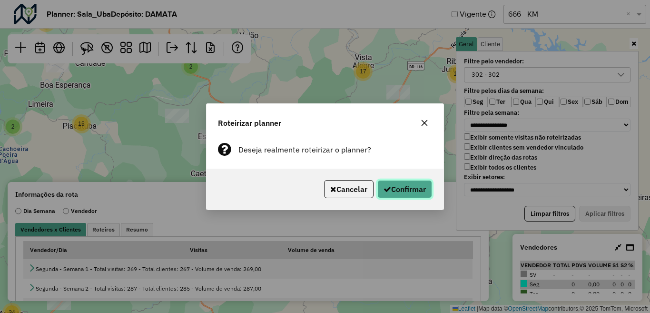
click at [405, 188] on button "Confirmar" at bounding box center [404, 189] width 55 height 18
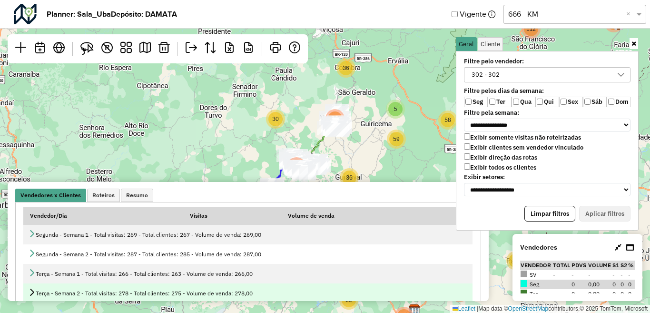
scroll to position [48, 0]
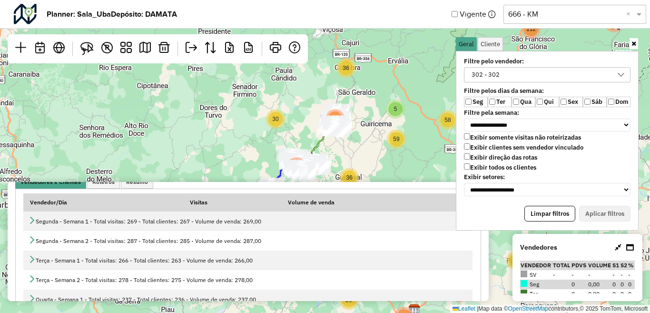
click at [525, 73] on div "302 - 302" at bounding box center [540, 75] width 144 height 14
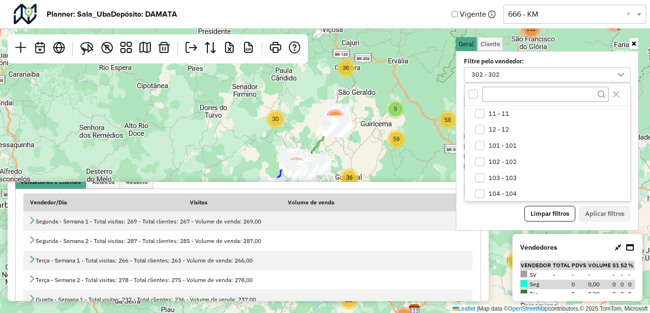
scroll to position [242, 0]
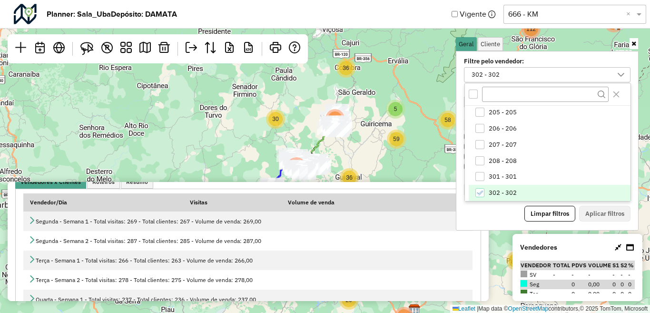
click at [497, 190] on span "302 - 302" at bounding box center [503, 193] width 28 height 8
click at [515, 92] on input "text" at bounding box center [545, 94] width 127 height 14
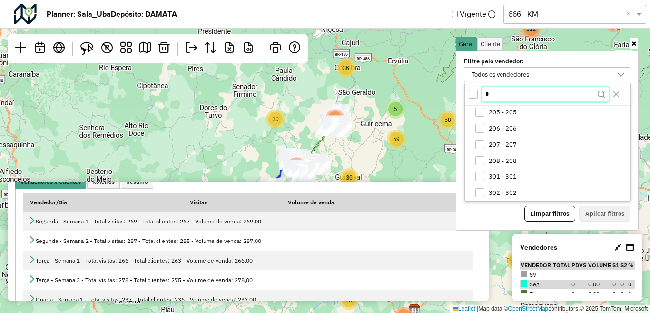
scroll to position [0, 0]
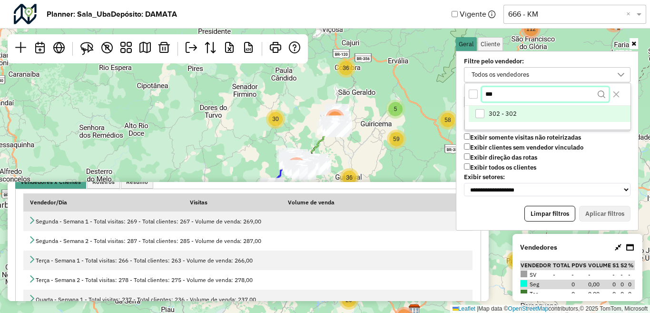
type input "***"
click at [505, 111] on span "302 - 302" at bounding box center [503, 114] width 28 height 8
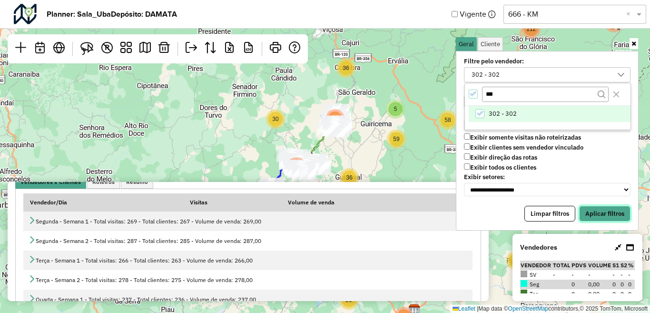
click at [612, 212] on button "Aplicar filtros" at bounding box center [604, 214] width 51 height 16
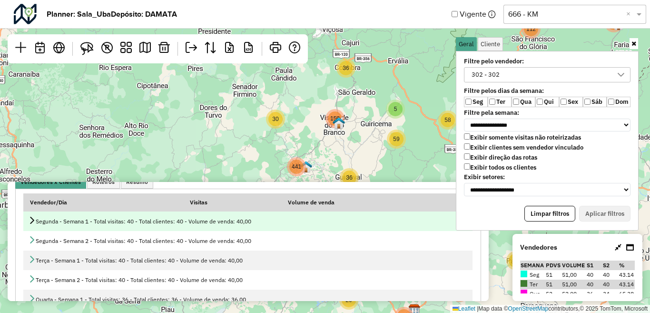
click at [32, 220] on icon at bounding box center [32, 220] width 8 height 8
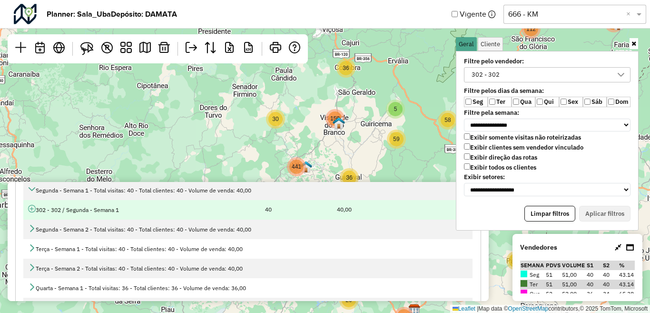
scroll to position [95, 0]
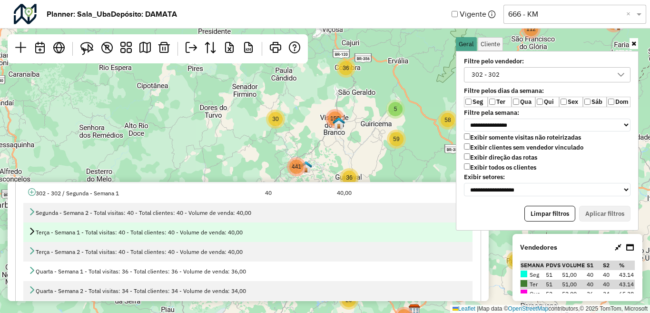
click at [33, 229] on icon at bounding box center [32, 231] width 8 height 8
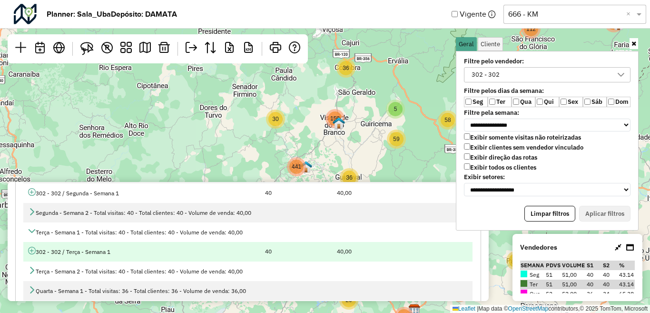
click at [31, 251] on icon at bounding box center [32, 251] width 8 height 8
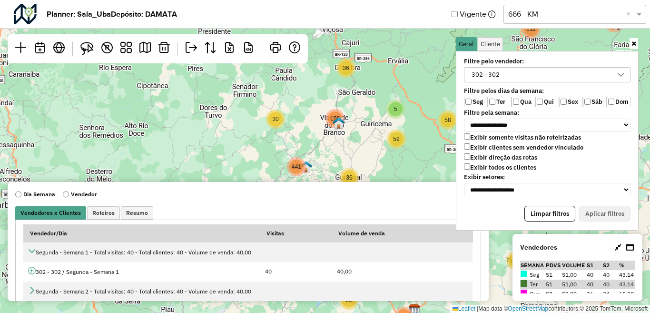
scroll to position [0, 0]
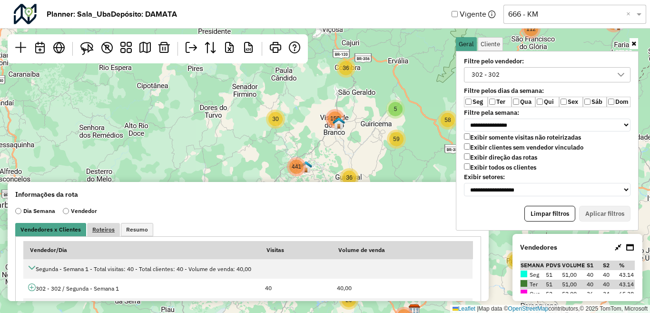
click at [102, 227] on span "Roteiros" at bounding box center [103, 230] width 22 height 6
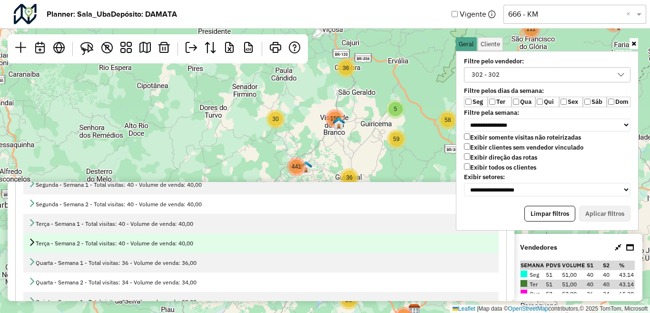
scroll to position [95, 0]
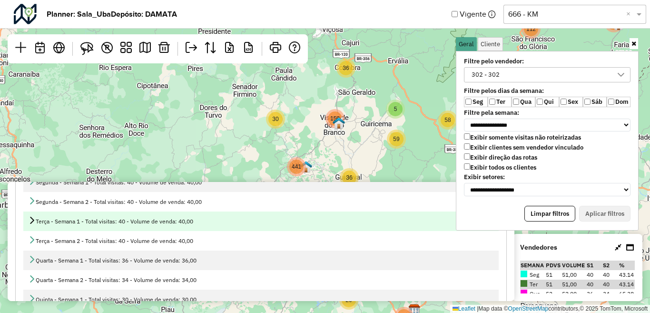
click at [32, 219] on icon at bounding box center [32, 220] width 8 height 8
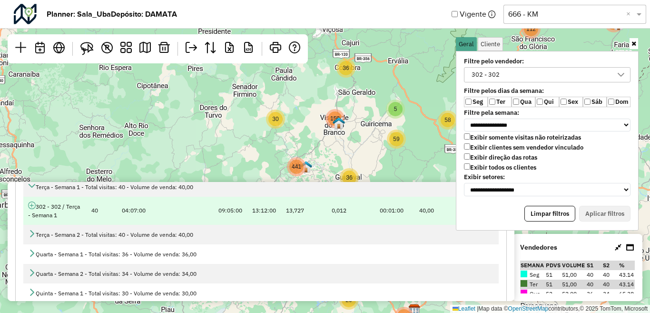
scroll to position [143, 0]
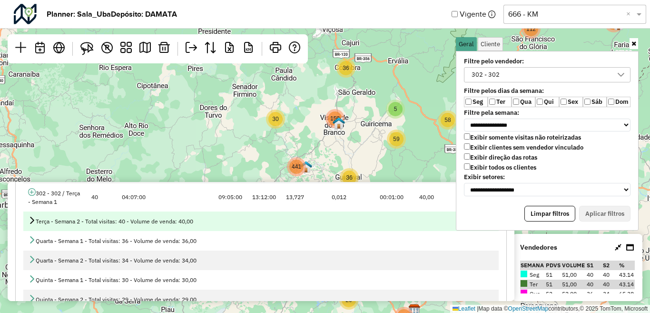
click at [33, 220] on icon at bounding box center [32, 220] width 8 height 8
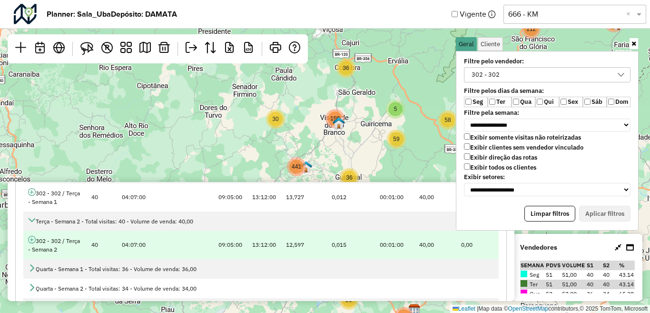
click at [31, 242] on icon at bounding box center [32, 240] width 8 height 8
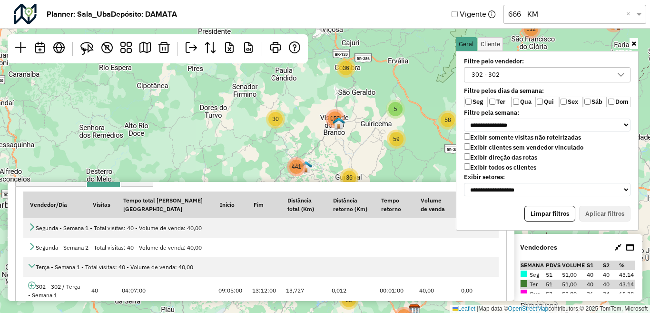
scroll to position [0, 0]
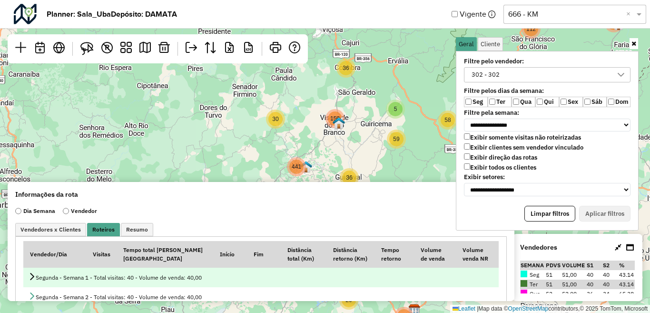
click at [30, 276] on icon at bounding box center [32, 276] width 8 height 8
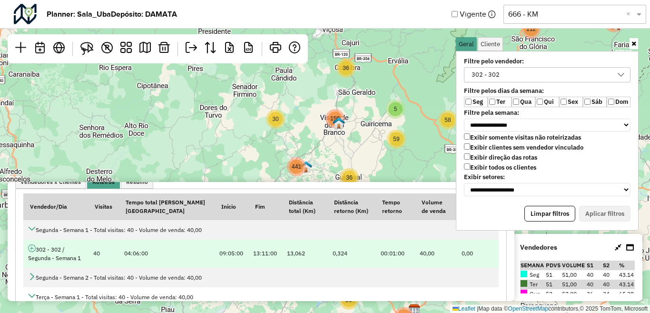
click at [31, 247] on icon at bounding box center [32, 248] width 8 height 8
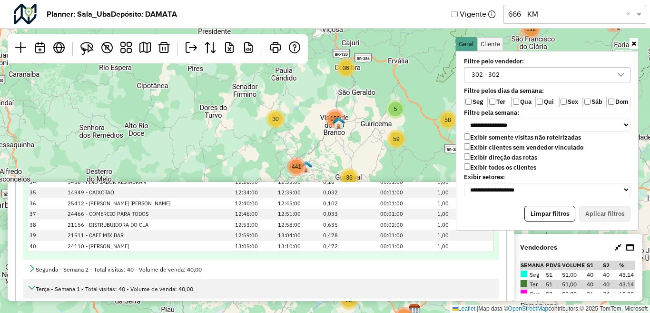
scroll to position [524, 0]
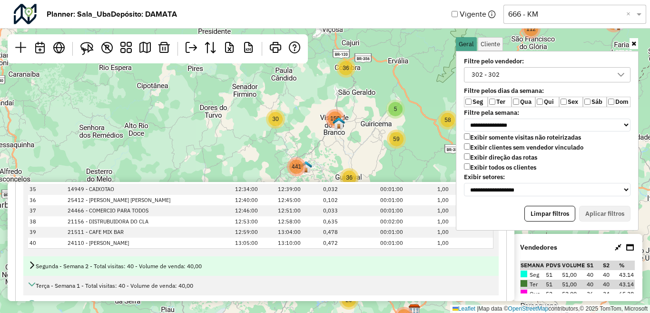
click at [35, 265] on icon at bounding box center [32, 265] width 8 height 8
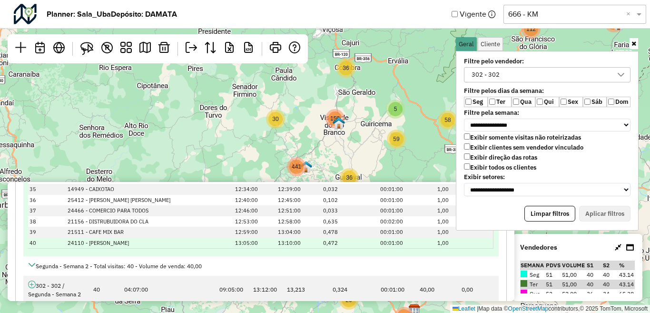
scroll to position [571, 0]
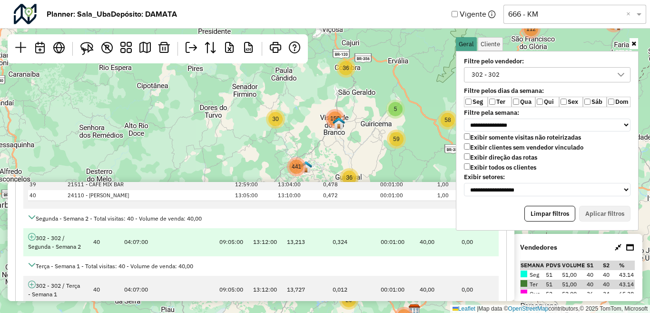
click at [32, 235] on icon at bounding box center [32, 237] width 8 height 8
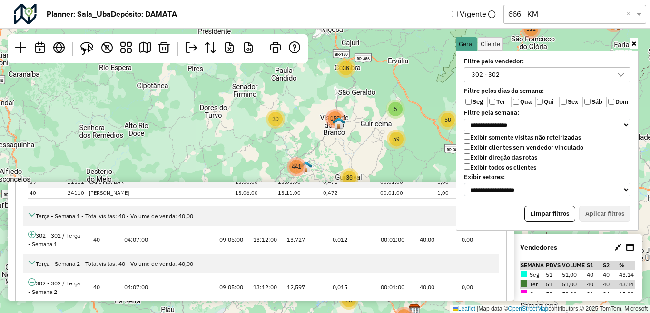
scroll to position [1095, 0]
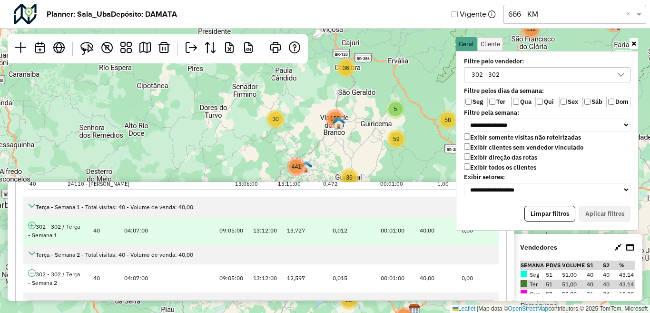
click at [33, 229] on link at bounding box center [32, 226] width 8 height 7
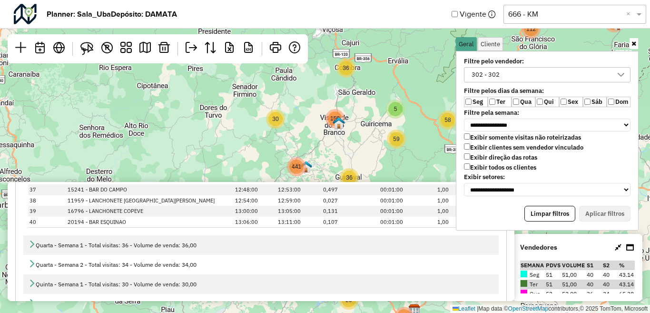
scroll to position [2095, 0]
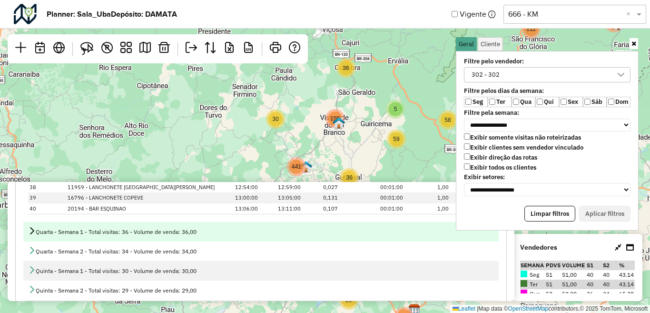
click at [33, 231] on icon at bounding box center [32, 231] width 8 height 8
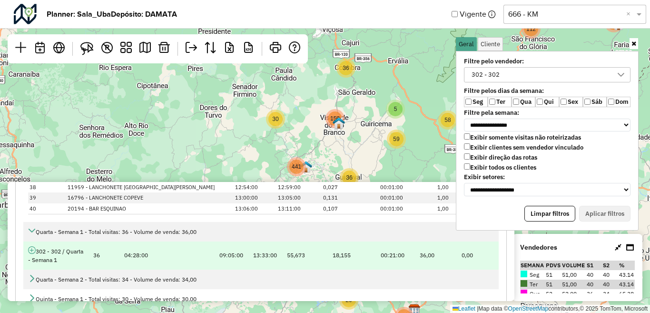
click at [30, 249] on icon at bounding box center [32, 250] width 8 height 8
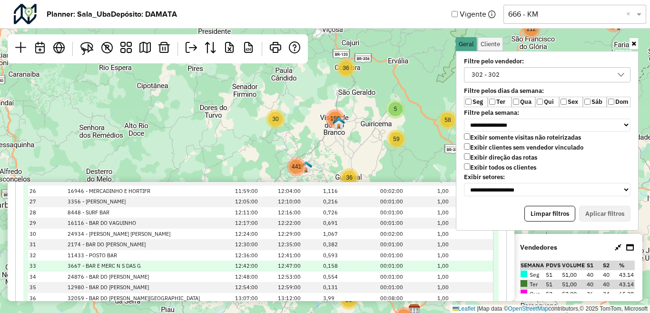
scroll to position [2571, 0]
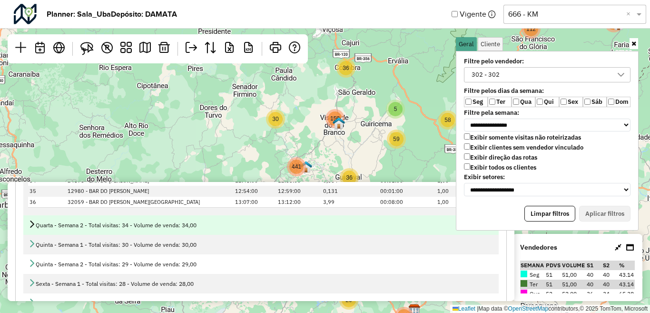
click at [33, 224] on icon at bounding box center [32, 224] width 8 height 8
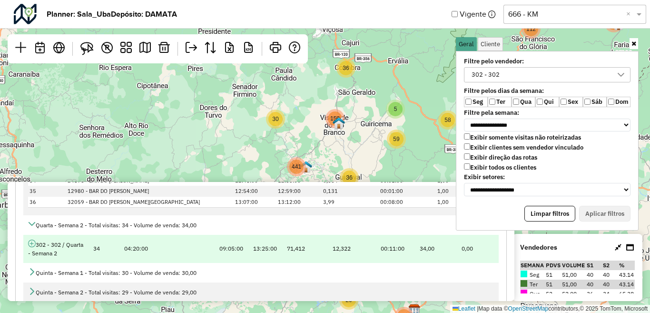
click at [29, 244] on icon at bounding box center [32, 243] width 8 height 8
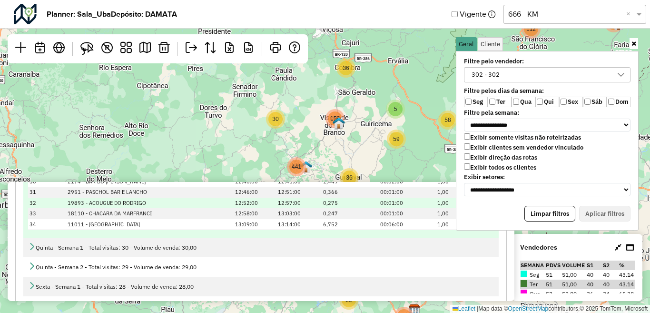
scroll to position [2999, 0]
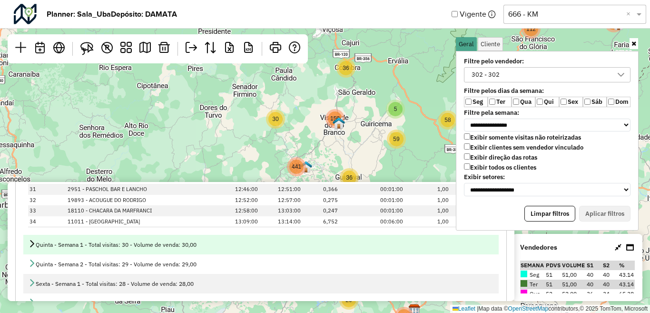
click at [35, 242] on icon at bounding box center [32, 243] width 8 height 8
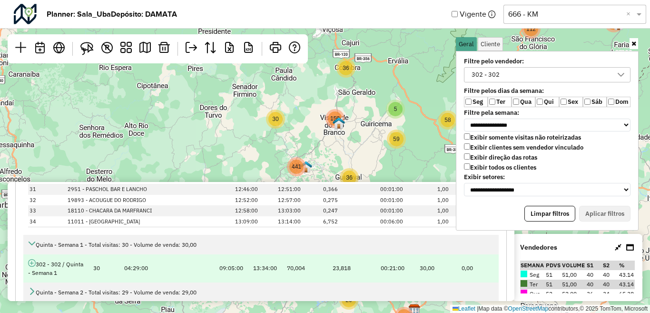
click at [31, 263] on icon at bounding box center [32, 263] width 8 height 8
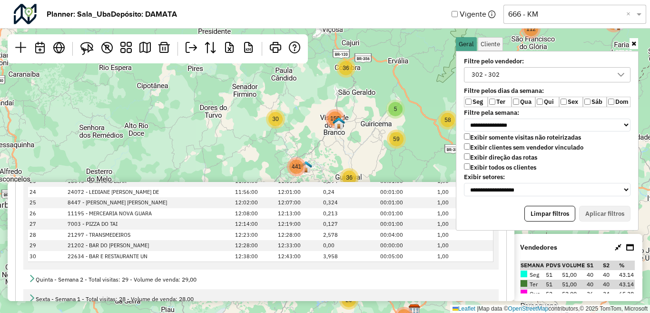
scroll to position [3380, 0]
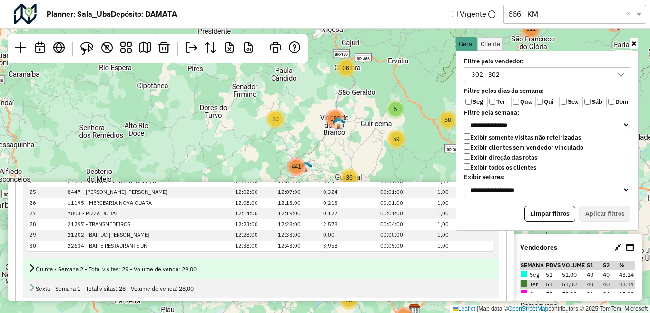
click at [31, 271] on icon at bounding box center [32, 268] width 8 height 8
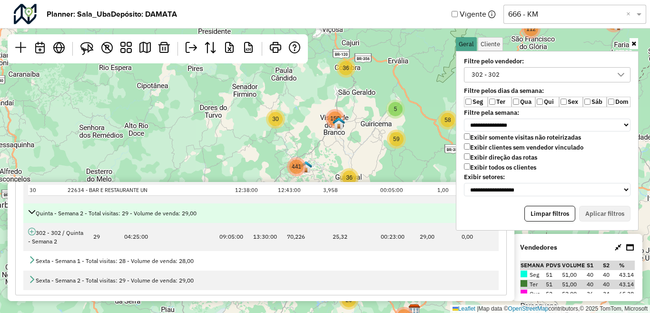
scroll to position [3437, 0]
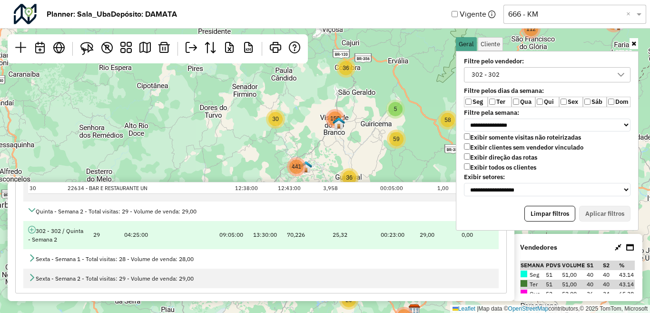
click at [31, 228] on icon at bounding box center [32, 230] width 8 height 8
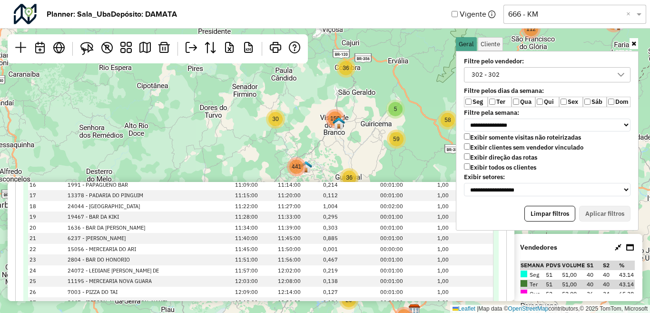
scroll to position [3771, 0]
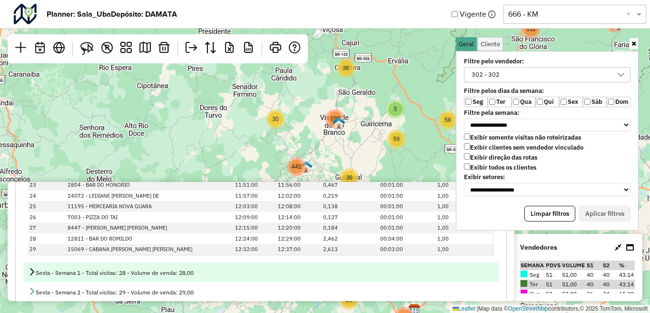
click at [31, 275] on icon at bounding box center [32, 272] width 8 height 8
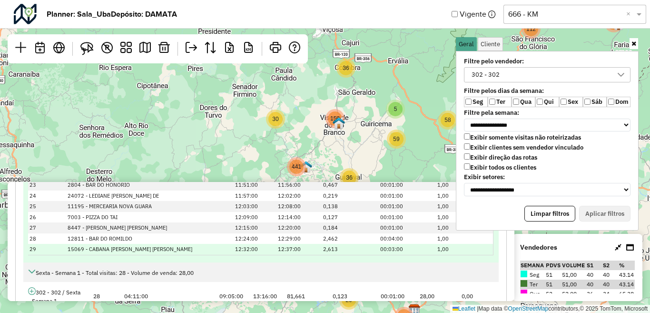
scroll to position [3812, 0]
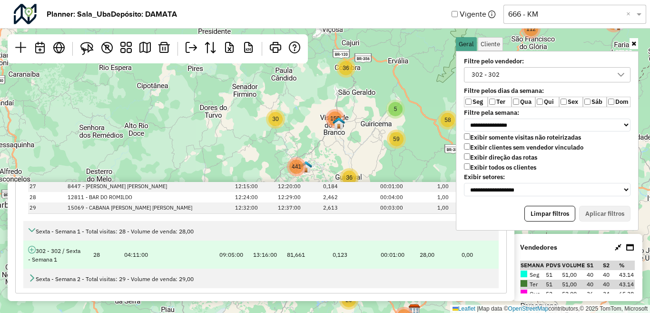
click at [33, 249] on icon at bounding box center [32, 250] width 8 height 8
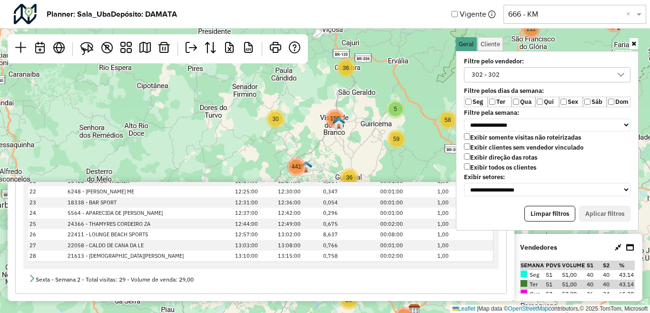
scroll to position [4148, 0]
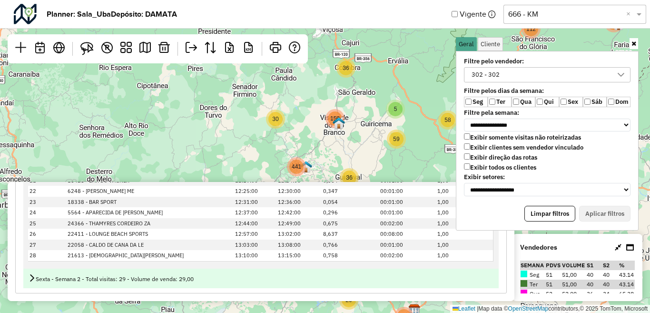
click at [28, 278] on icon at bounding box center [32, 278] width 8 height 8
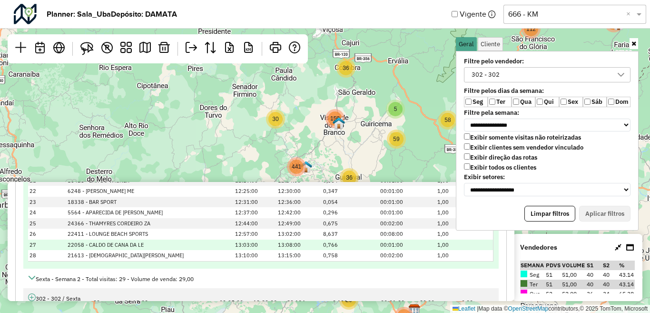
scroll to position [4176, 0]
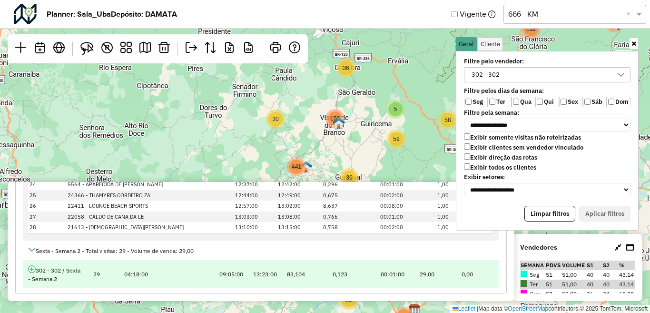
click at [30, 268] on icon at bounding box center [32, 269] width 8 height 8
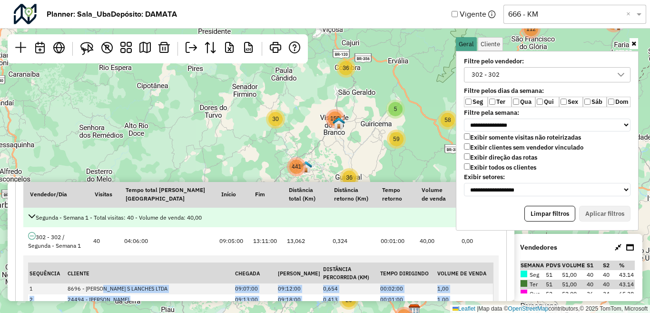
scroll to position [62, 0]
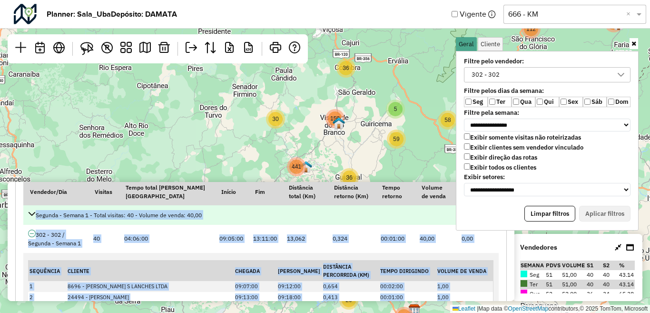
drag, startPoint x: 455, startPoint y: 273, endPoint x: 39, endPoint y: 215, distance: 419.6
copy tbody "Loremip - Dolors 5 - Ametc adipisc: 55 - Elitse do eiusm: 61,35 017 - 787 / Tem…"
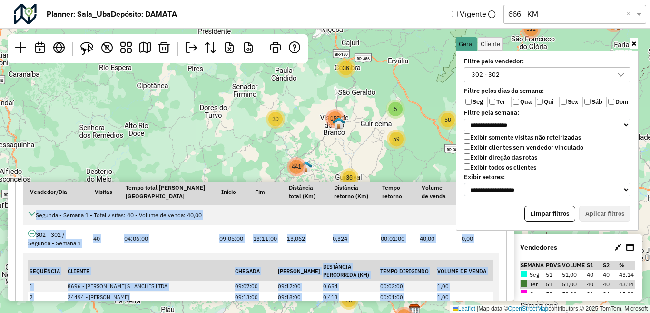
click at [206, 312] on div "3 5 2 4 36 15 20 87 79 63 30 37 61 146 11 159 66 192 97 28 100 58 112 219 59 93…" at bounding box center [325, 156] width 650 height 313
